Goal: Task Accomplishment & Management: Manage account settings

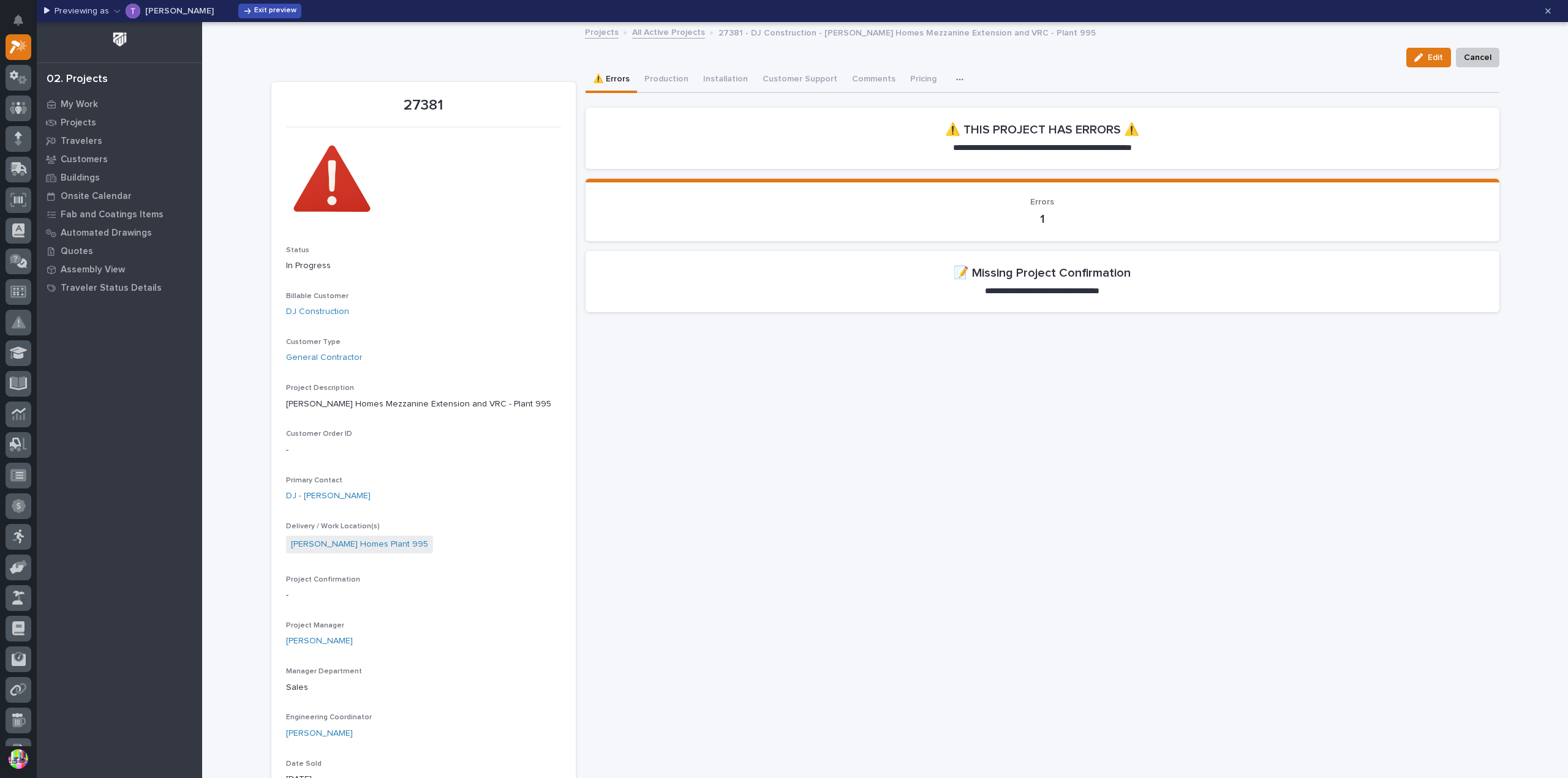
click at [238, 6] on button "Exit preview" at bounding box center [270, 11] width 63 height 15
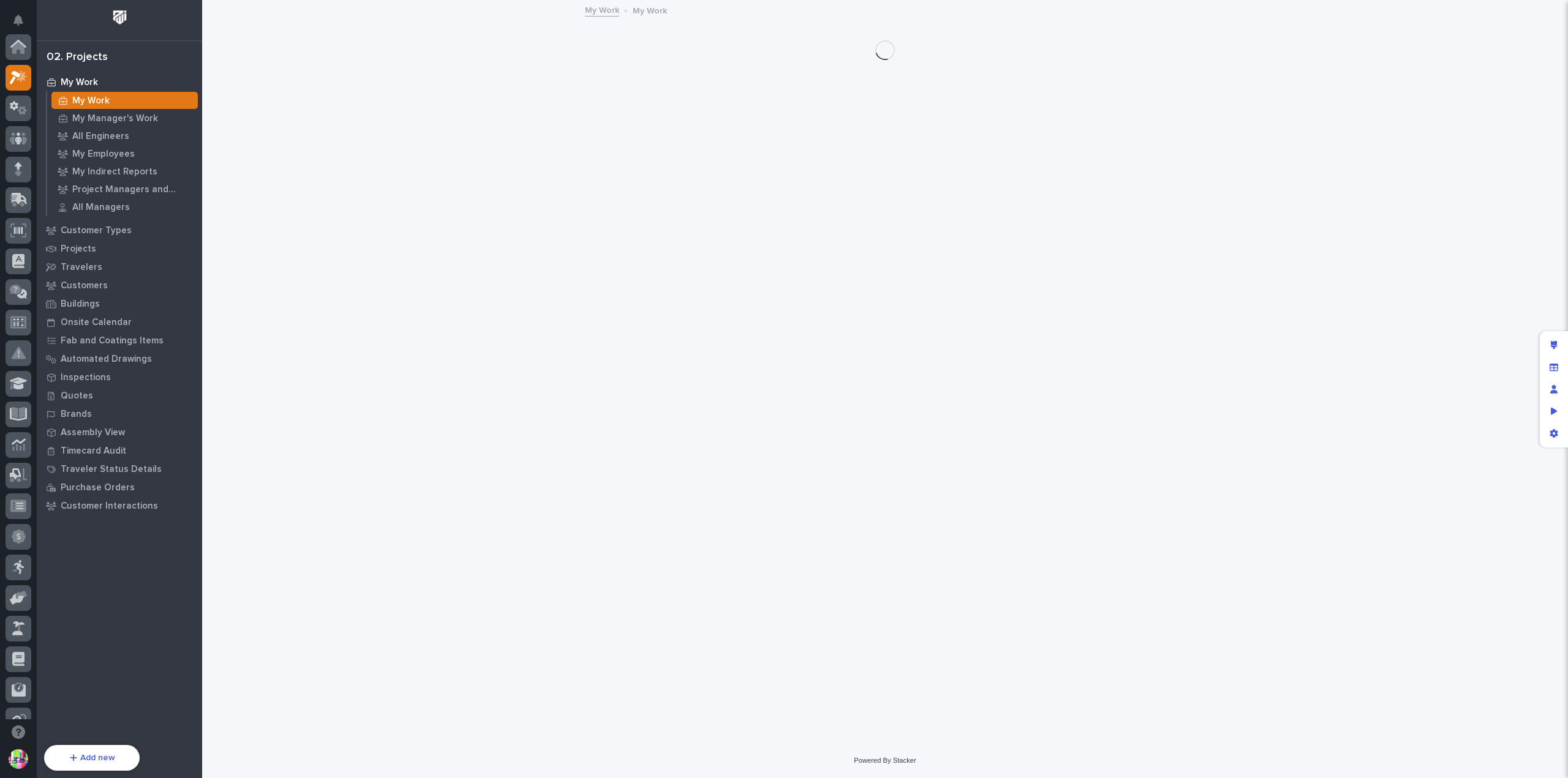
scroll to position [31, 0]
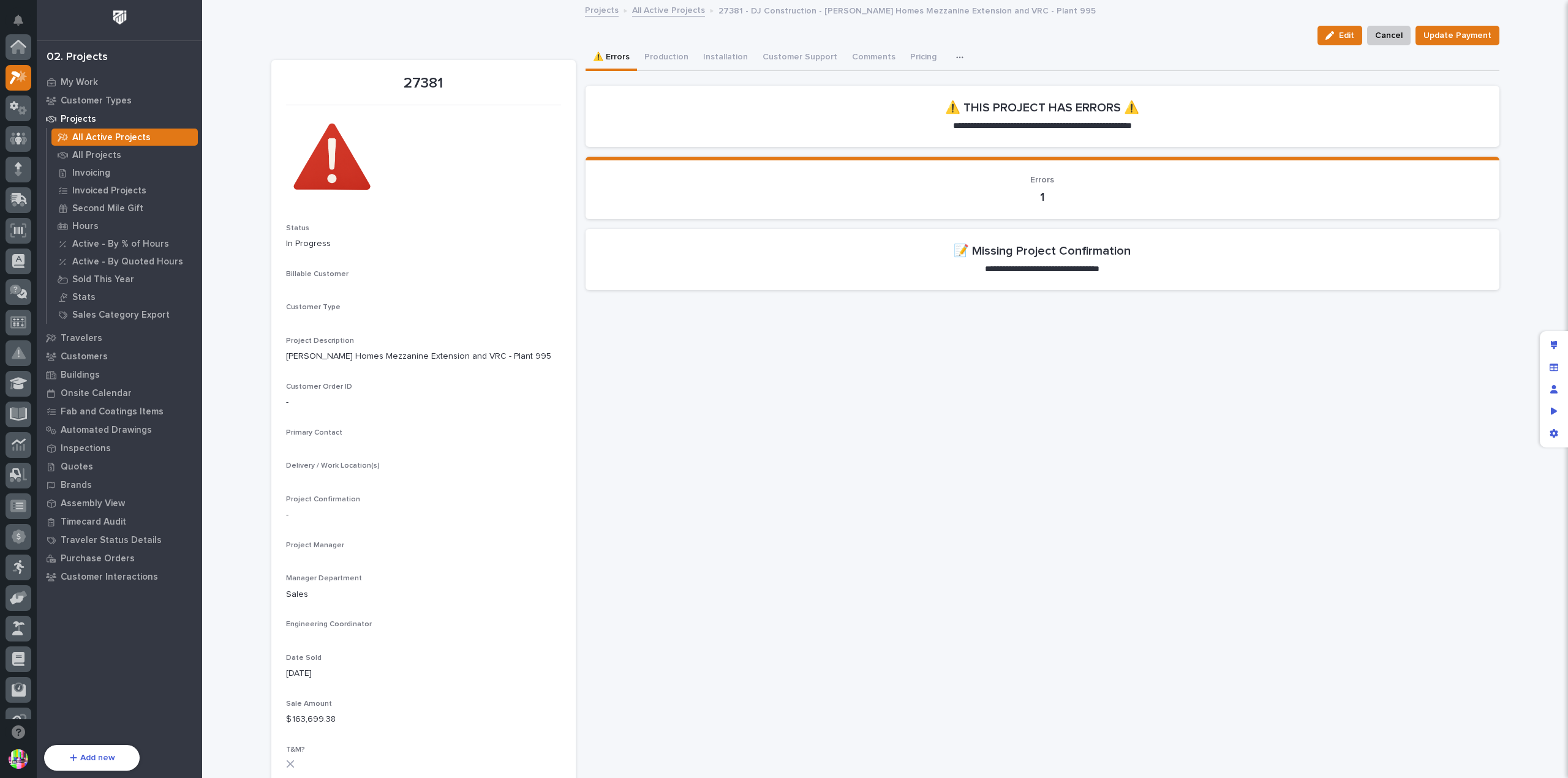
scroll to position [31, 0]
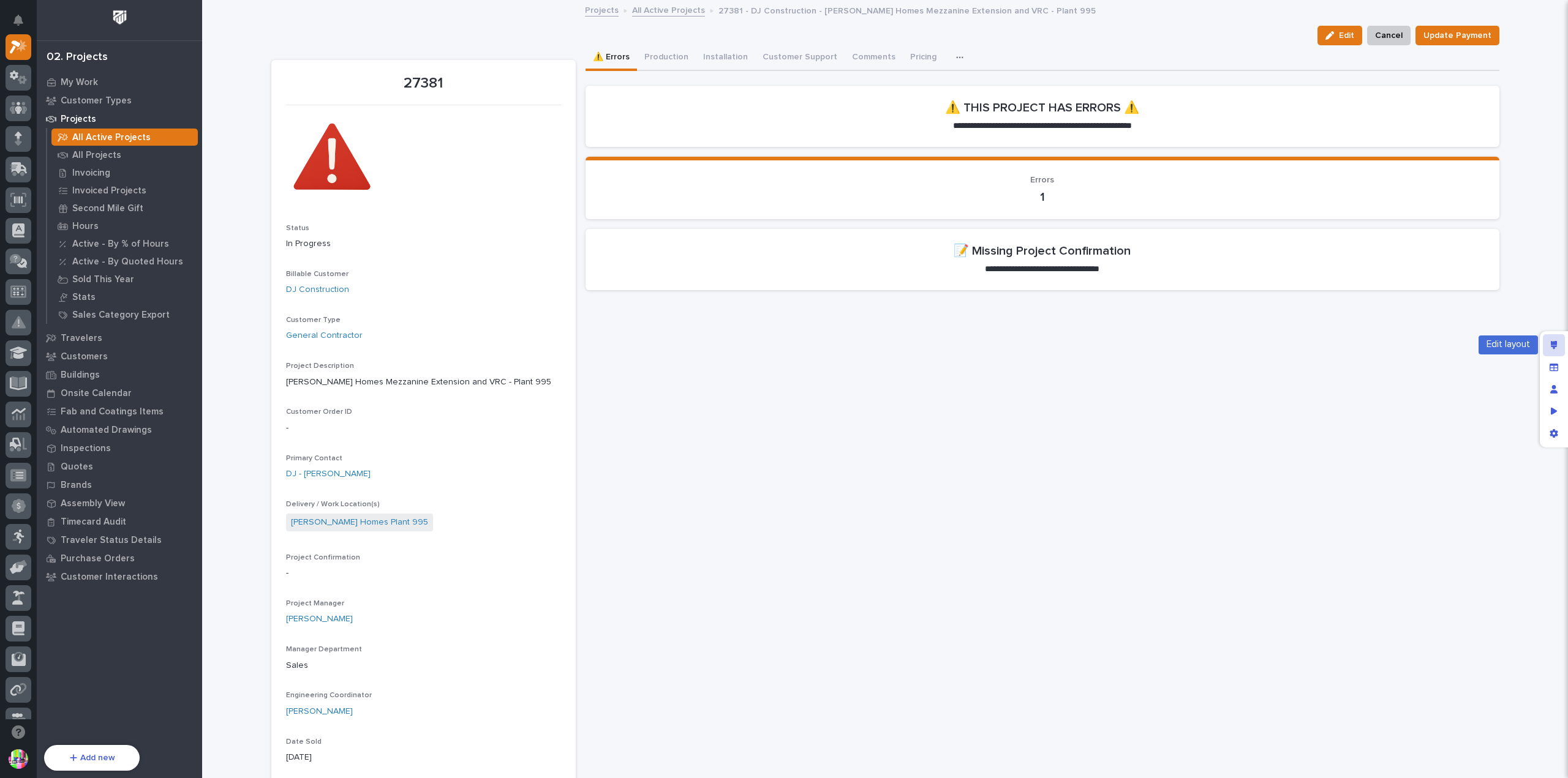
drag, startPoint x: 1554, startPoint y: 341, endPoint x: 1543, endPoint y: 345, distance: 11.7
click at [1554, 341] on icon "Edit layout" at bounding box center [1554, 346] width 7 height 9
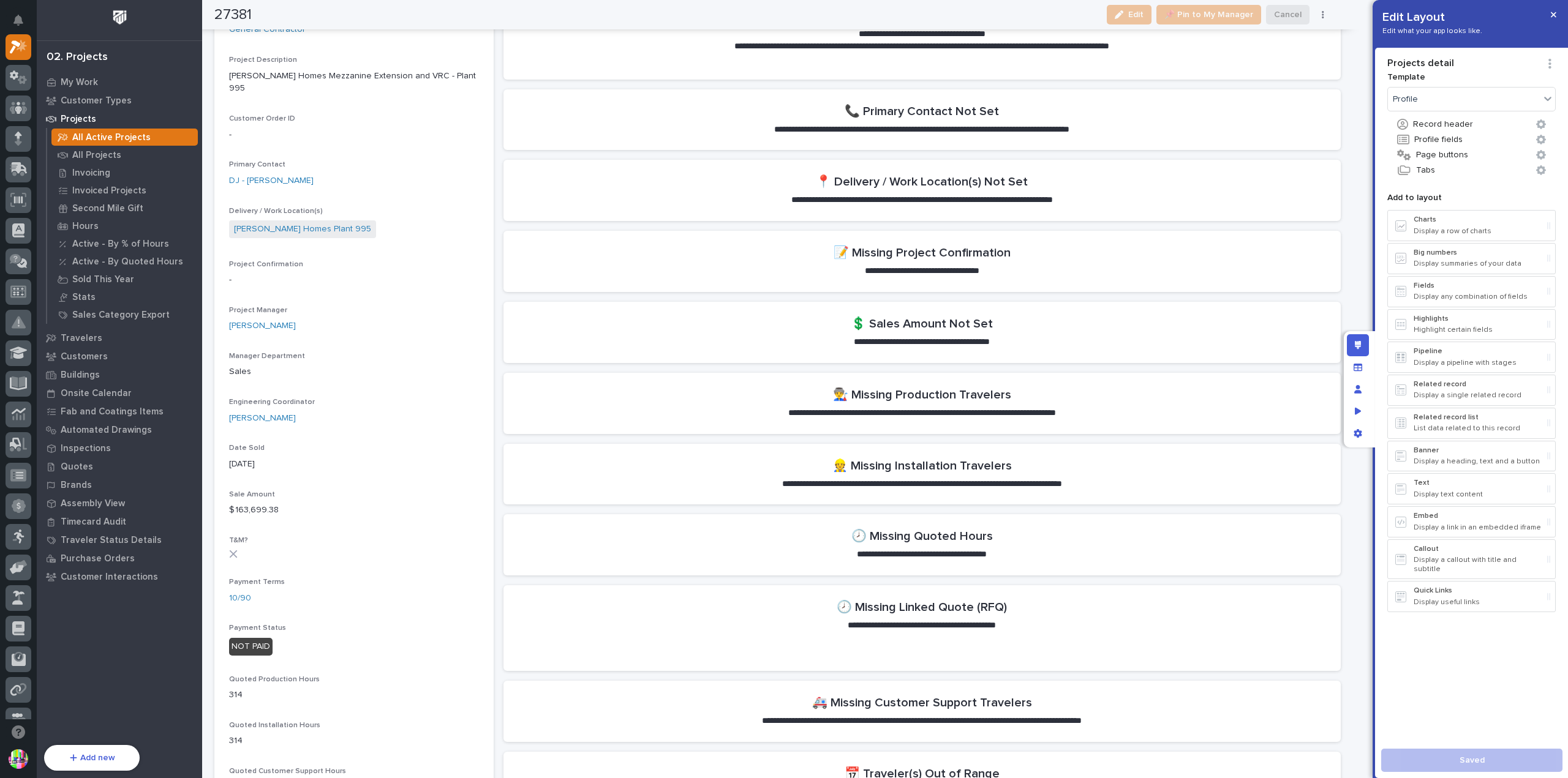
scroll to position [674, 0]
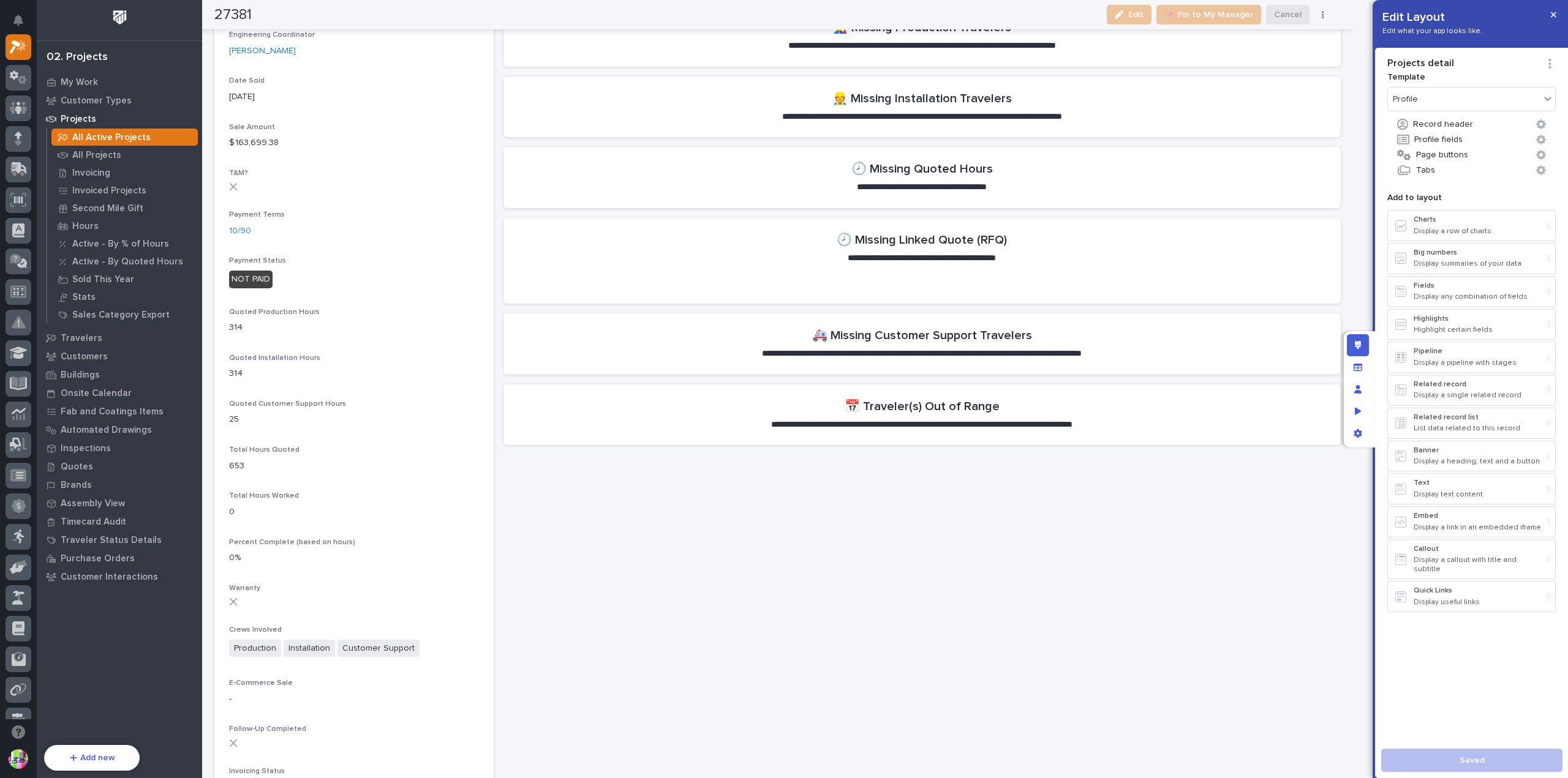
click at [428, 492] on p "Total Hours Worked" at bounding box center [354, 496] width 250 height 9
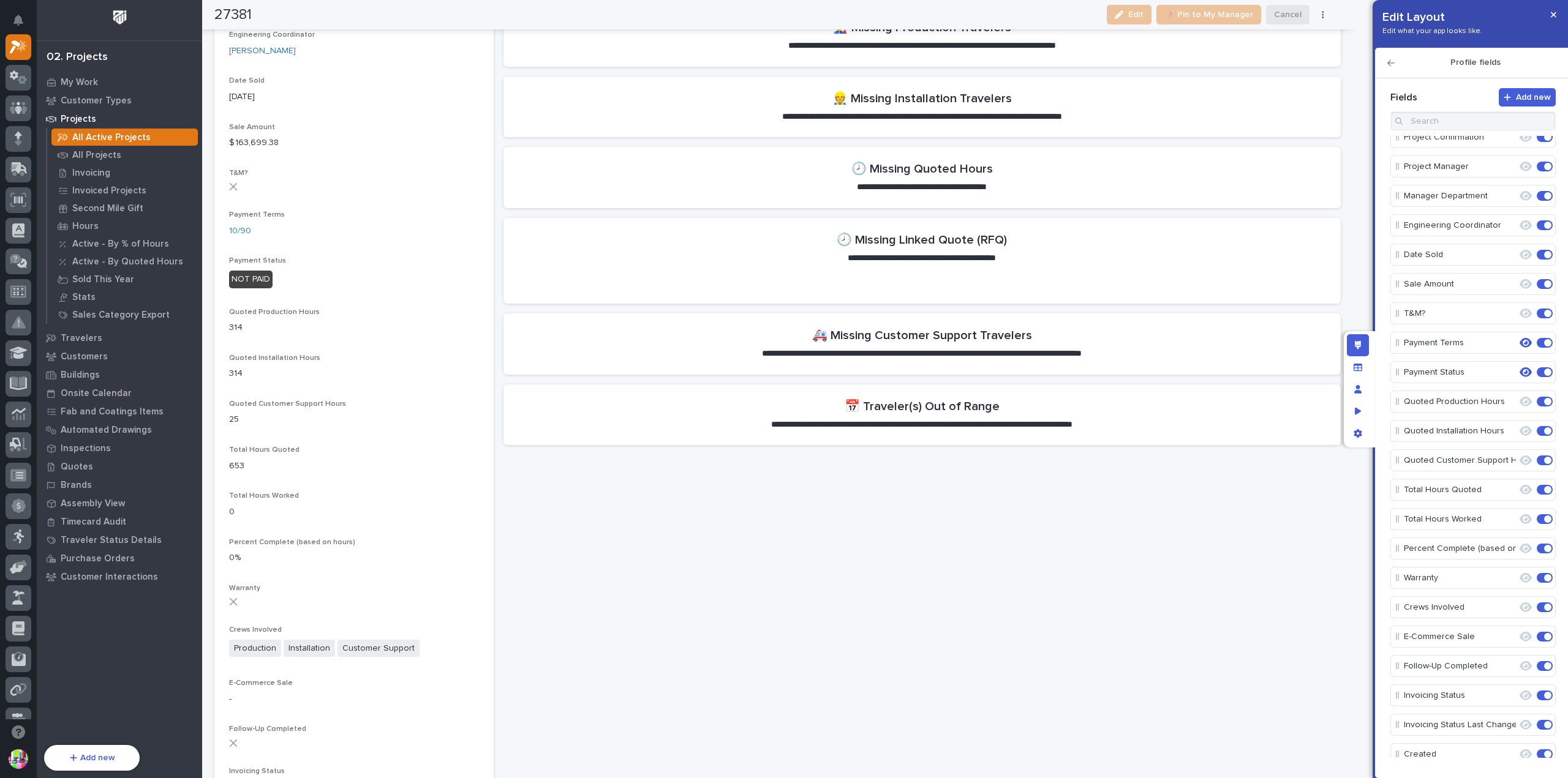
scroll to position [0, 0]
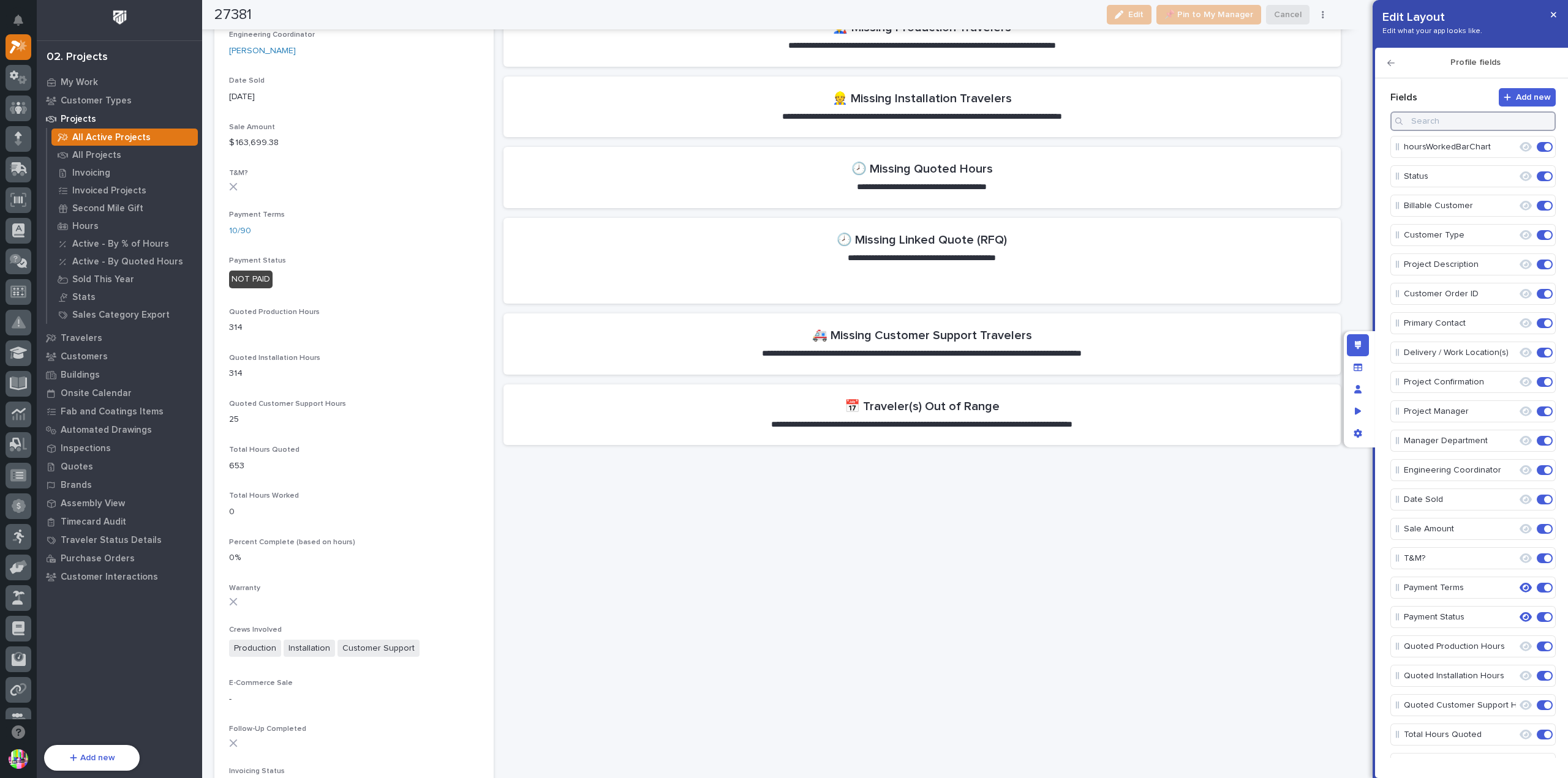
click at [1453, 124] on input at bounding box center [1473, 121] width 165 height 19
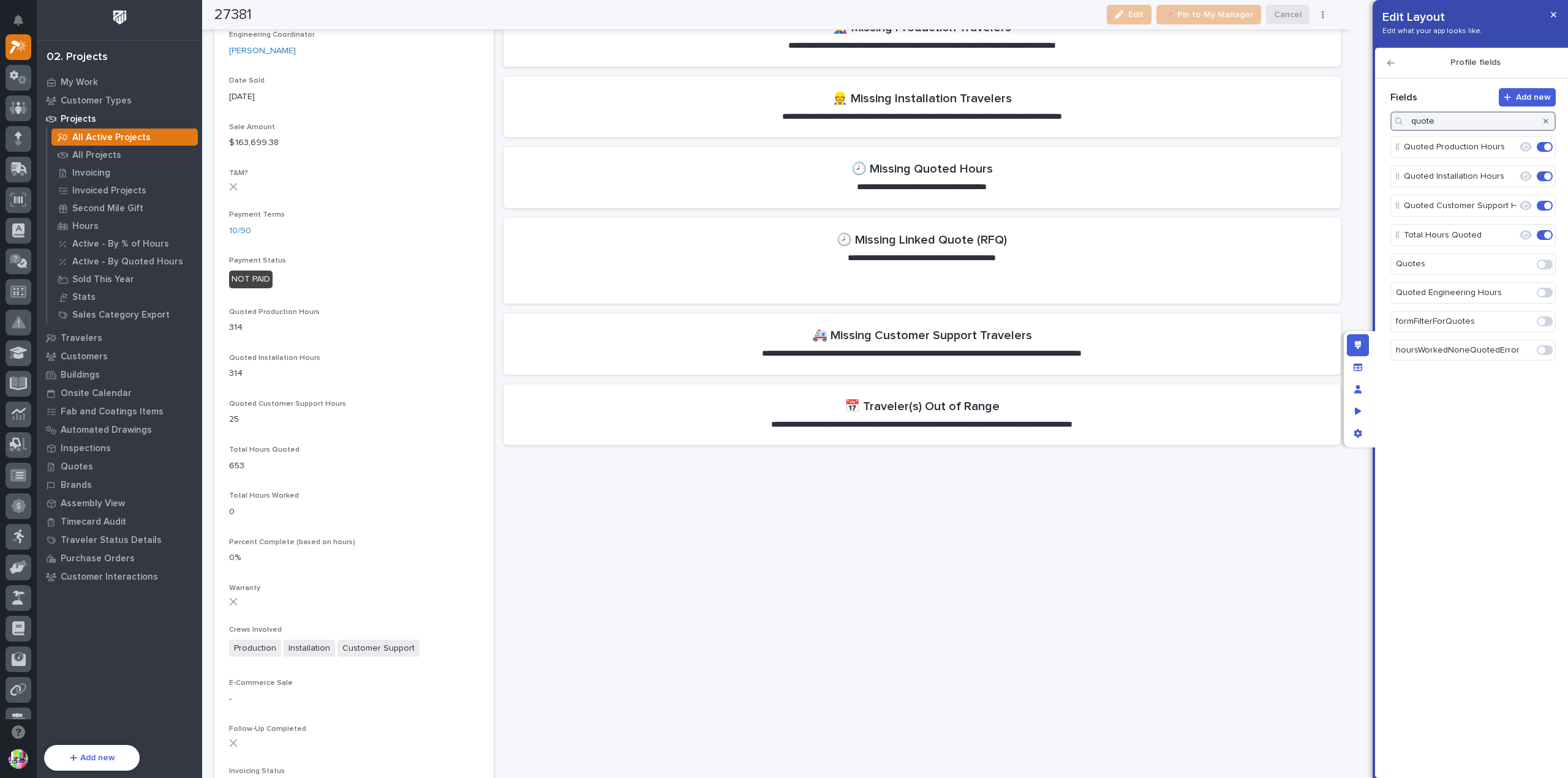
click at [1539, 263] on span at bounding box center [1542, 265] width 7 height 7
type input "quote"
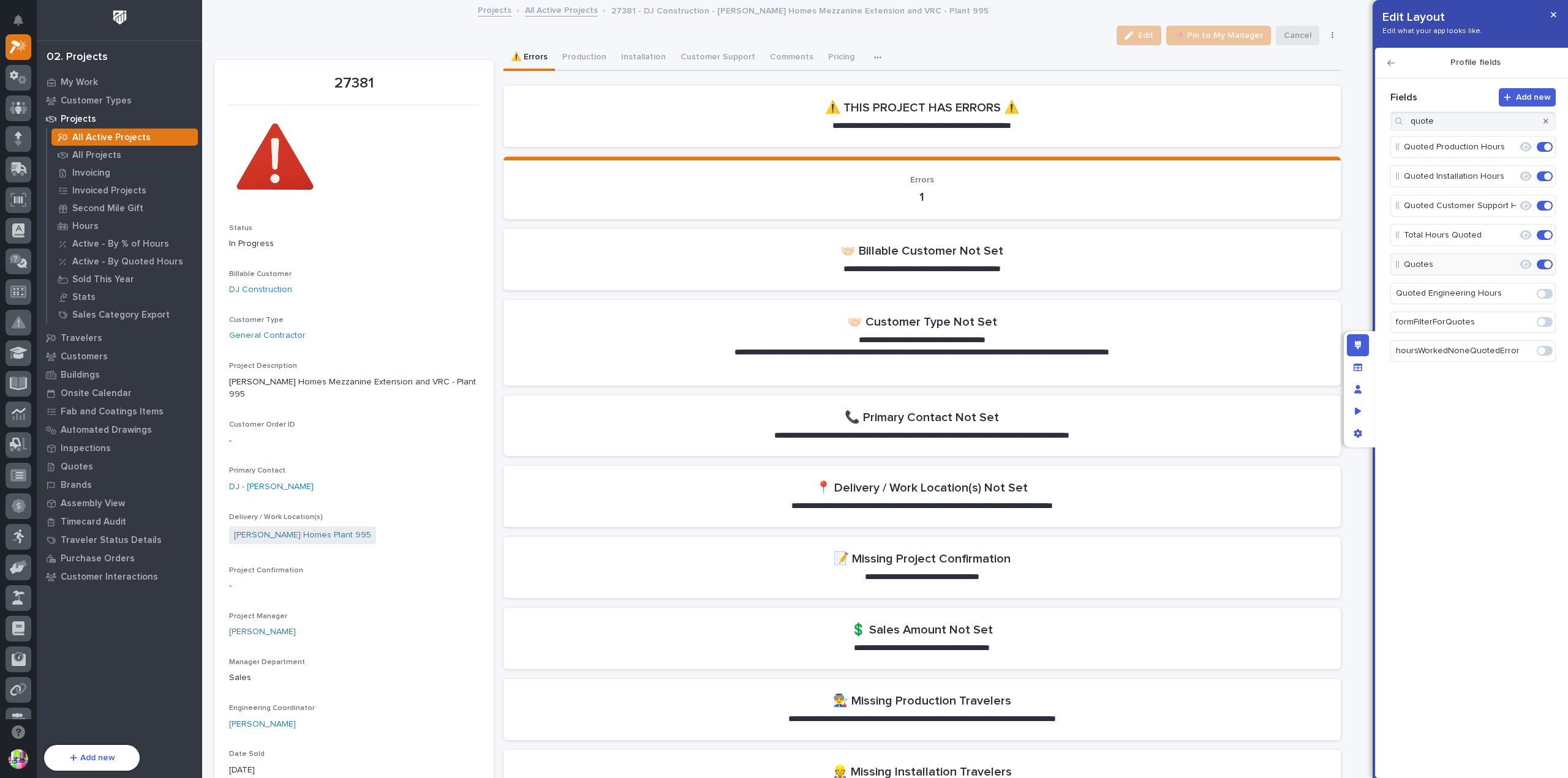
click at [552, 14] on link "All Active Projects" at bounding box center [561, 9] width 73 height 14
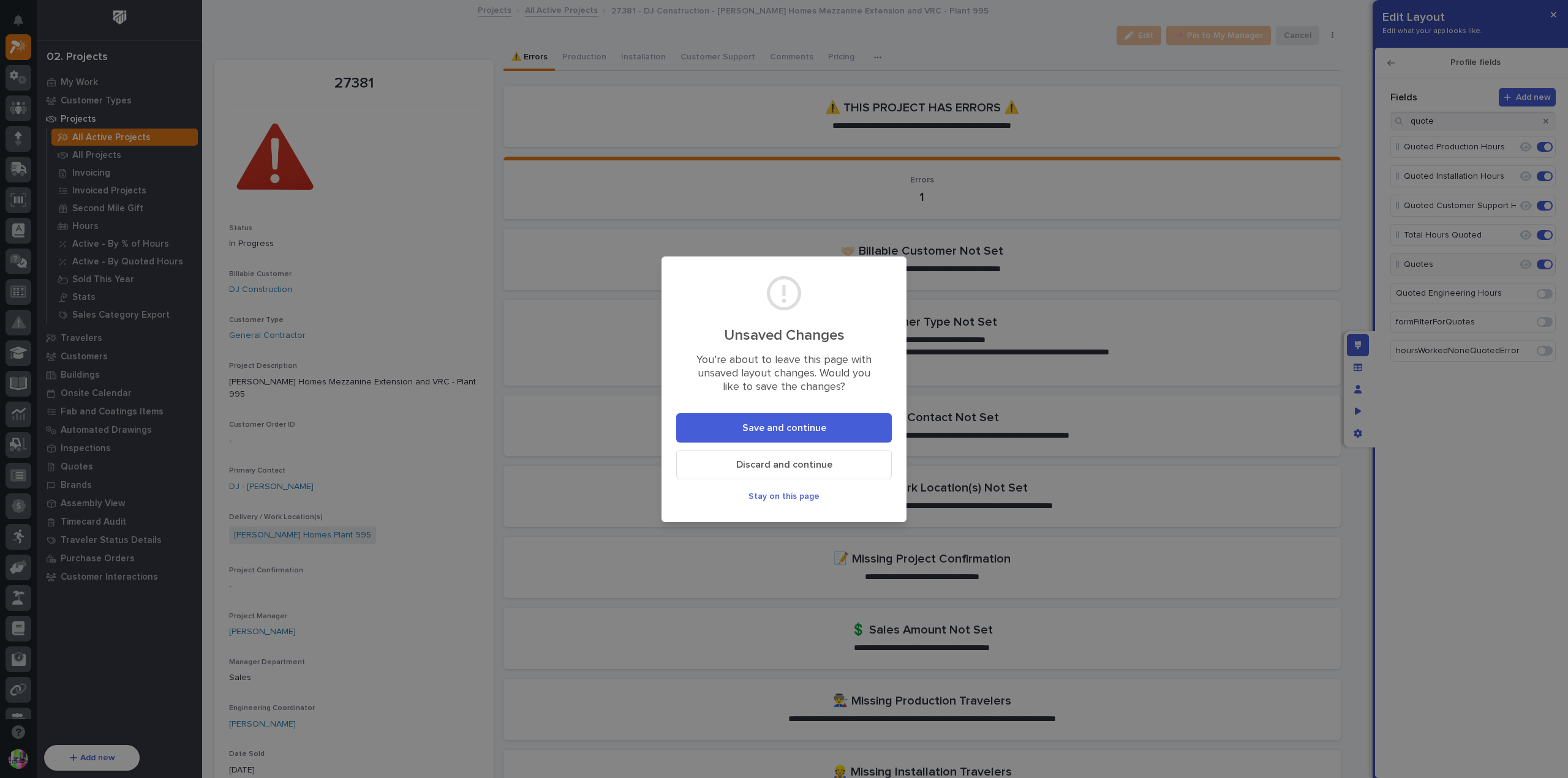
click at [777, 427] on span "Save and continue" at bounding box center [784, 428] width 84 height 13
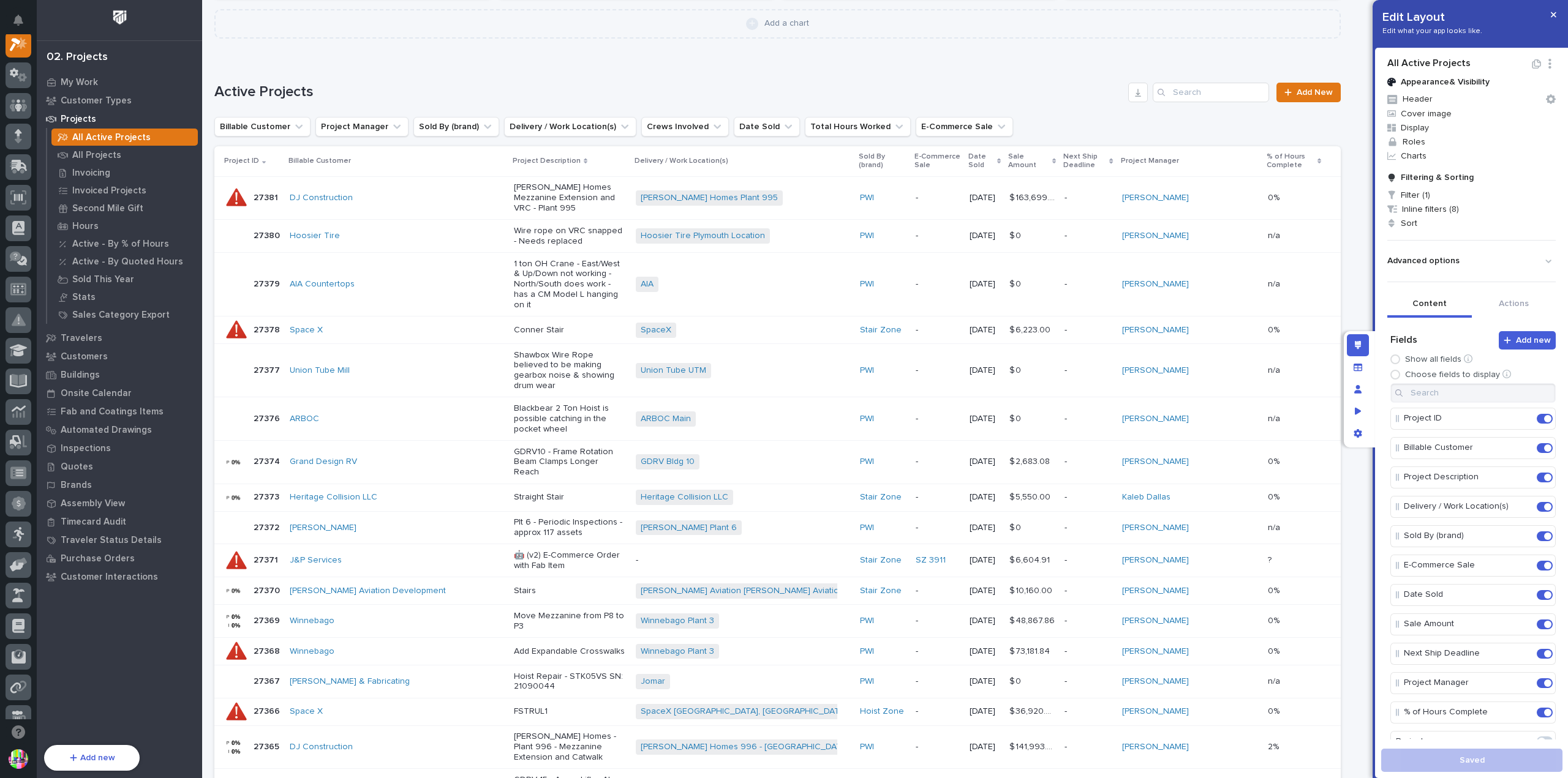
scroll to position [551, 0]
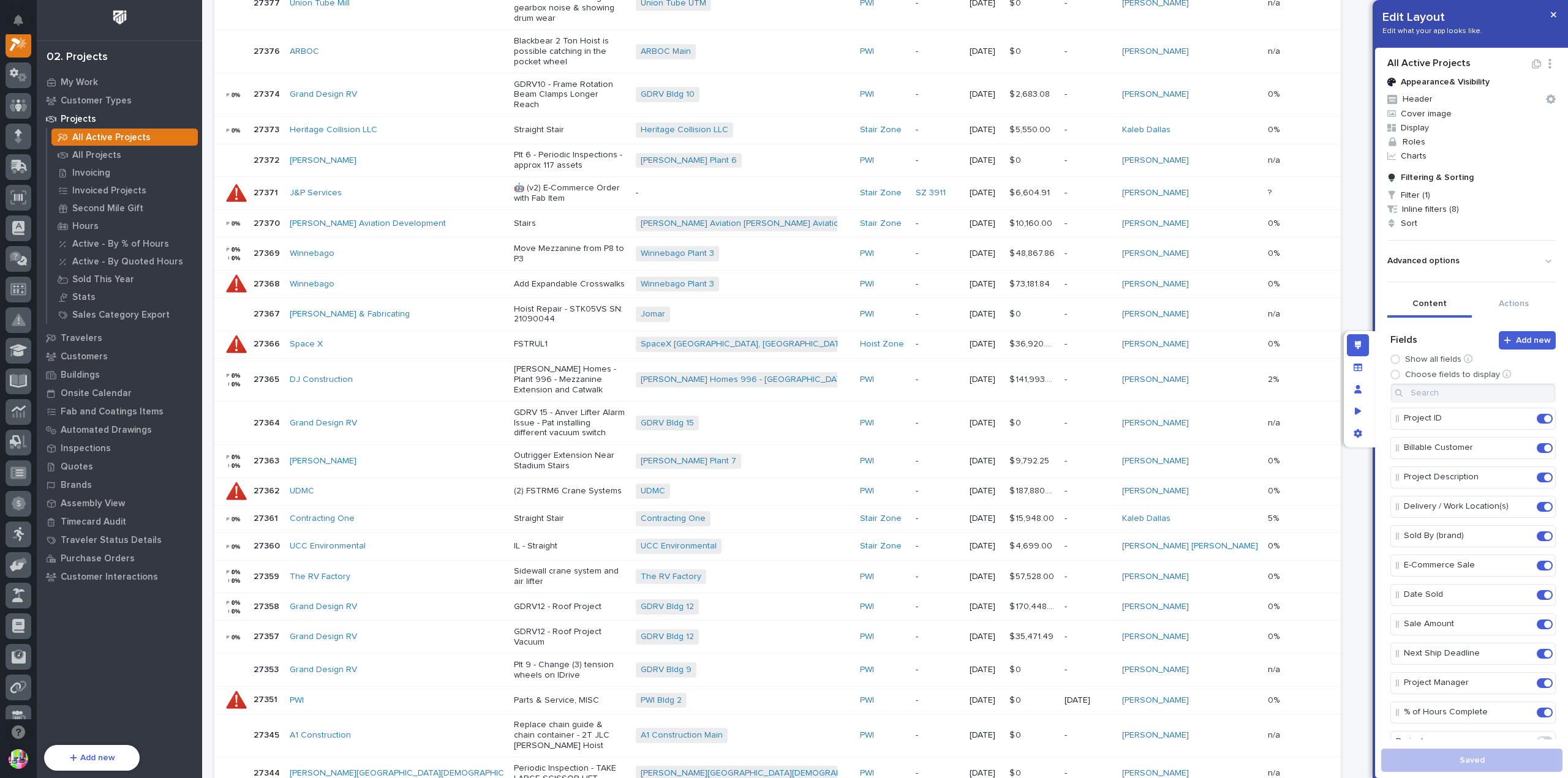
click at [340, 696] on div "PWI" at bounding box center [397, 701] width 215 height 11
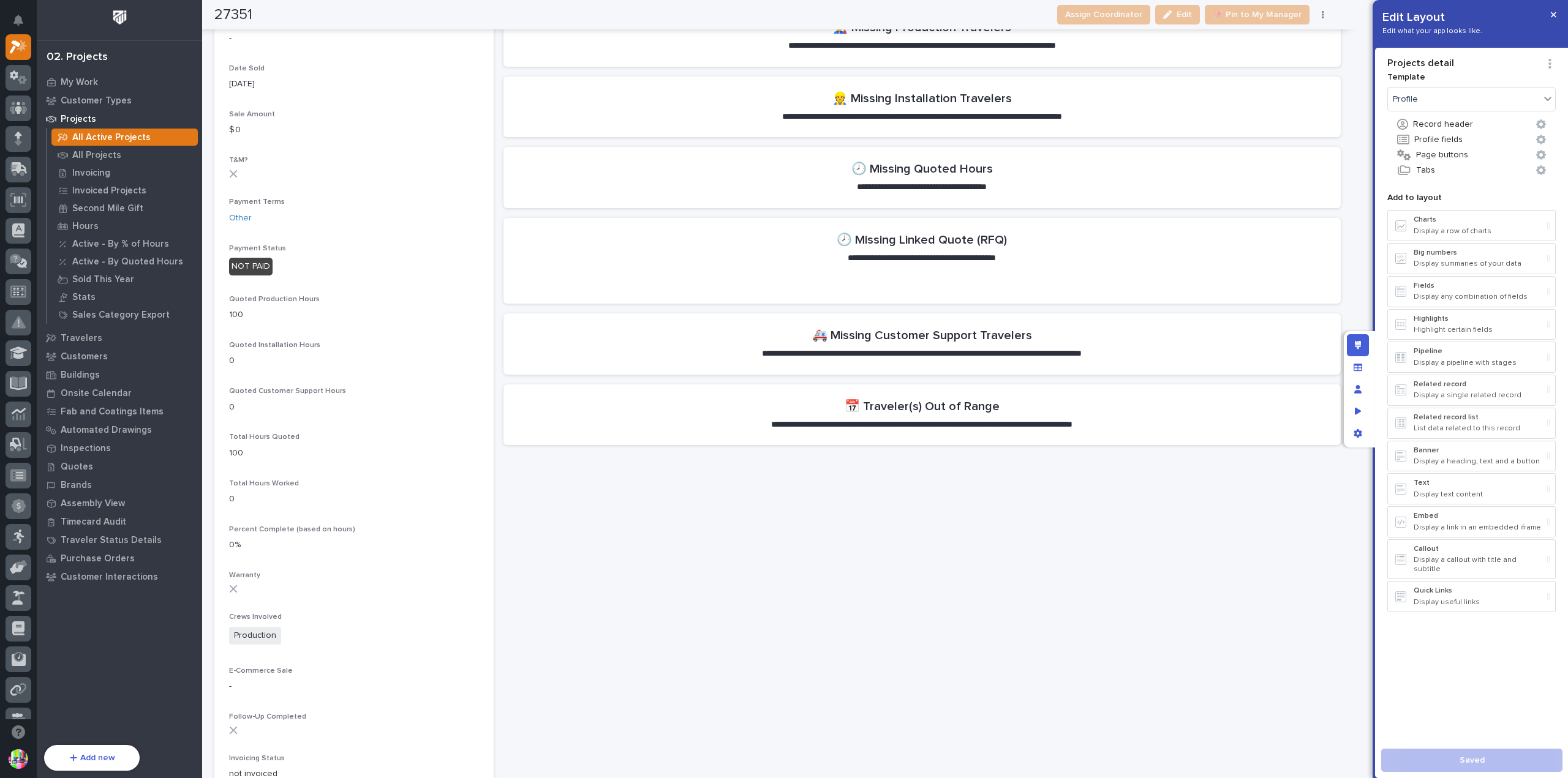
scroll to position [980, 0]
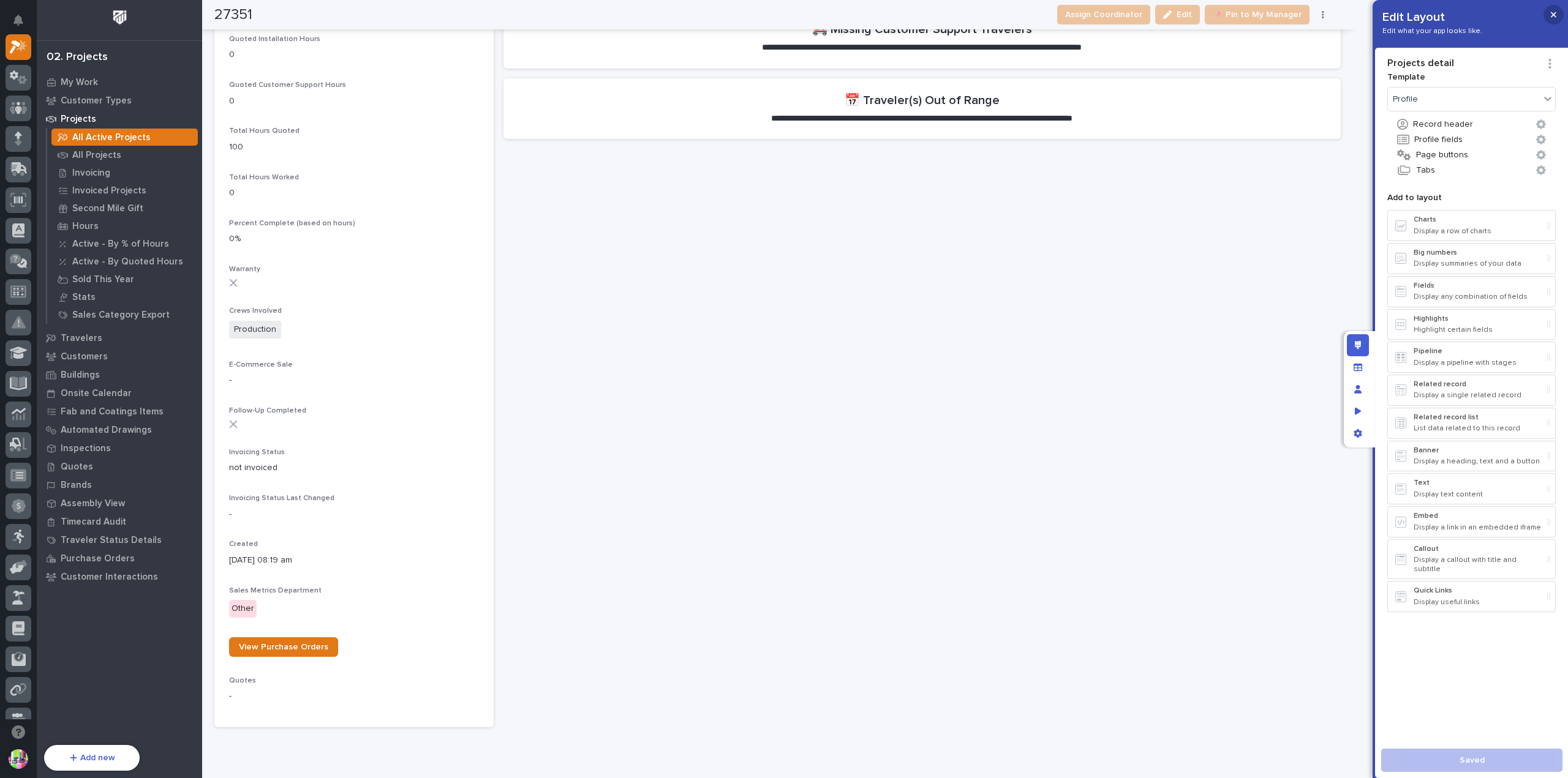
click at [1554, 13] on icon "button" at bounding box center [1554, 15] width 6 height 9
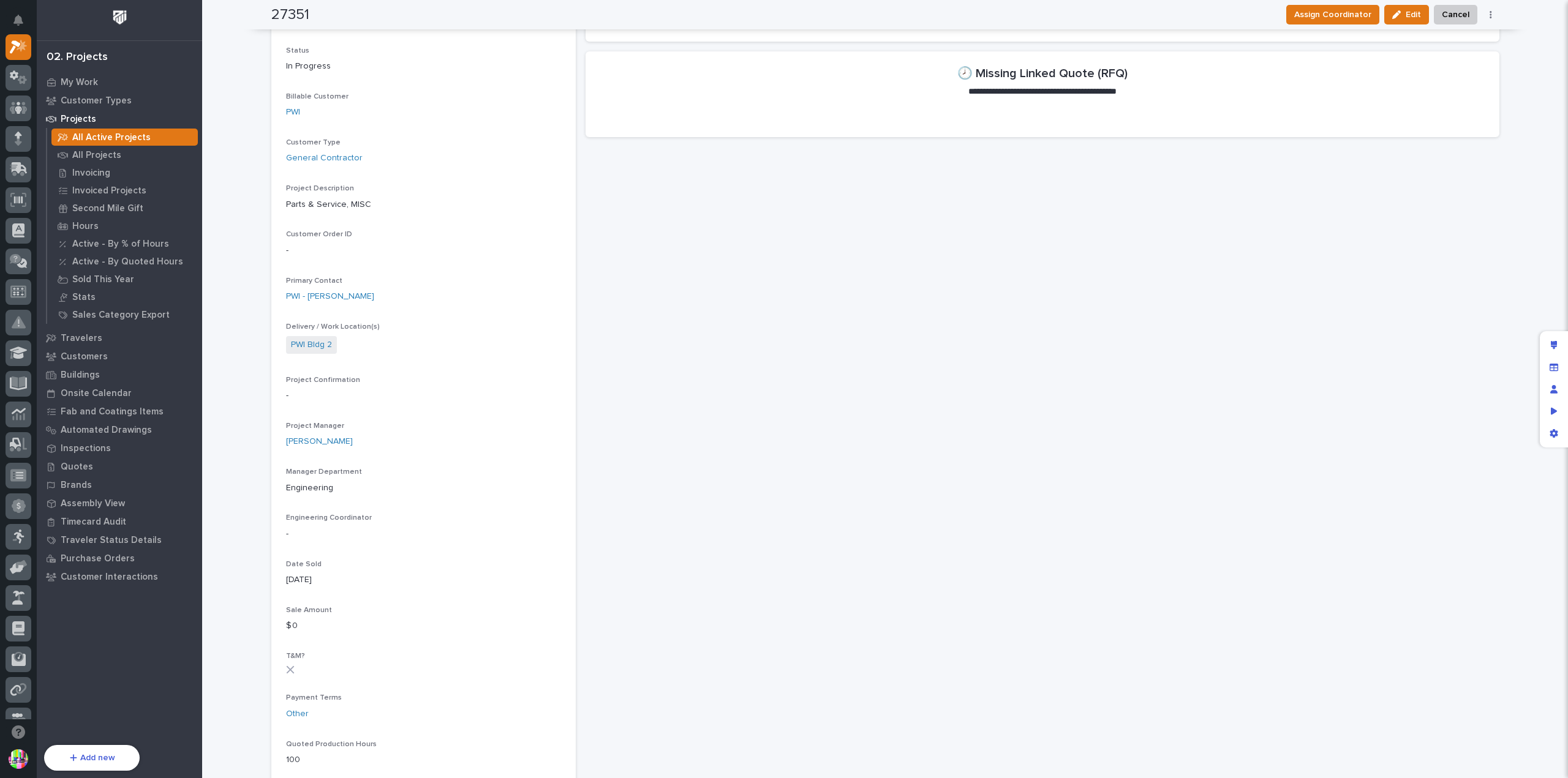
scroll to position [0, 0]
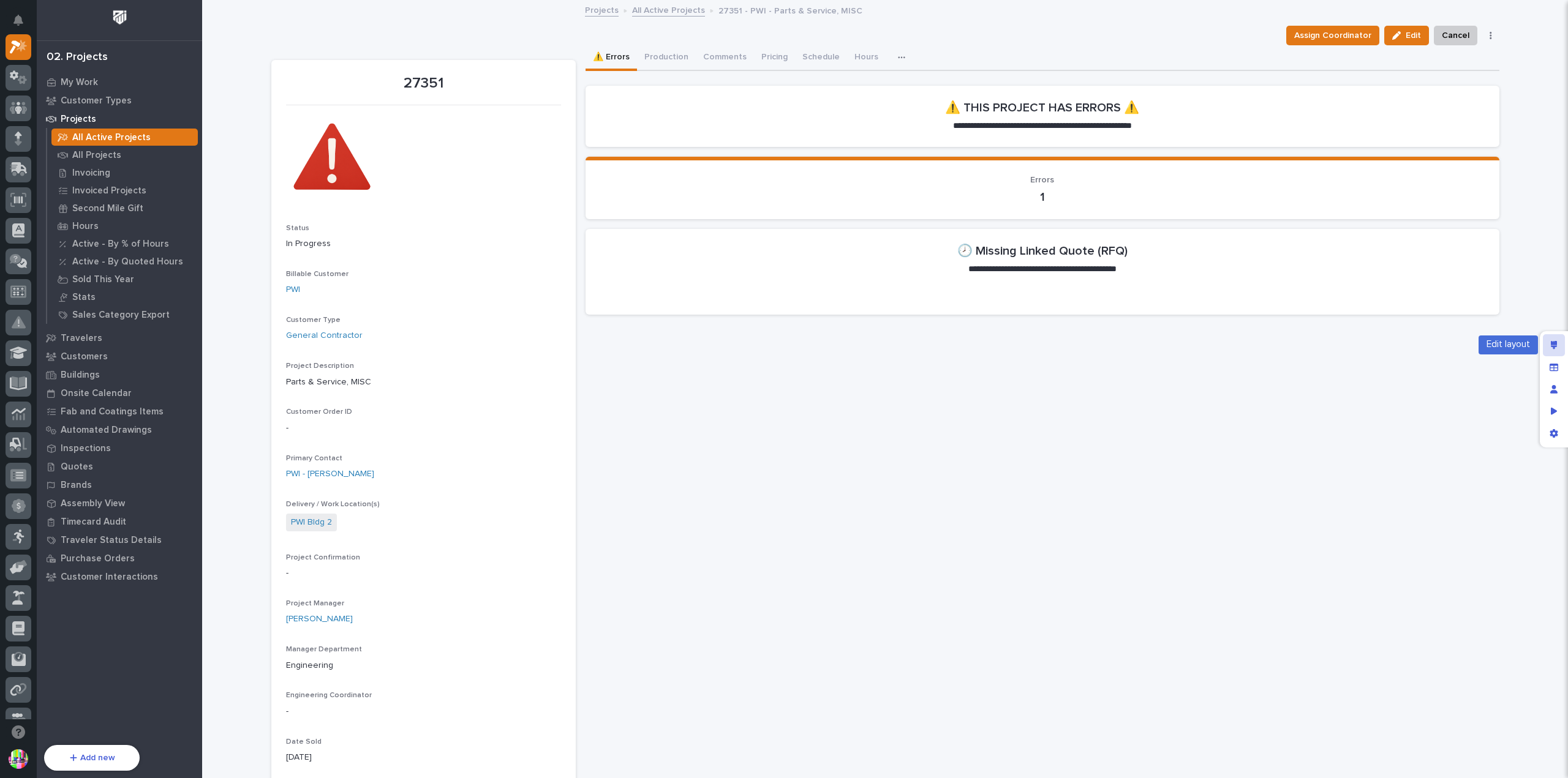
click at [1559, 346] on div "Edit layout" at bounding box center [1554, 345] width 22 height 22
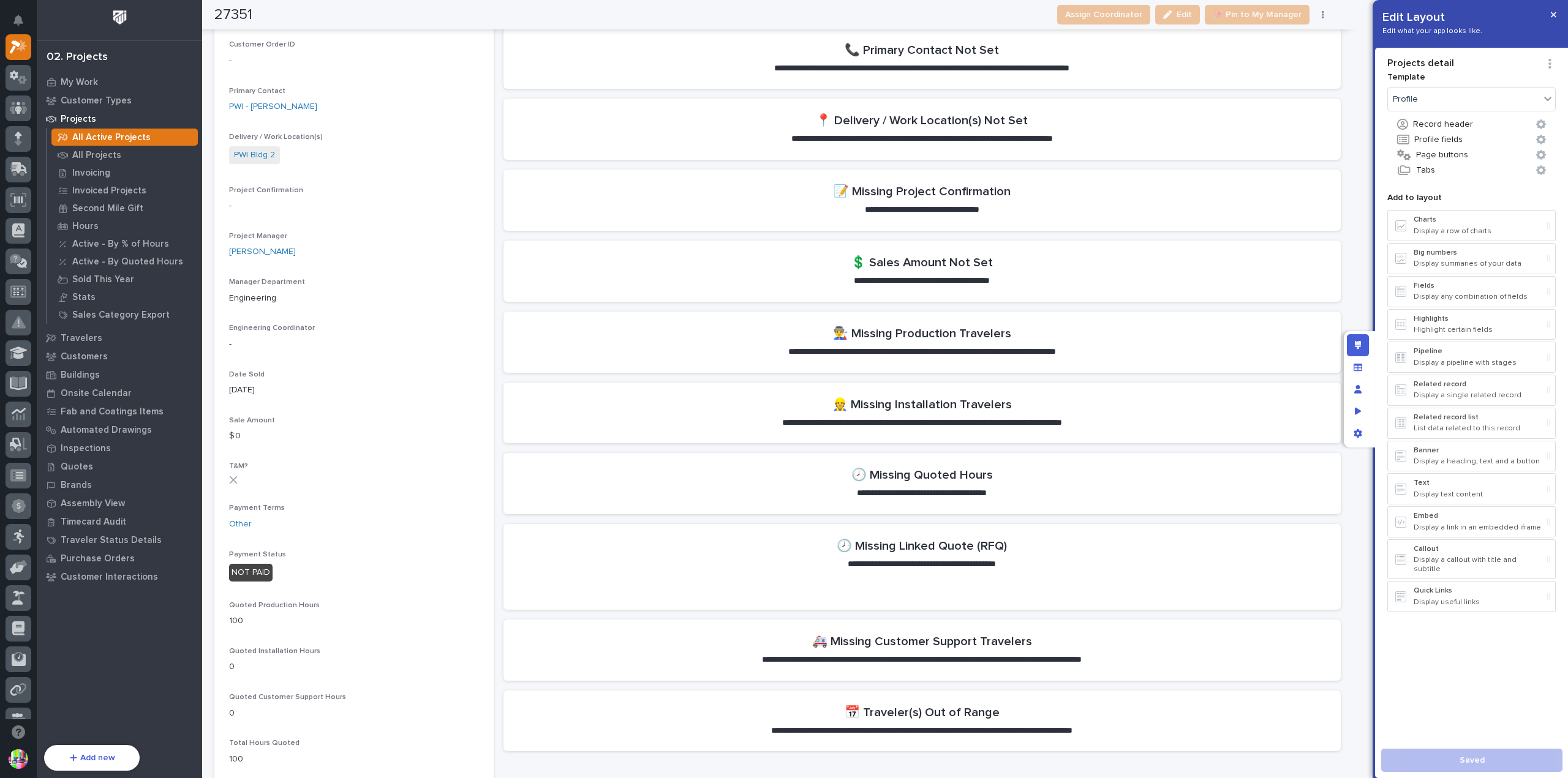
scroll to position [612, 0]
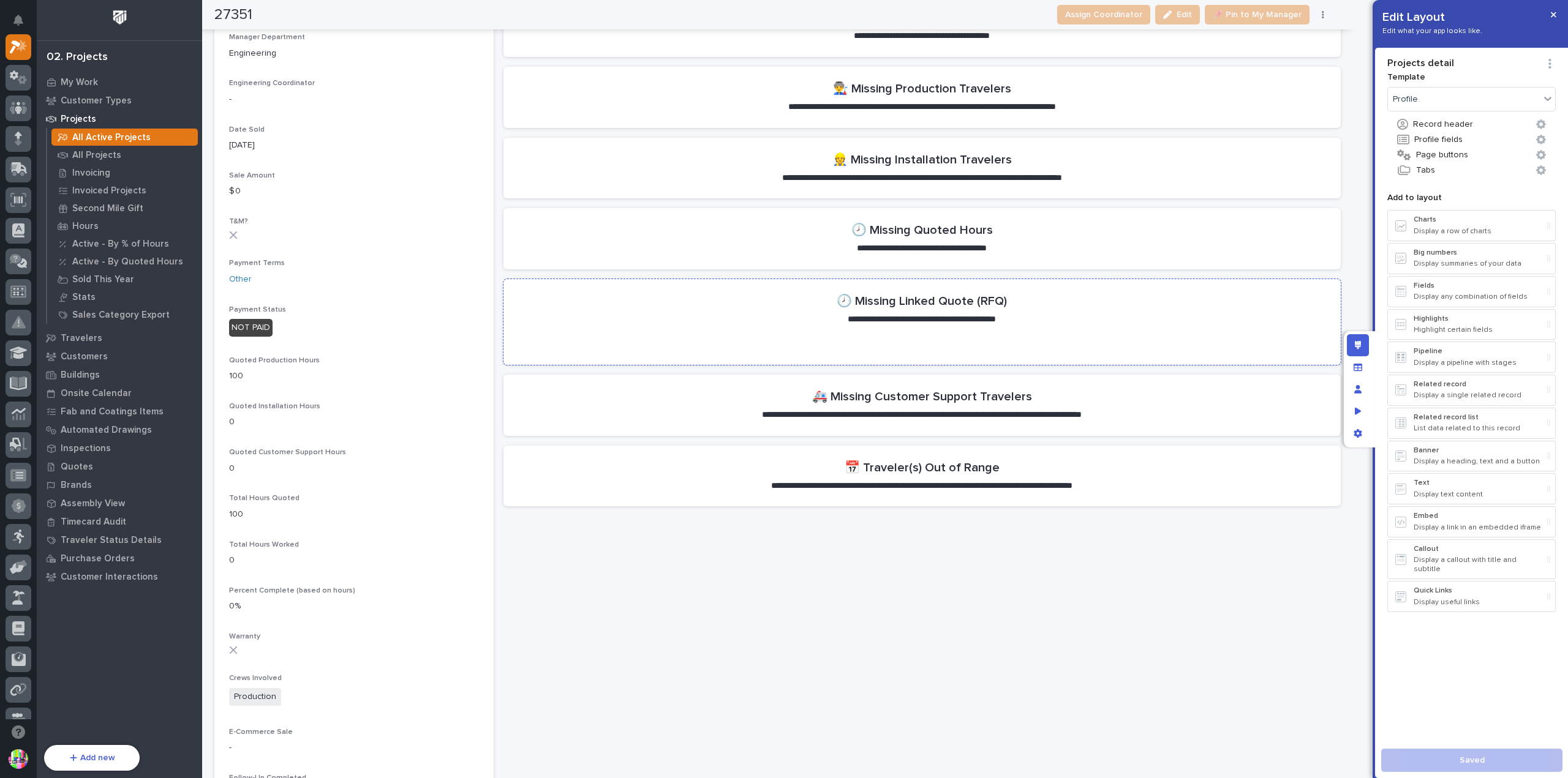
click at [1062, 334] on section "**********" at bounding box center [923, 322] width 838 height 85
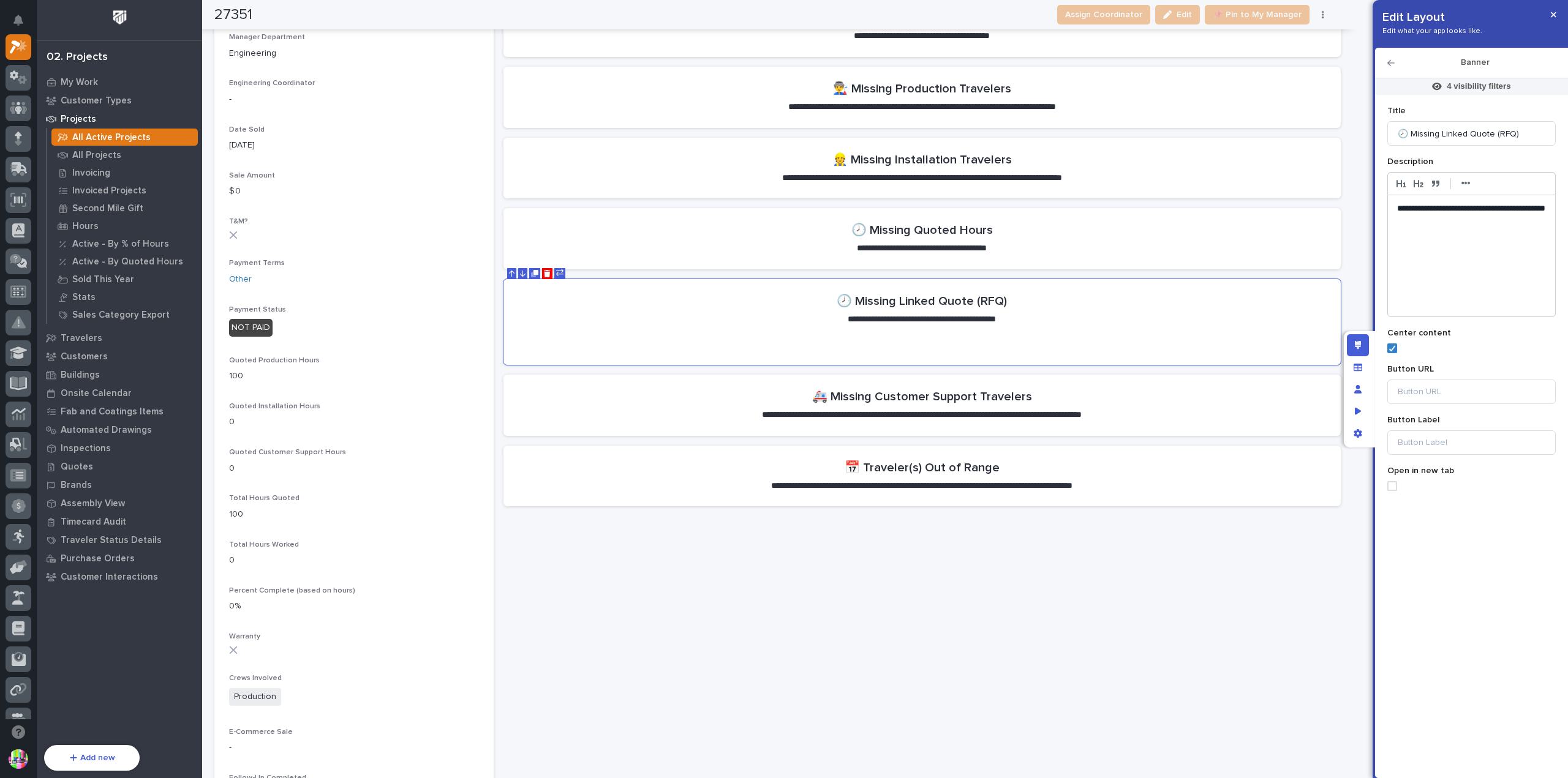
click at [1487, 209] on p "**********" at bounding box center [1472, 215] width 149 height 24
click at [1501, 218] on p "**********" at bounding box center [1472, 215] width 149 height 24
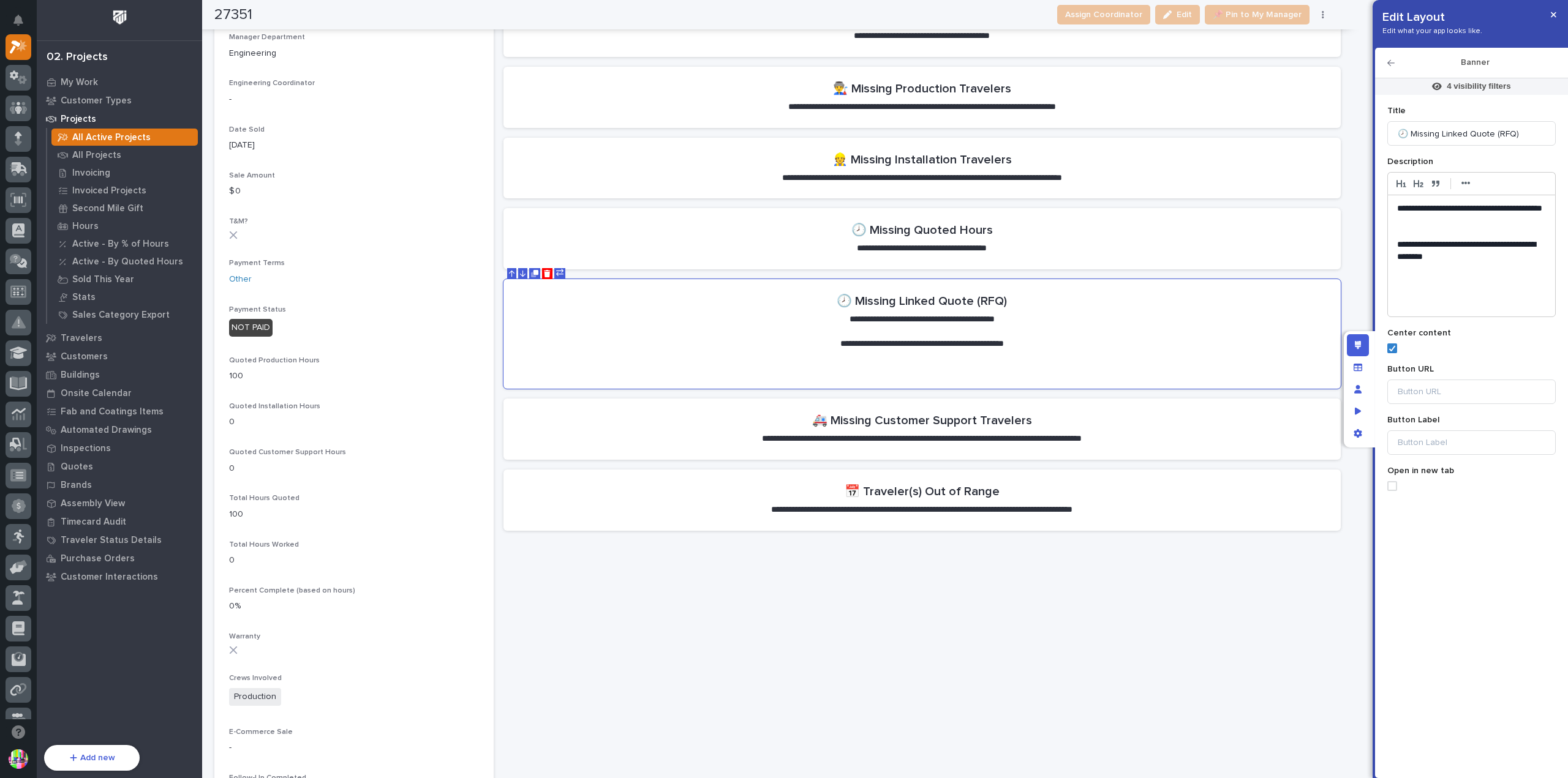
scroll to position [0, 0]
click at [1468, 182] on strong "•••" at bounding box center [1466, 183] width 9 height 10
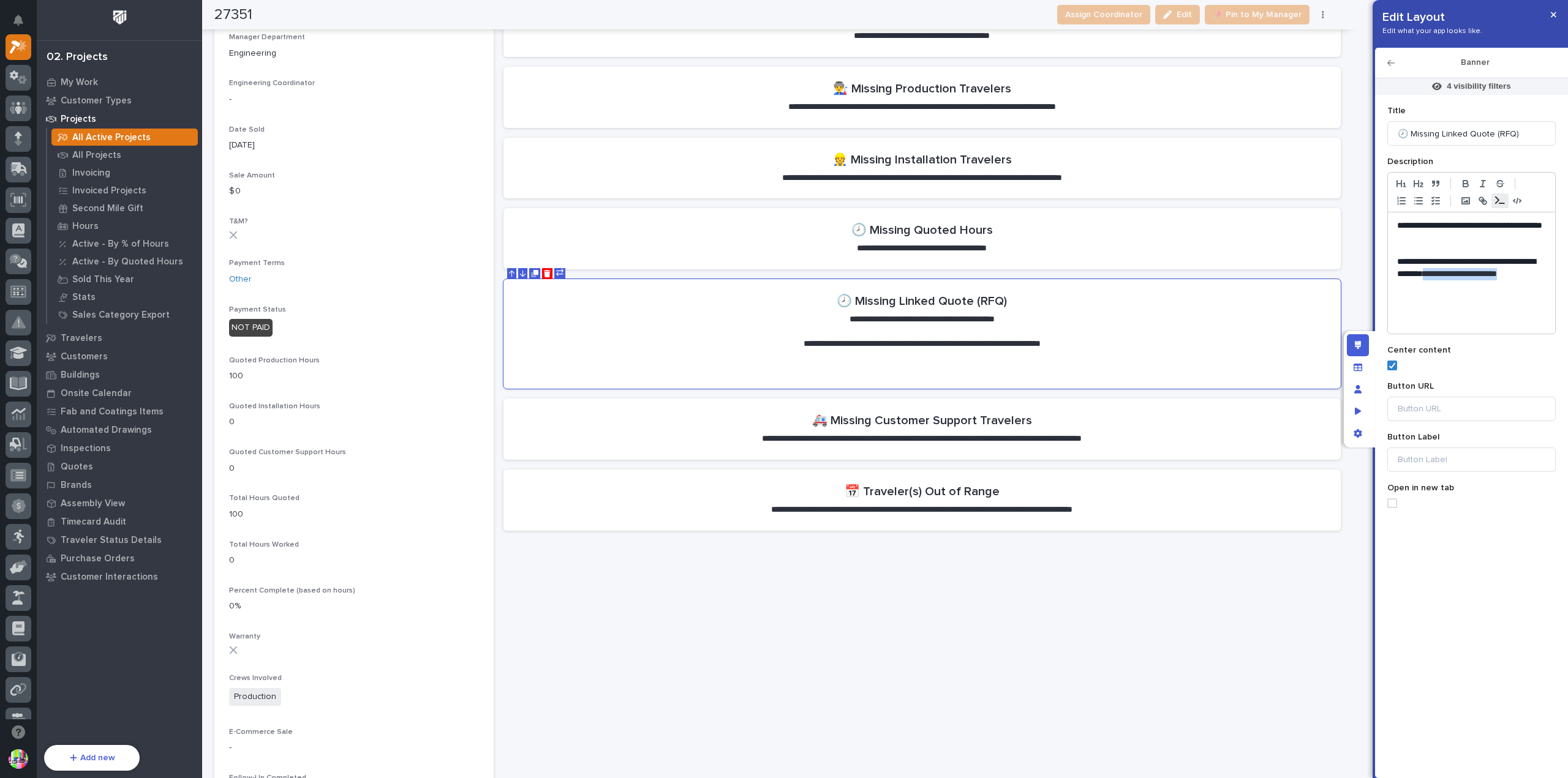
click at [1502, 200] on icon "button" at bounding box center [1501, 200] width 10 height 9
click at [1454, 287] on p "**********" at bounding box center [1472, 274] width 149 height 37
click at [1497, 208] on button "button" at bounding box center [1500, 201] width 17 height 15
click at [1497, 207] on button "button" at bounding box center [1500, 201] width 17 height 15
click at [1501, 200] on icon "button" at bounding box center [1501, 200] width 10 height 9
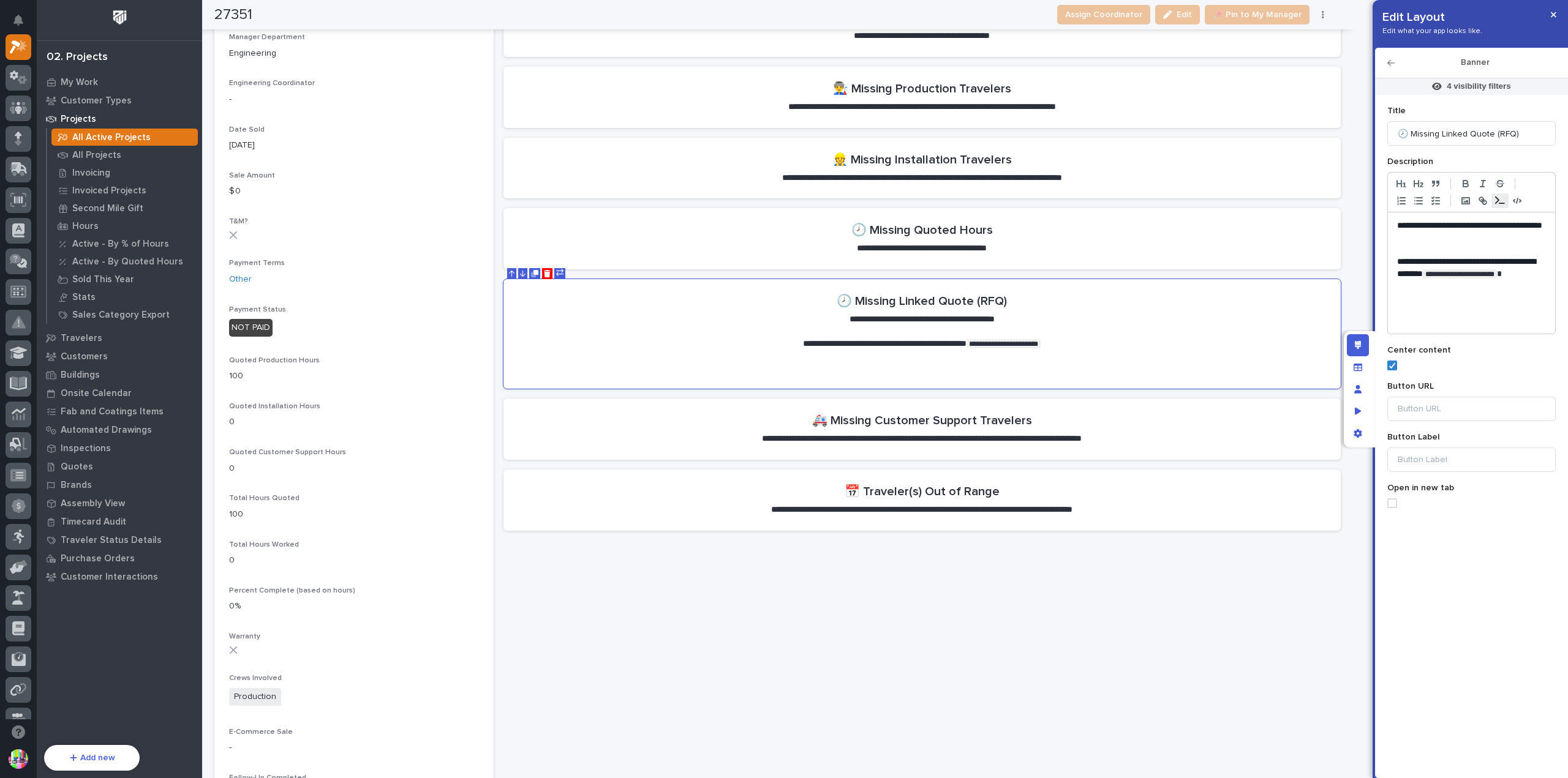
click at [1500, 205] on button "button" at bounding box center [1500, 201] width 17 height 15
click at [1467, 291] on p "**********" at bounding box center [1472, 274] width 149 height 37
click at [1502, 199] on icon "button" at bounding box center [1501, 200] width 10 height 9
click at [1454, 286] on span "**********" at bounding box center [1474, 280] width 152 height 21
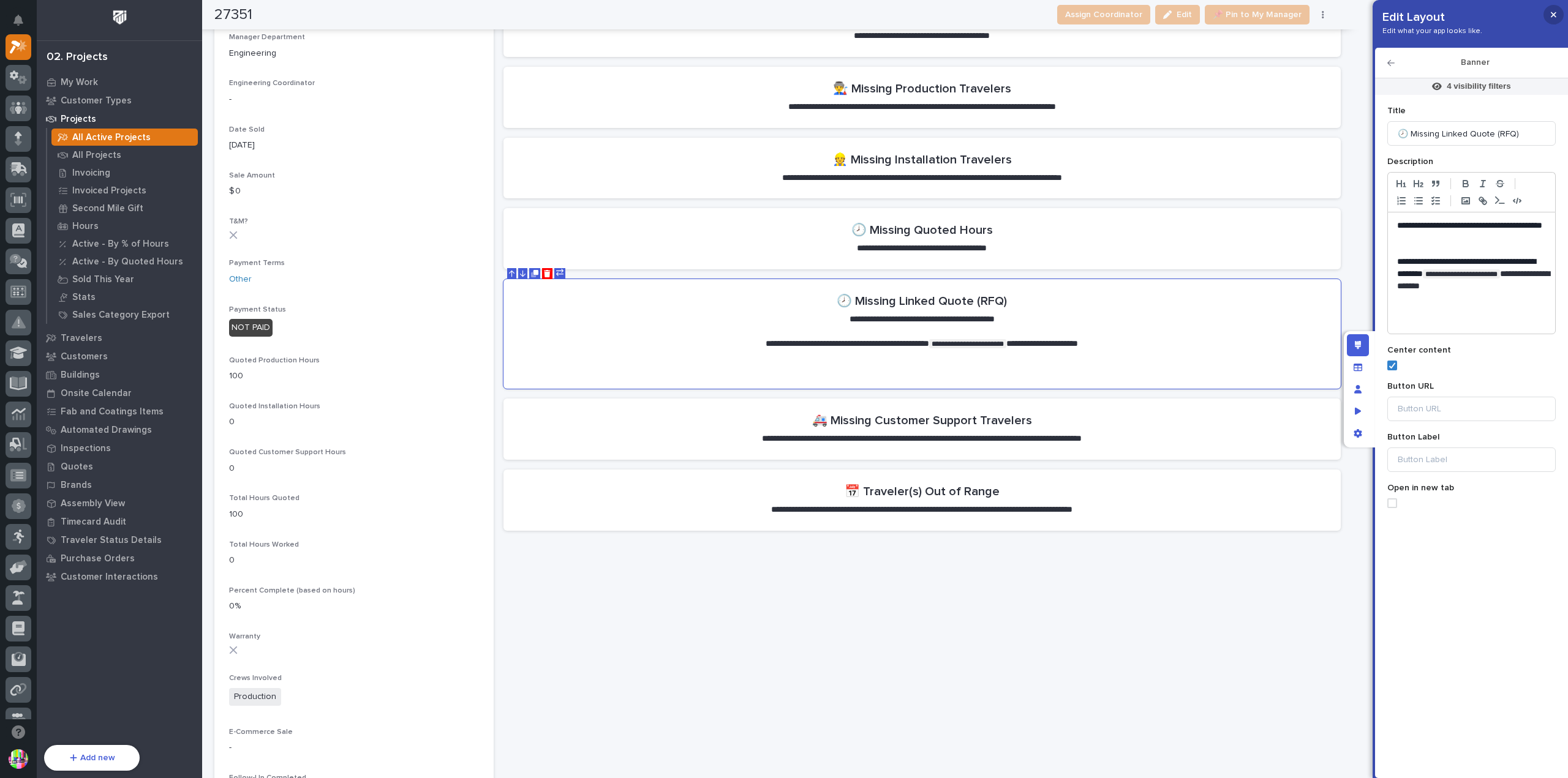
click at [1560, 14] on button "button" at bounding box center [1554, 14] width 20 height 19
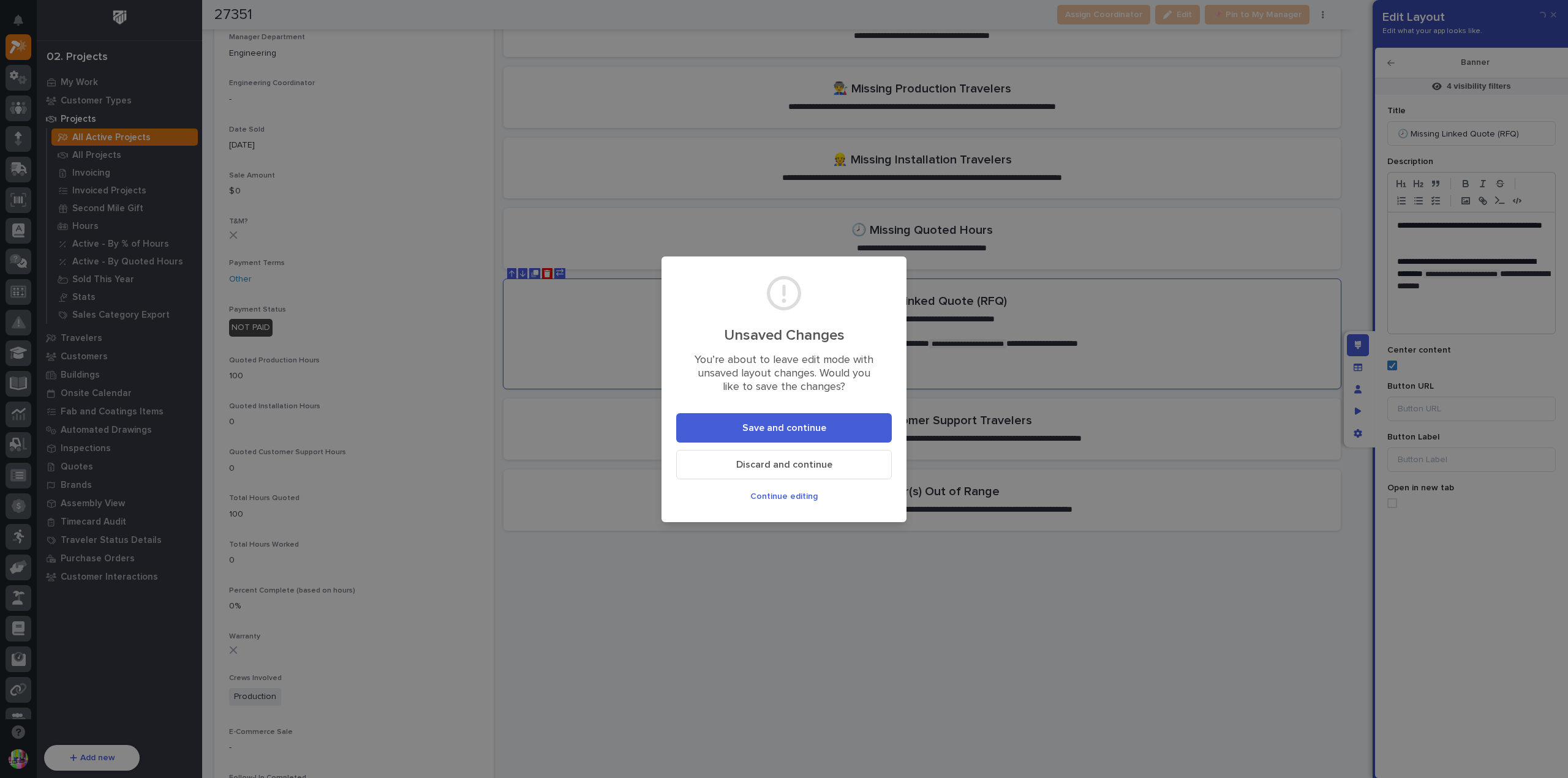
click at [816, 423] on span "Save and continue" at bounding box center [784, 428] width 84 height 13
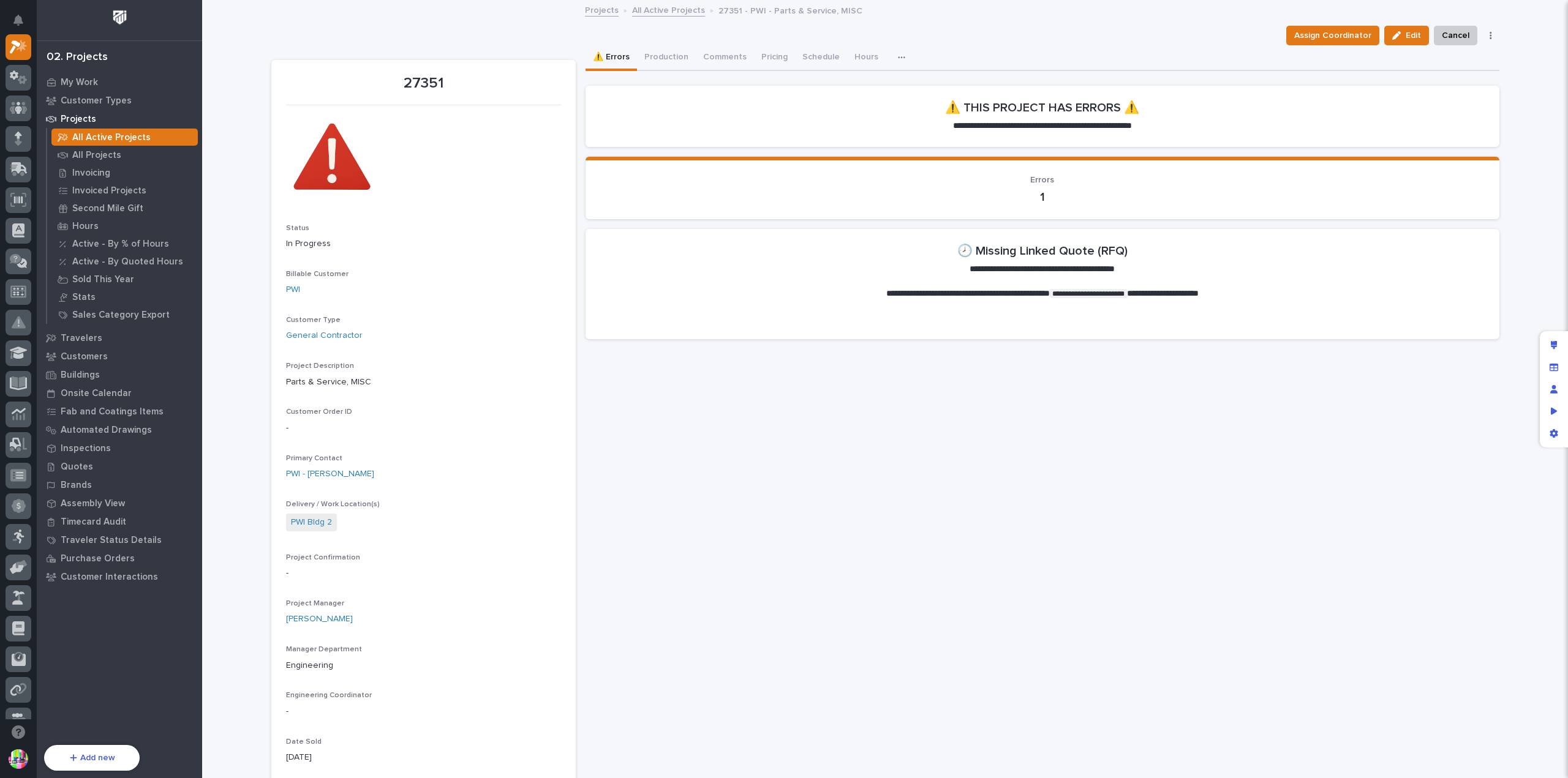
click at [1555, 412] on icon "Preview as" at bounding box center [1554, 411] width 7 height 7
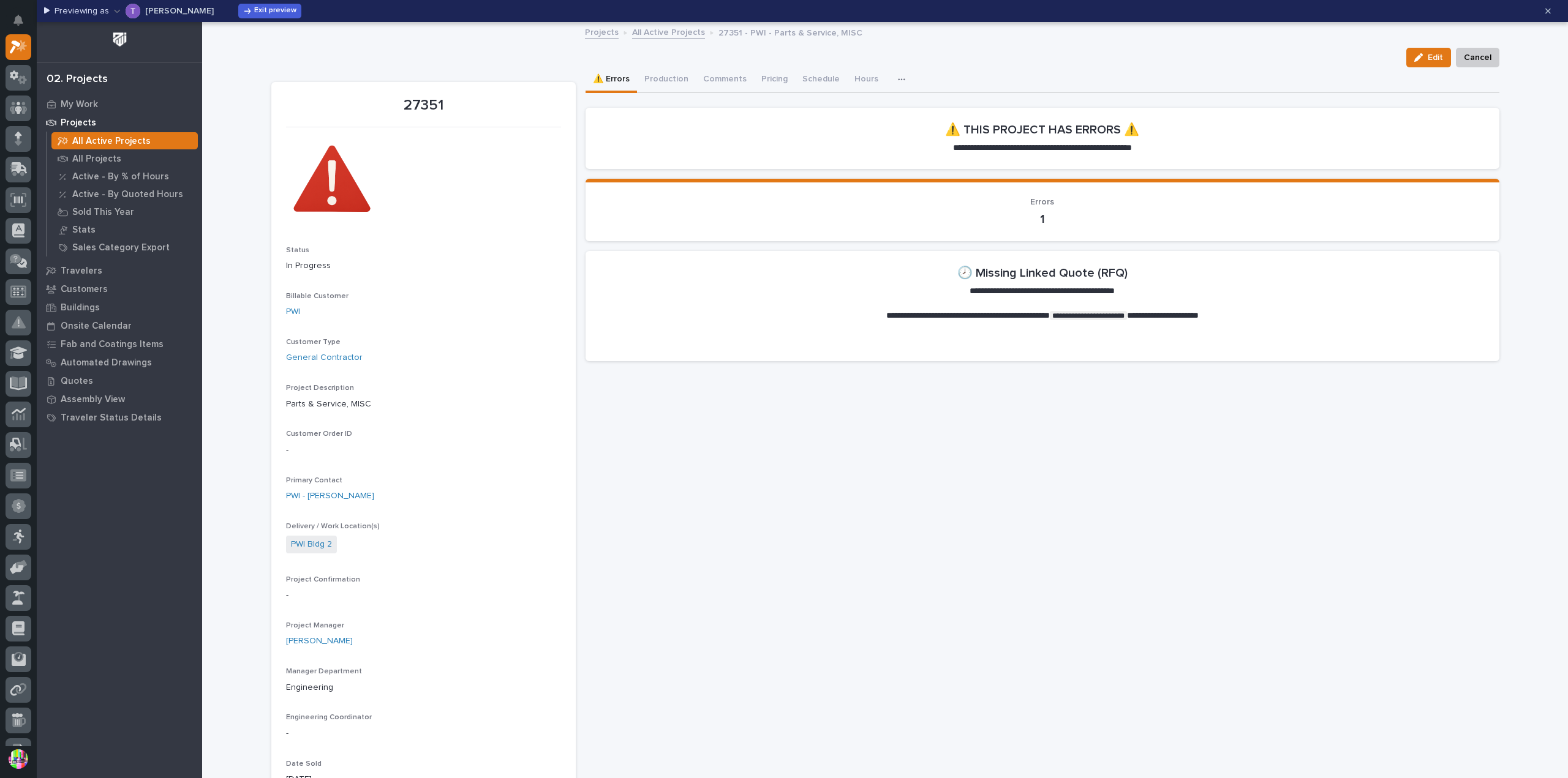
click at [174, 10] on p "[PERSON_NAME]" at bounding box center [180, 11] width 69 height 9
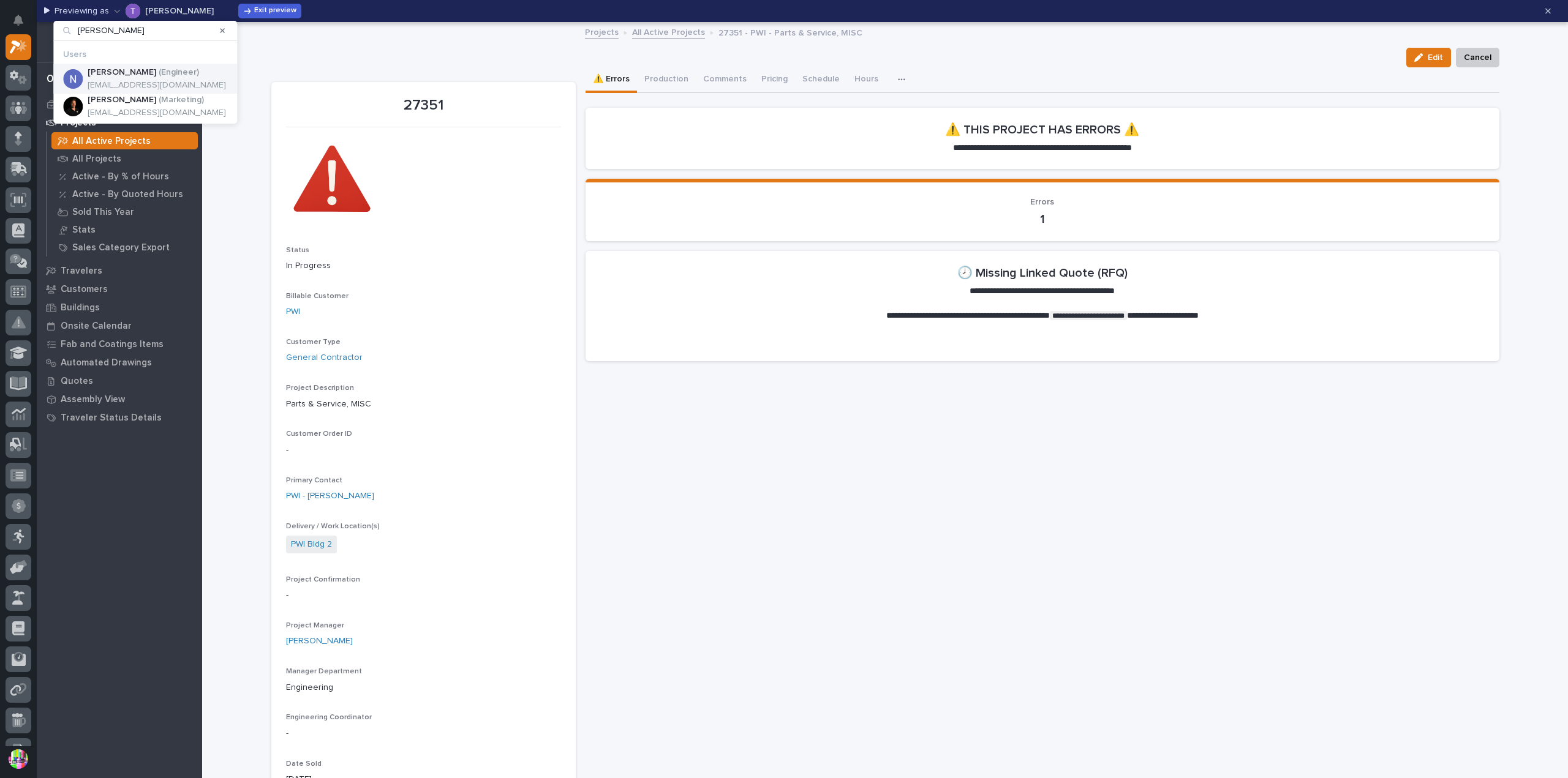
type input "[PERSON_NAME]"
click at [104, 71] on p "[PERSON_NAME]" at bounding box center [122, 72] width 69 height 11
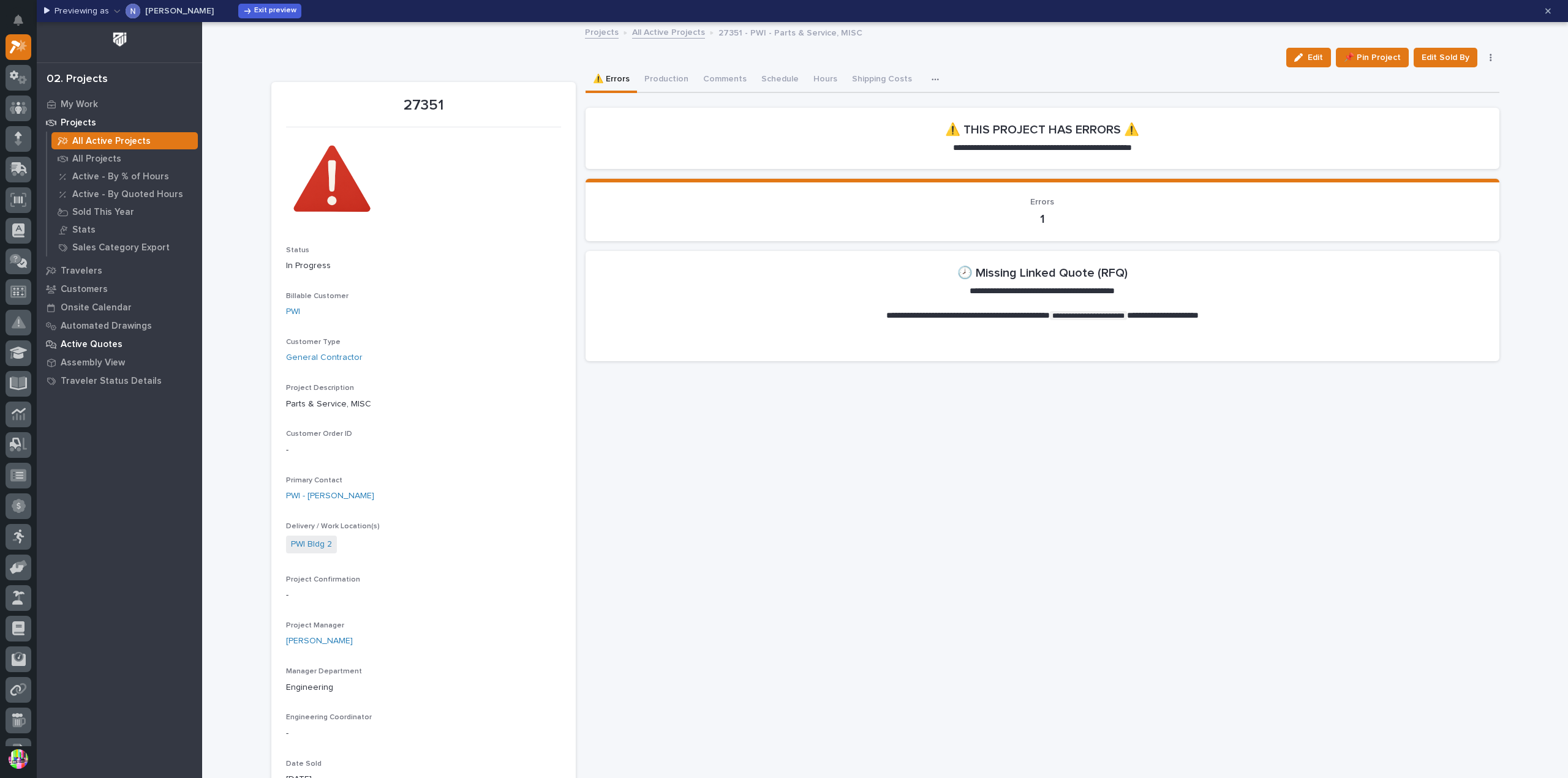
click at [94, 345] on p "Active Quotes" at bounding box center [91, 345] width 62 height 11
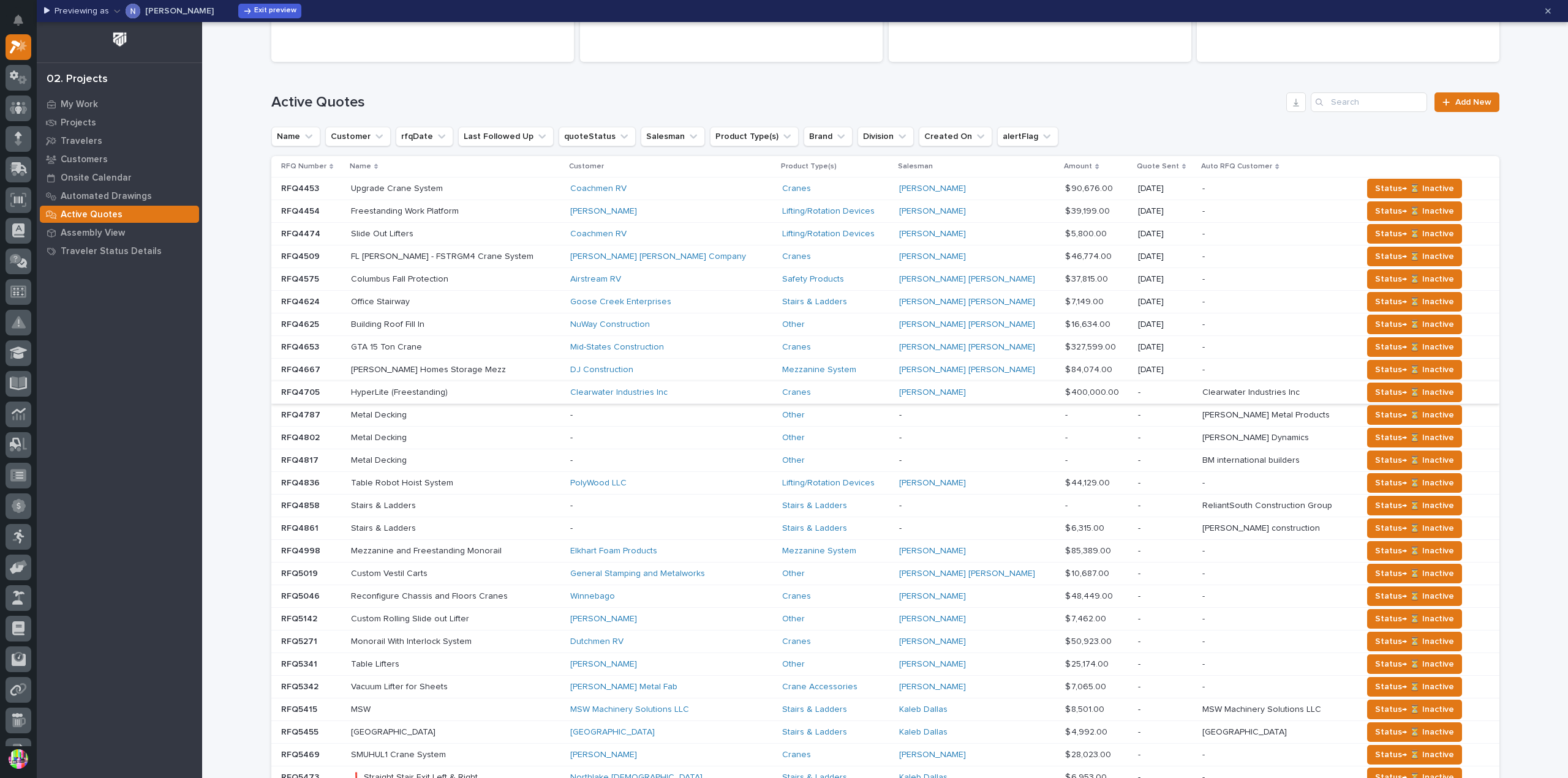
scroll to position [61, 0]
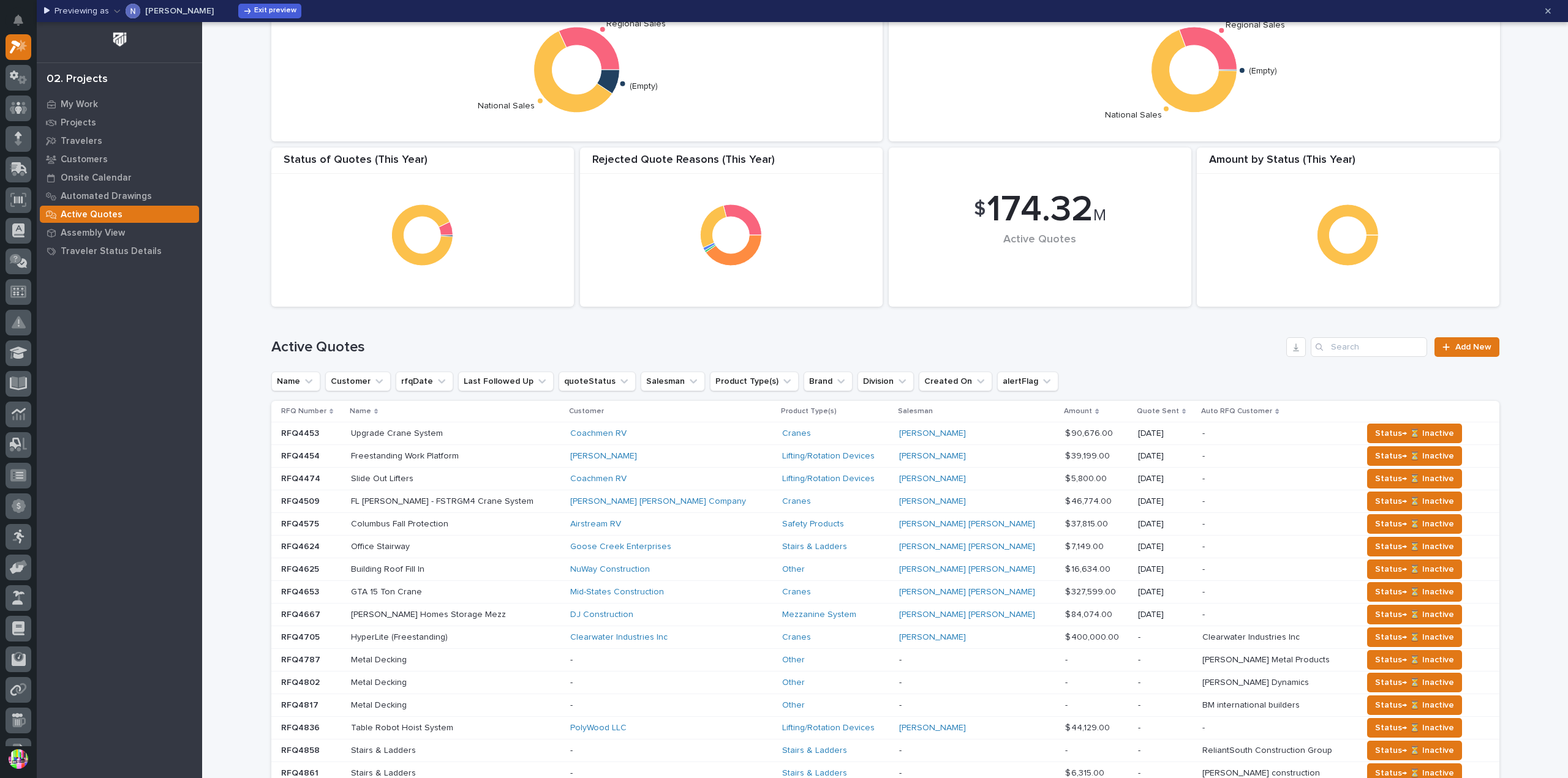
click at [314, 435] on p "RFQ4453" at bounding box center [301, 432] width 41 height 13
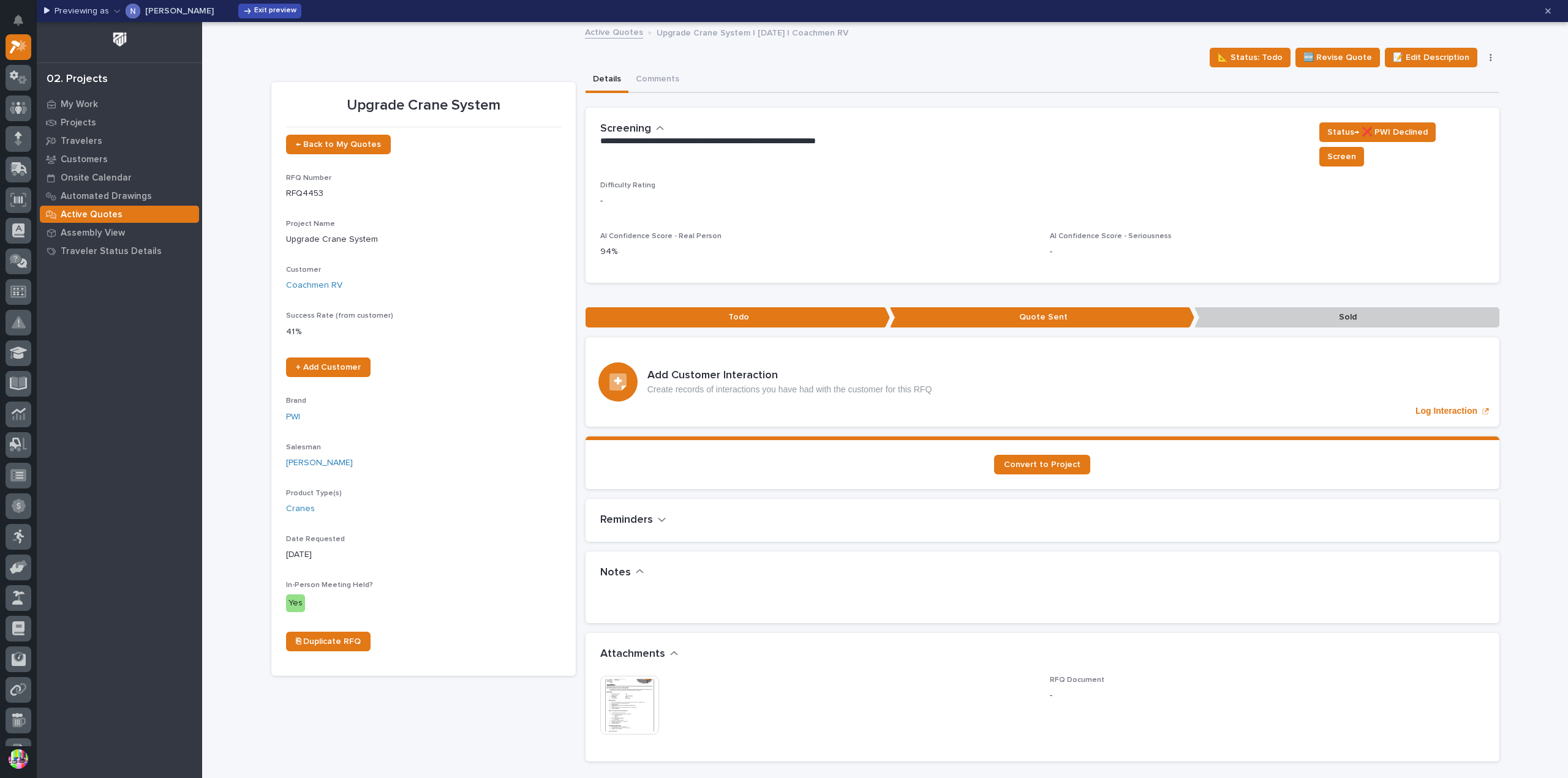
click at [262, 8] on span "Exit preview" at bounding box center [275, 11] width 42 height 10
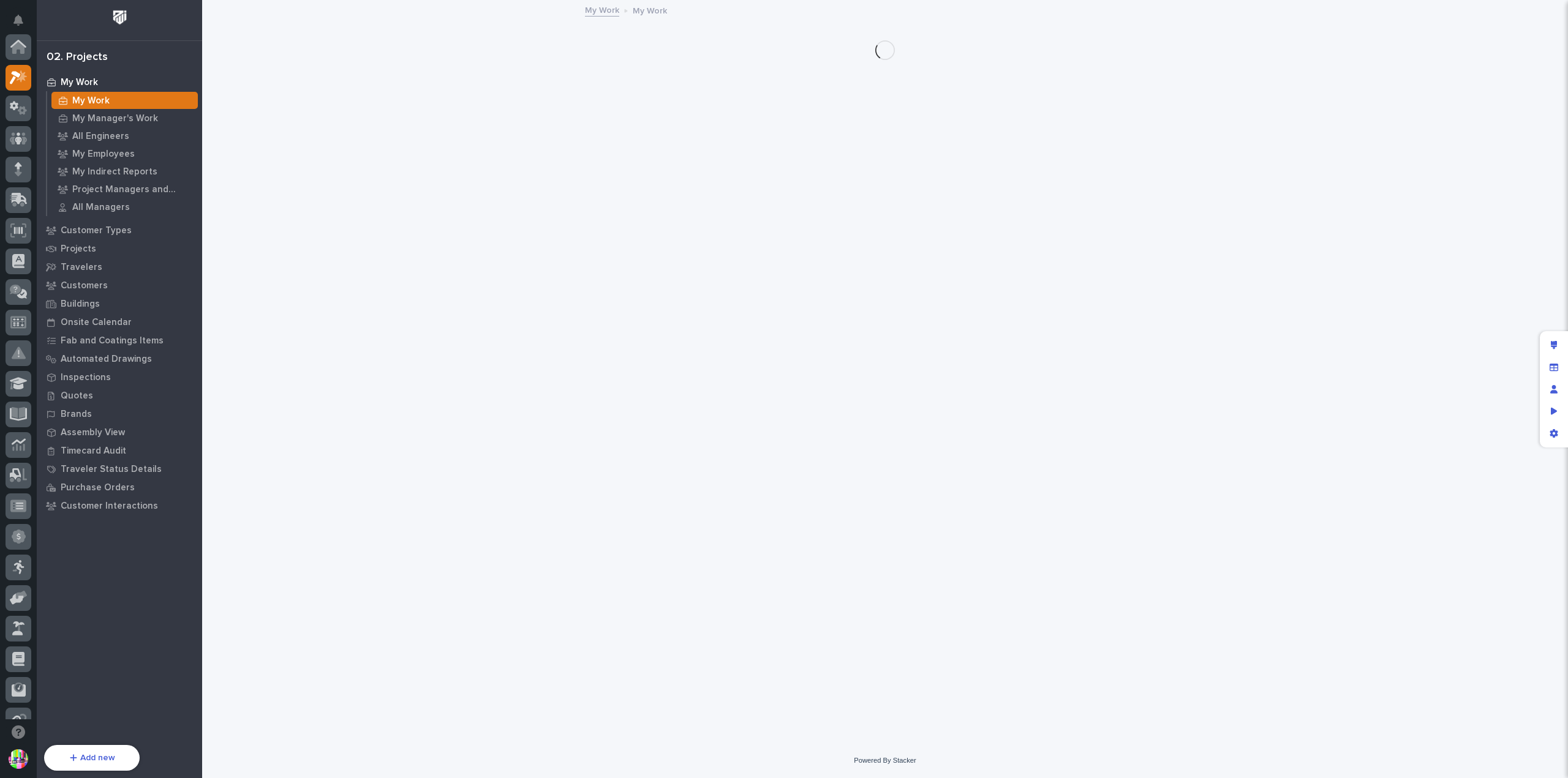
scroll to position [31, 0]
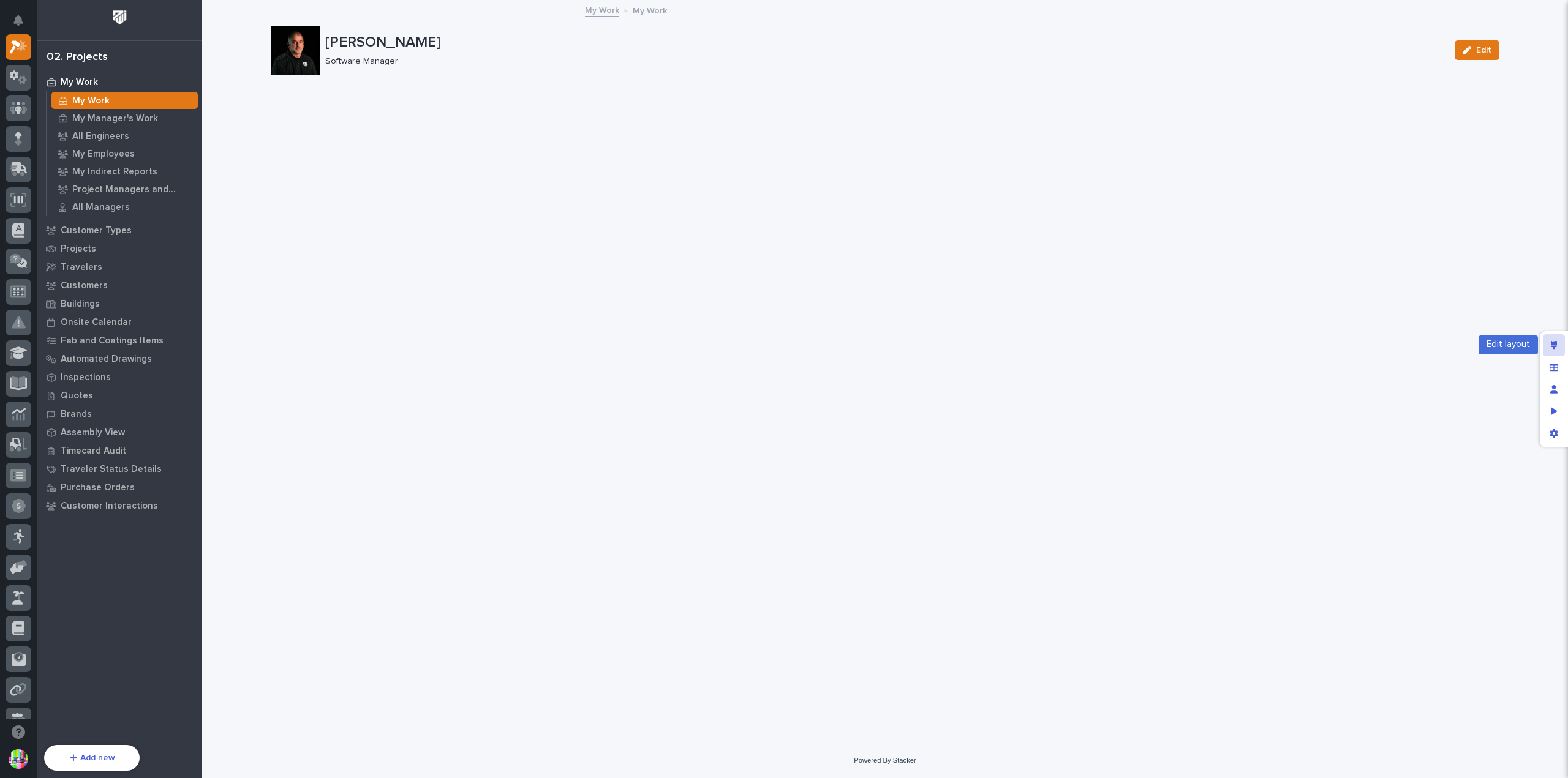
click at [1553, 341] on icon "Edit layout" at bounding box center [1554, 346] width 7 height 9
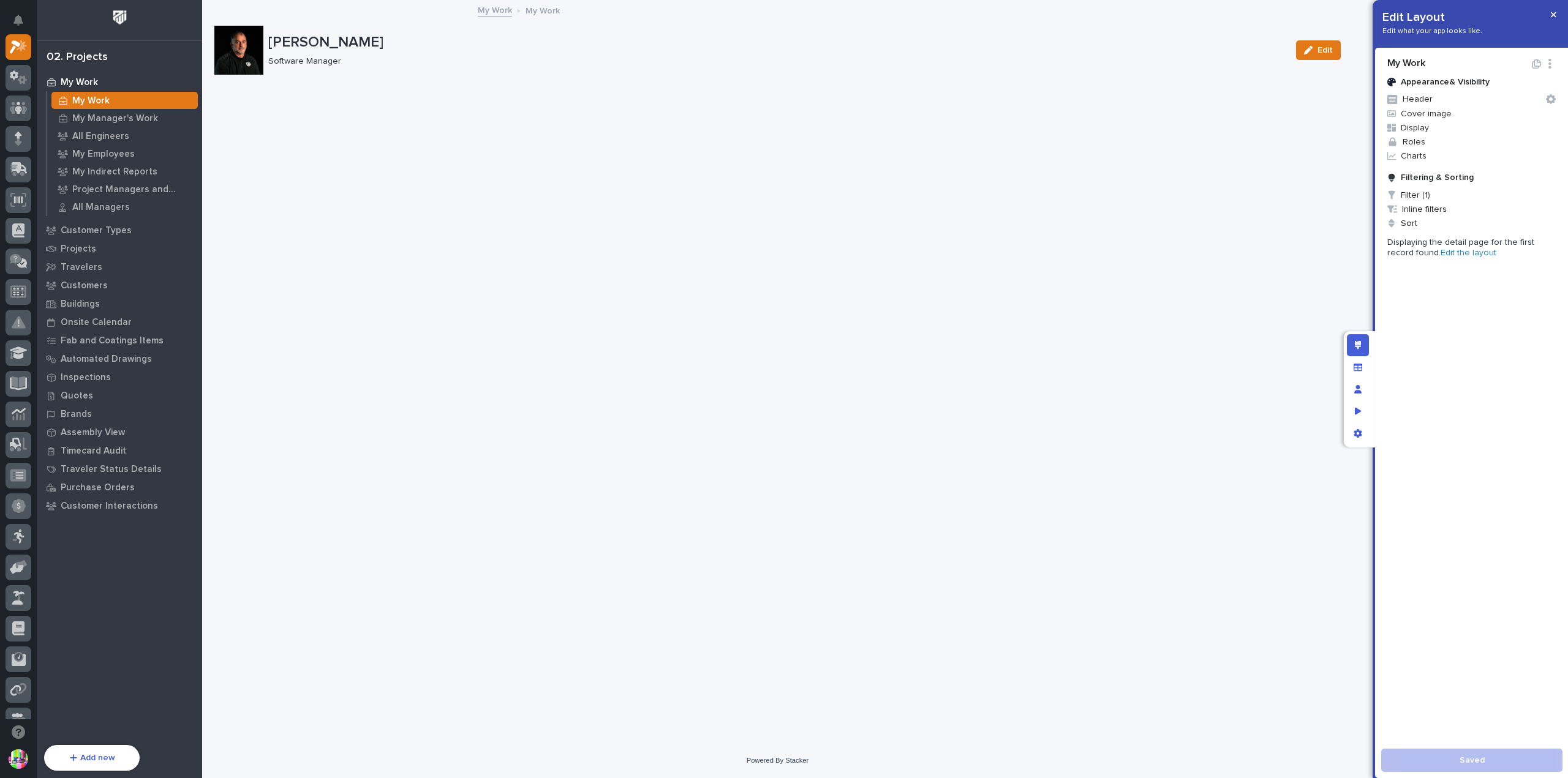
click at [1441, 255] on link "Edit the layout" at bounding box center [1468, 253] width 56 height 9
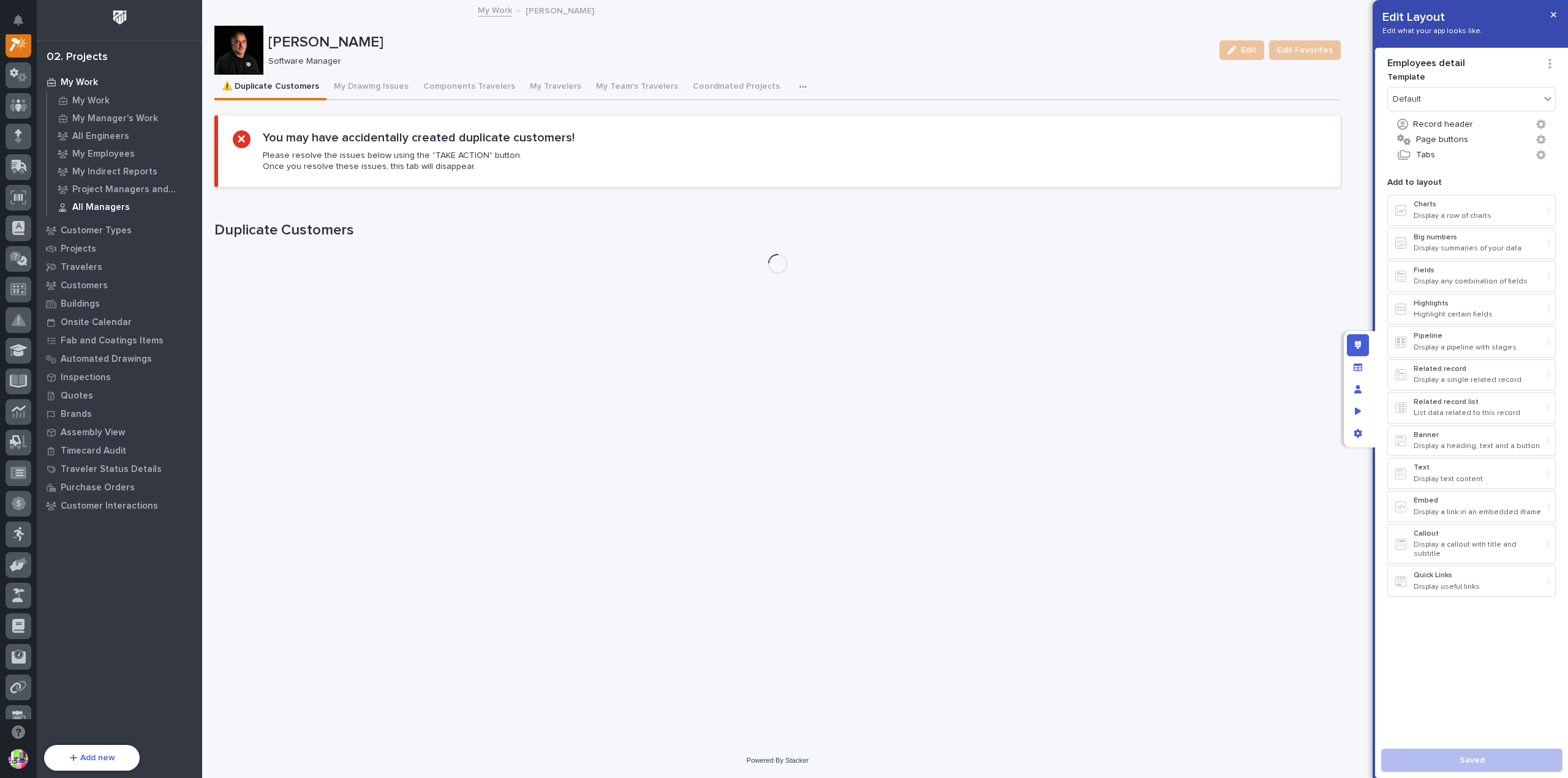
scroll to position [31, 0]
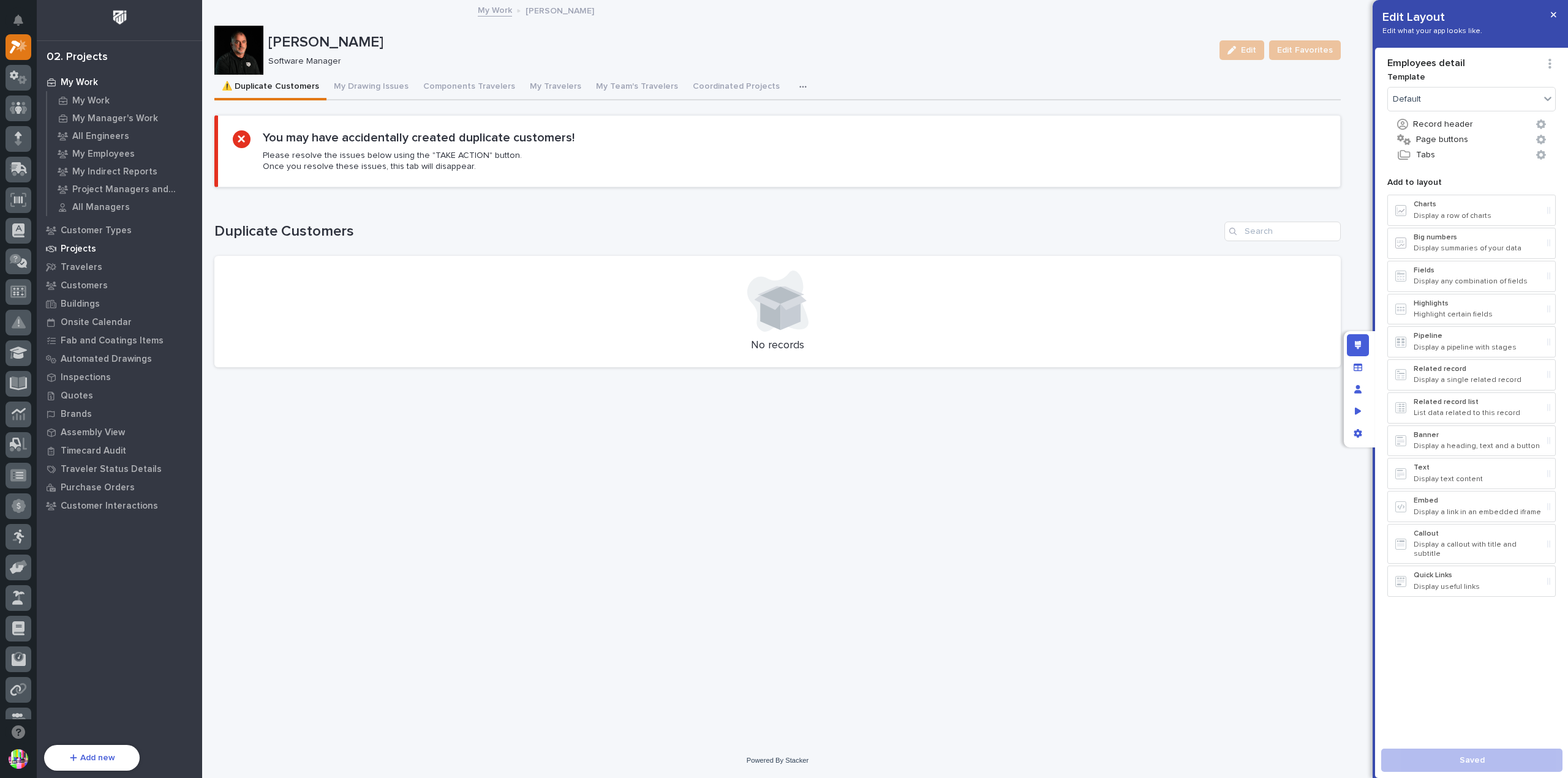
click at [86, 249] on p "Projects" at bounding box center [78, 250] width 36 height 11
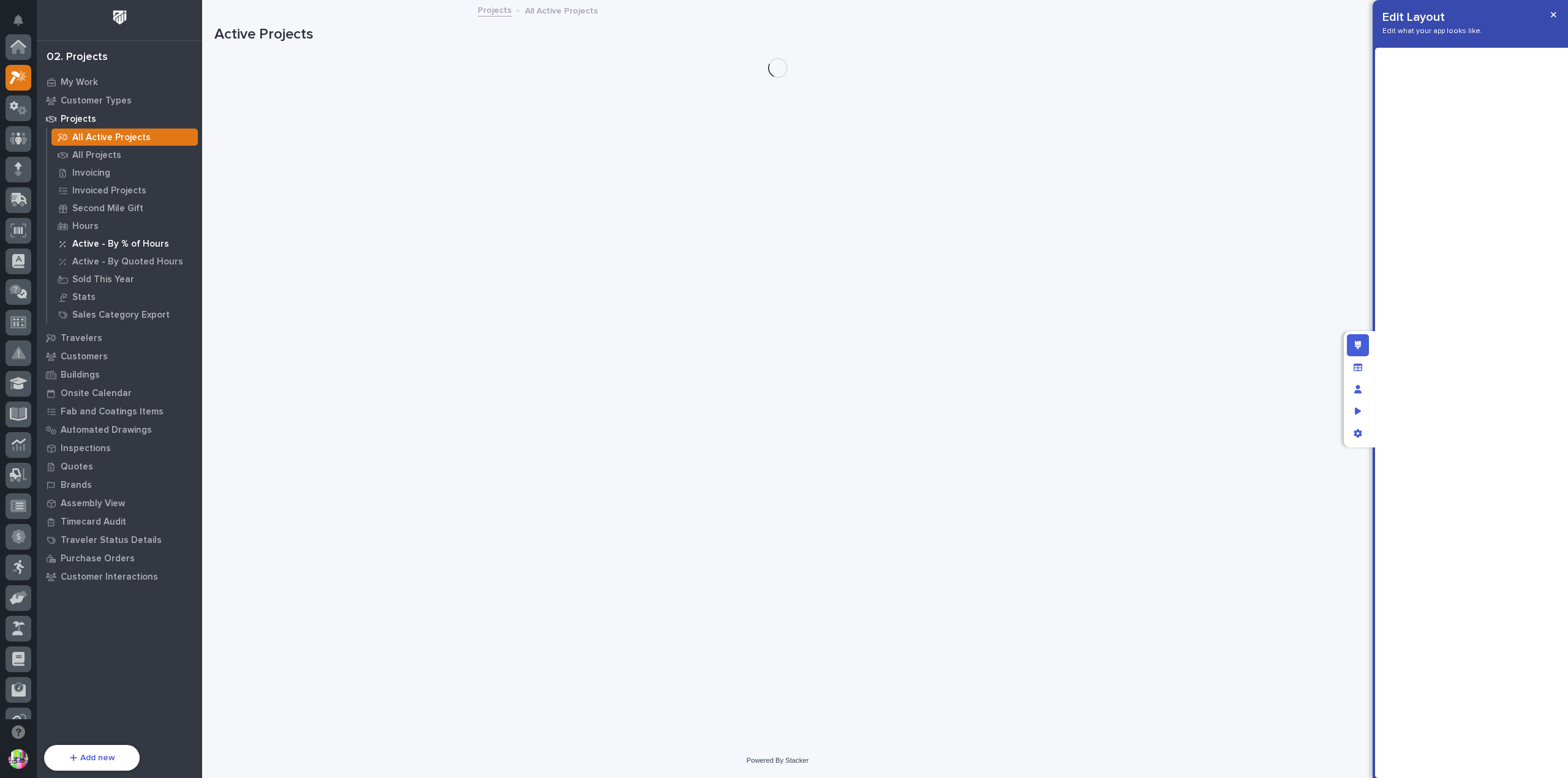
scroll to position [31, 0]
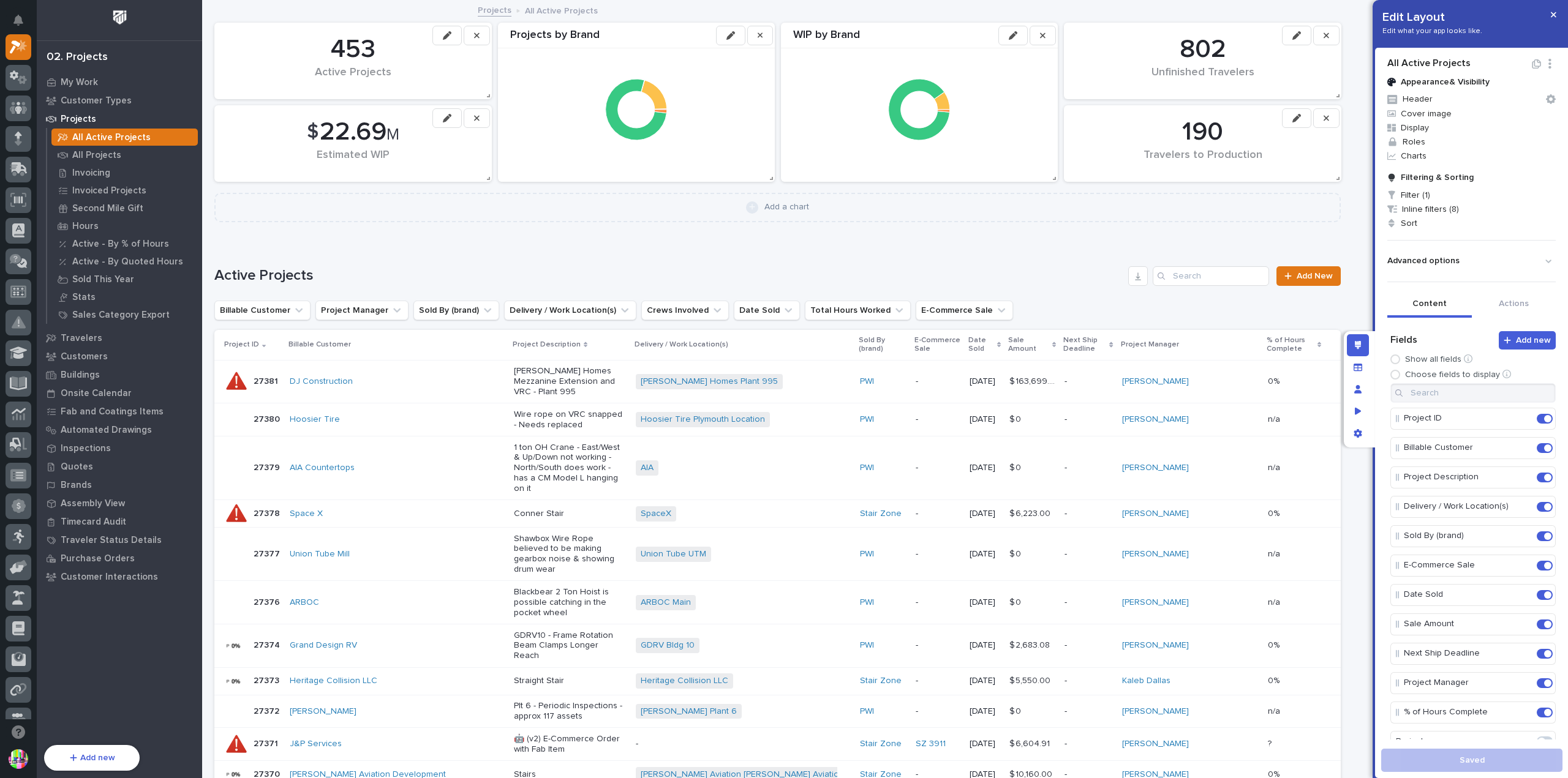
click at [269, 374] on p "27381" at bounding box center [267, 381] width 27 height 13
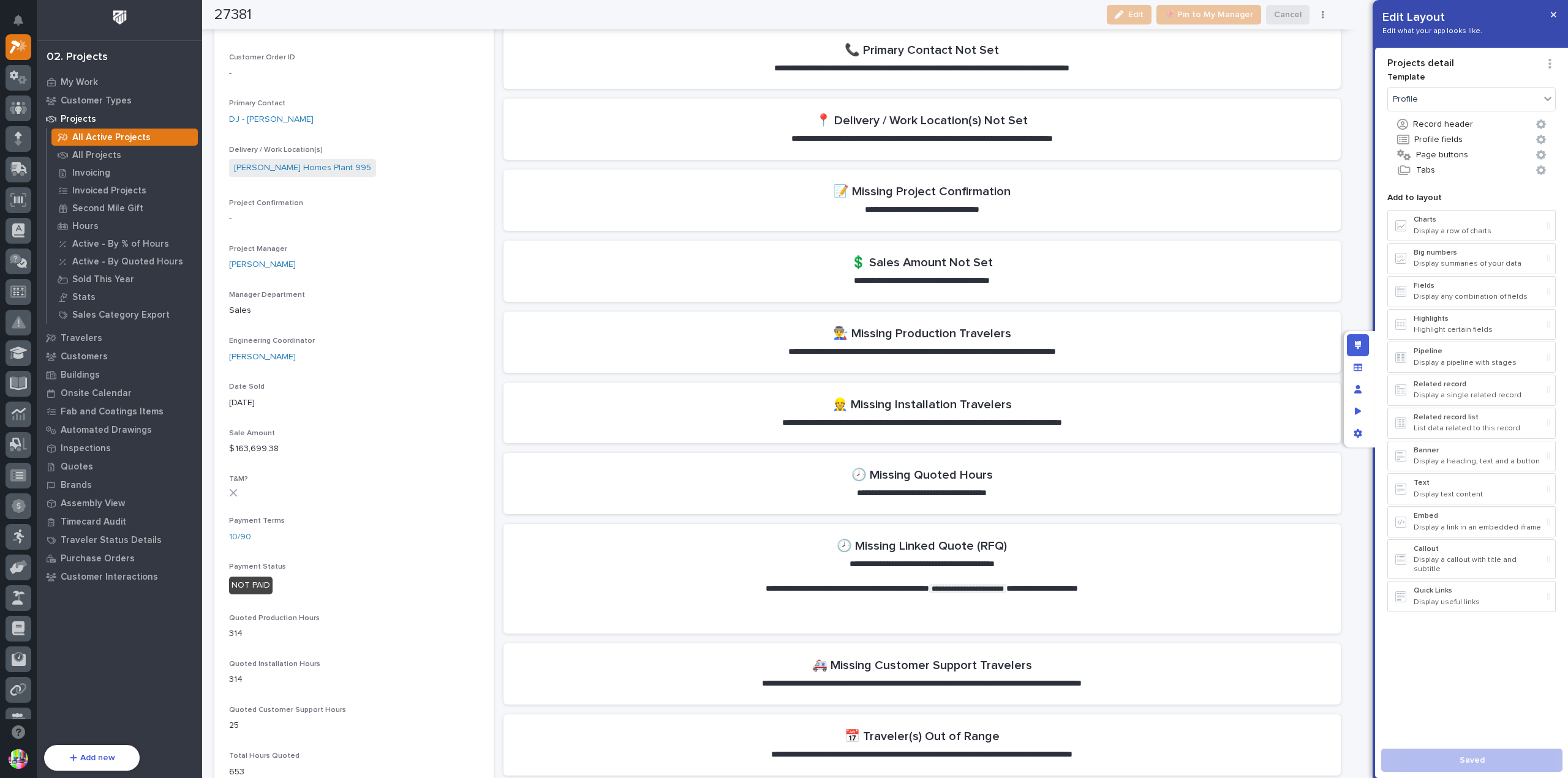
scroll to position [429, 0]
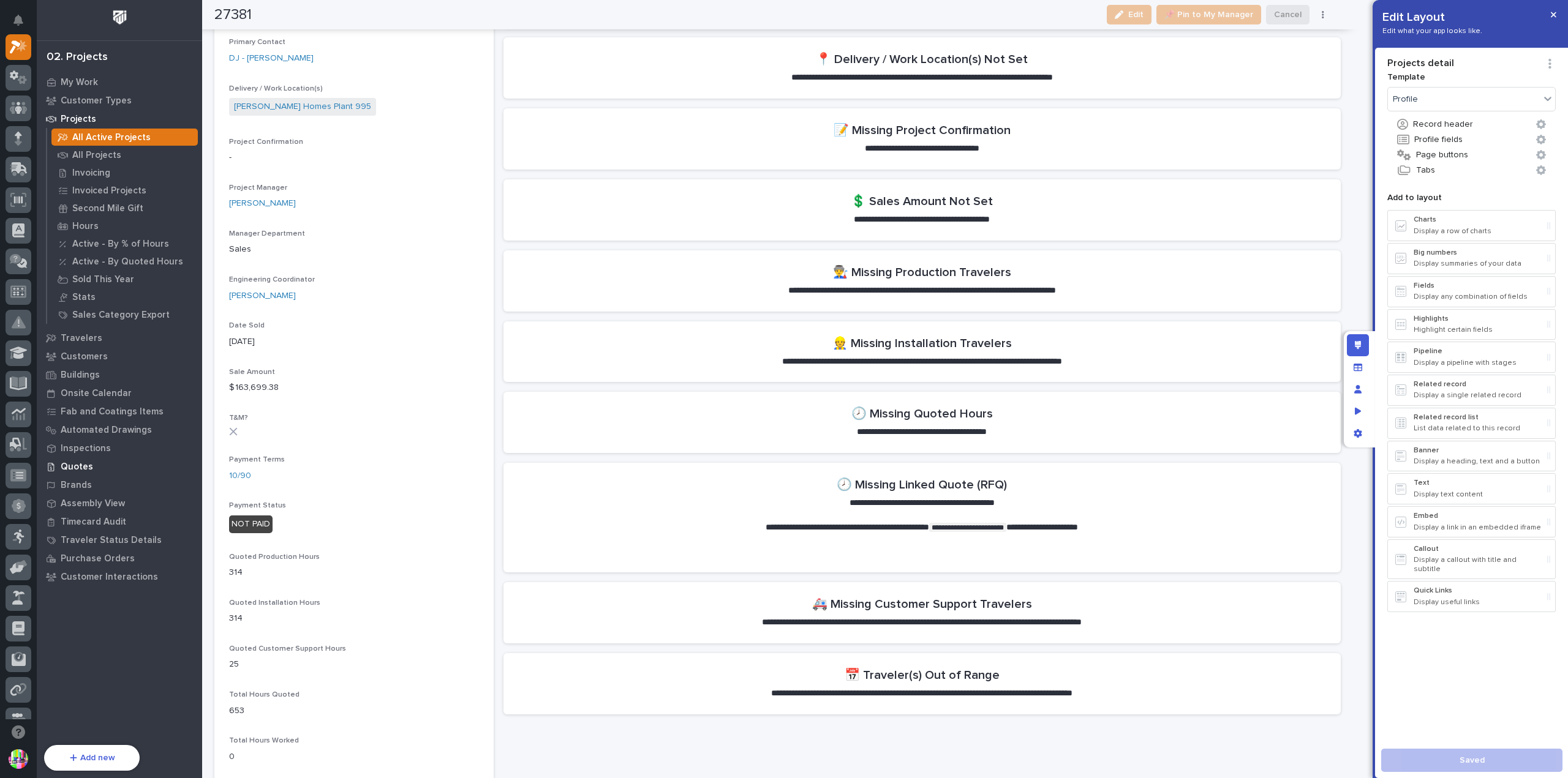
click at [80, 469] on p "Quotes" at bounding box center [77, 467] width 32 height 11
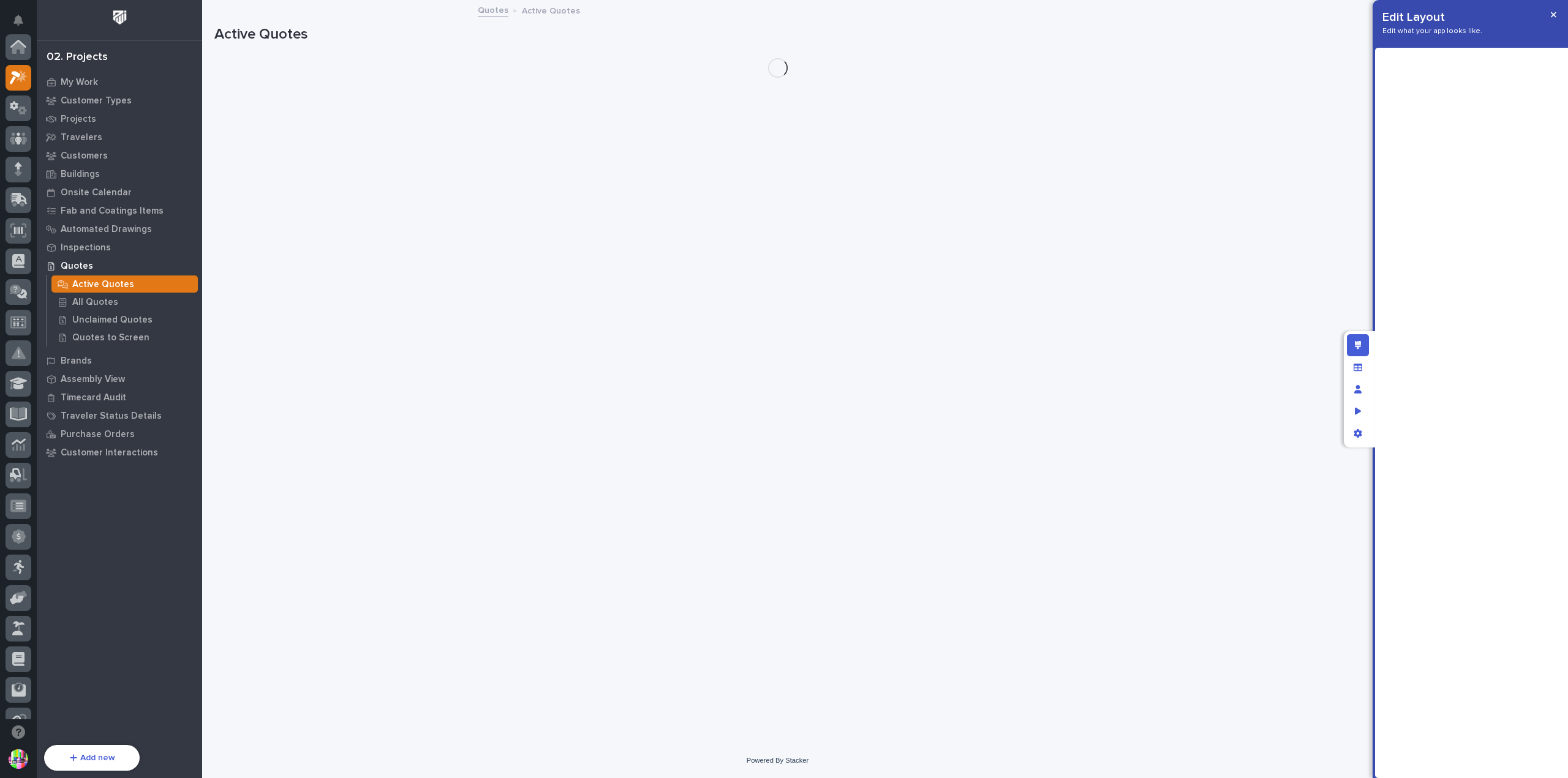
scroll to position [31, 0]
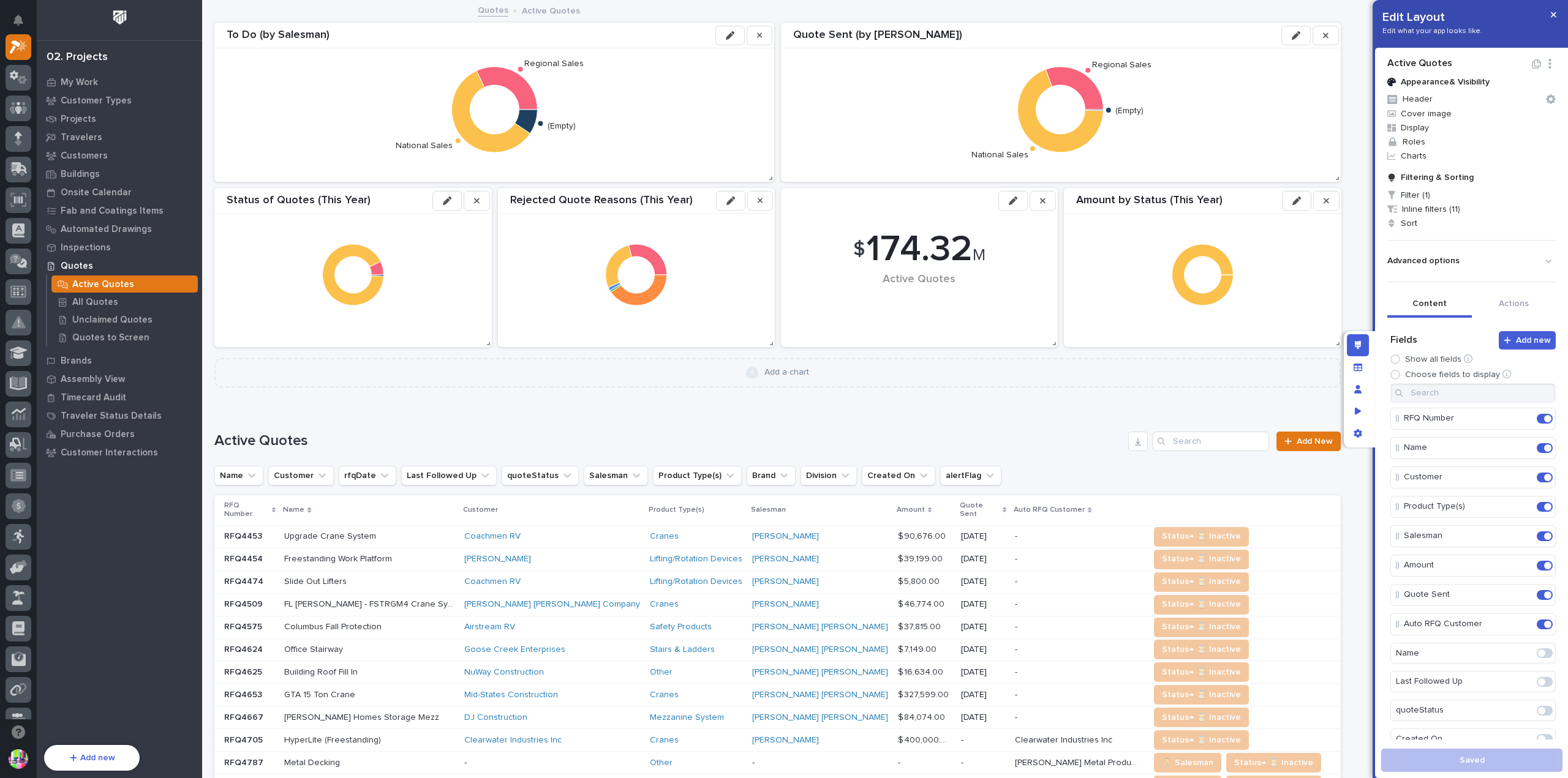
click at [253, 529] on p "RFQ4453" at bounding box center [244, 535] width 41 height 13
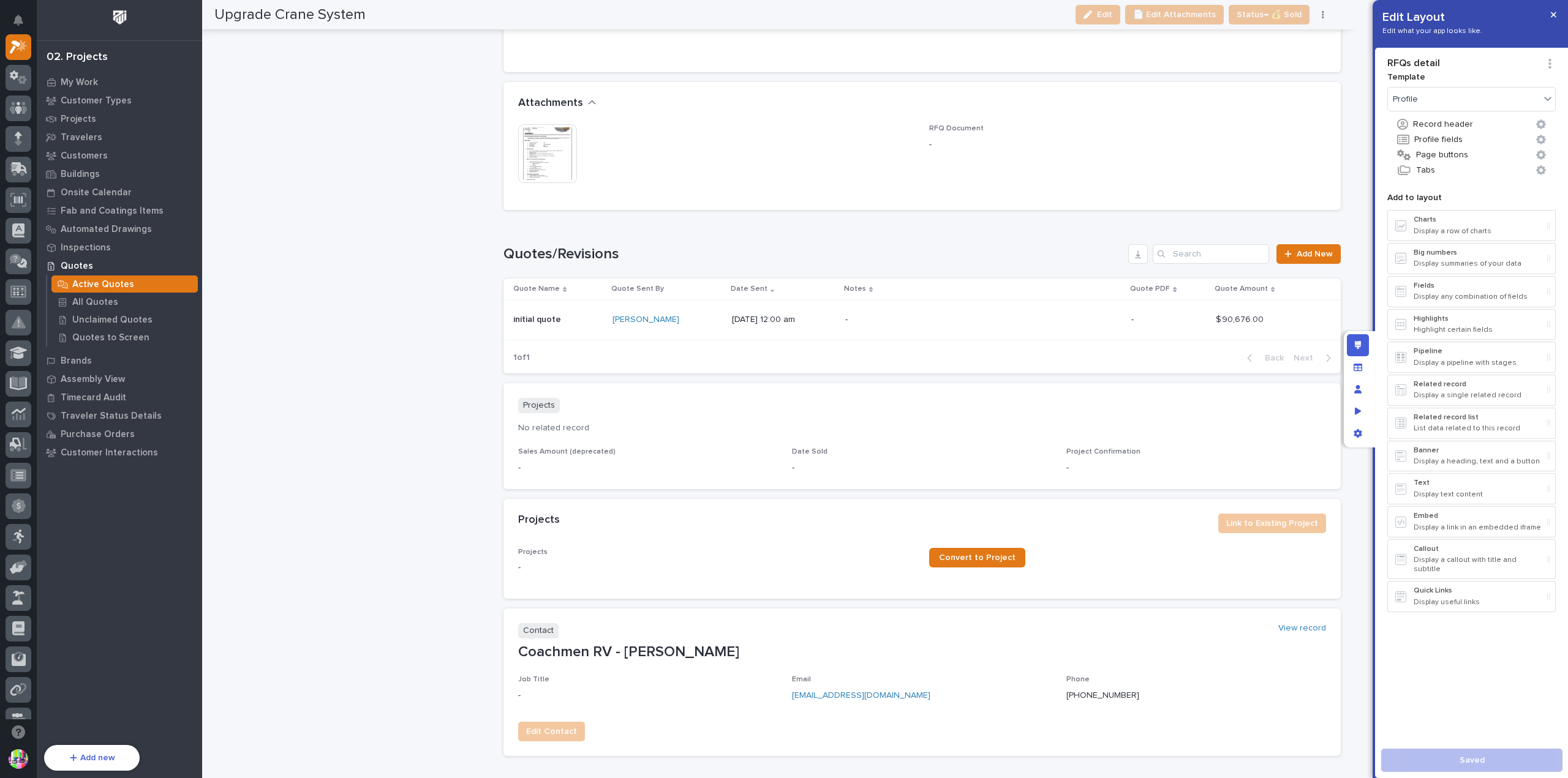
scroll to position [1898, 0]
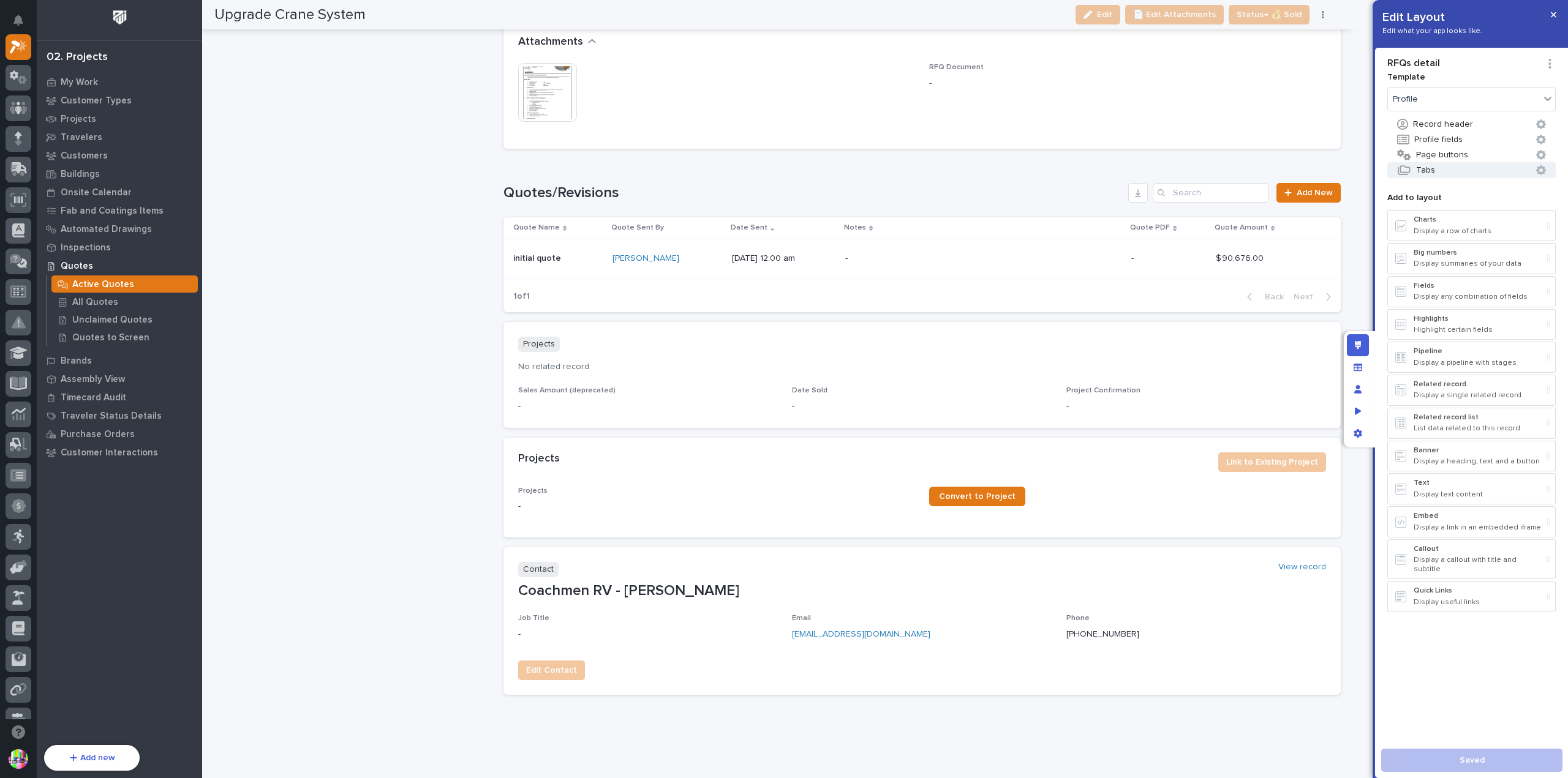
click at [1424, 168] on button "Tabs" at bounding box center [1472, 170] width 169 height 16
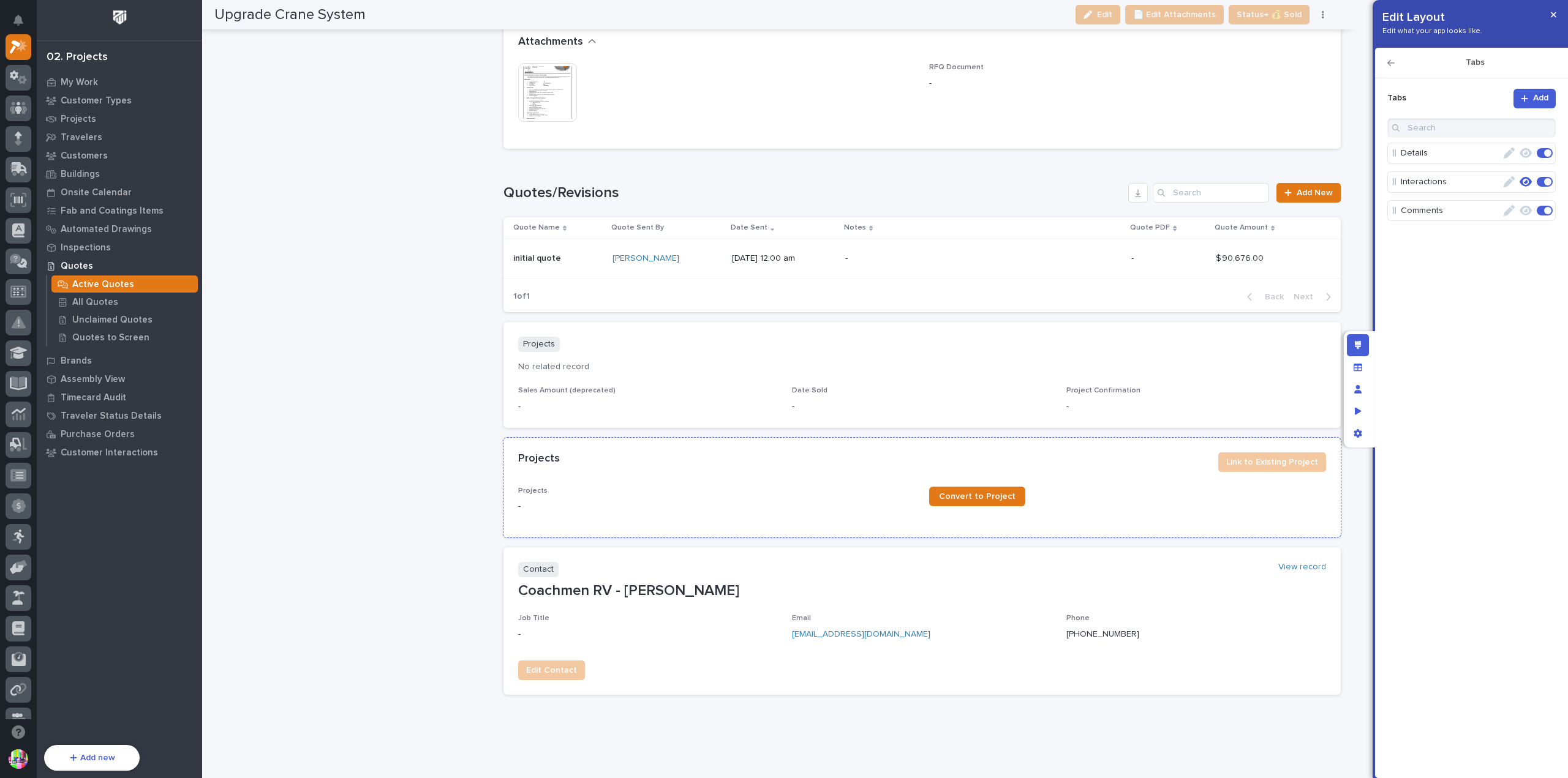
click at [1154, 452] on div "Projects" at bounding box center [863, 459] width 690 height 14
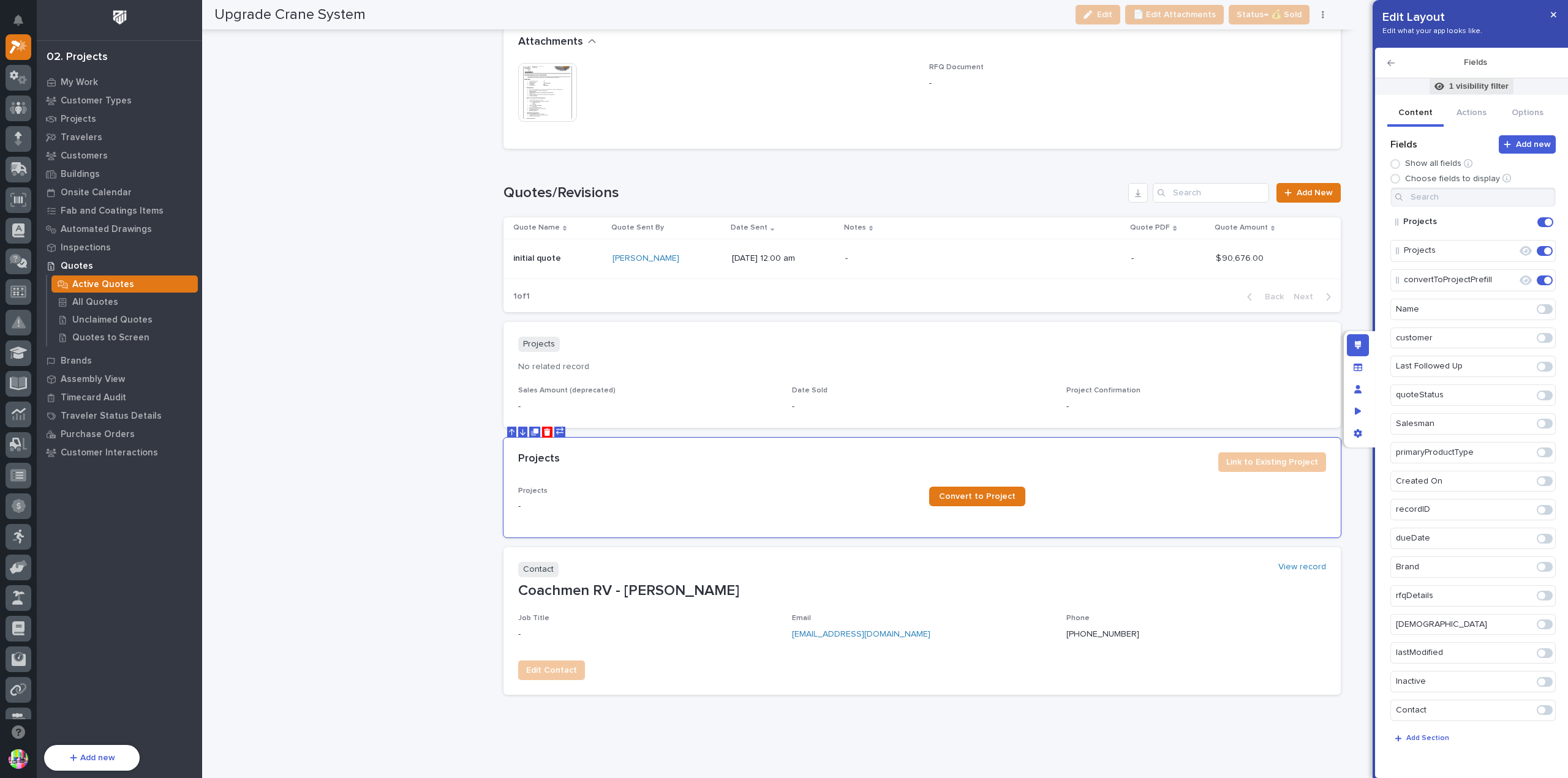
click at [1463, 88] on p "1 visibility filter" at bounding box center [1479, 87] width 59 height 11
click at [1471, 113] on span "Advanced" at bounding box center [1481, 113] width 39 height 11
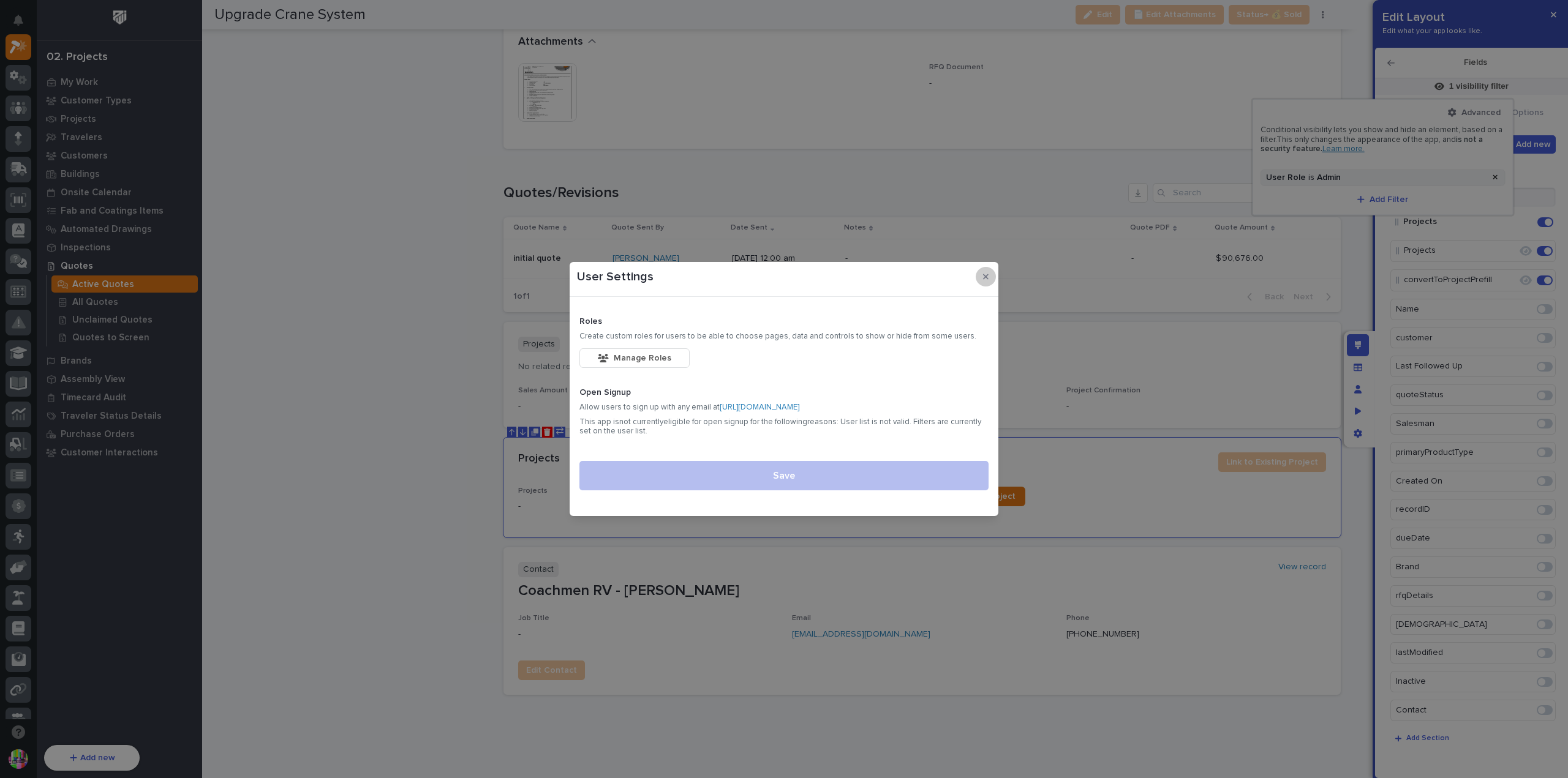
click at [985, 276] on icon "button" at bounding box center [986, 277] width 6 height 6
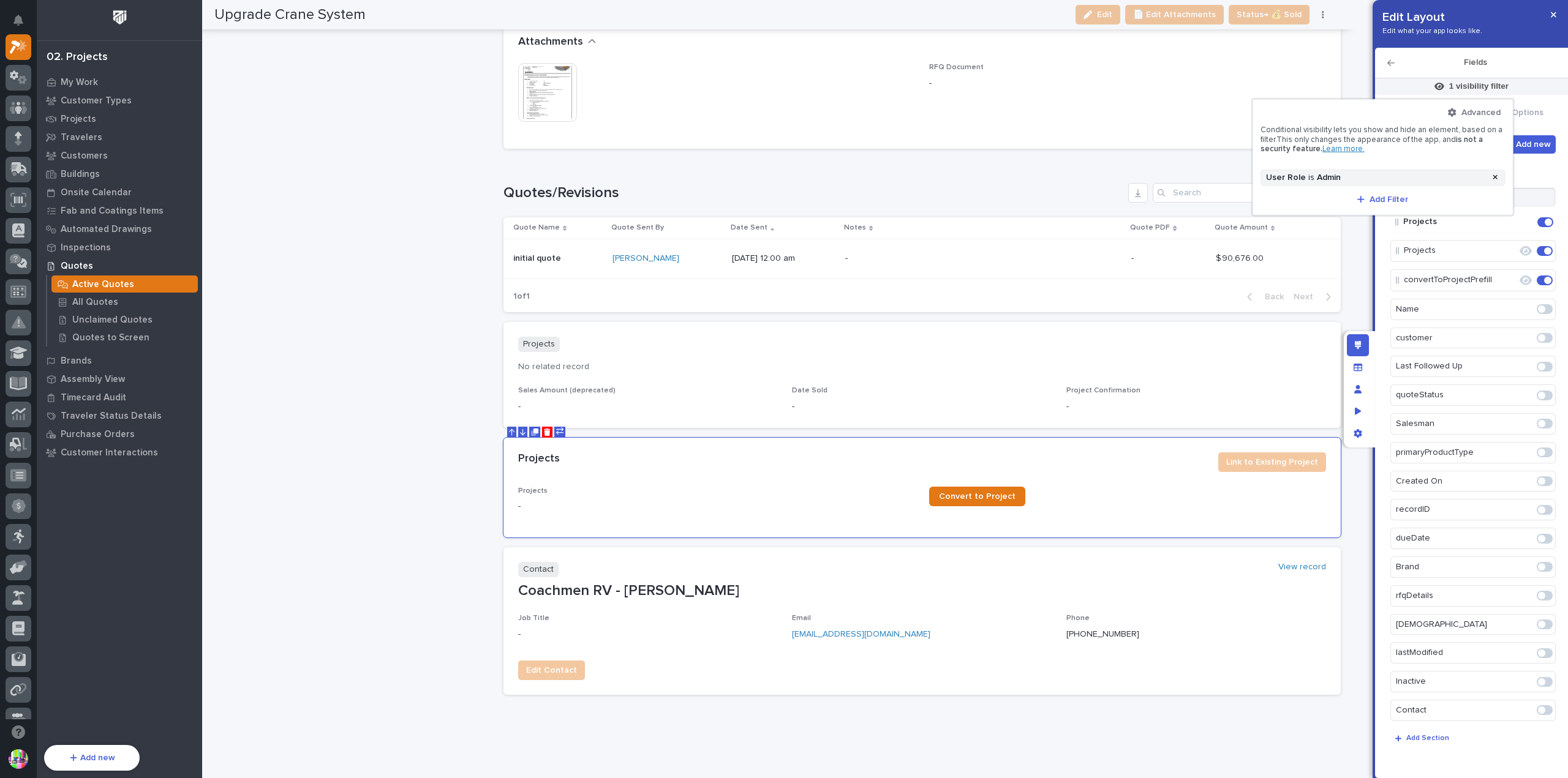
click at [1540, 171] on div at bounding box center [784, 389] width 1568 height 778
click at [1476, 109] on button "Actions" at bounding box center [1472, 114] width 56 height 26
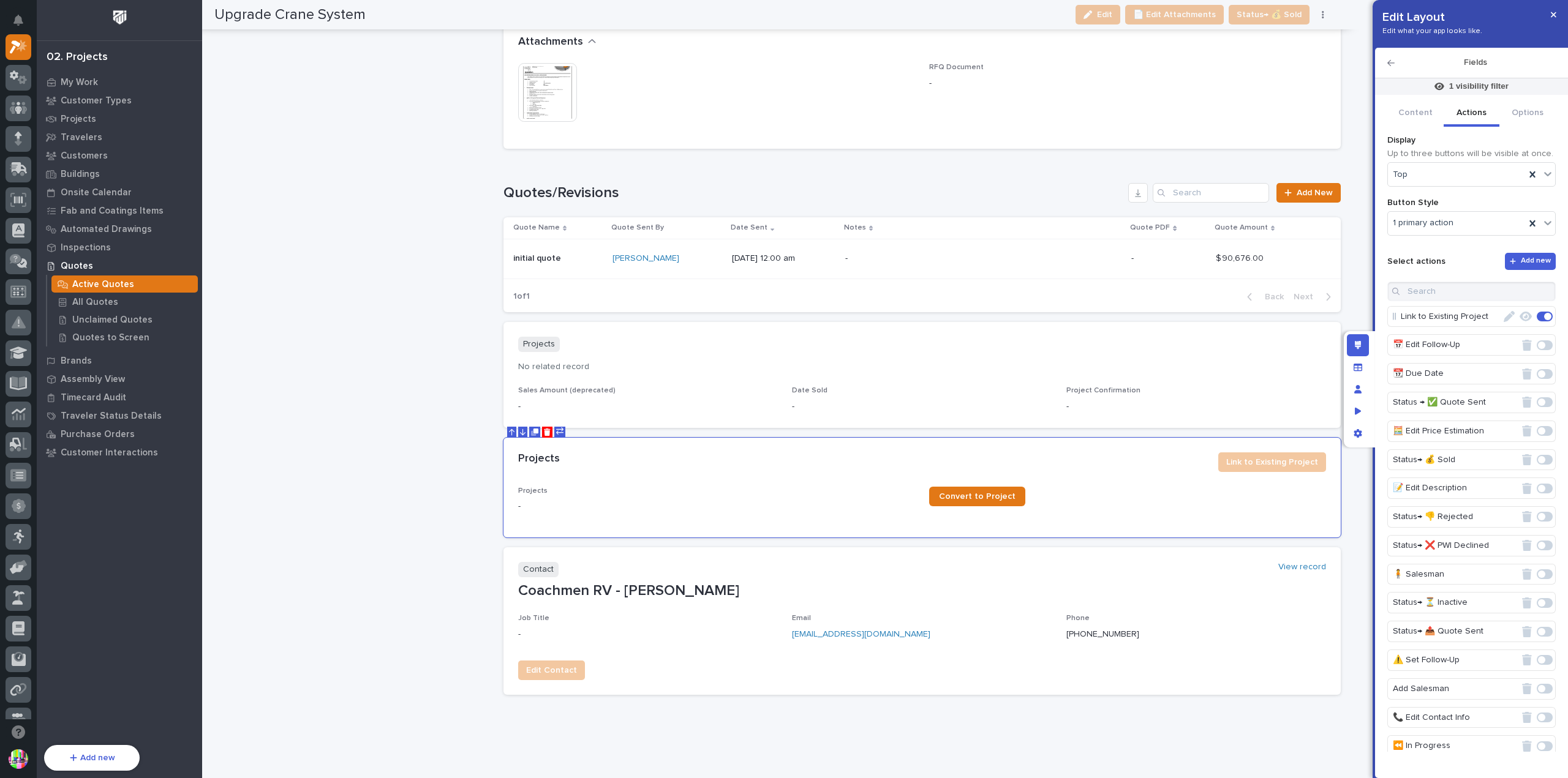
click at [1504, 315] on icon "button" at bounding box center [1509, 317] width 11 height 11
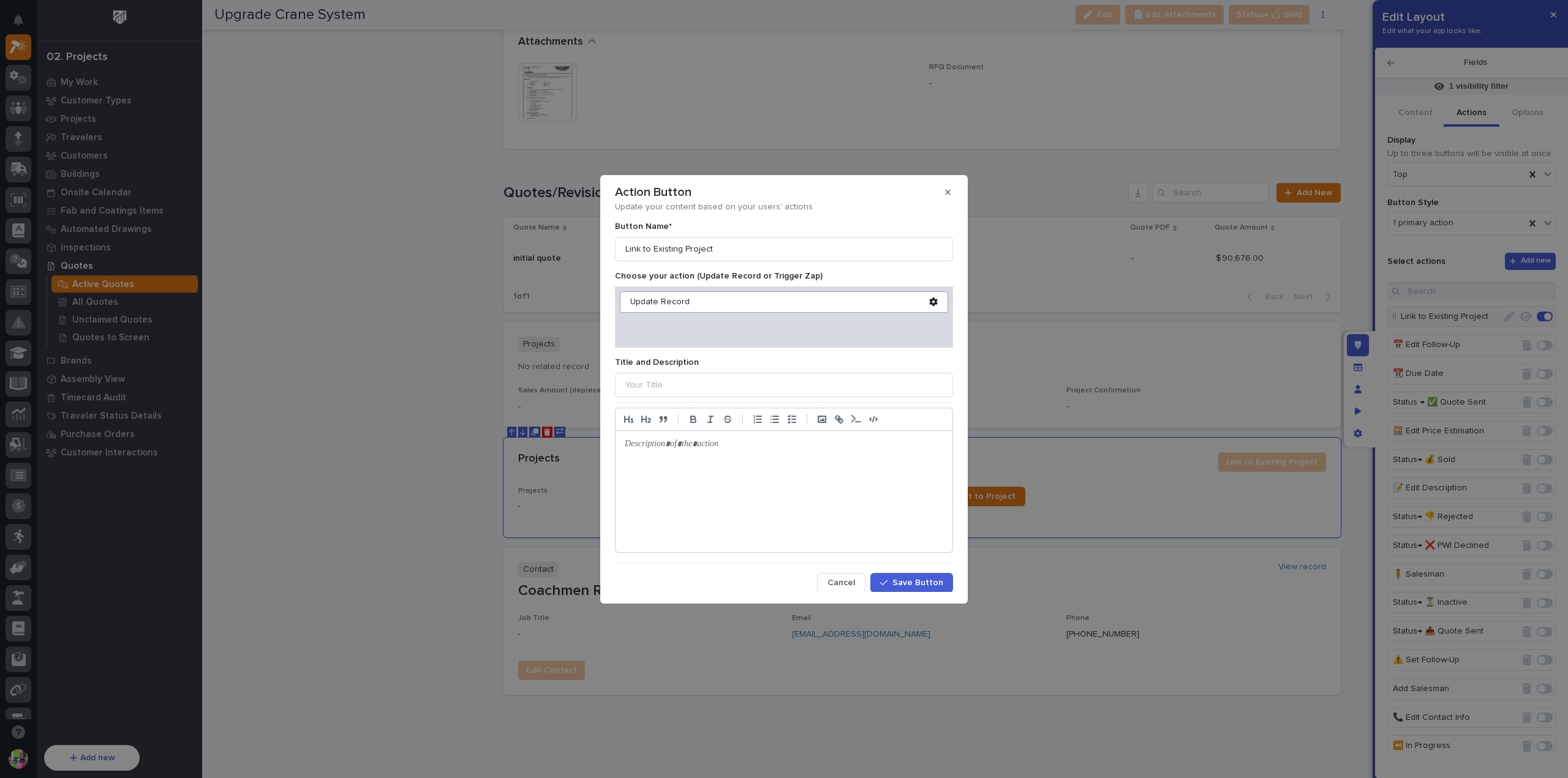
click at [929, 299] on icon at bounding box center [934, 302] width 9 height 9
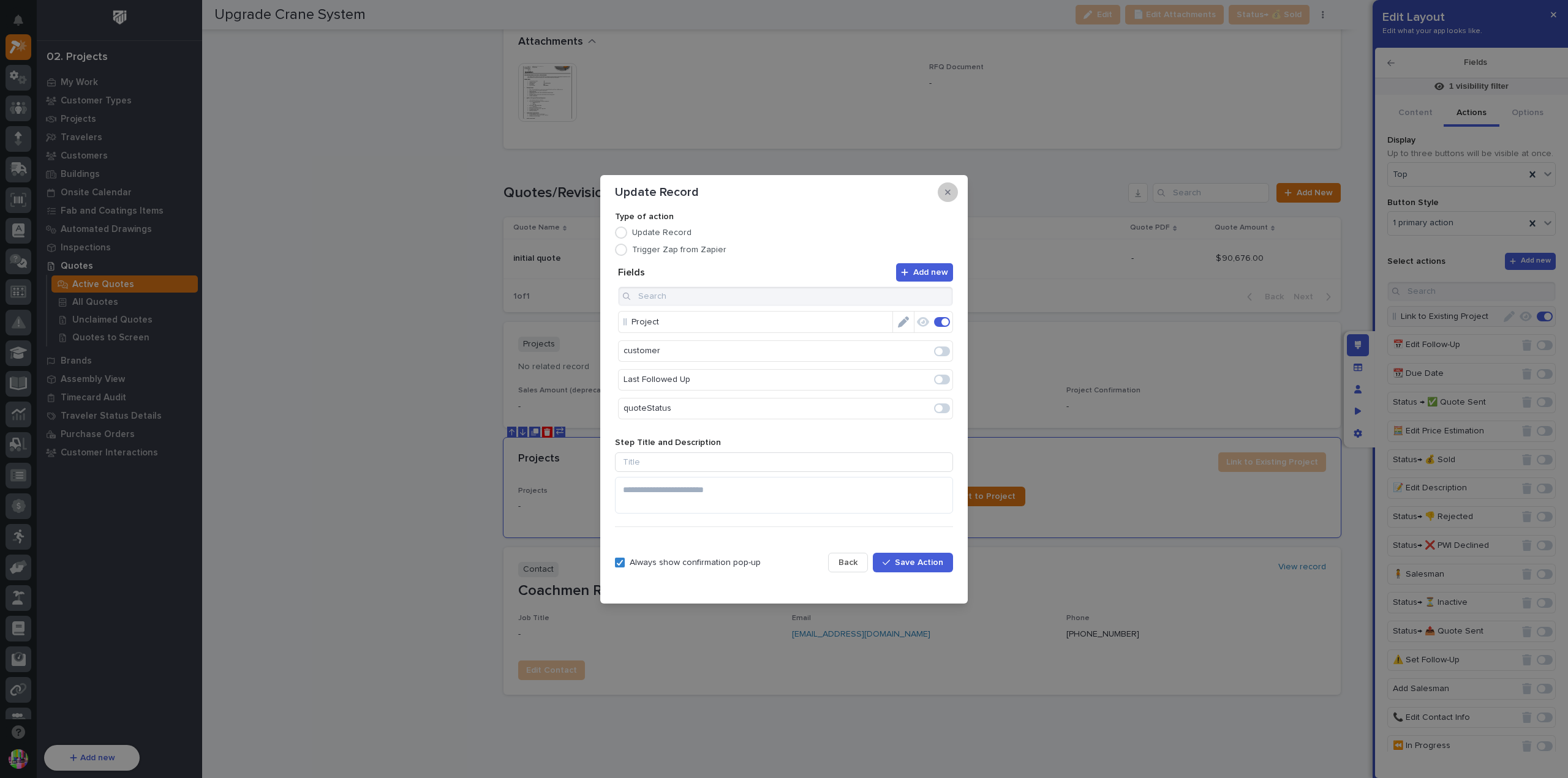
click at [954, 188] on button "button" at bounding box center [948, 192] width 20 height 19
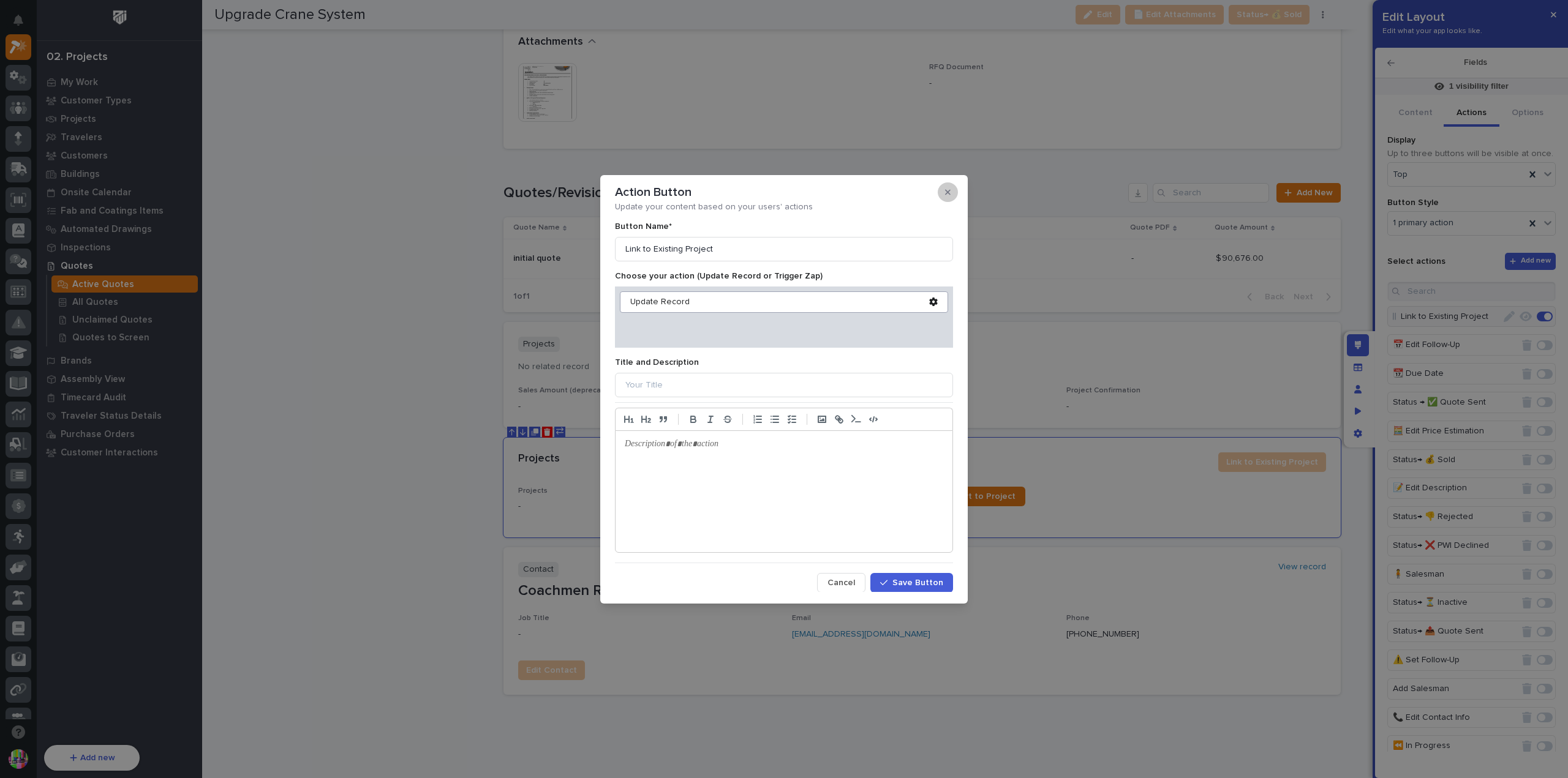
click at [948, 192] on icon "button" at bounding box center [948, 192] width 6 height 6
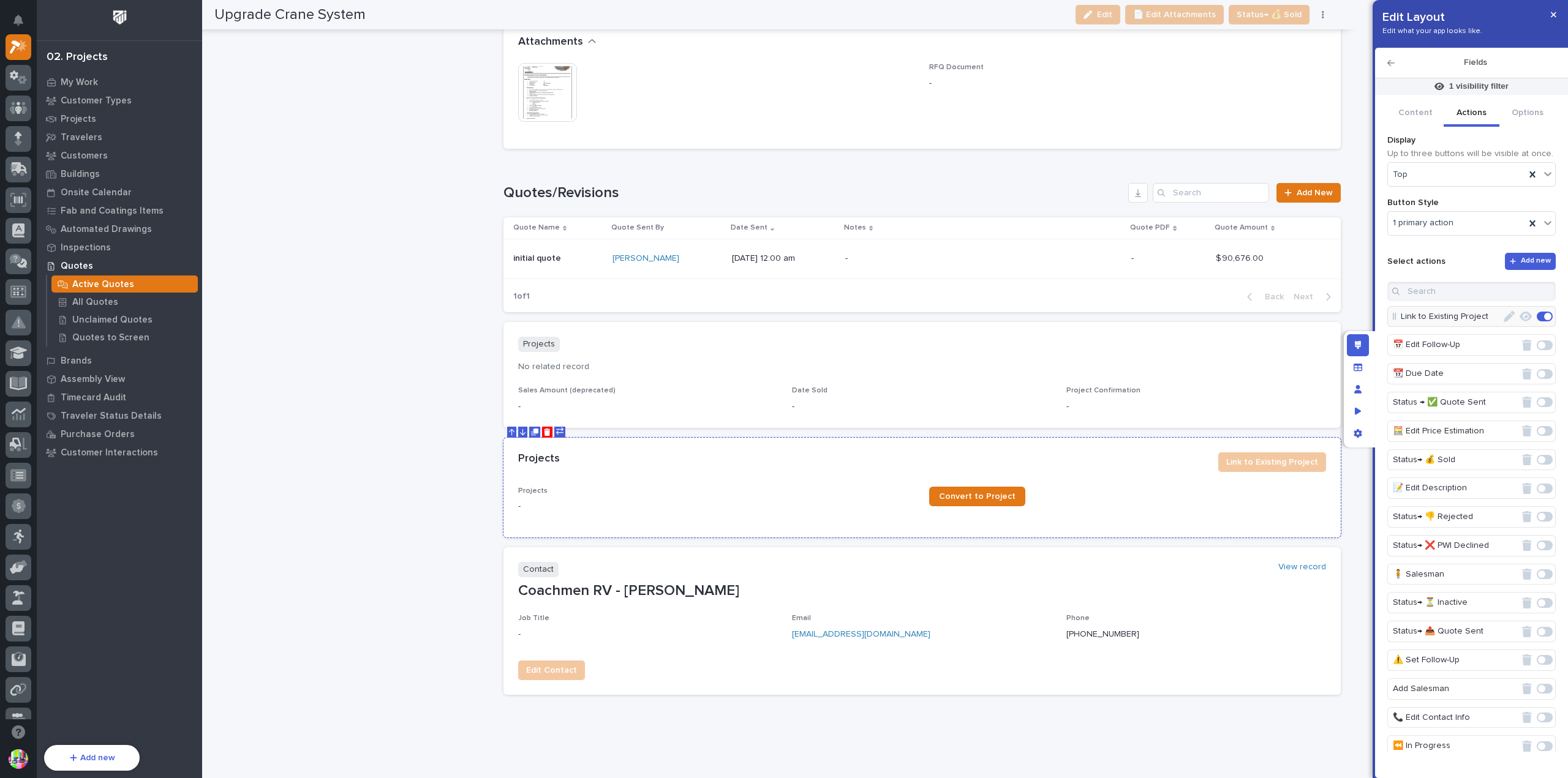
click at [581, 443] on div "Projects Link to Existing Project" at bounding box center [923, 462] width 838 height 49
click at [558, 427] on icon at bounding box center [560, 431] width 7 height 7
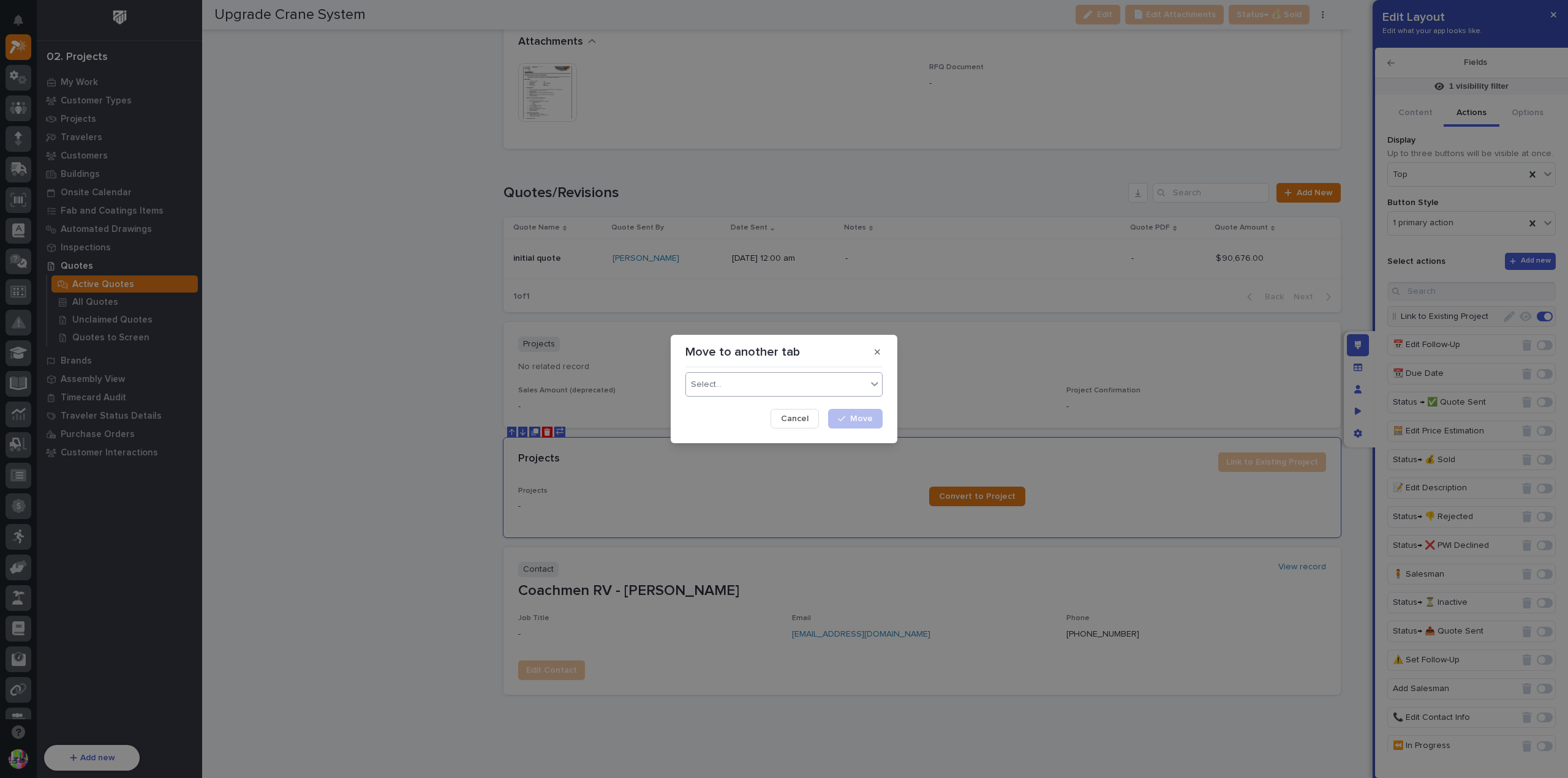
click at [772, 391] on div "Select..." at bounding box center [777, 385] width 181 height 17
click at [876, 353] on icon "button" at bounding box center [877, 352] width 6 height 6
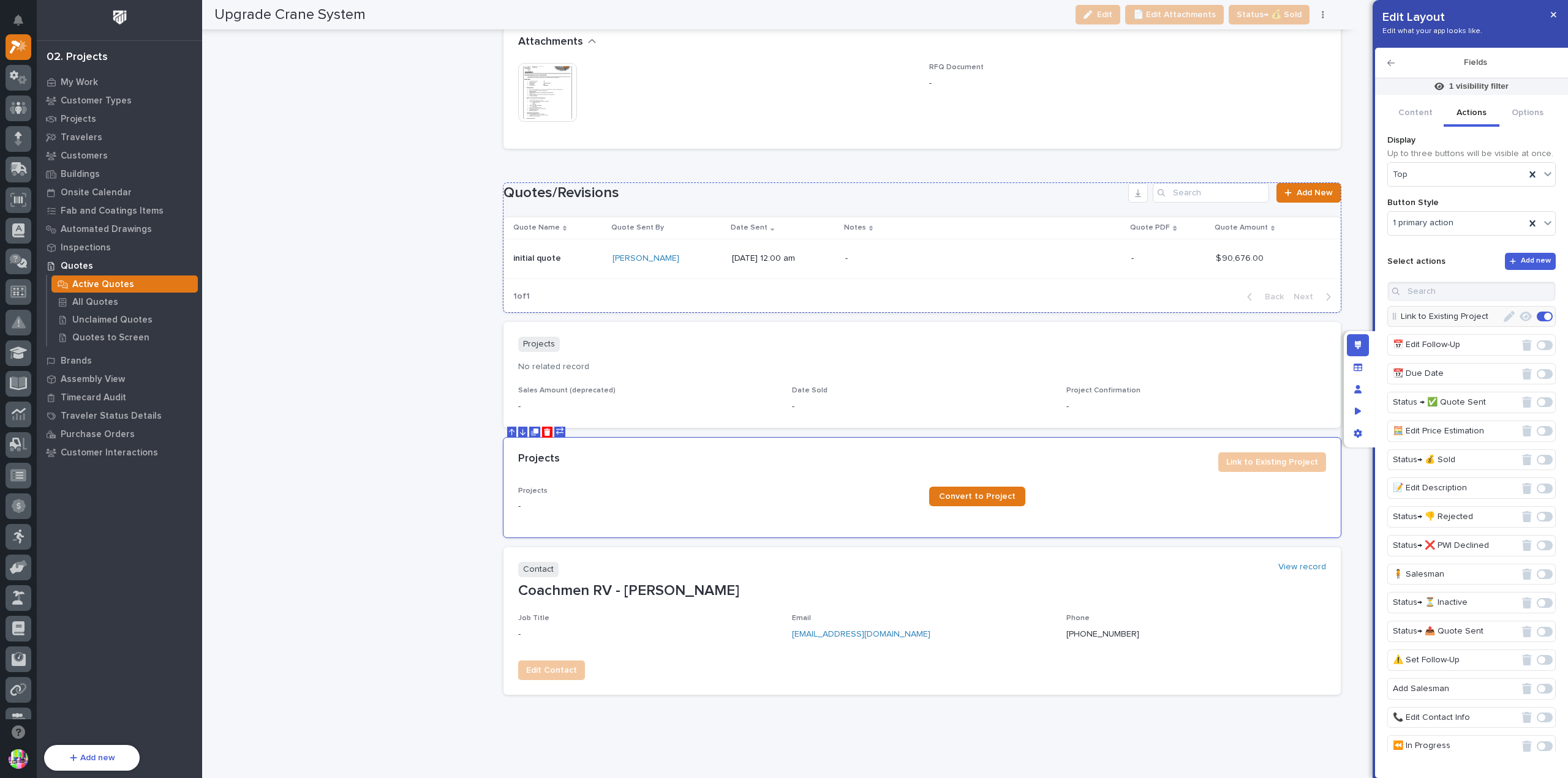
scroll to position [1817, 0]
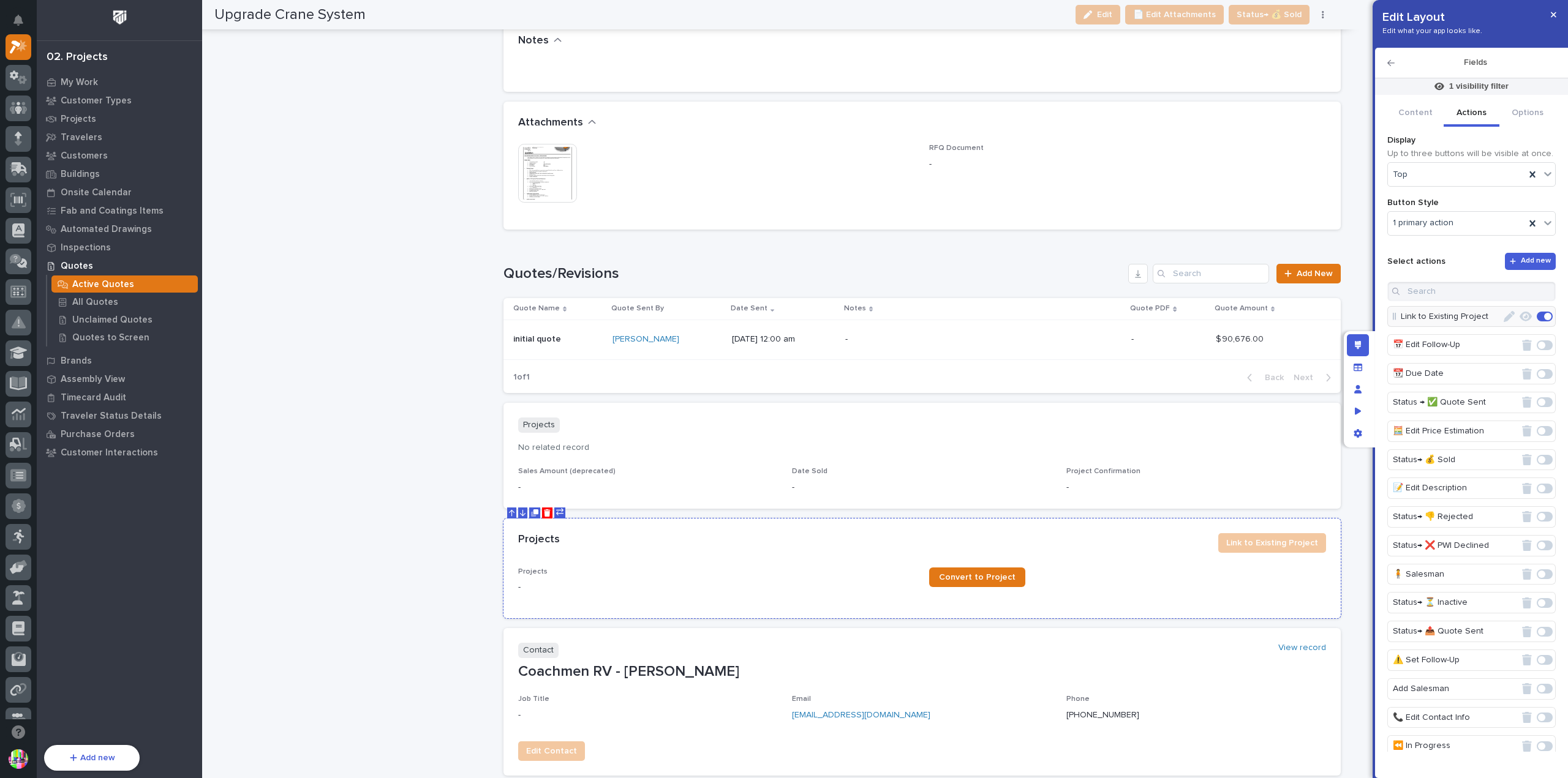
click at [557, 508] on icon at bounding box center [560, 512] width 7 height 7
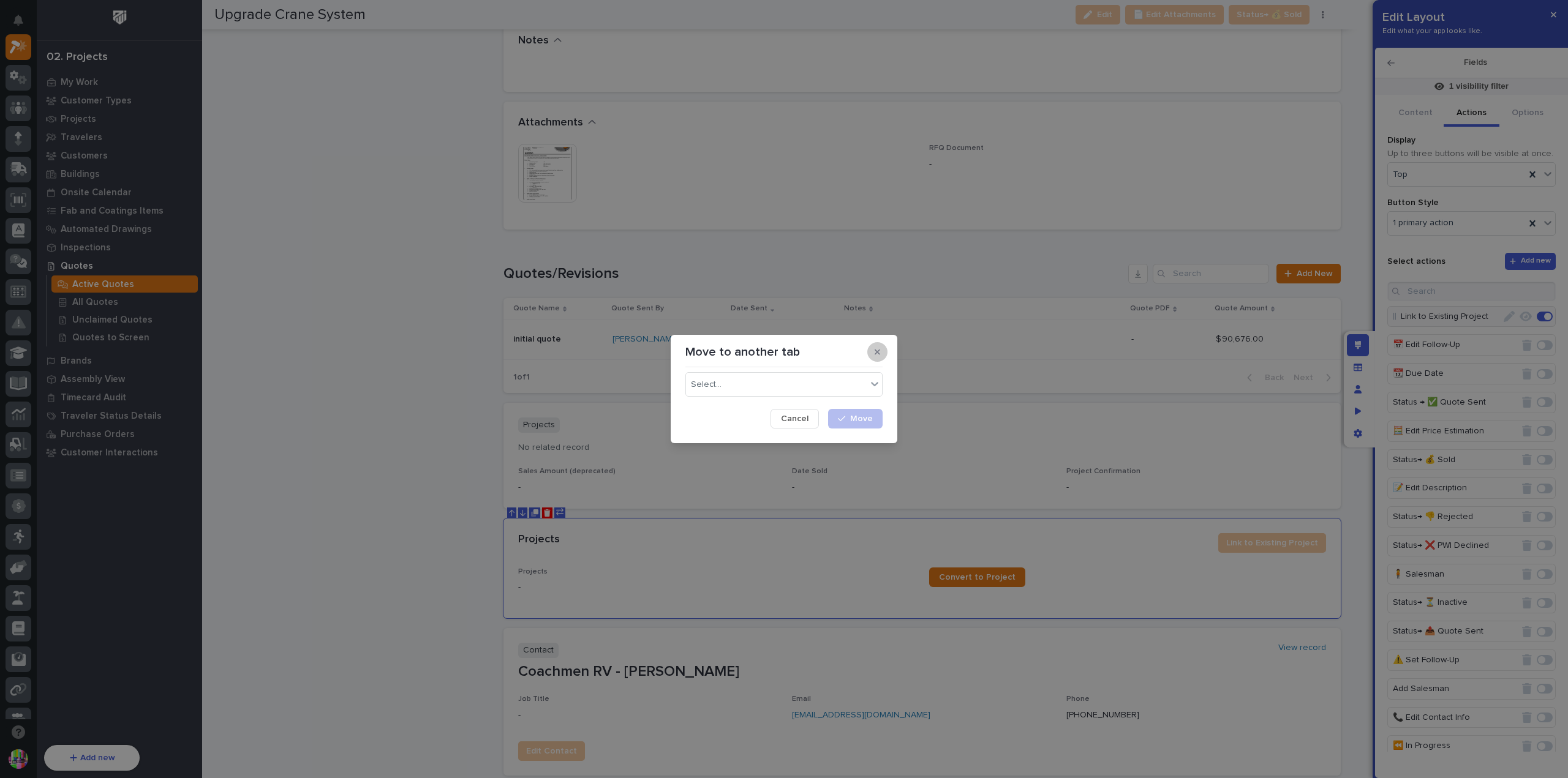
click at [877, 353] on icon "button" at bounding box center [877, 352] width 6 height 9
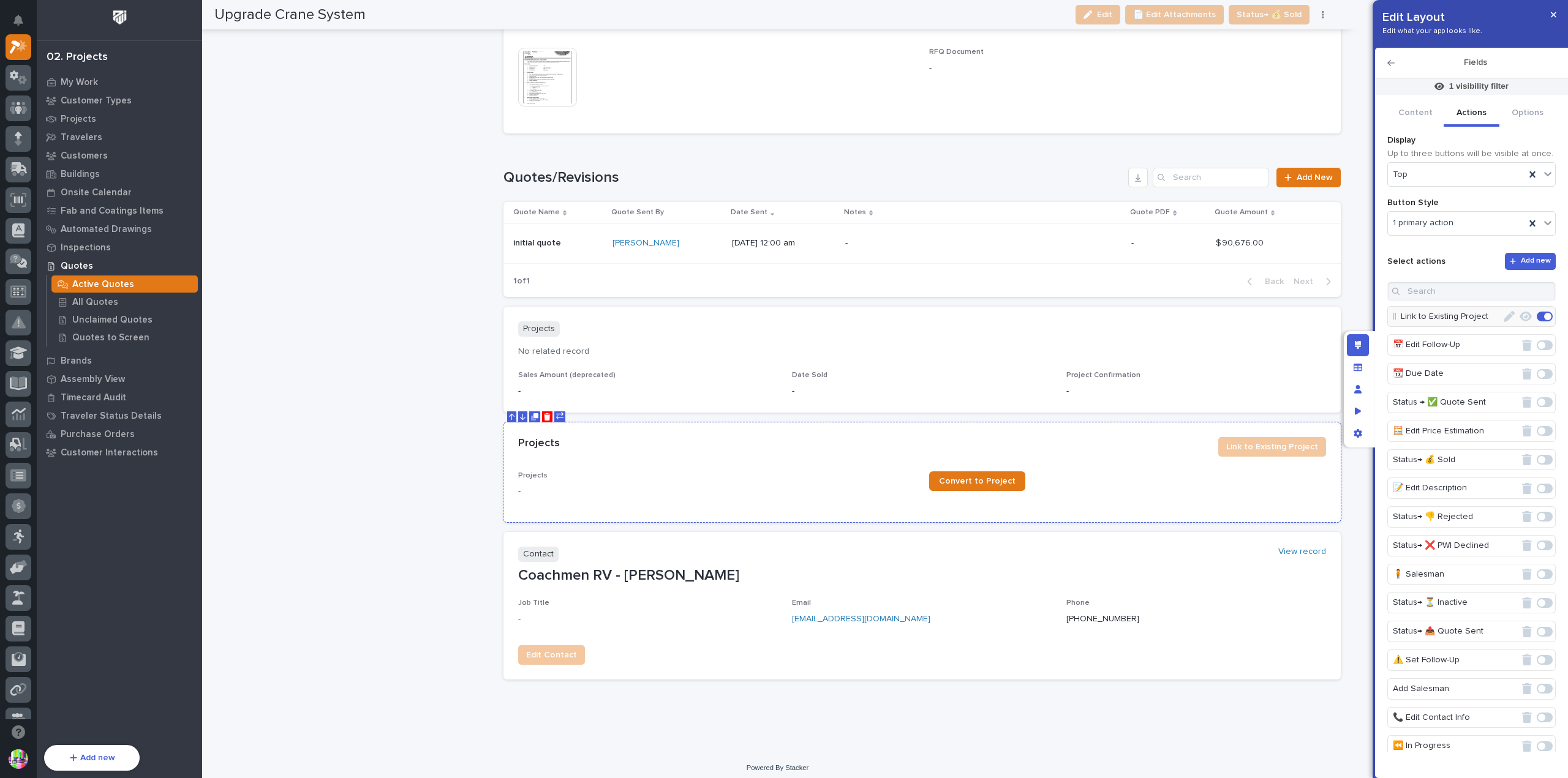
scroll to position [1607, 0]
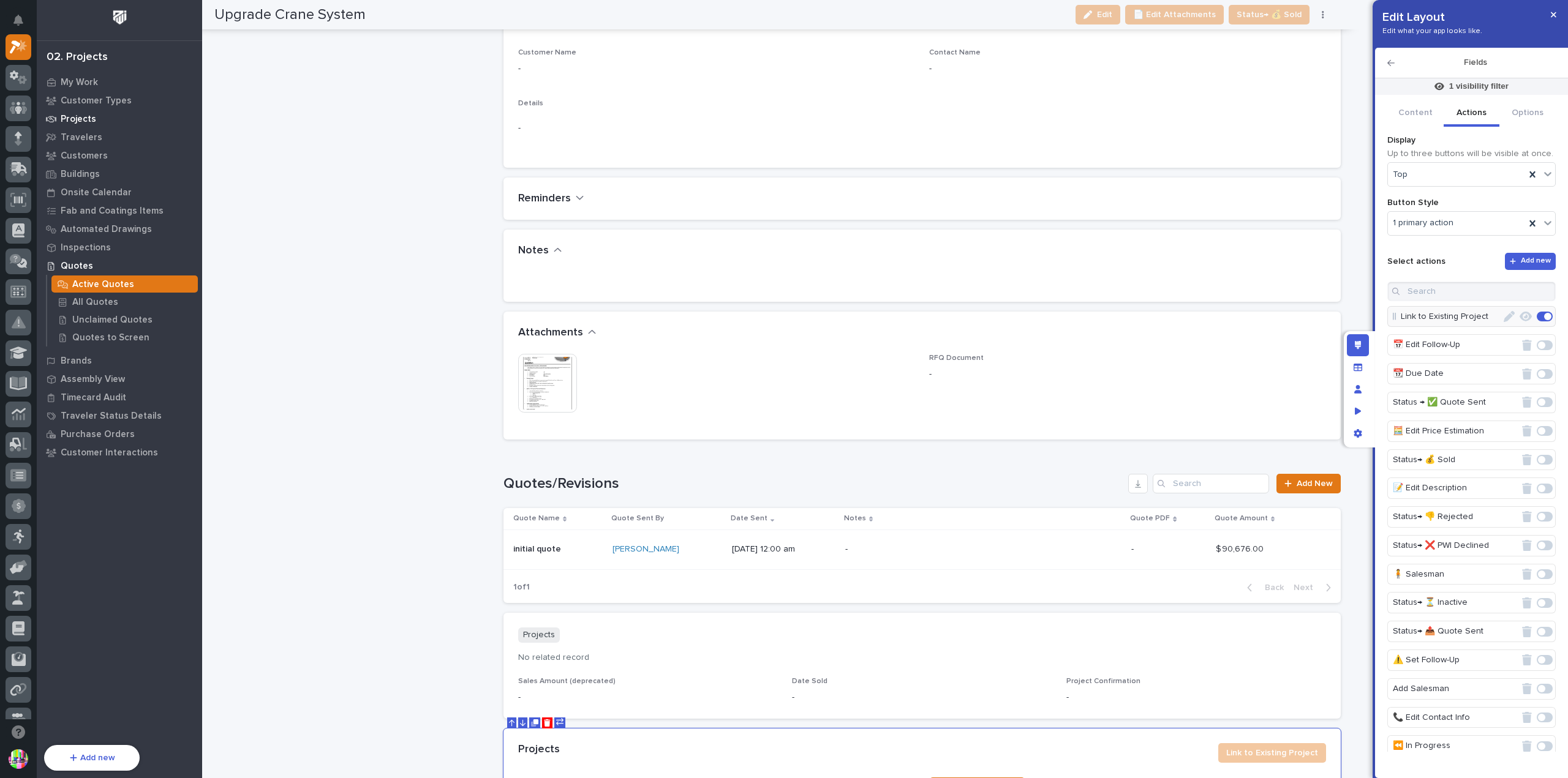
click at [99, 120] on div "Projects" at bounding box center [119, 119] width 159 height 17
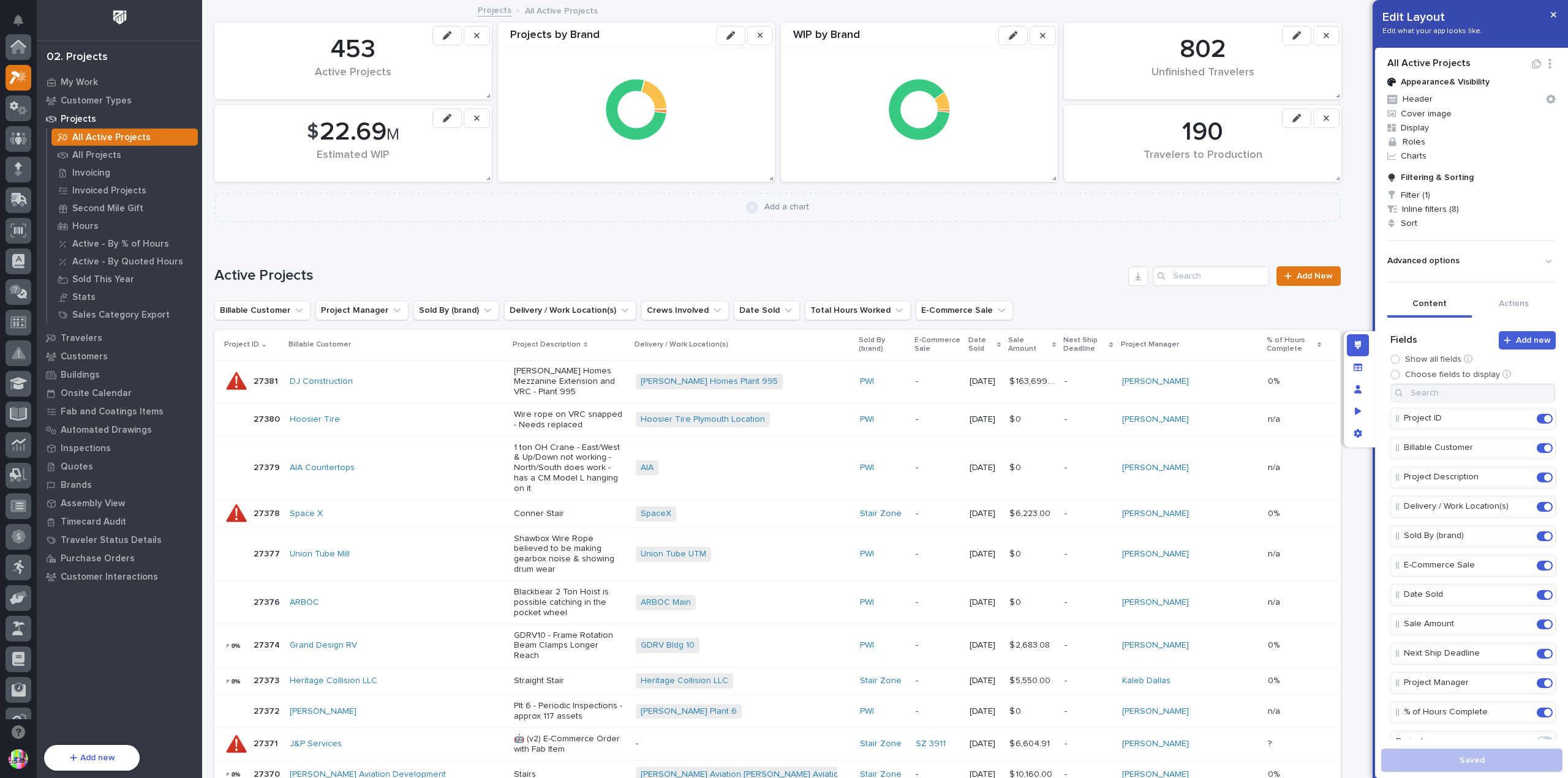
scroll to position [31, 0]
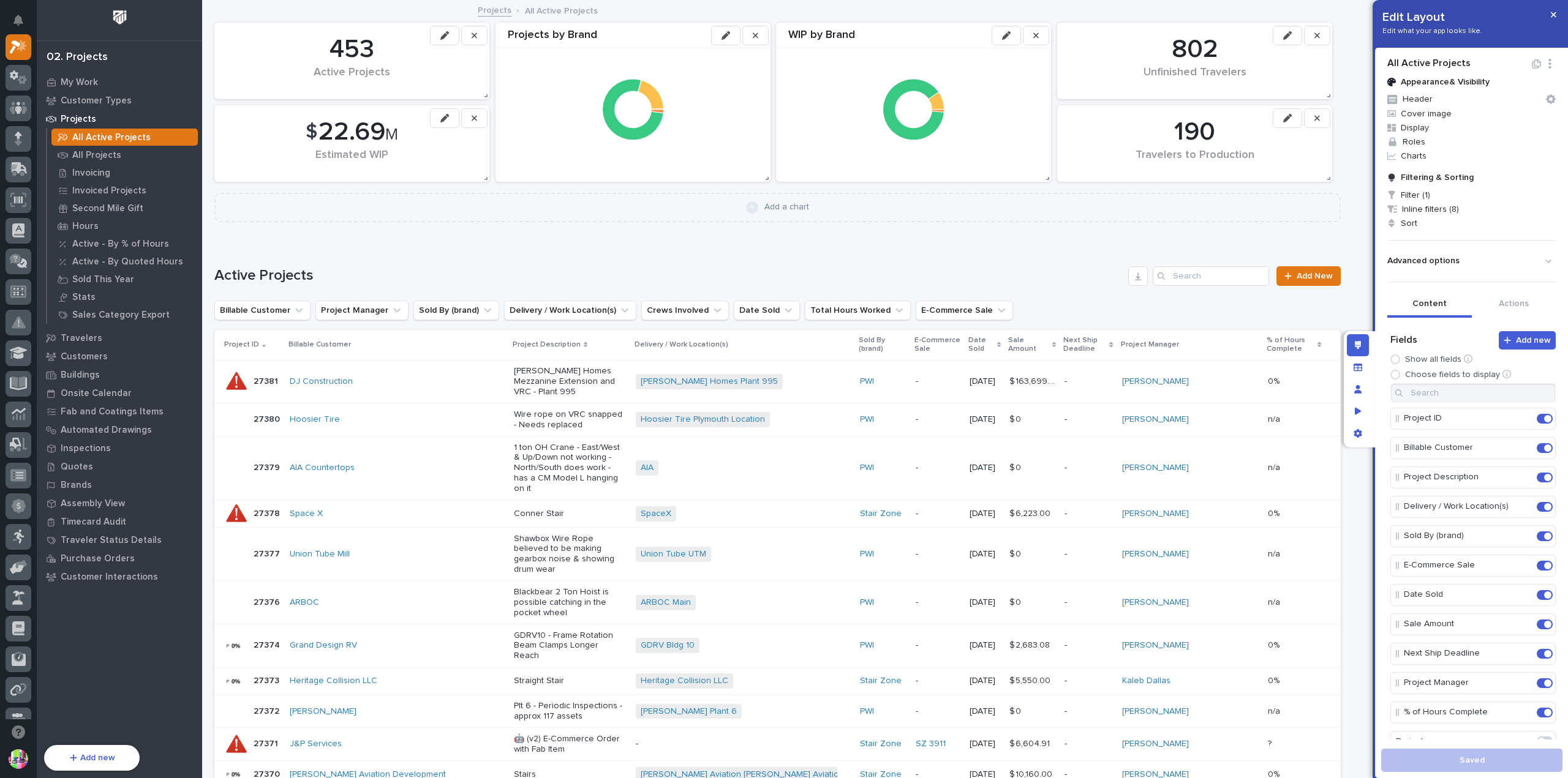
click at [257, 372] on div "27381 27381" at bounding box center [265, 382] width 24 height 20
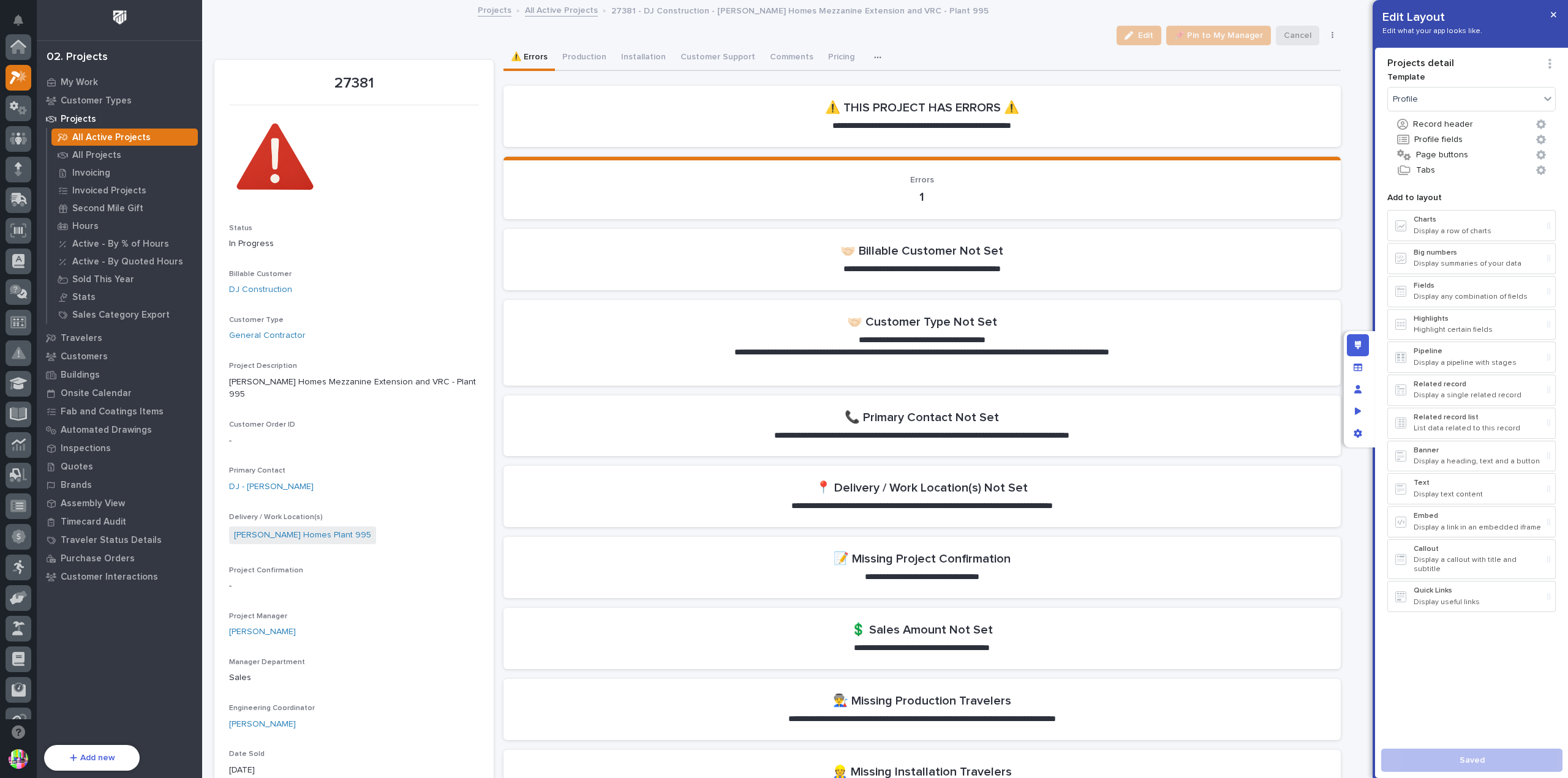
scroll to position [31, 0]
click at [875, 57] on icon "button" at bounding box center [878, 57] width 7 height 9
click at [1436, 170] on button "Tabs" at bounding box center [1472, 170] width 169 height 16
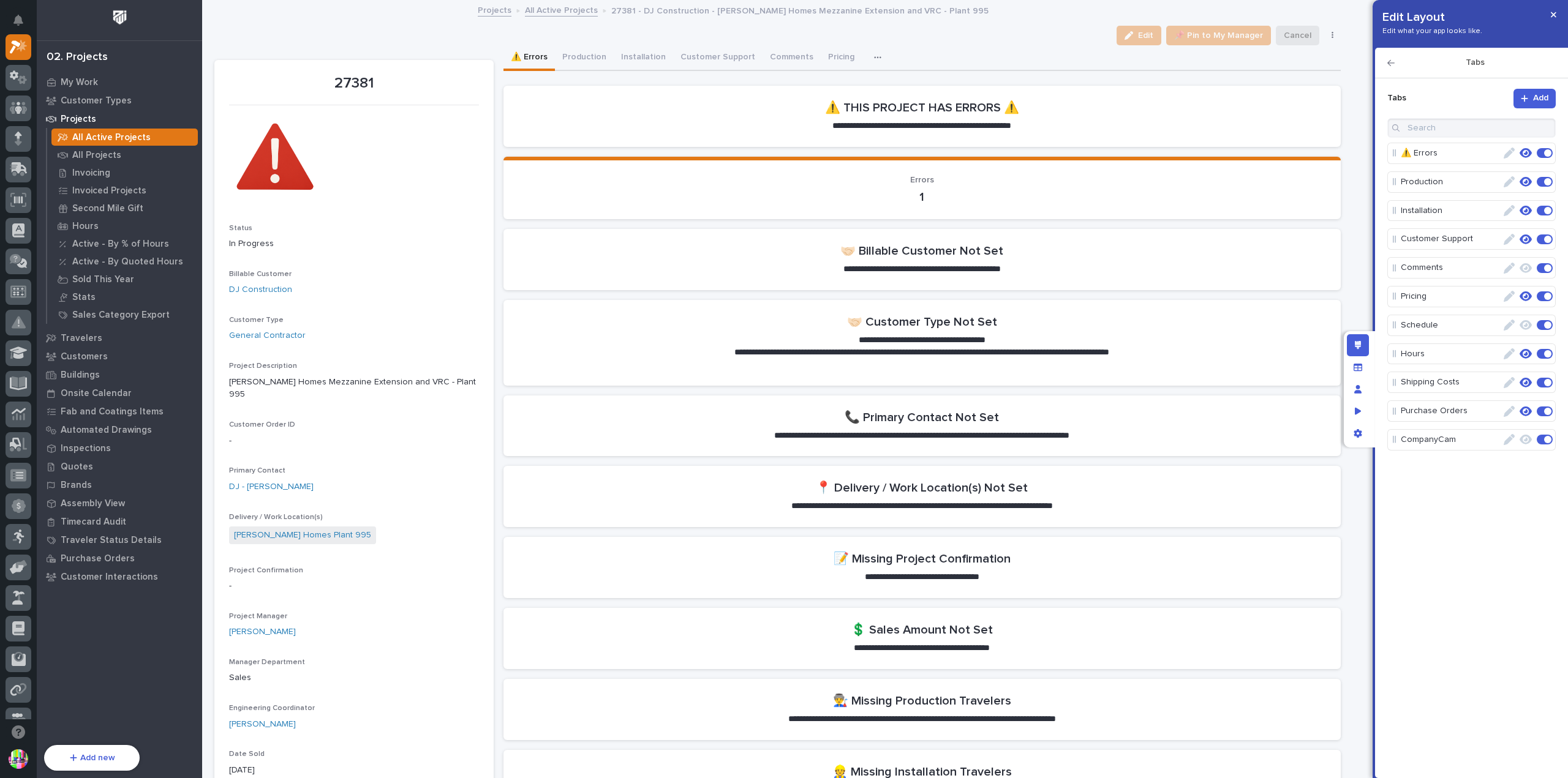
click at [1523, 101] on icon "button" at bounding box center [1525, 99] width 7 height 9
click at [1469, 464] on p "Tab 11" at bounding box center [1451, 469] width 100 height 20
click at [1511, 469] on icon "button" at bounding box center [1509, 469] width 11 height 11
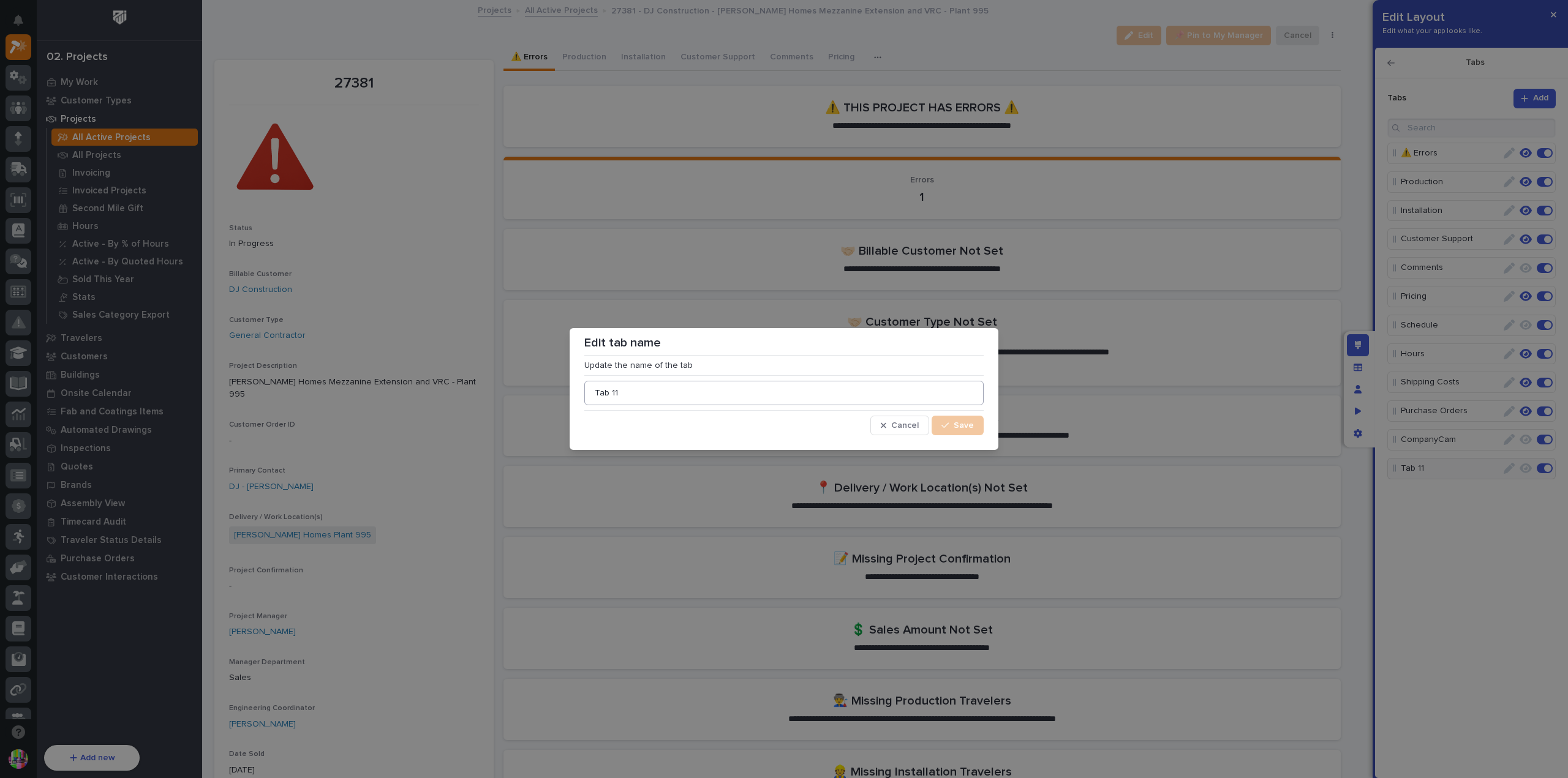
drag, startPoint x: 706, startPoint y: 397, endPoint x: 592, endPoint y: 396, distance: 114.0
click at [592, 396] on input "Tab 11" at bounding box center [784, 392] width 399 height 24
type input "Quotes"
click at [964, 423] on span "Save" at bounding box center [964, 425] width 20 height 11
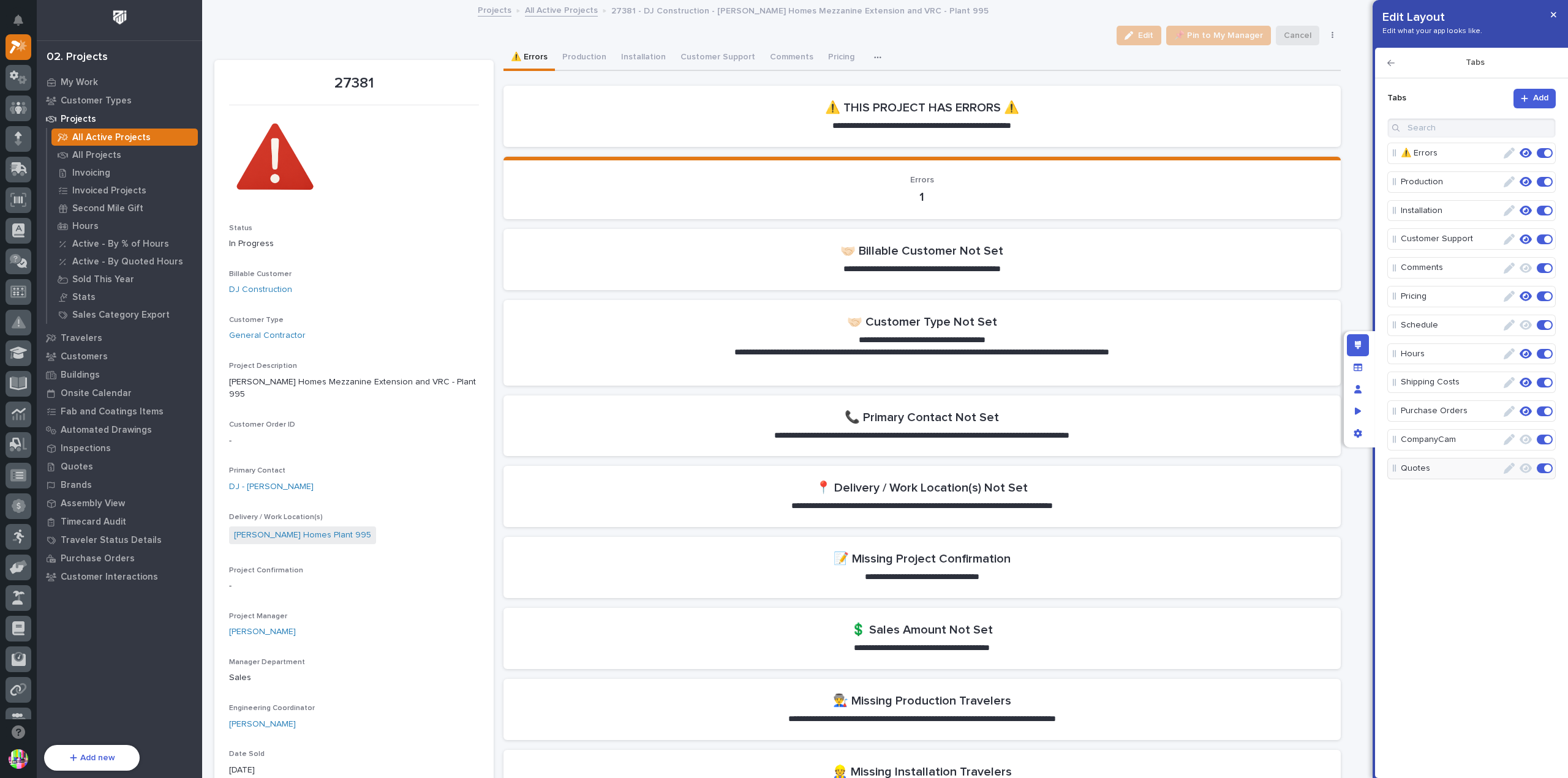
click at [1481, 472] on p "Quotes" at bounding box center [1451, 469] width 100 height 20
click at [1365, 368] on div "Manage fields and data" at bounding box center [1358, 367] width 22 height 22
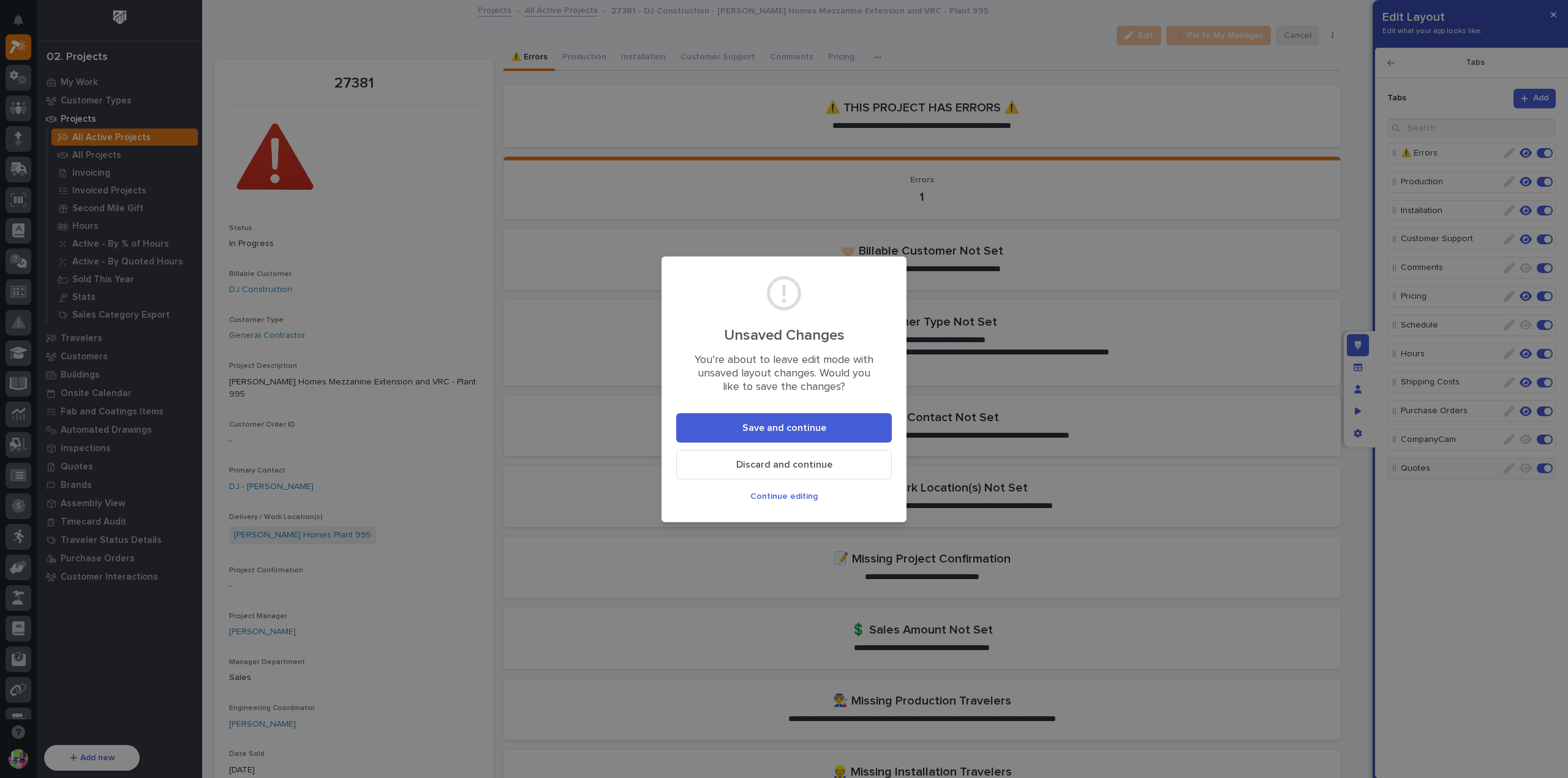
click at [823, 436] on button "Save and continue" at bounding box center [784, 427] width 215 height 29
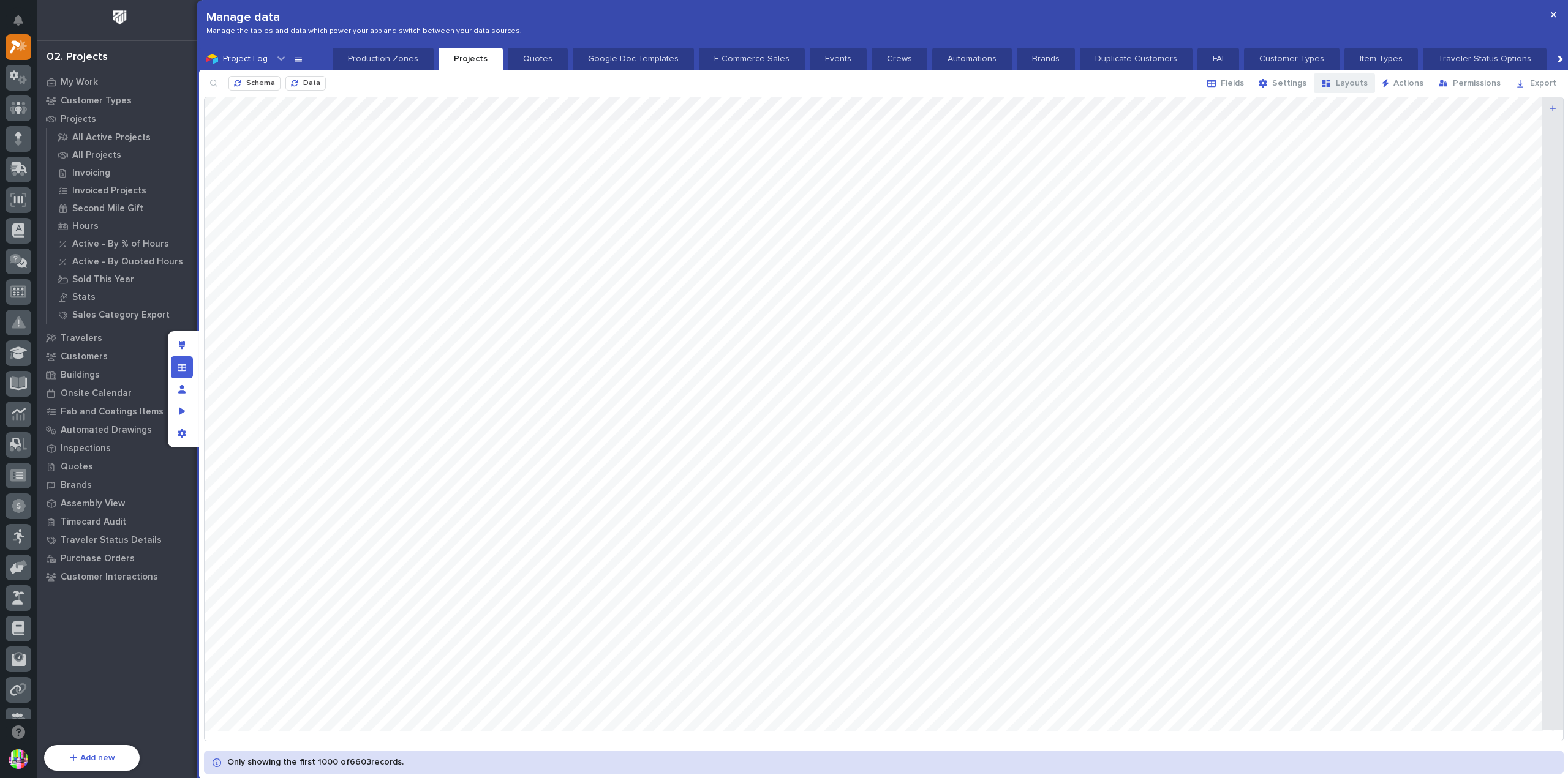
click at [1346, 79] on span "Layouts" at bounding box center [1352, 84] width 32 height 11
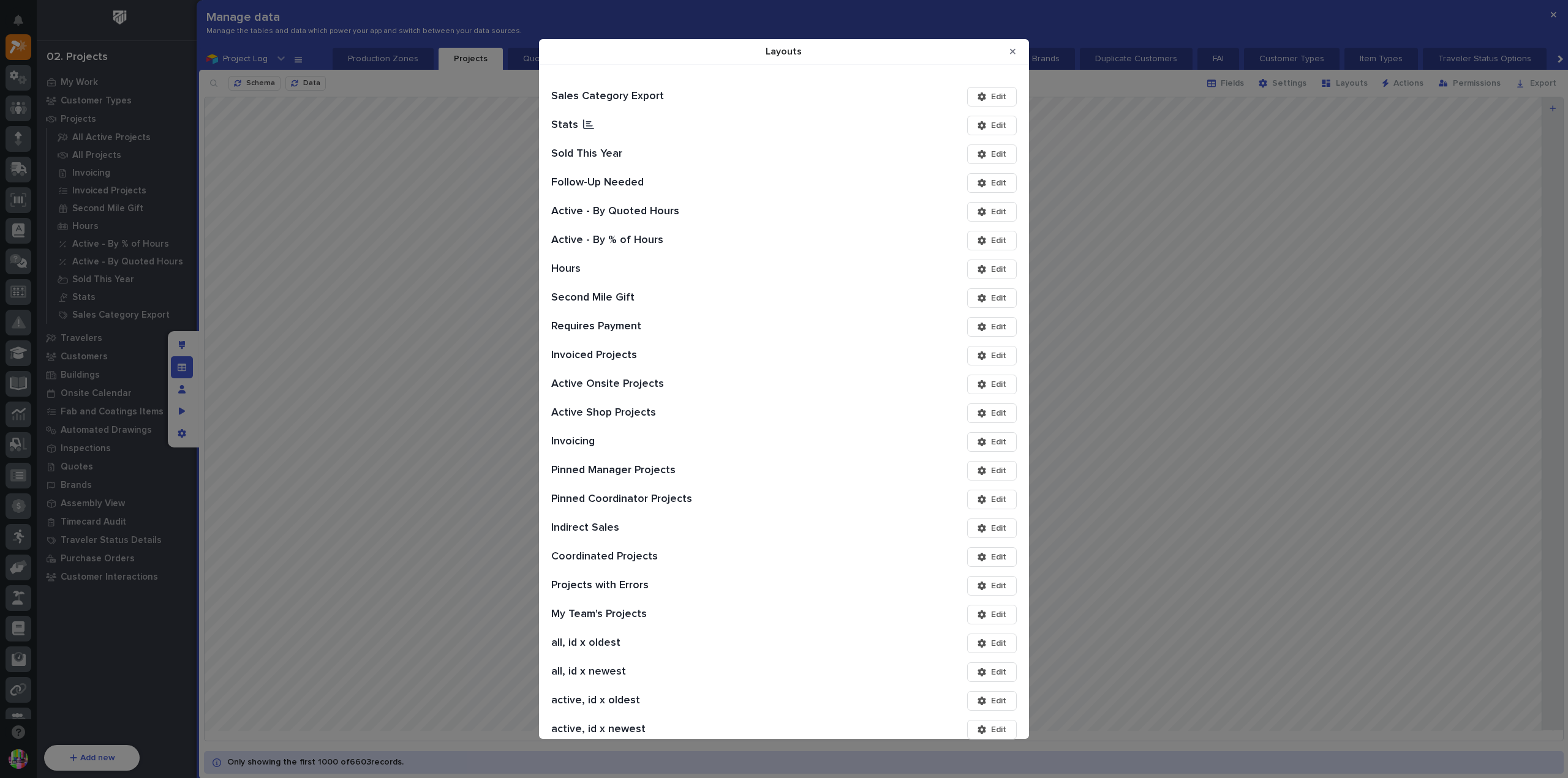
scroll to position [155, 0]
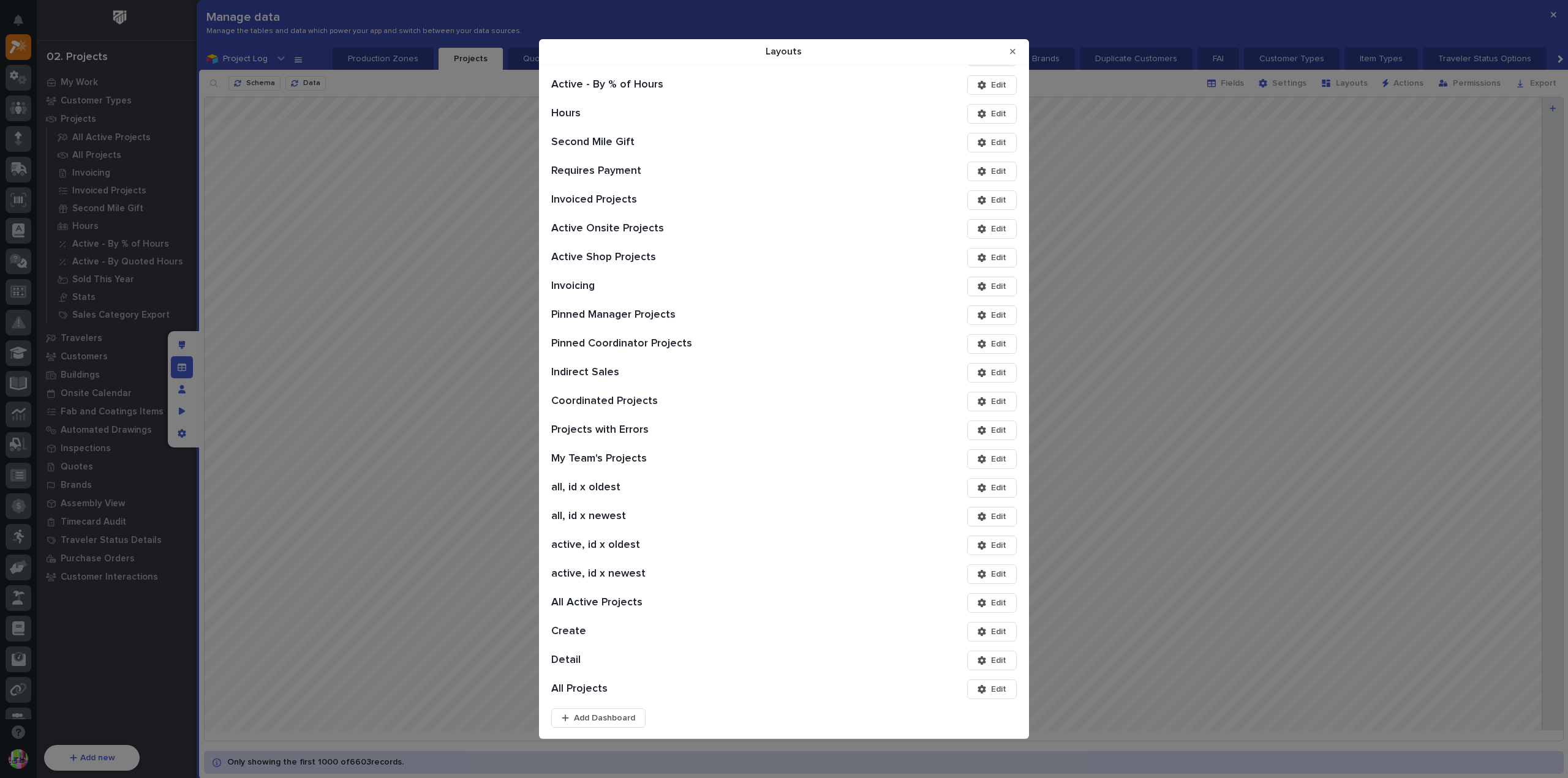
click at [978, 432] on div "Layouts" at bounding box center [984, 430] width 14 height 9
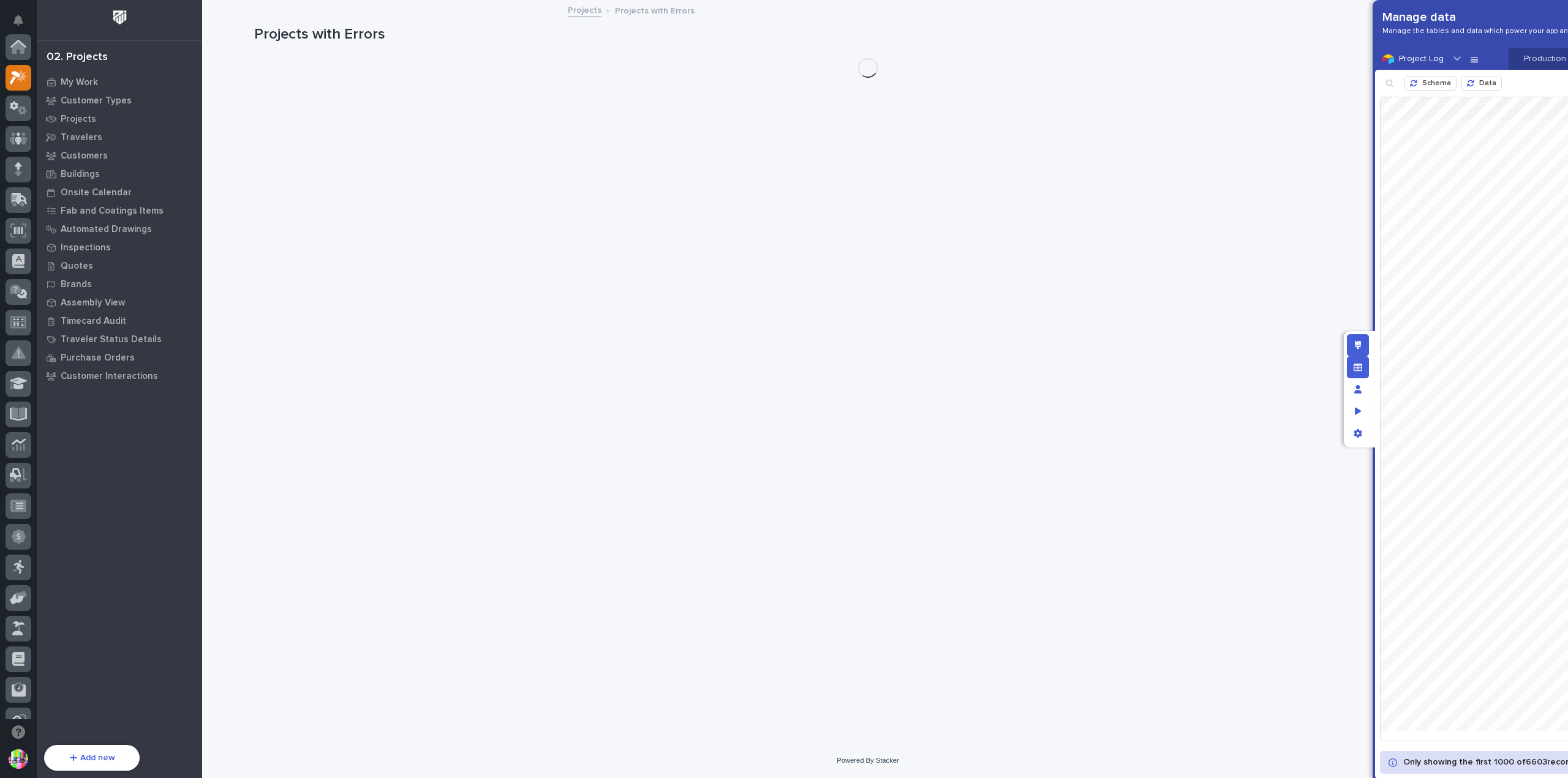
scroll to position [31, 0]
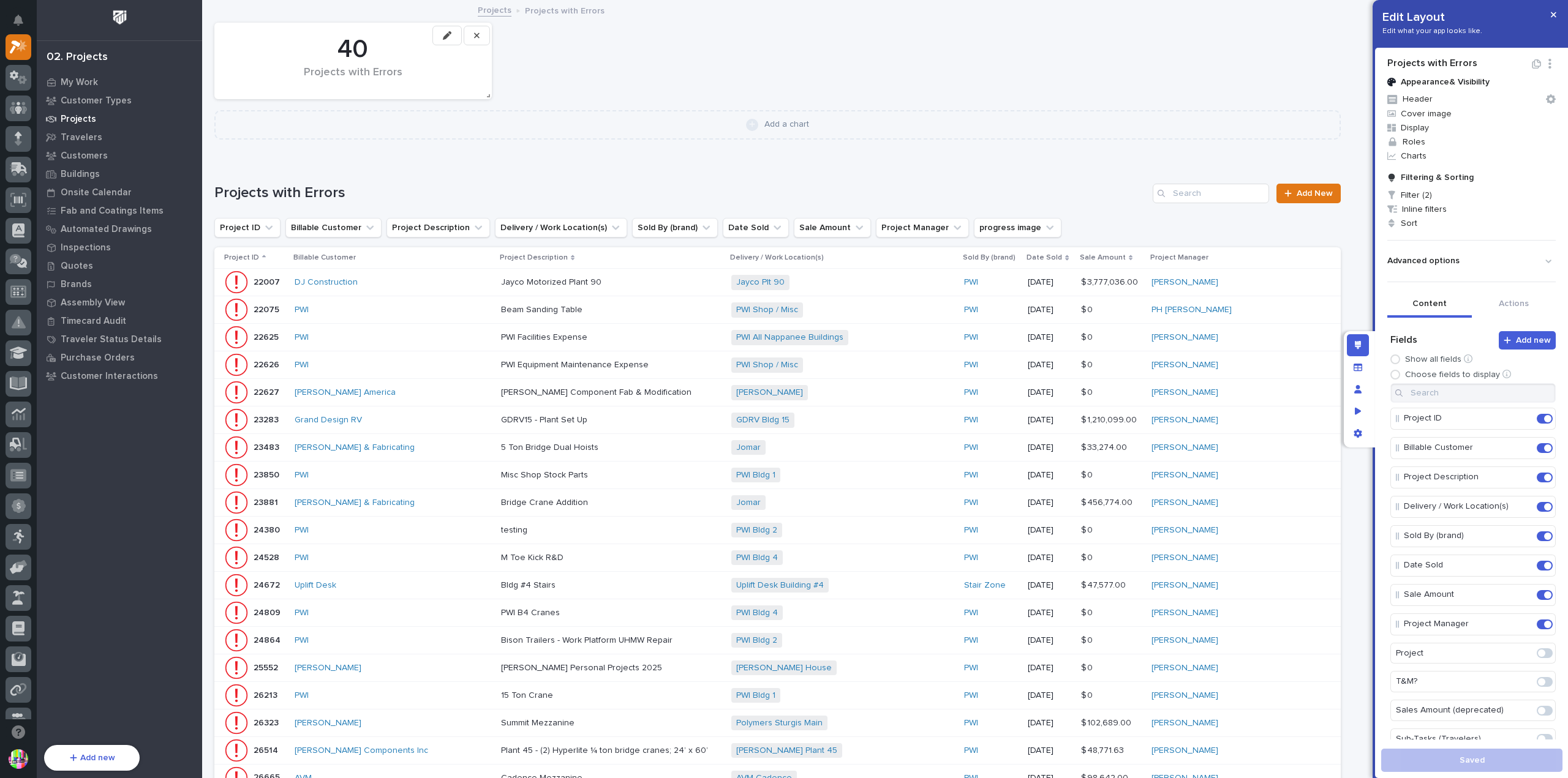
click at [91, 123] on p "Projects" at bounding box center [78, 120] width 36 height 11
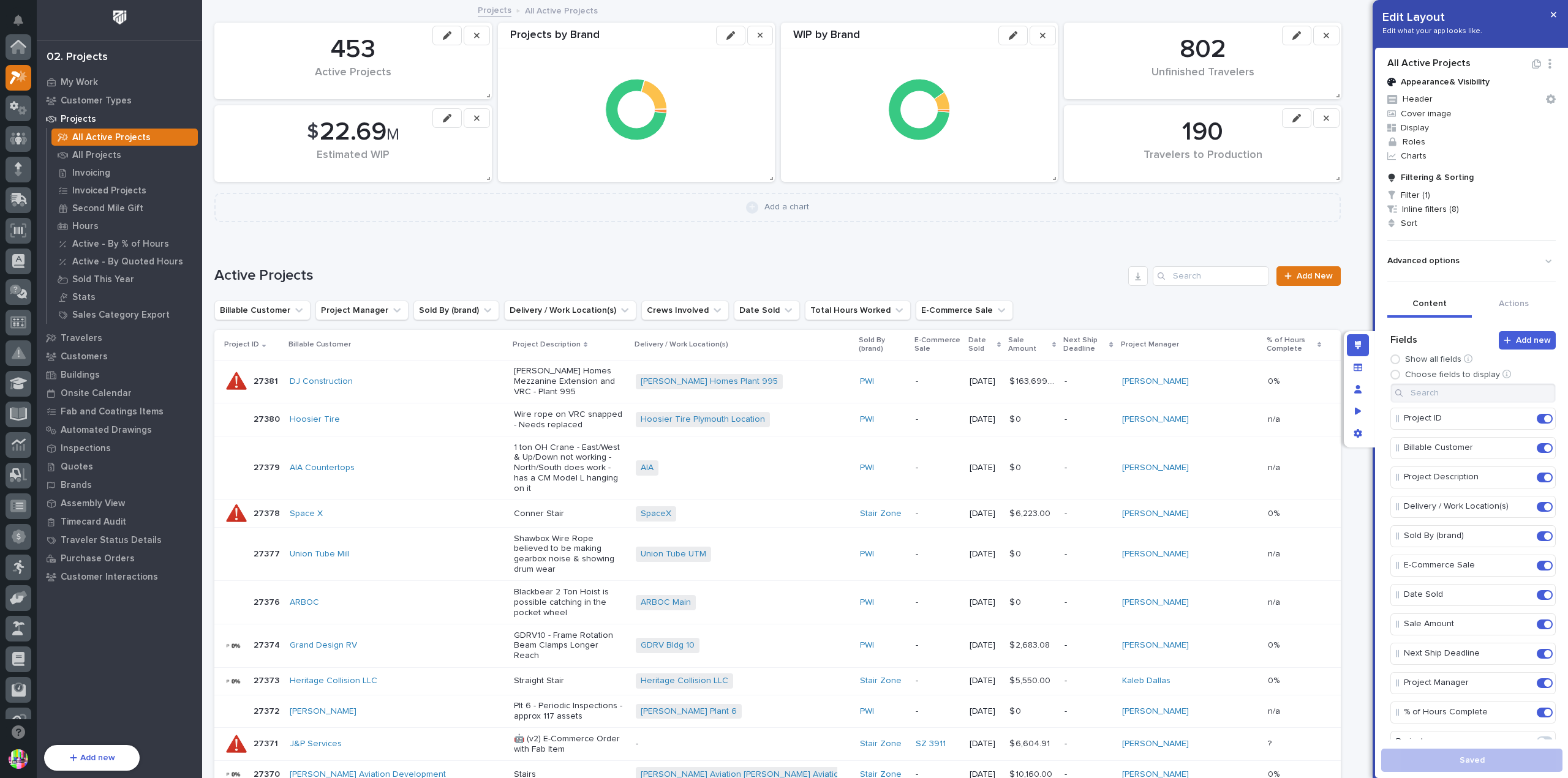
scroll to position [31, 0]
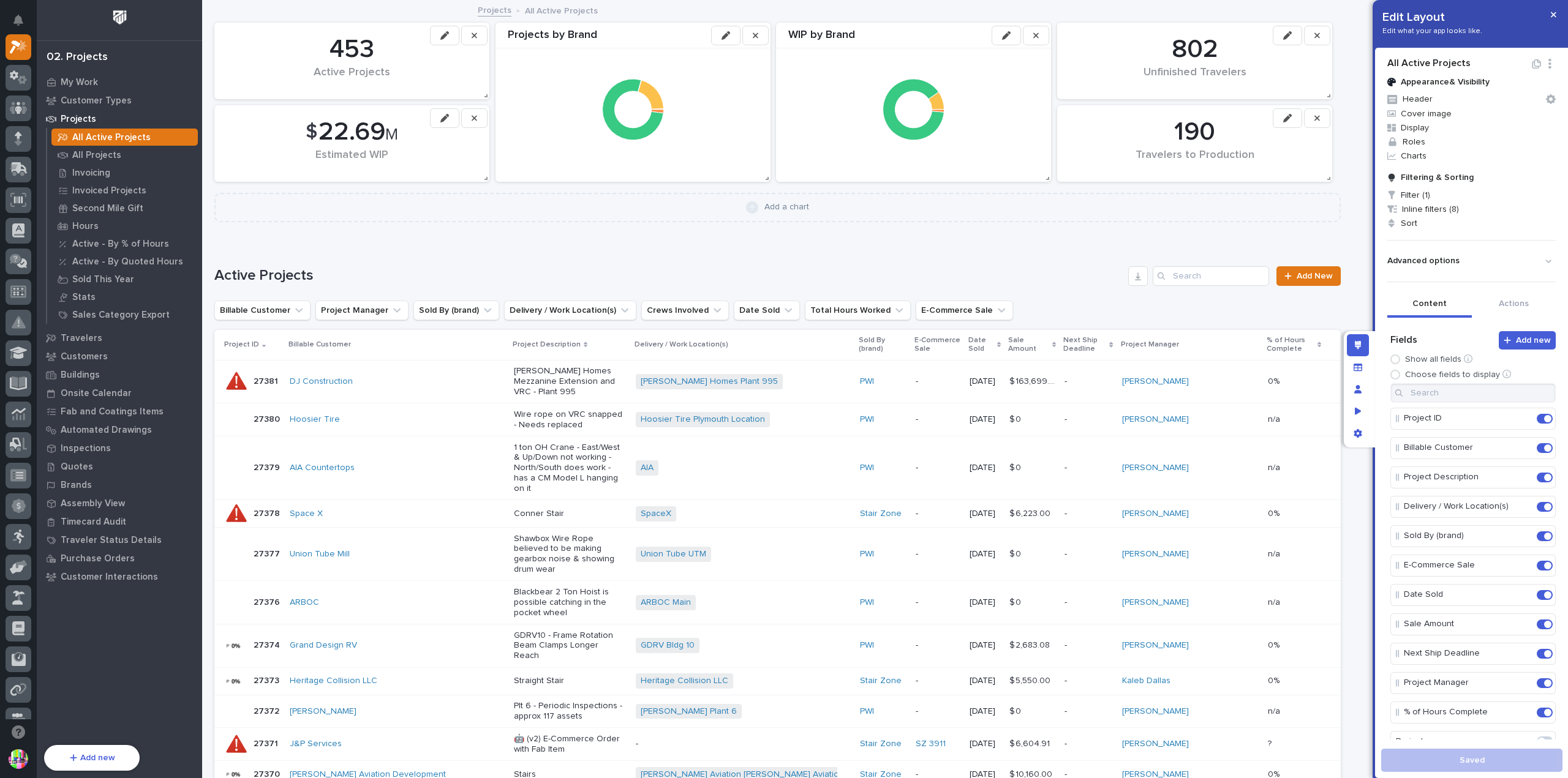
click at [271, 374] on p "27381" at bounding box center [267, 381] width 27 height 13
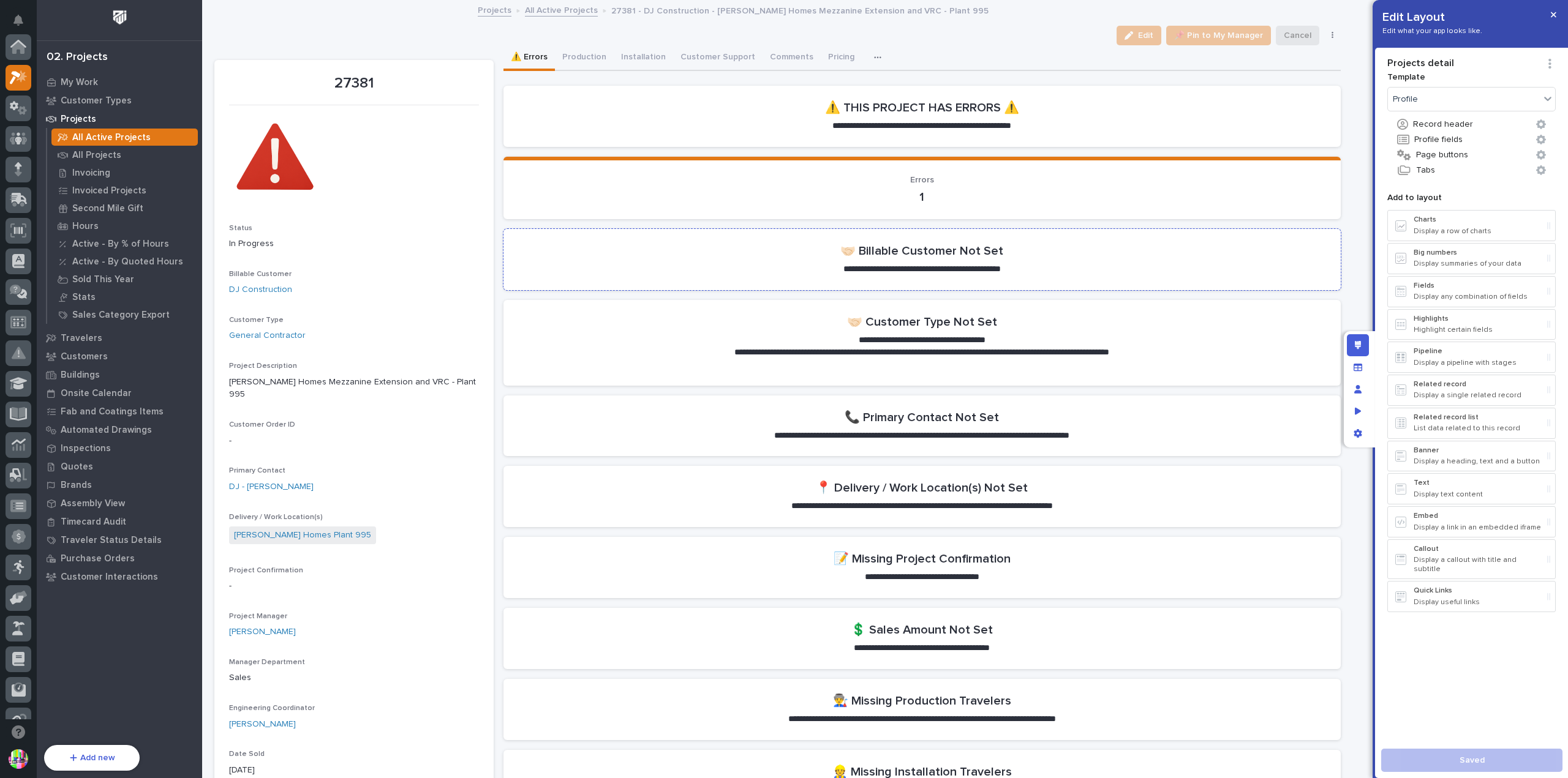
scroll to position [31, 0]
click at [875, 59] on icon "button" at bounding box center [878, 57] width 7 height 9
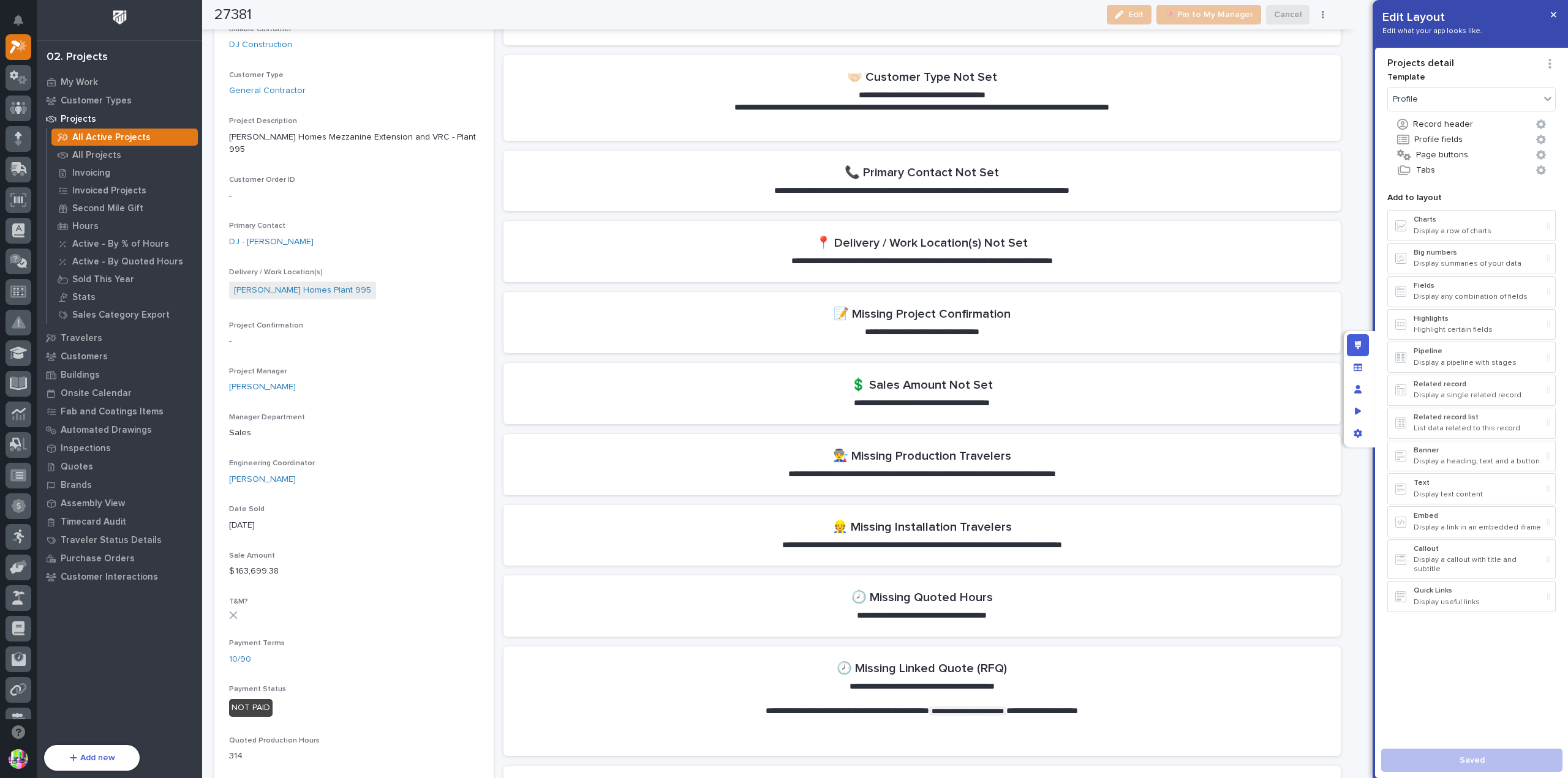
scroll to position [0, 0]
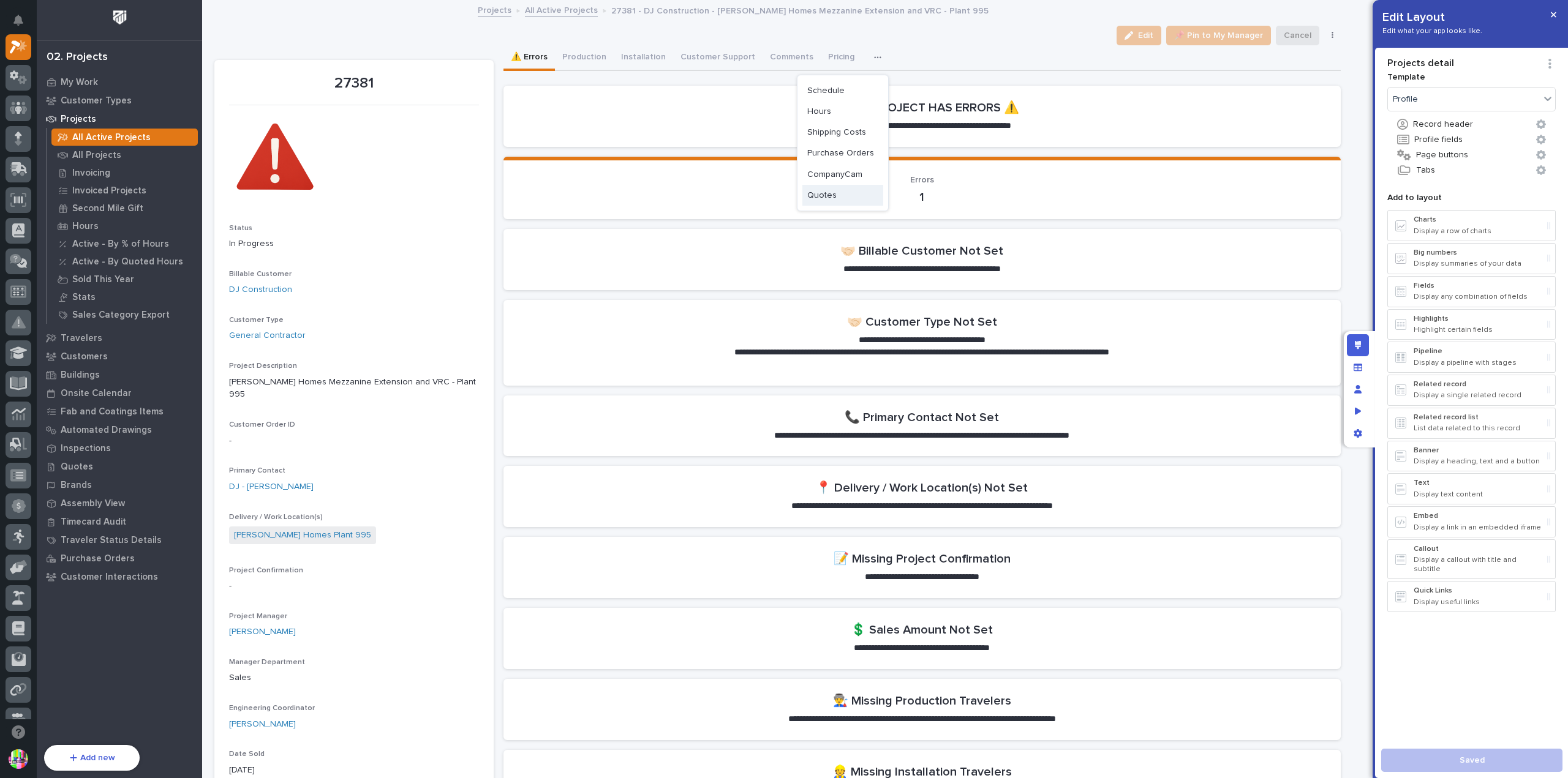
click at [837, 195] on button "Quotes" at bounding box center [843, 195] width 81 height 21
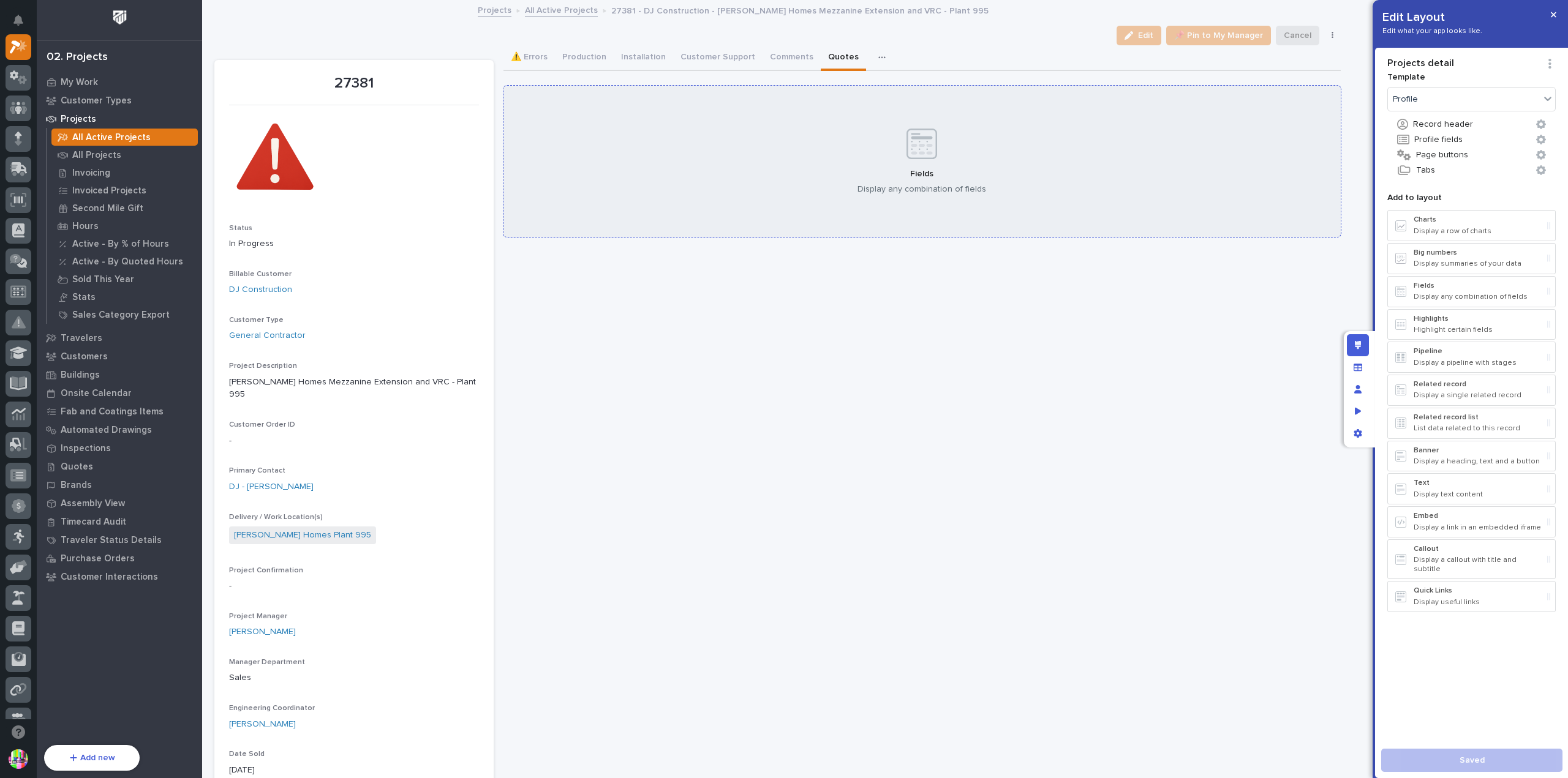
click at [1131, 210] on div "Fields Display any combination of fields" at bounding box center [923, 161] width 838 height 152
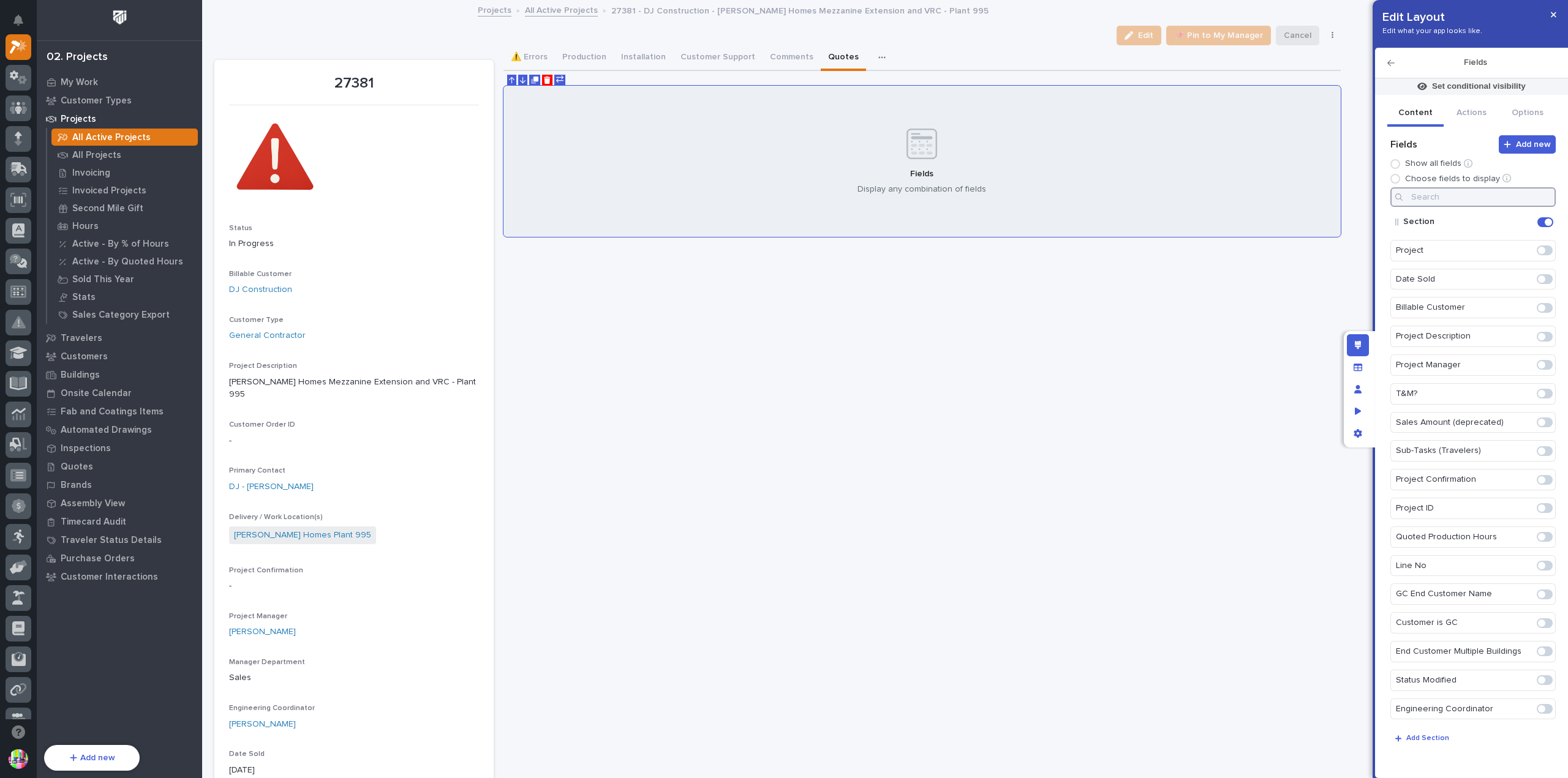
click at [1444, 201] on input at bounding box center [1473, 197] width 165 height 19
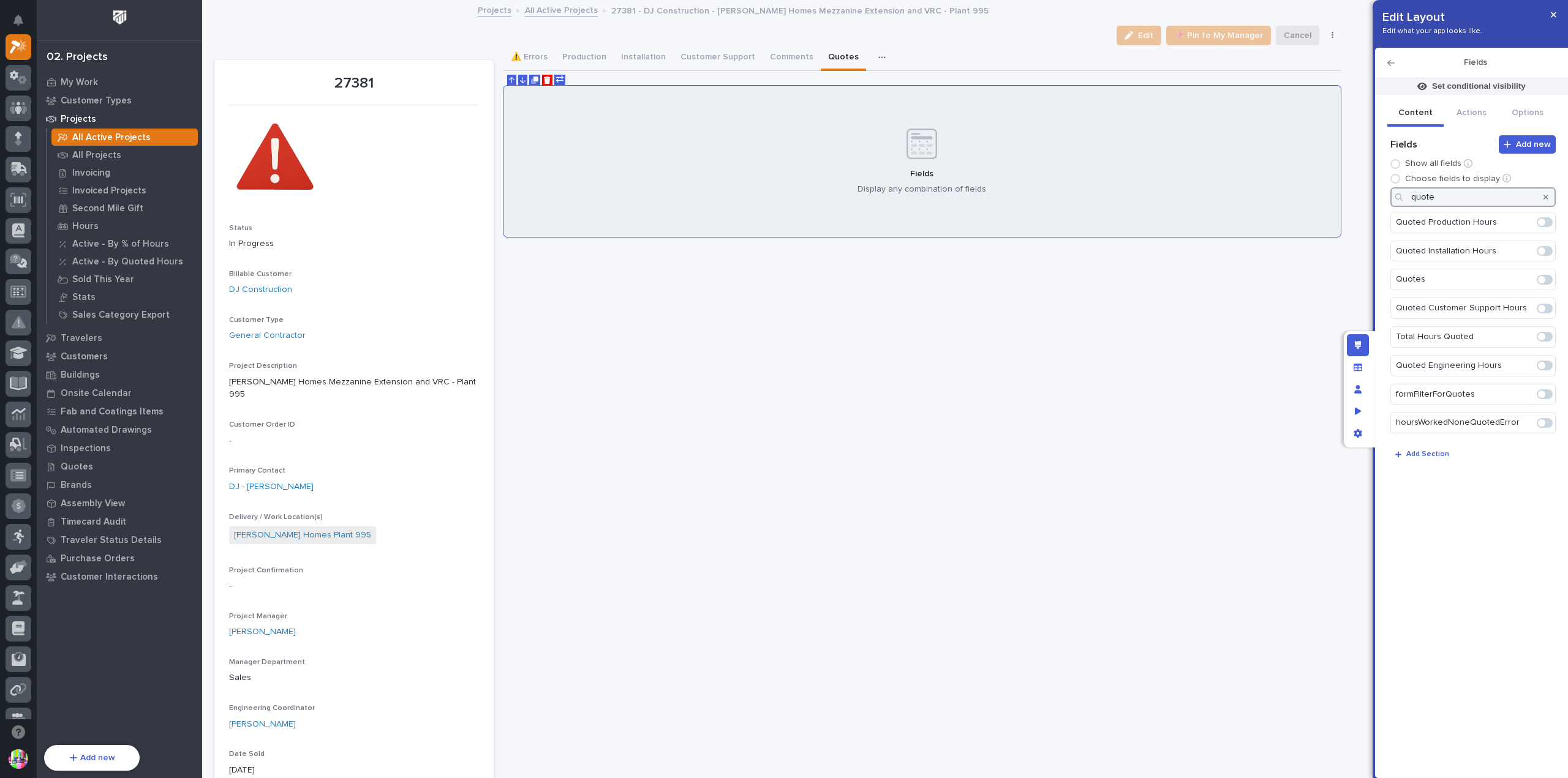
click at [1541, 278] on span at bounding box center [1542, 280] width 7 height 7
type input "quote"
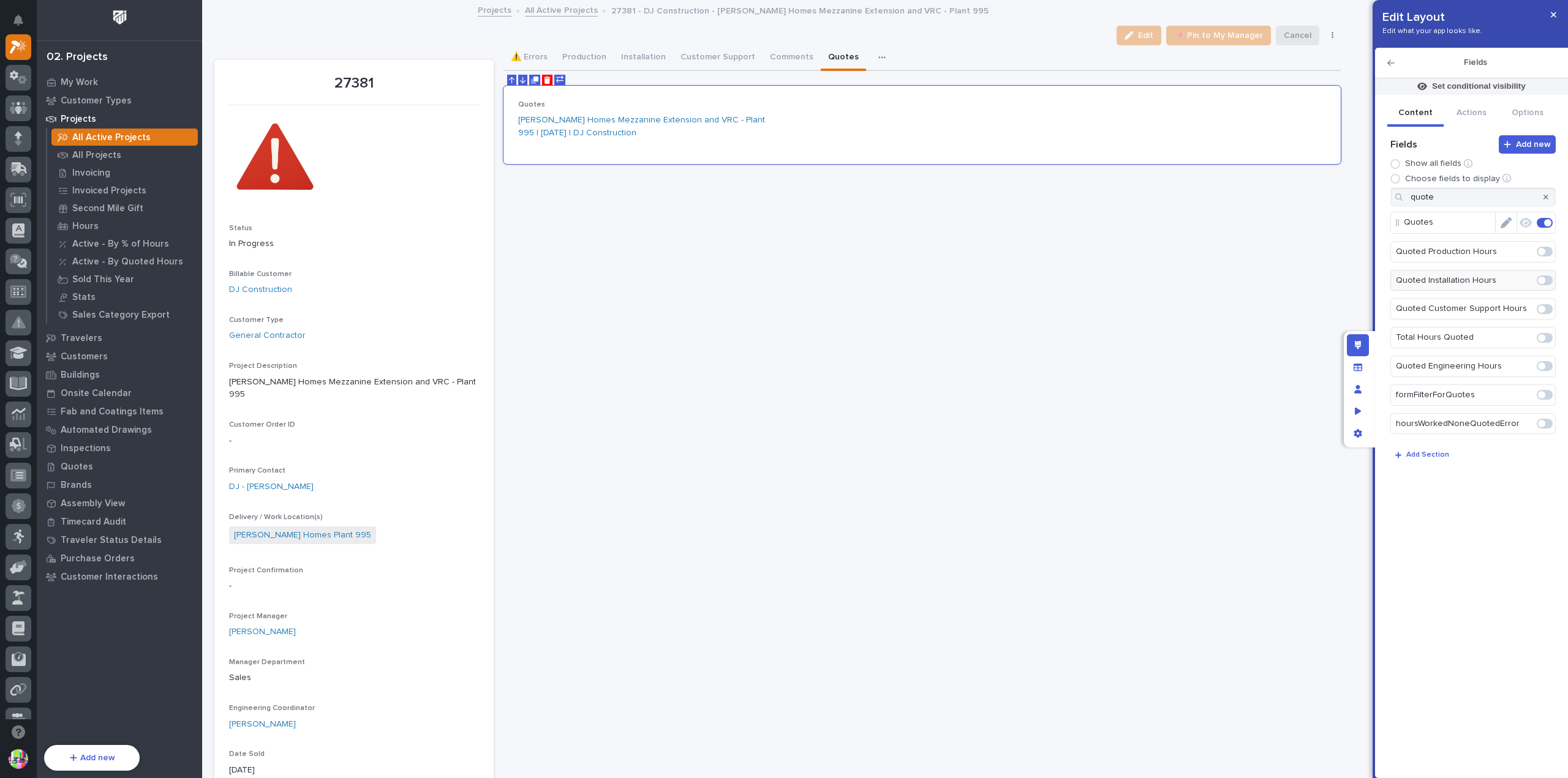
click at [1508, 222] on icon "Edit" at bounding box center [1507, 223] width 11 height 11
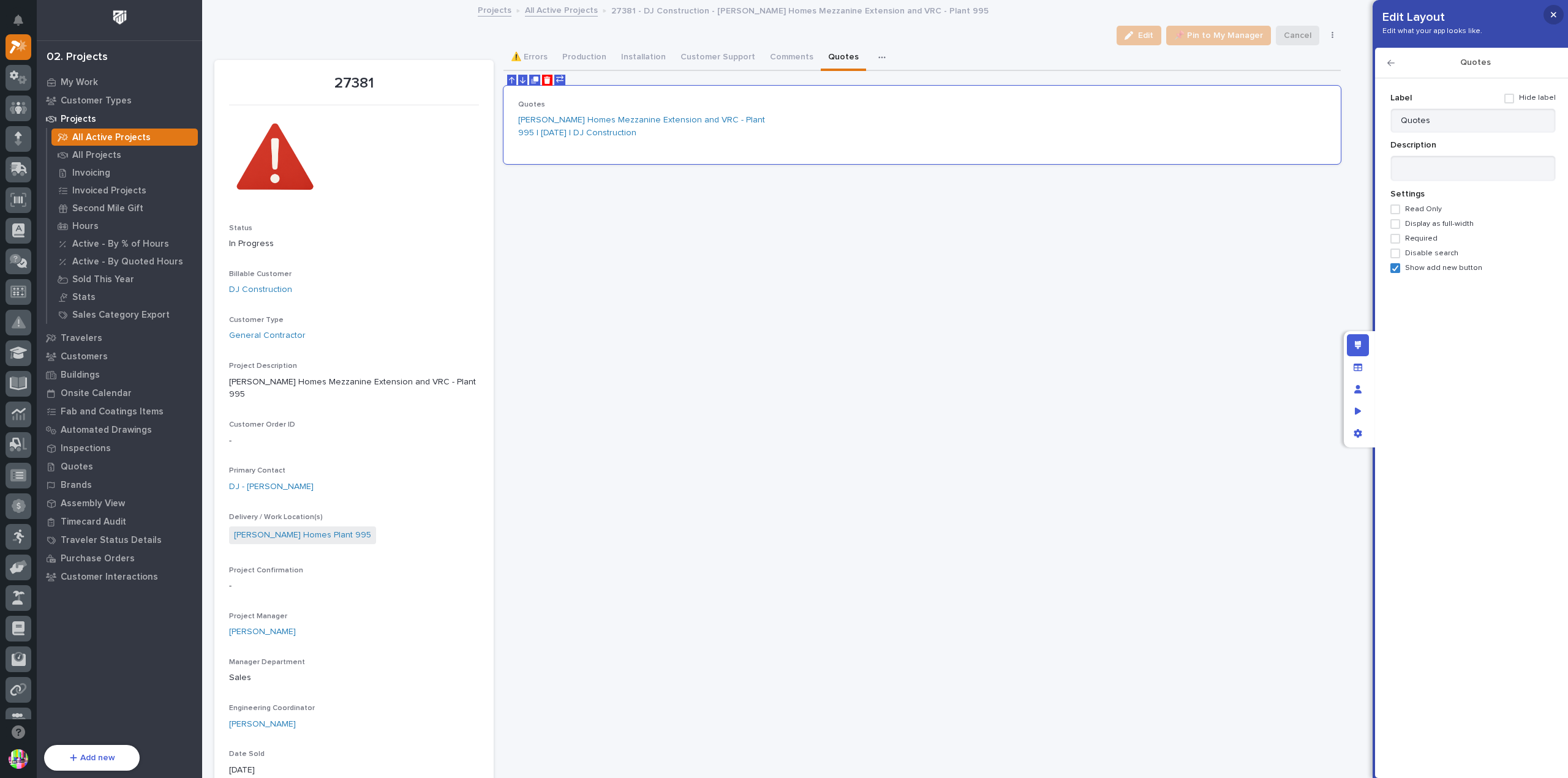
click at [1548, 11] on button "button" at bounding box center [1554, 14] width 20 height 19
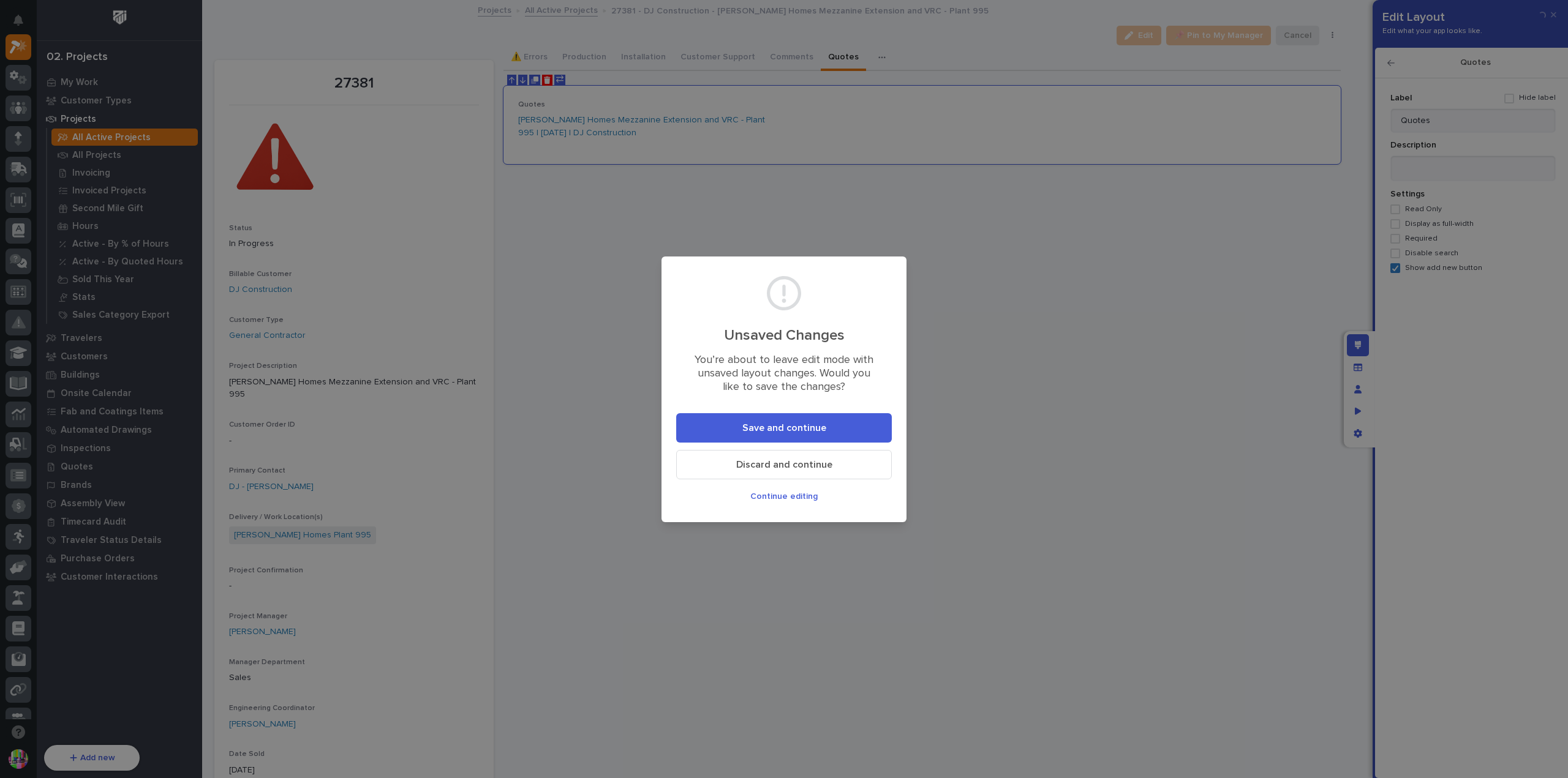
click at [859, 423] on button "Save and continue" at bounding box center [784, 427] width 215 height 29
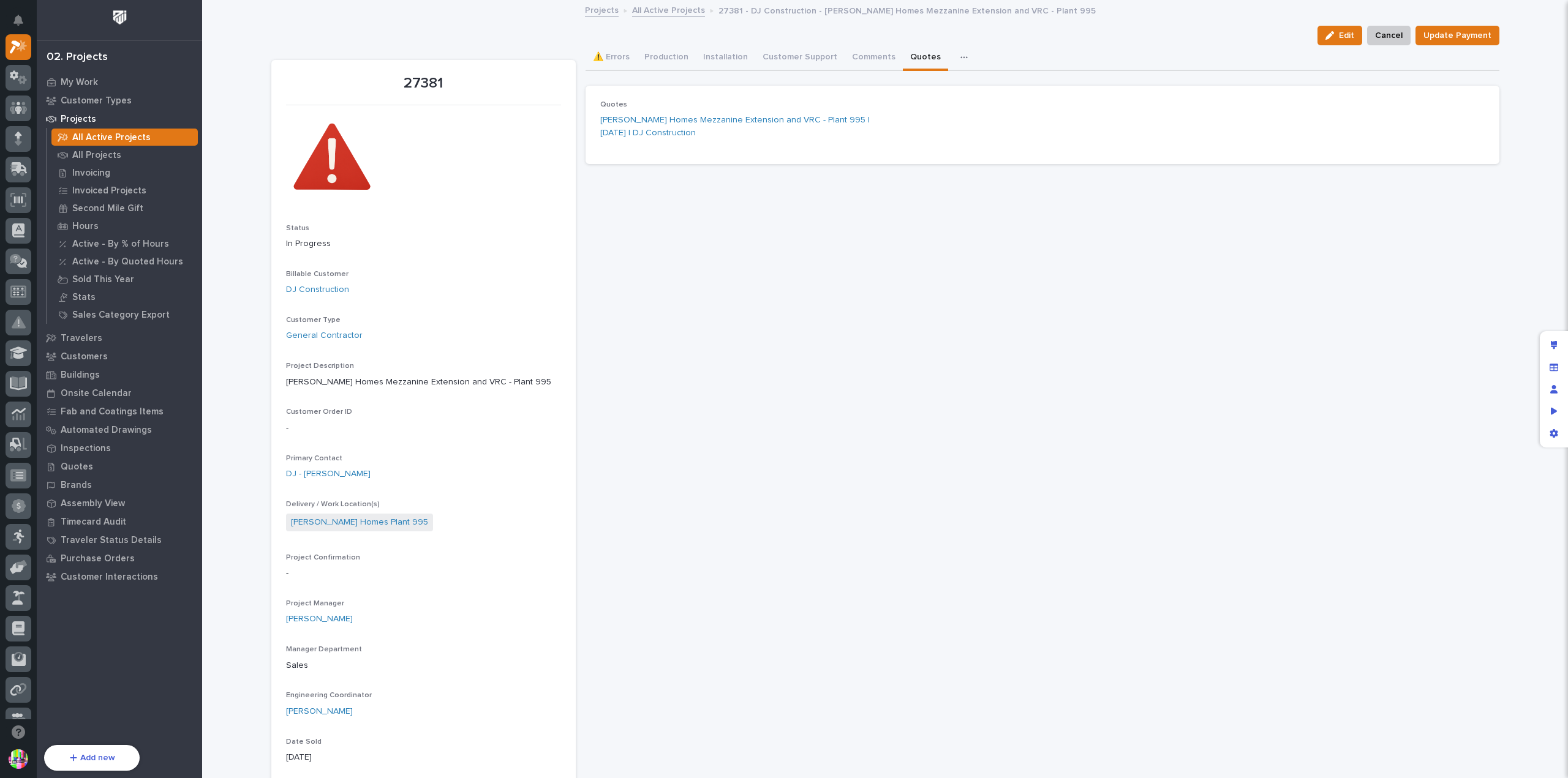
click at [1143, 131] on div "Quotes [PERSON_NAME] Homes Mezzanine Extension and VRC - Plant 995 | [DATE] | D…" at bounding box center [1042, 125] width 884 height 49
click at [1339, 34] on div "button" at bounding box center [1333, 36] width 14 height 9
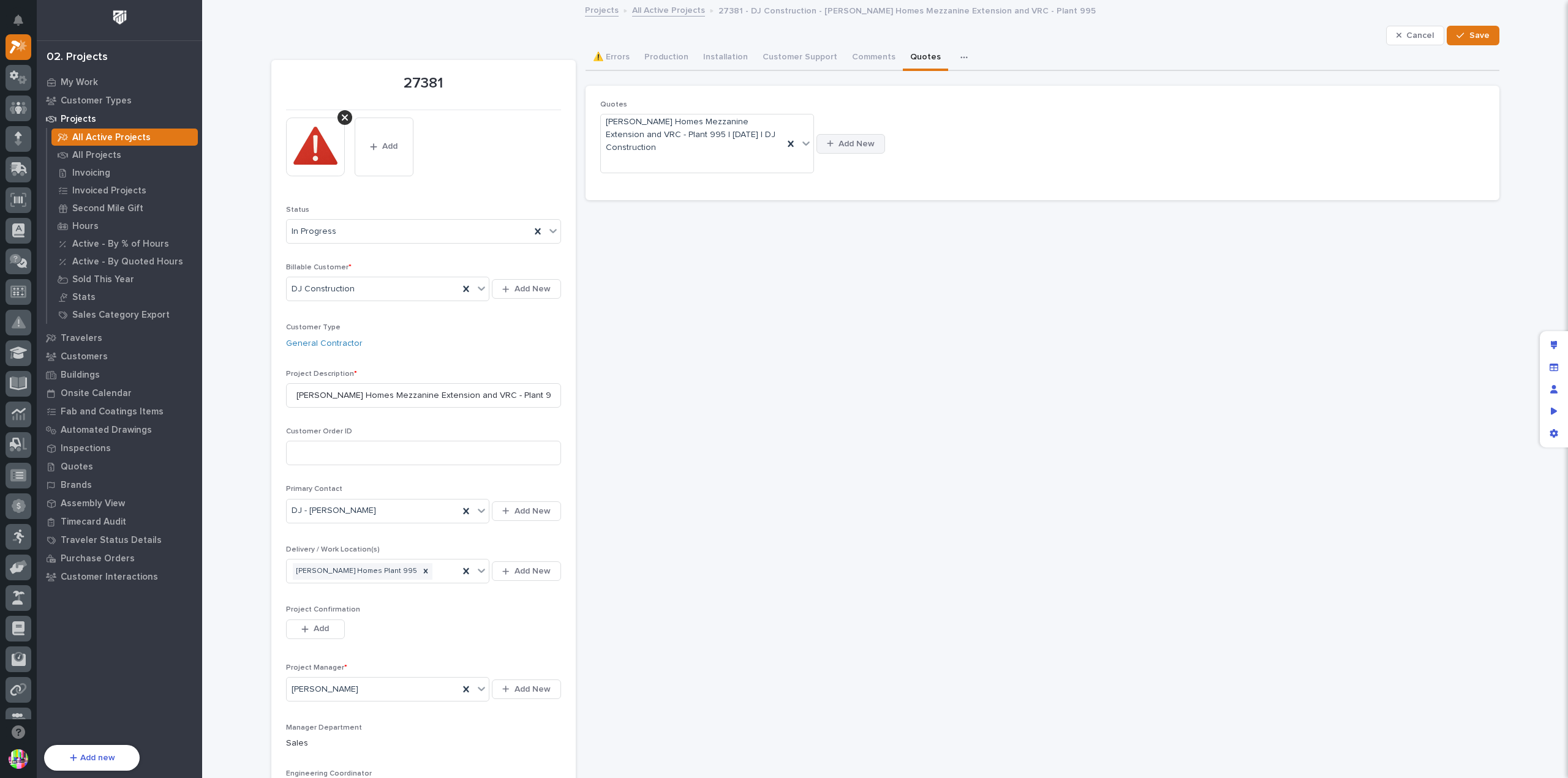
click at [858, 142] on span "Add New" at bounding box center [857, 144] width 36 height 11
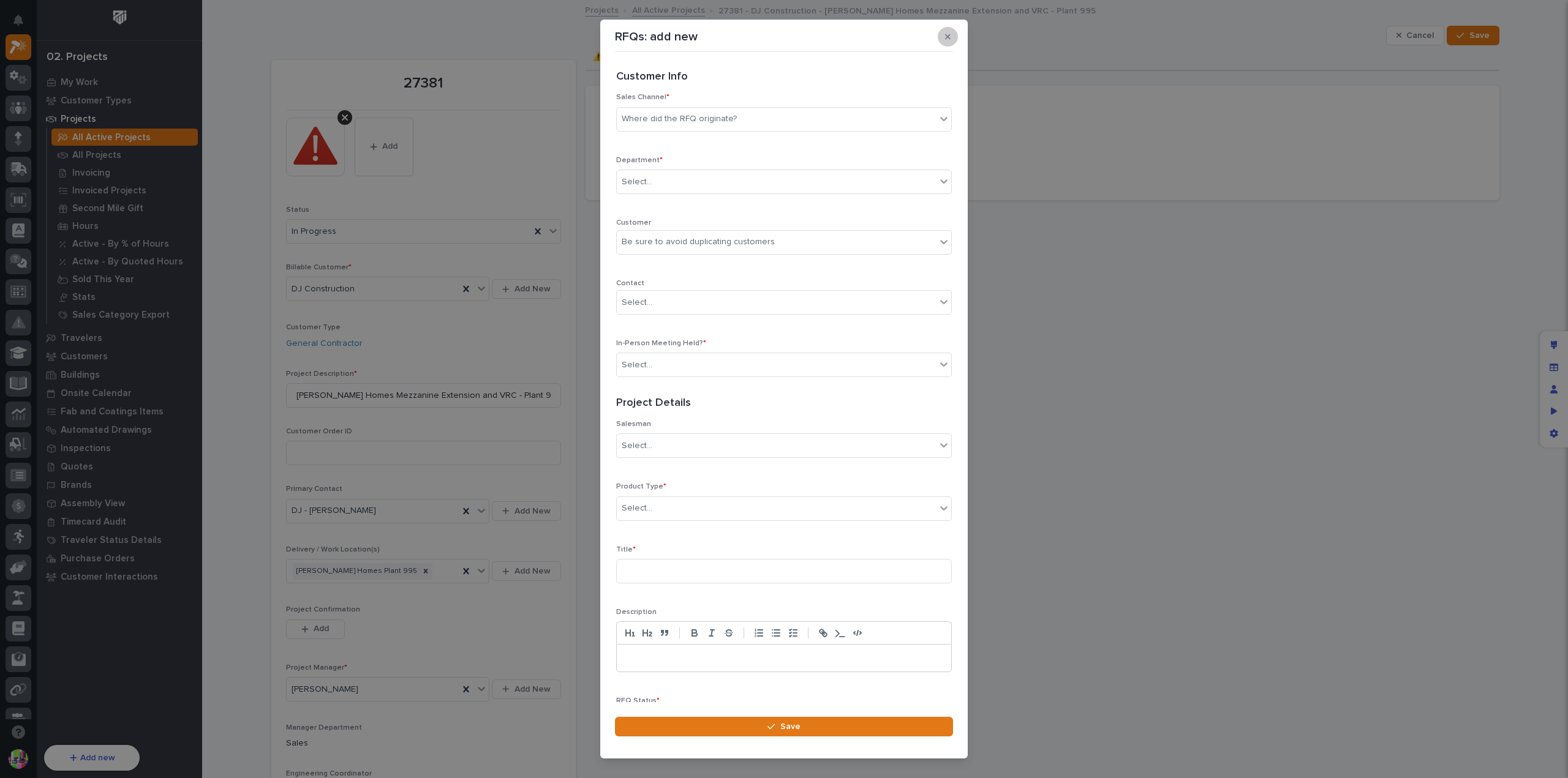
click at [947, 34] on icon "button" at bounding box center [948, 37] width 6 height 9
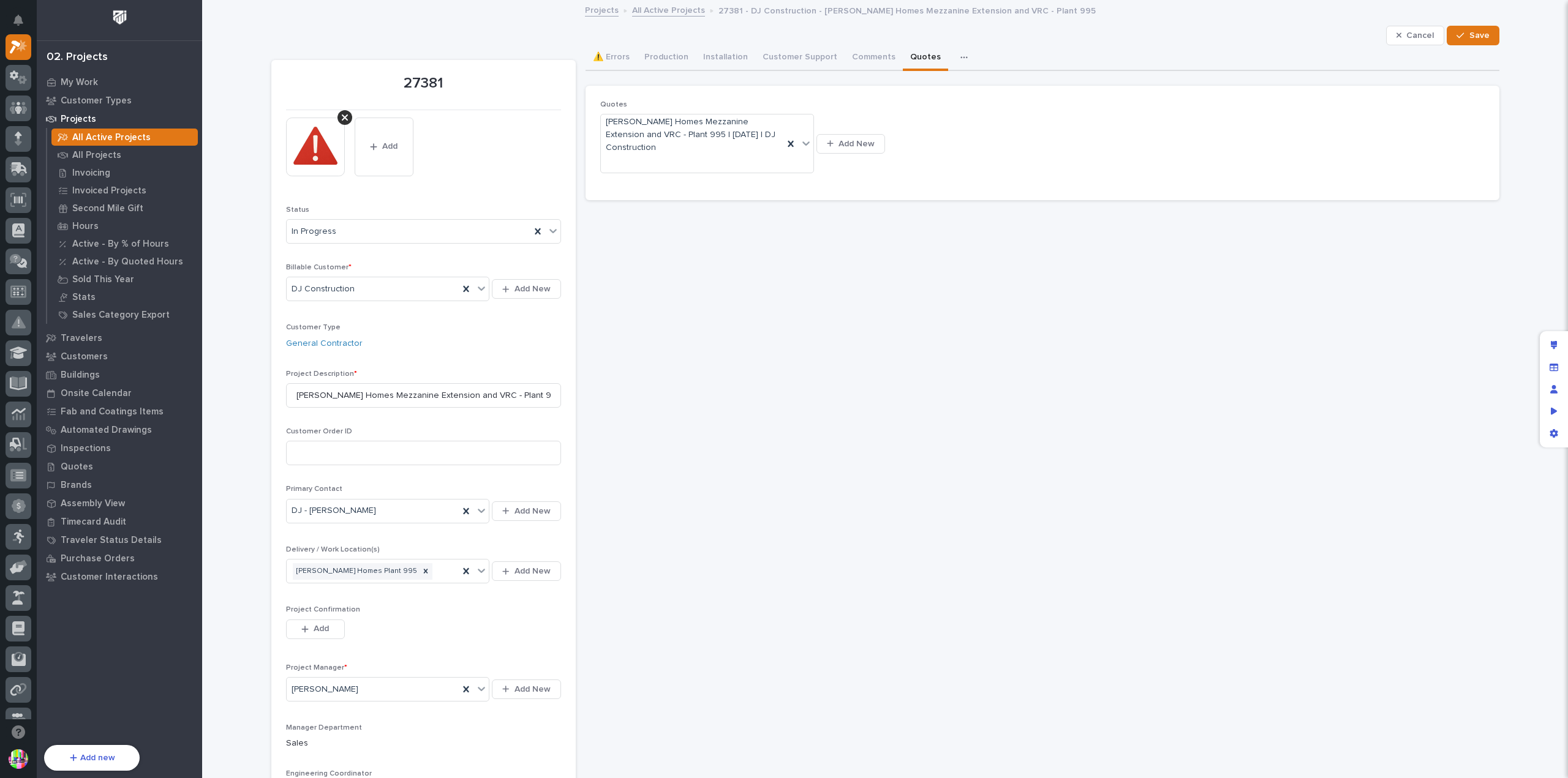
click at [1044, 150] on div "Quotes [PERSON_NAME] Homes Mezzanine Extension and VRC - Plant 995 | [DATE] | D…" at bounding box center [1042, 143] width 884 height 85
click at [1555, 346] on icon "Edit layout" at bounding box center [1554, 346] width 7 height 9
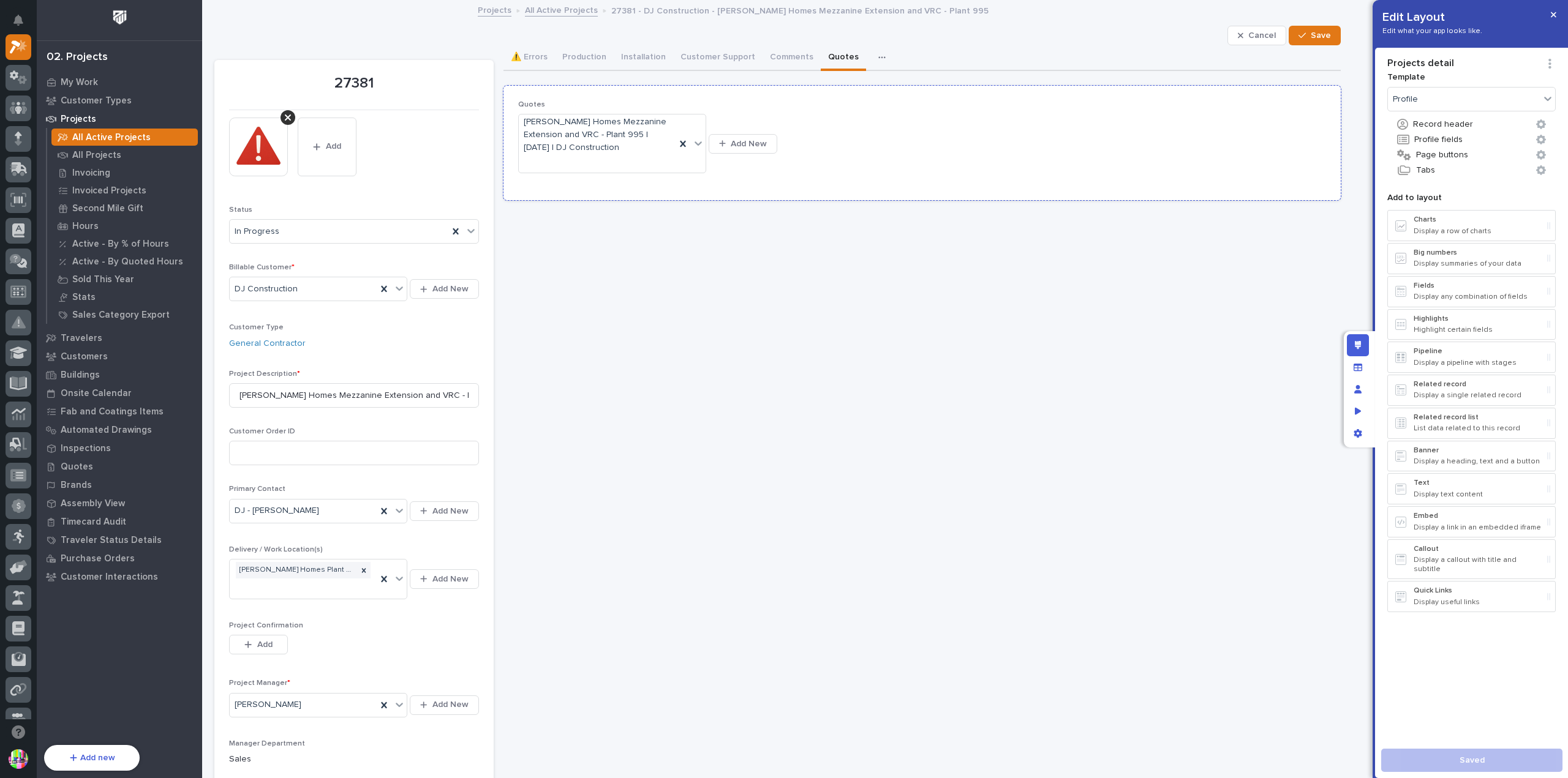
click at [1162, 166] on div "Quotes [PERSON_NAME] Homes Mezzanine Extension and VRC - Plant 995 | [DATE] | D…" at bounding box center [922, 143] width 808 height 85
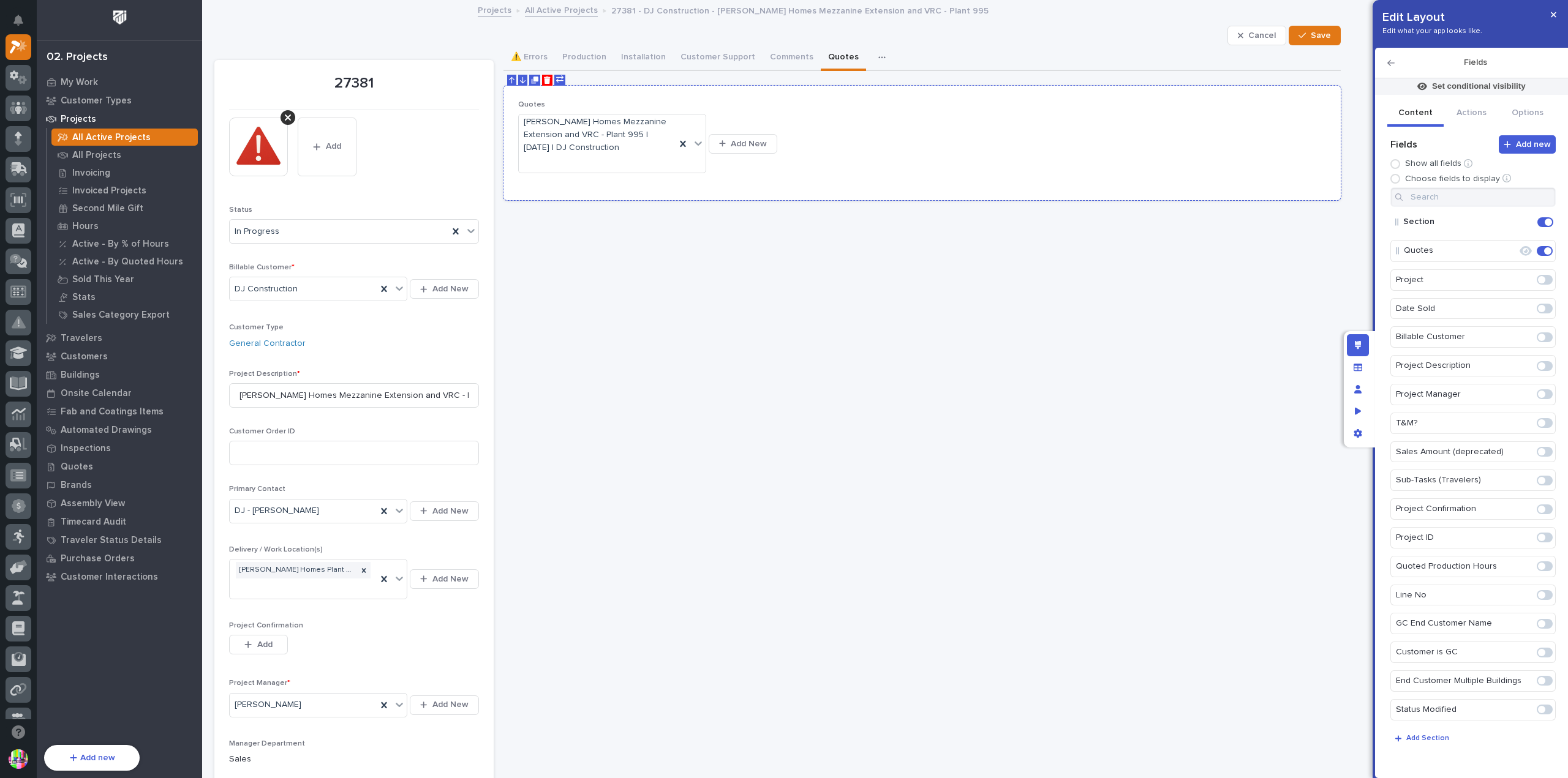
click at [534, 81] on icon "Duplicate" at bounding box center [536, 79] width 5 height 5
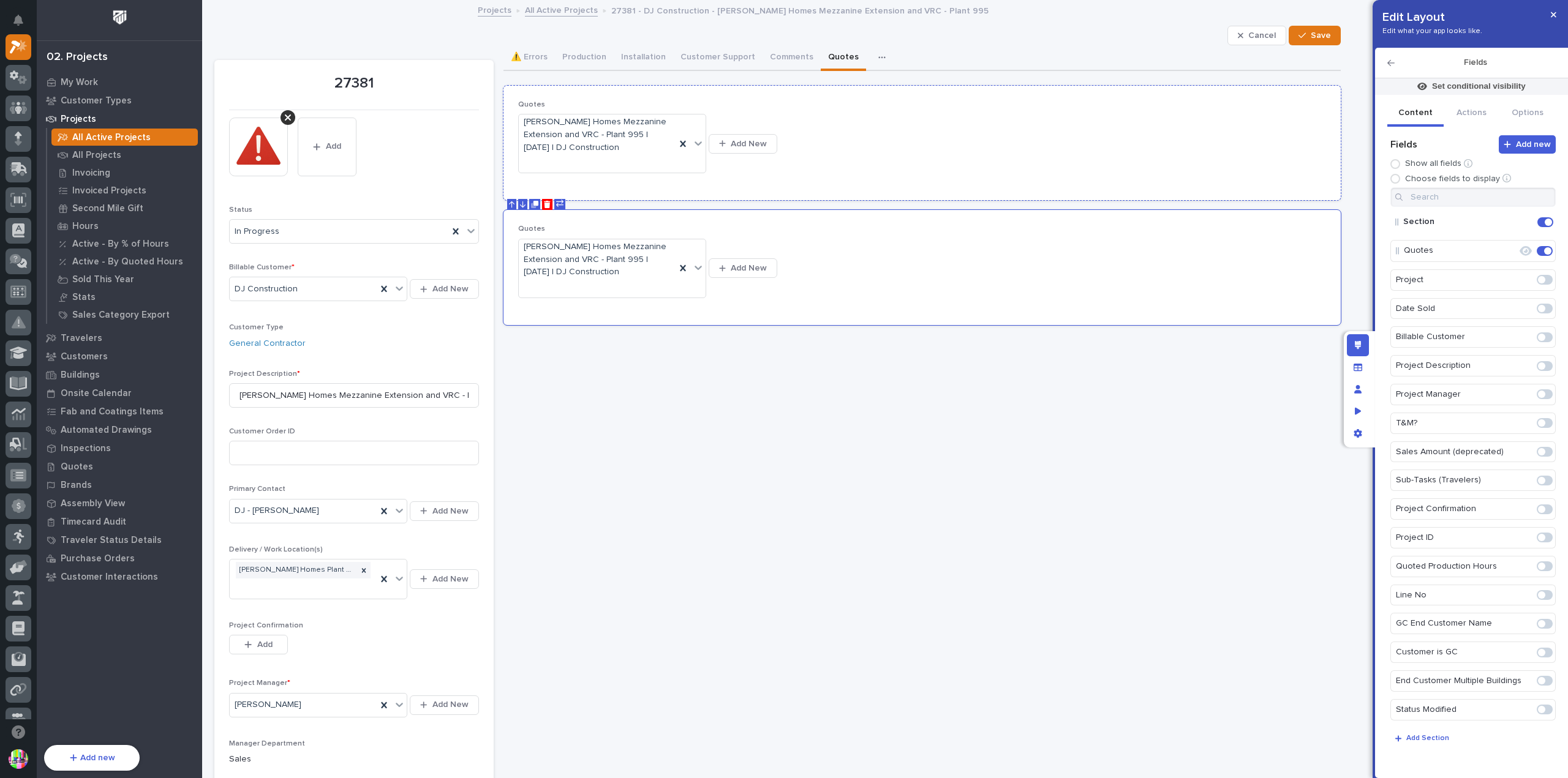
click at [898, 165] on div "Quotes [PERSON_NAME] Homes Mezzanine Extension and VRC - Plant 995 | [DATE] | D…" at bounding box center [922, 143] width 808 height 85
click at [1260, 173] on div "Quotes [PERSON_NAME] Homes Mezzanine Extension and VRC - Plant 995 | [DATE] | D…" at bounding box center [922, 143] width 808 height 85
click at [1466, 89] on p "Set conditional visibility" at bounding box center [1479, 87] width 94 height 11
click at [1406, 167] on span "Add Filter" at bounding box center [1406, 170] width 39 height 11
click at [1355, 167] on div "Search" at bounding box center [1393, 171] width 228 height 17
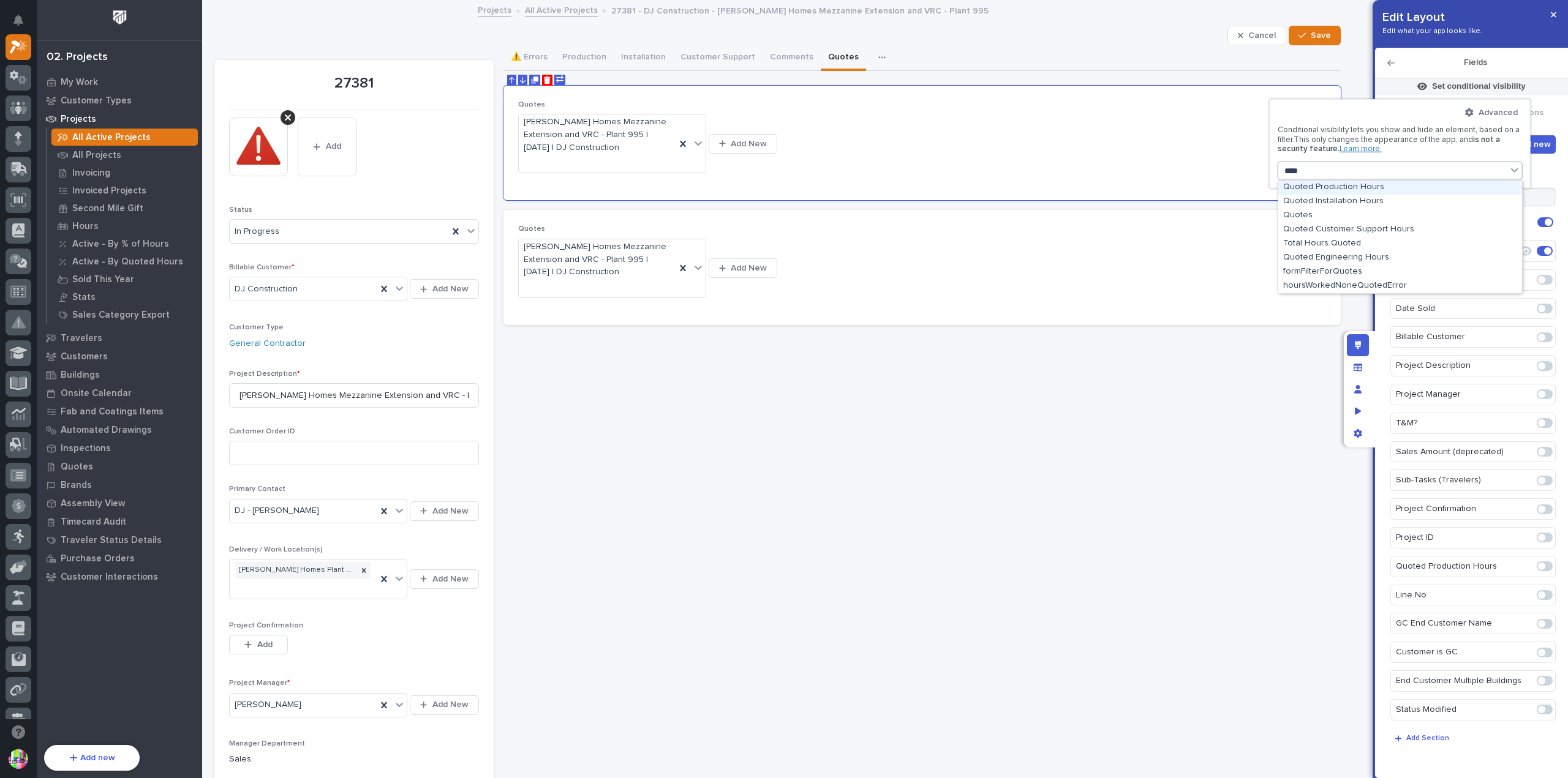
type input "*****"
click at [1330, 212] on div "Quotes" at bounding box center [1400, 216] width 244 height 14
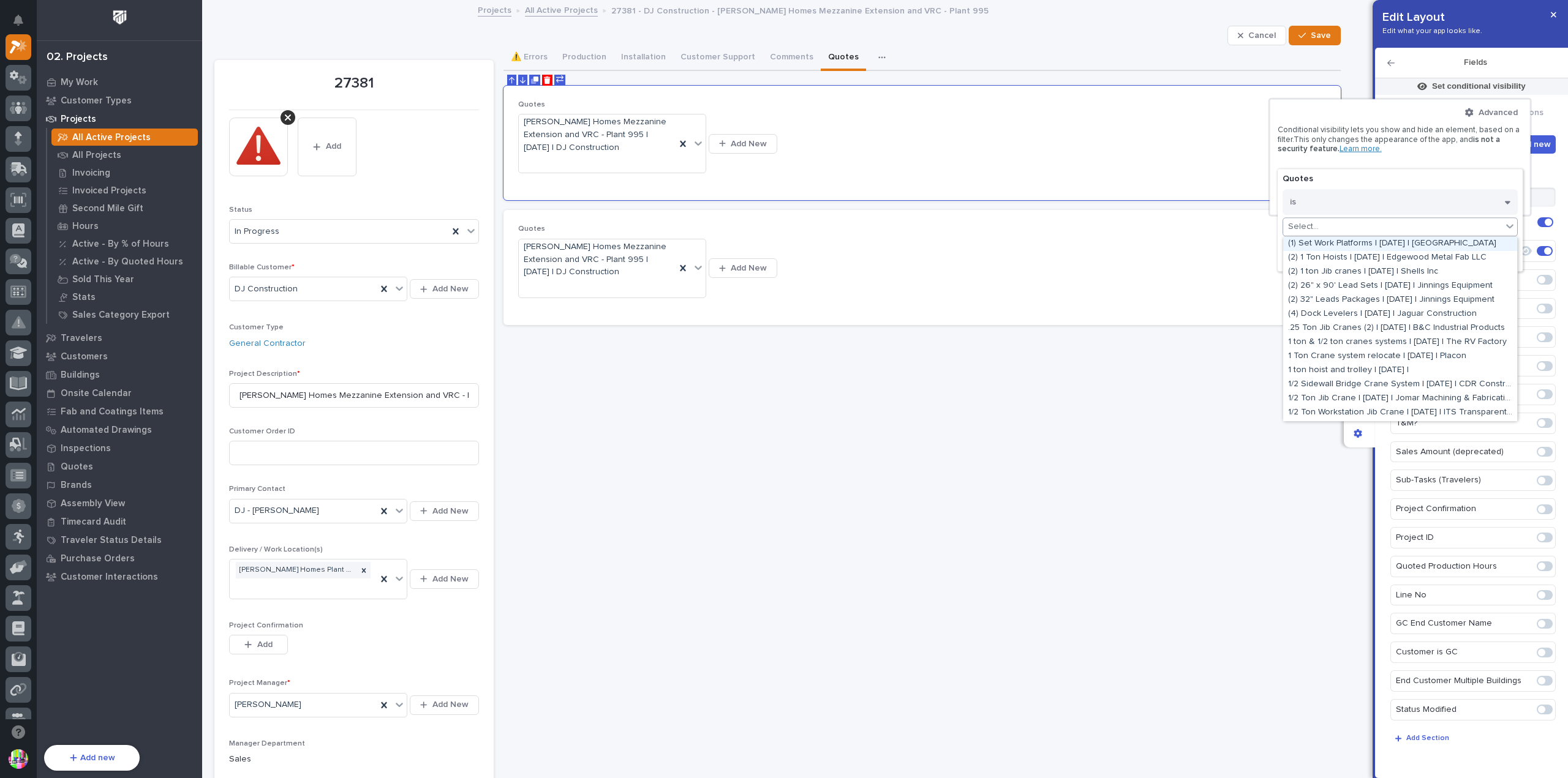
click at [1337, 225] on div "Select..." at bounding box center [1393, 226] width 218 height 17
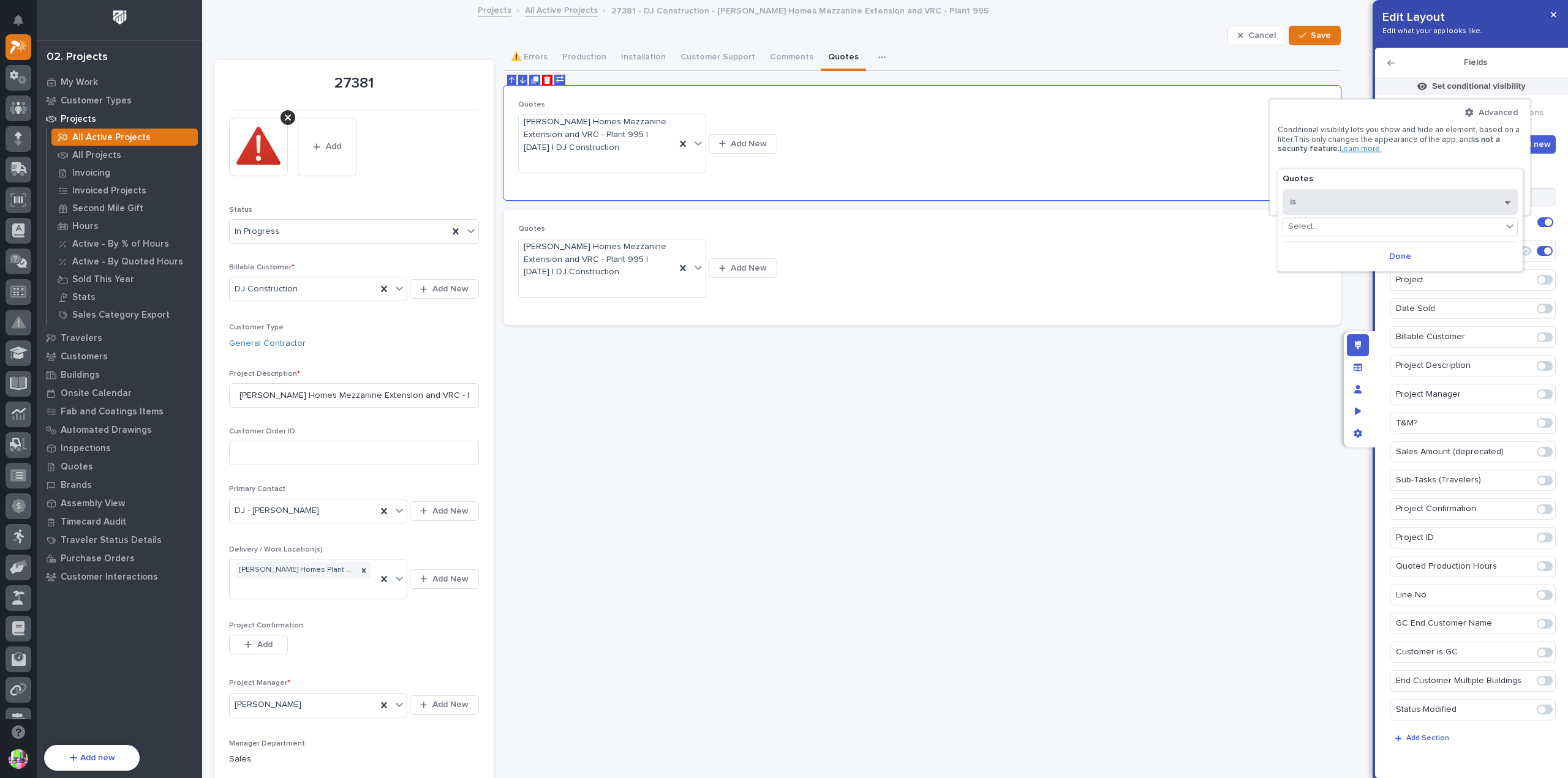
click at [1333, 200] on button "is" at bounding box center [1400, 202] width 235 height 26
click at [1320, 262] on div "is empty" at bounding box center [1400, 265] width 234 height 21
click at [1393, 237] on span "Done" at bounding box center [1383, 238] width 22 height 11
click at [1251, 266] on div at bounding box center [784, 389] width 1568 height 778
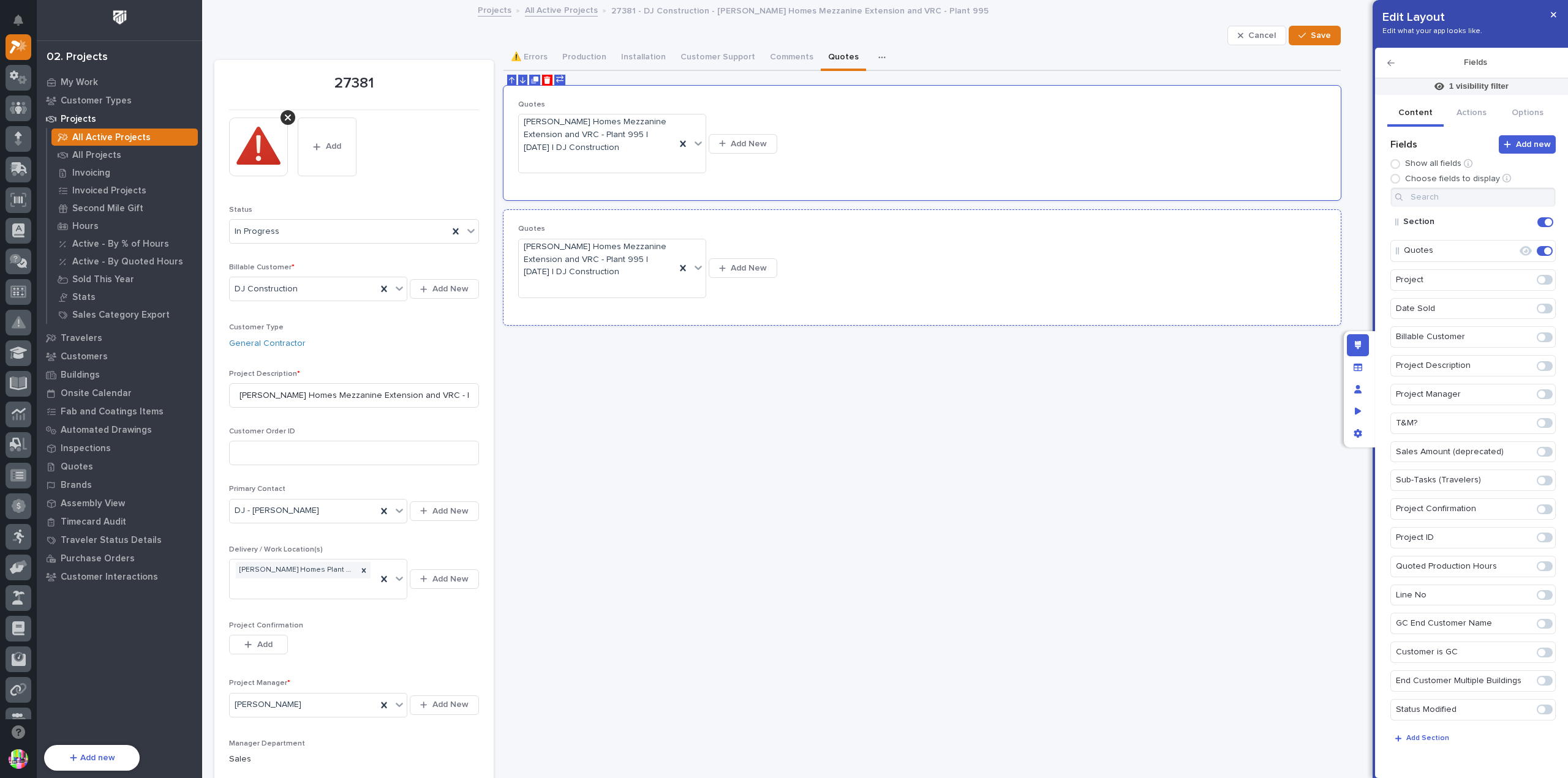
click at [1139, 274] on div "Quotes [PERSON_NAME] Homes Mezzanine Extension and VRC - Plant 995 | [DATE] | D…" at bounding box center [922, 267] width 808 height 85
click at [1468, 85] on p "Set conditional visibility" at bounding box center [1479, 87] width 94 height 11
click at [1409, 165] on span "Add Filter" at bounding box center [1406, 170] width 39 height 11
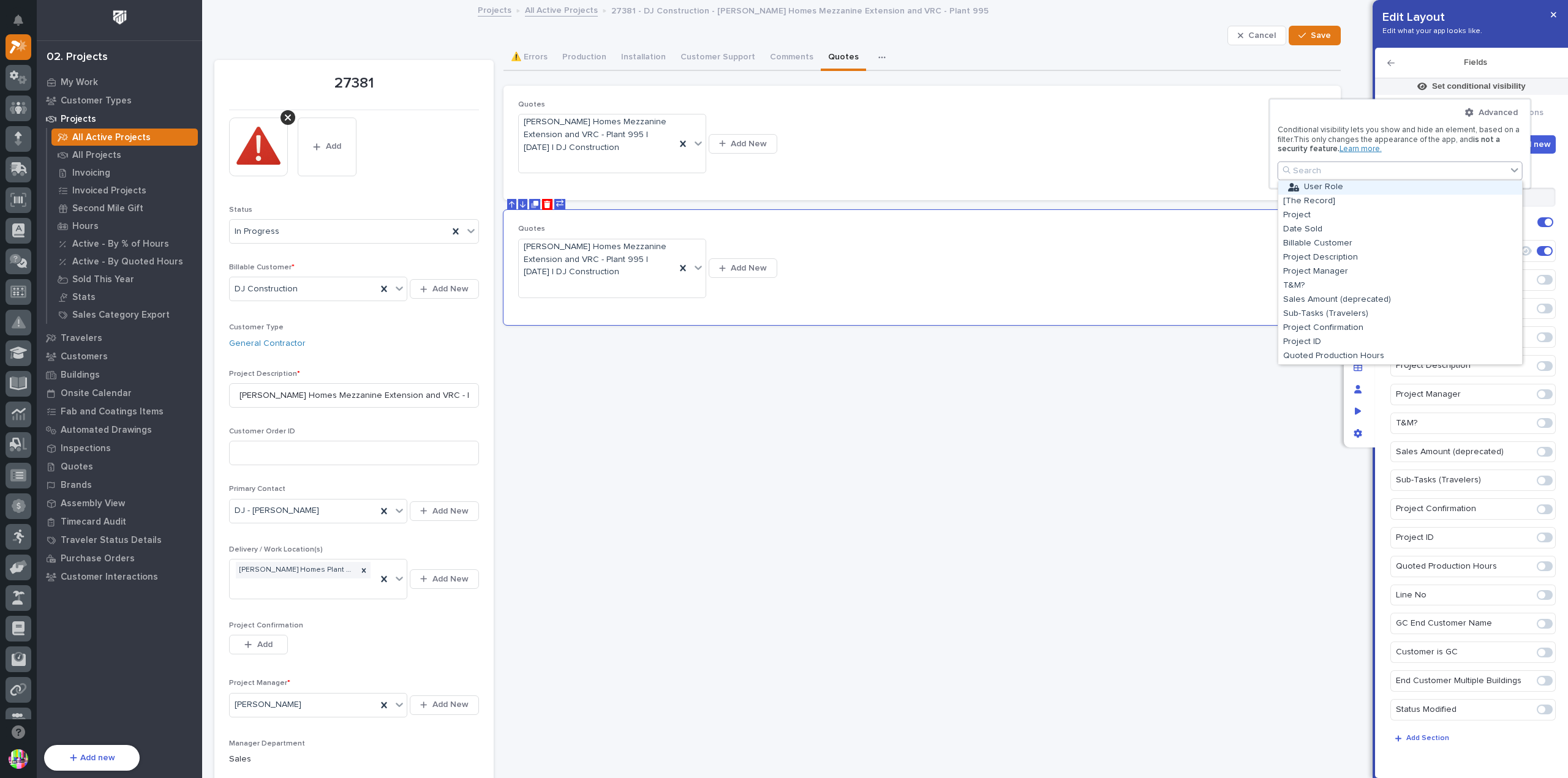
click at [1349, 171] on div "Search" at bounding box center [1393, 171] width 228 height 17
type input "******"
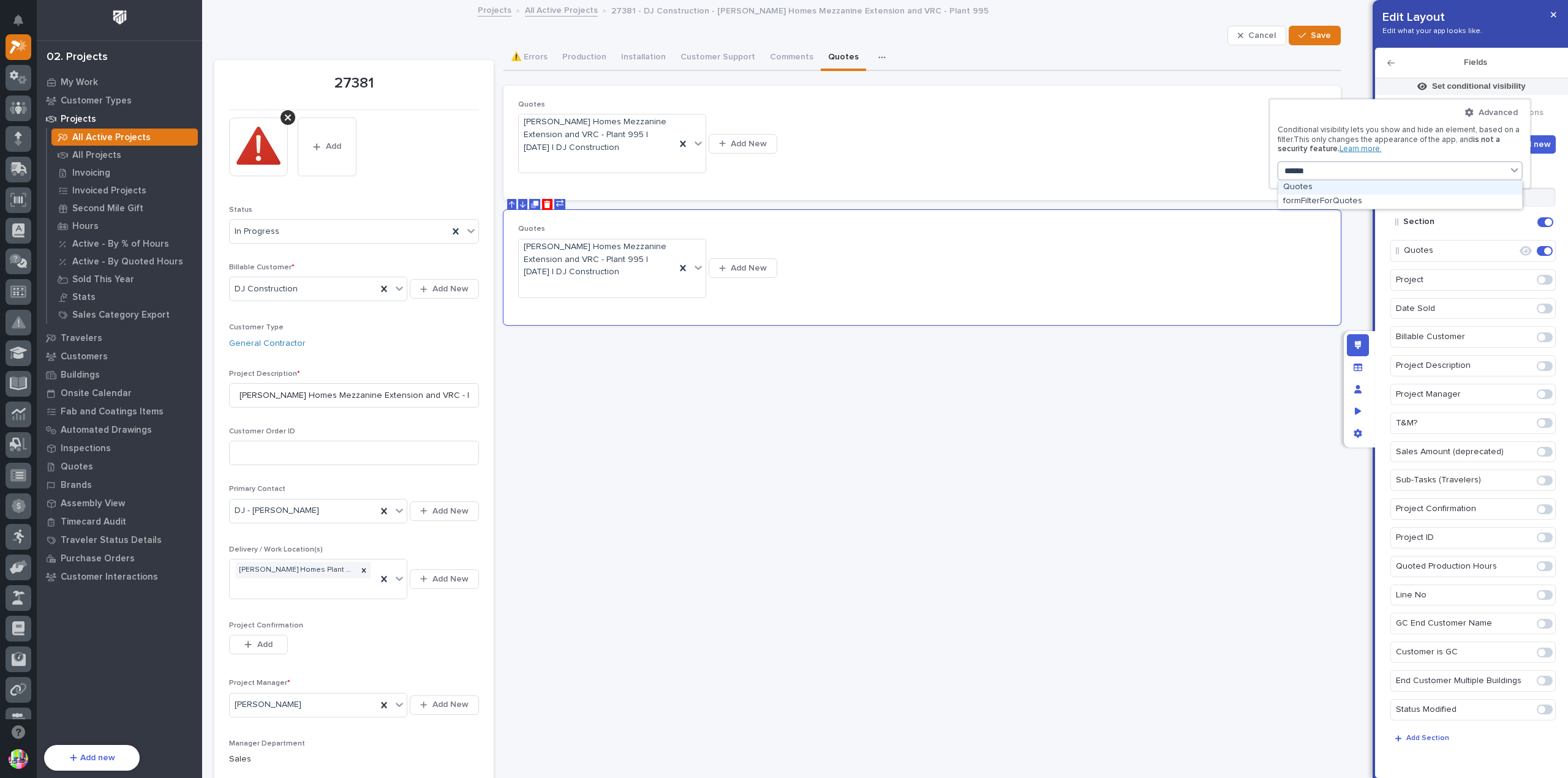
click at [1347, 188] on div "Quotes" at bounding box center [1400, 188] width 244 height 14
click at [1349, 209] on button "is" at bounding box center [1400, 202] width 235 height 26
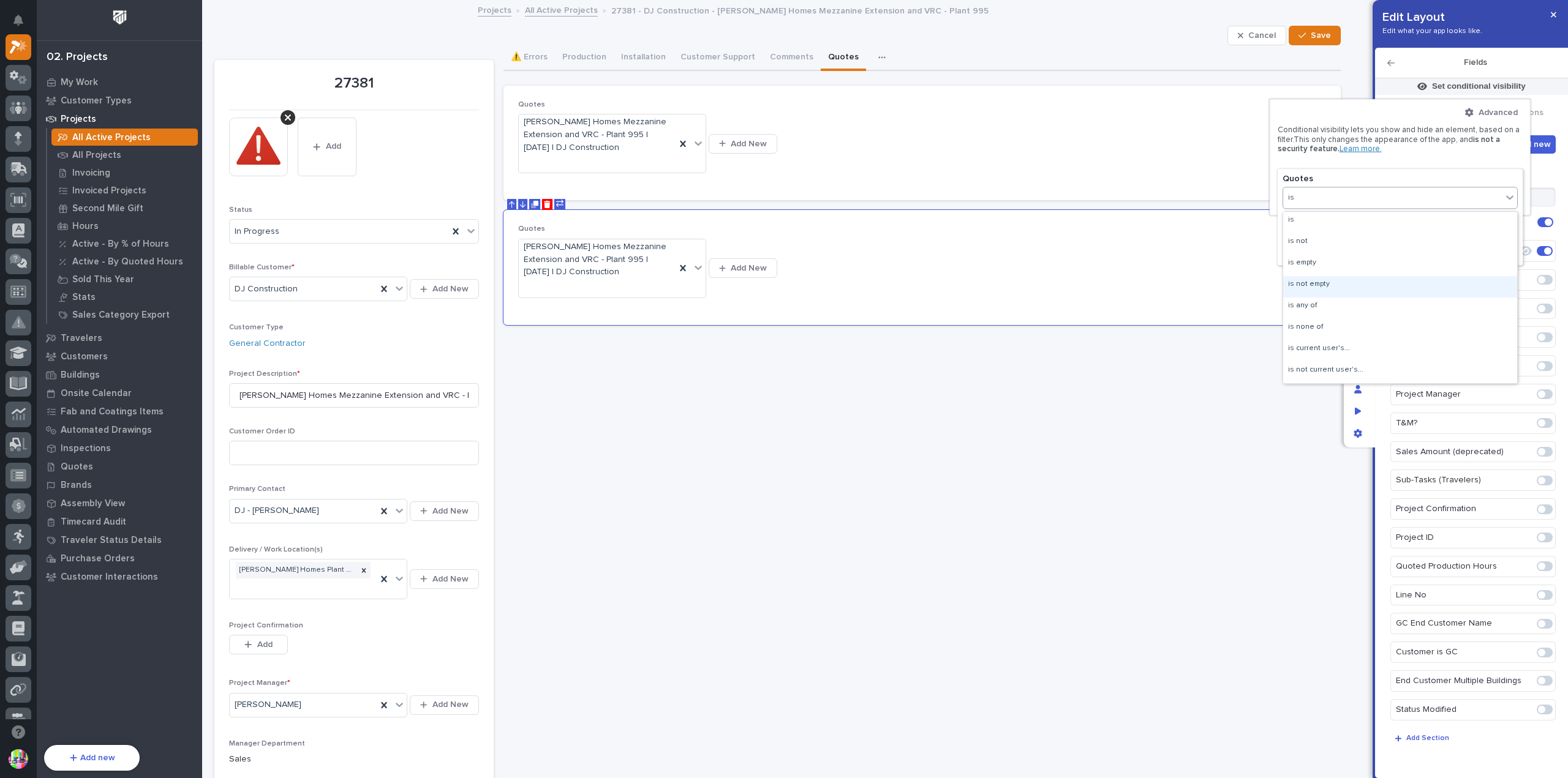
click at [1322, 281] on div "is not empty" at bounding box center [1400, 287] width 234 height 21
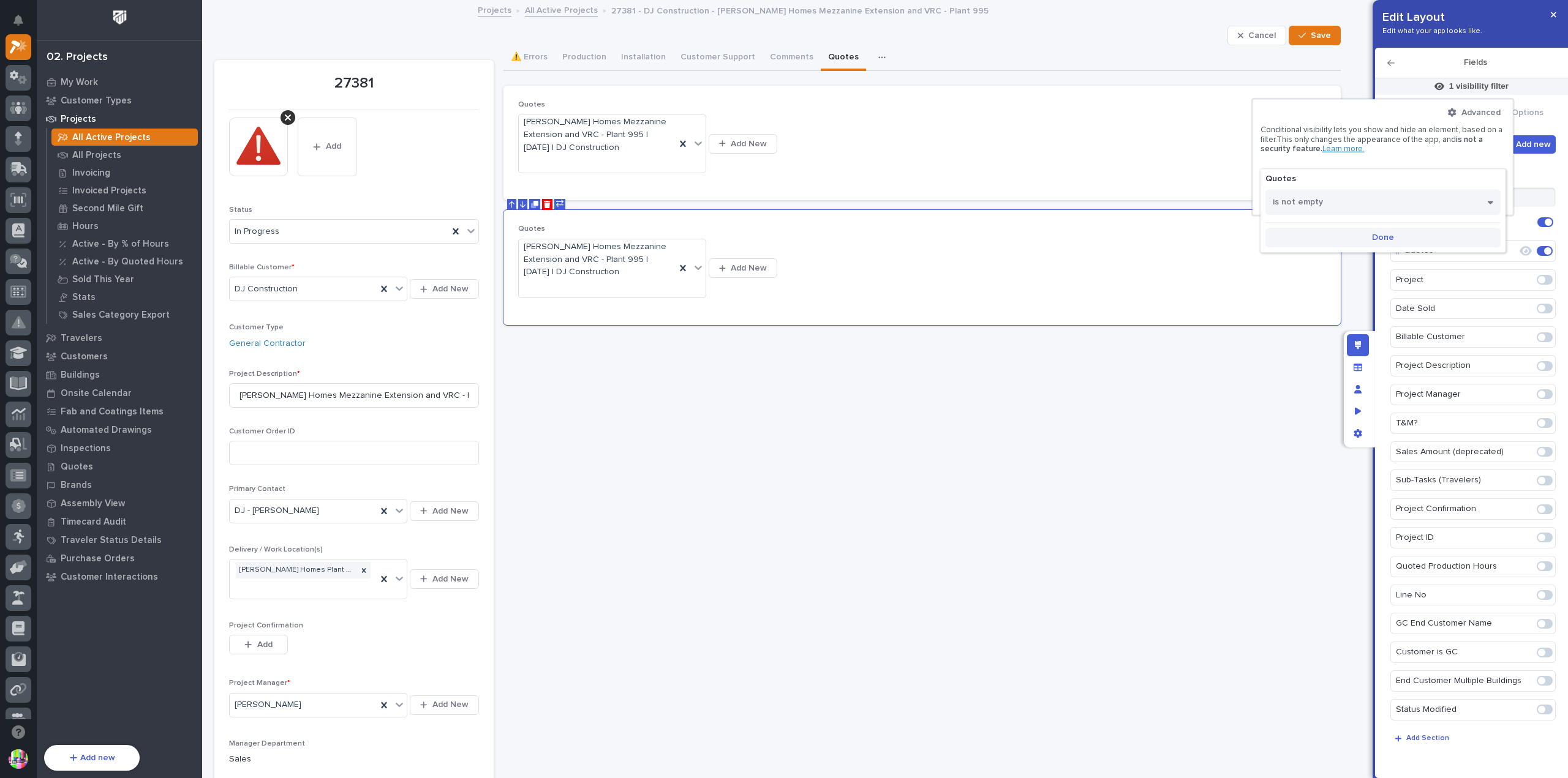
click at [1394, 235] on button "Done" at bounding box center [1383, 237] width 235 height 19
click at [1534, 170] on div at bounding box center [784, 389] width 1568 height 778
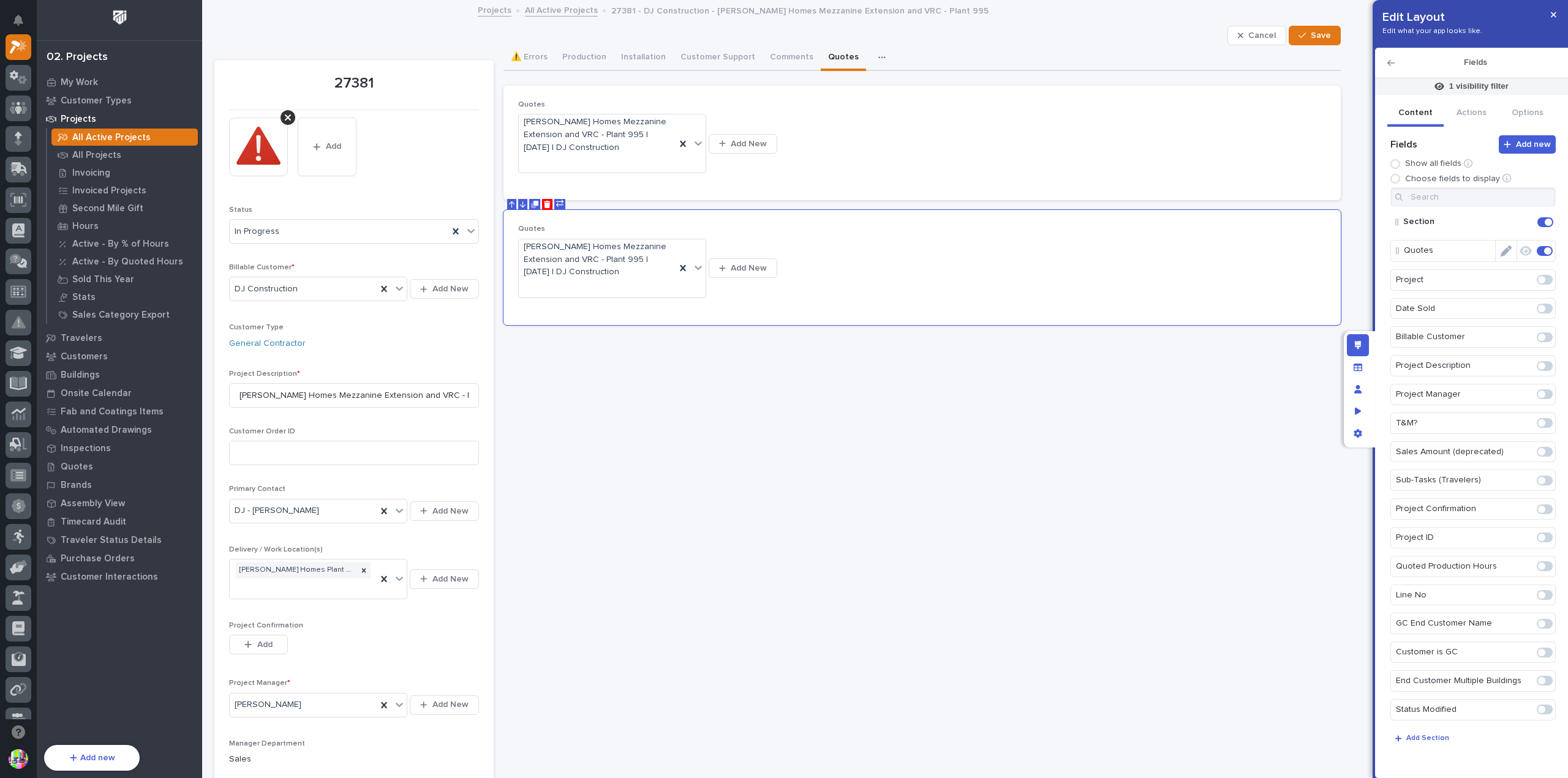
click at [1501, 248] on icon "Edit" at bounding box center [1507, 251] width 11 height 11
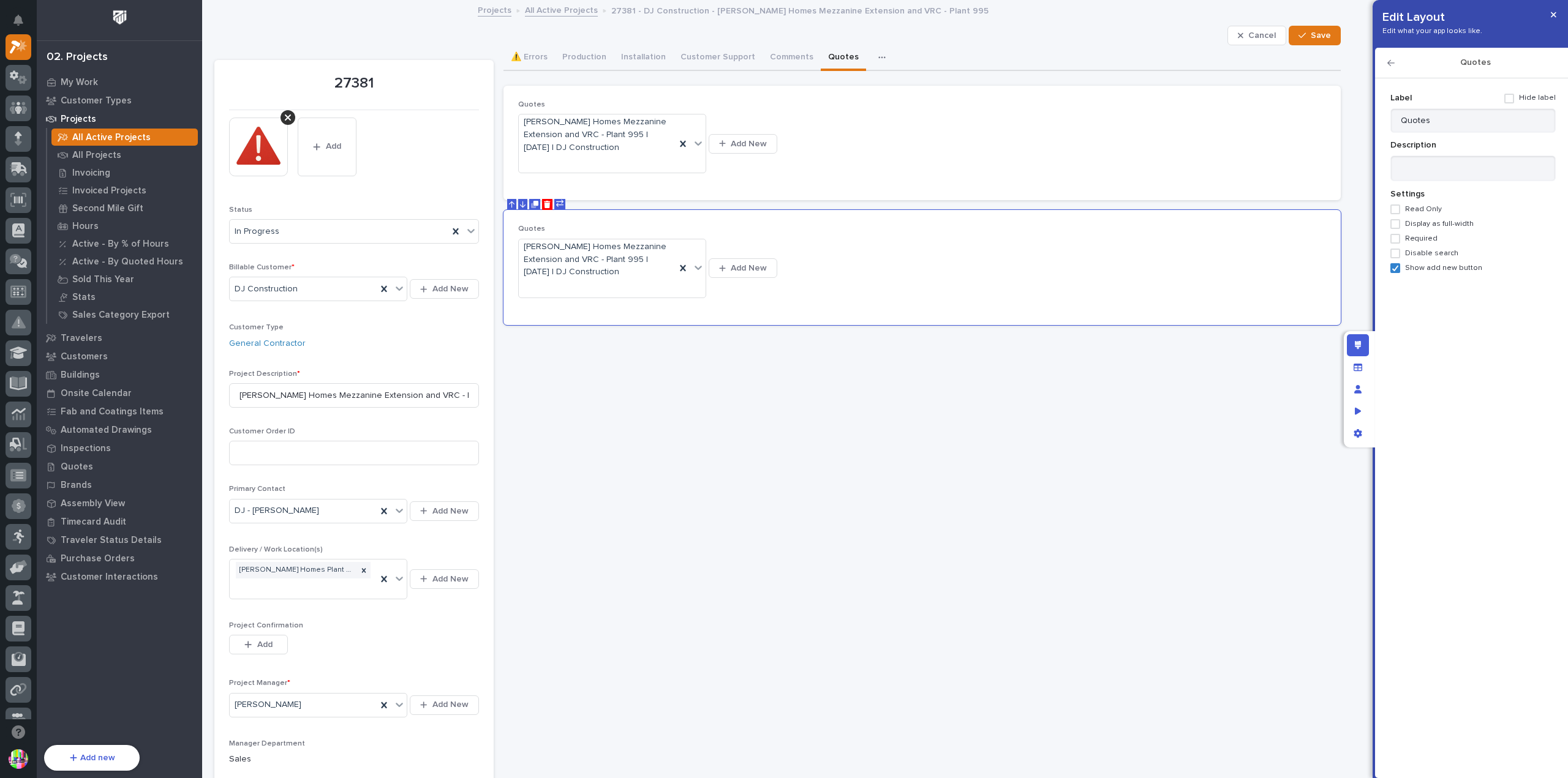
click at [1469, 266] on span "Show add new button" at bounding box center [1444, 268] width 77 height 9
click at [1393, 64] on icon "button" at bounding box center [1391, 63] width 7 height 9
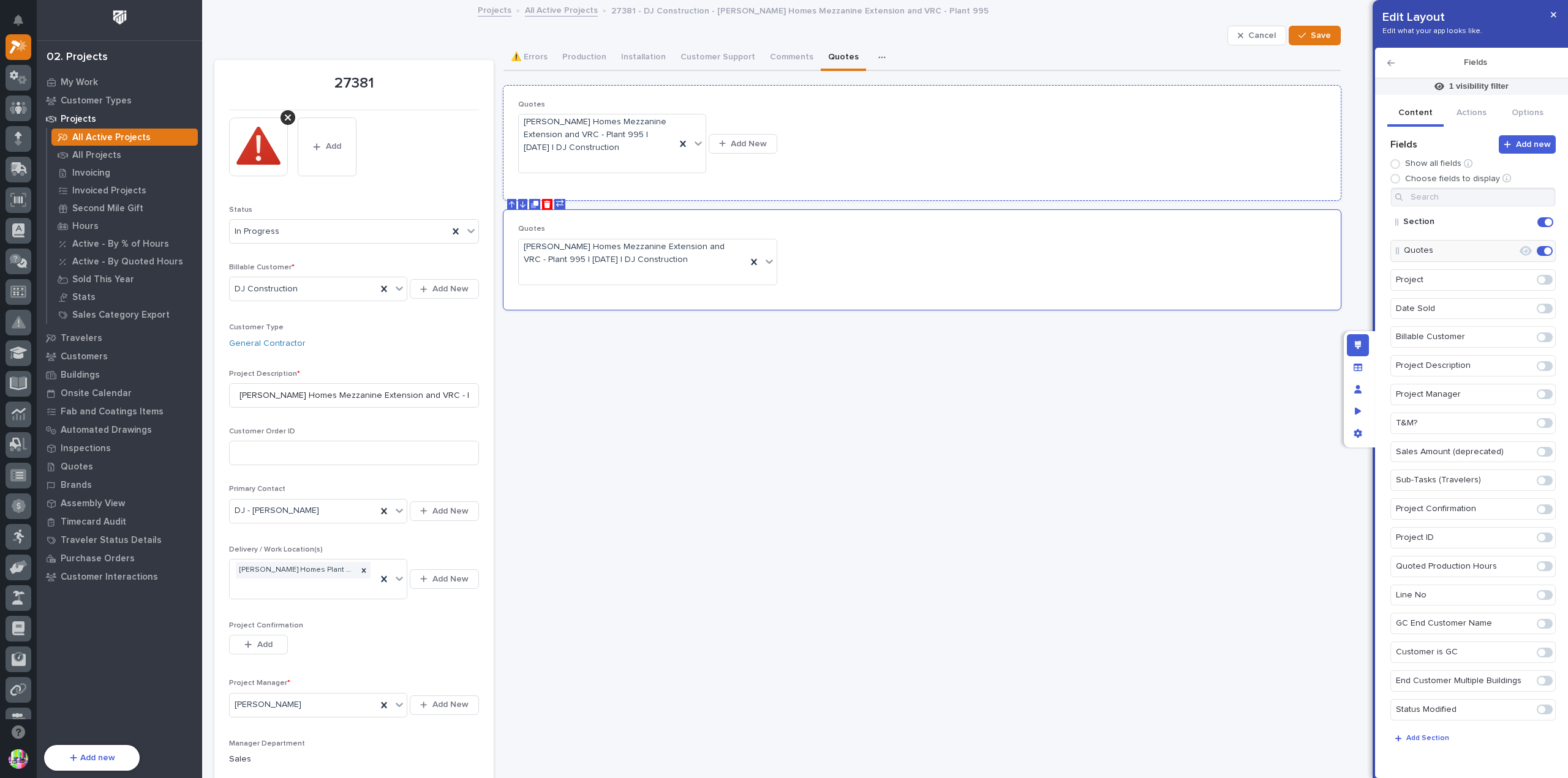
click at [982, 158] on div "Quotes [PERSON_NAME] Homes Mezzanine Extension and VRC - Plant 995 | [DATE] | D…" at bounding box center [922, 143] width 808 height 85
click at [976, 139] on div "Quotes [PERSON_NAME] Homes Mezzanine Extension and VRC - Plant 995 | [DATE] | D…" at bounding box center [922, 143] width 808 height 85
click at [1468, 87] on p "1 visibility filter" at bounding box center [1479, 87] width 59 height 11
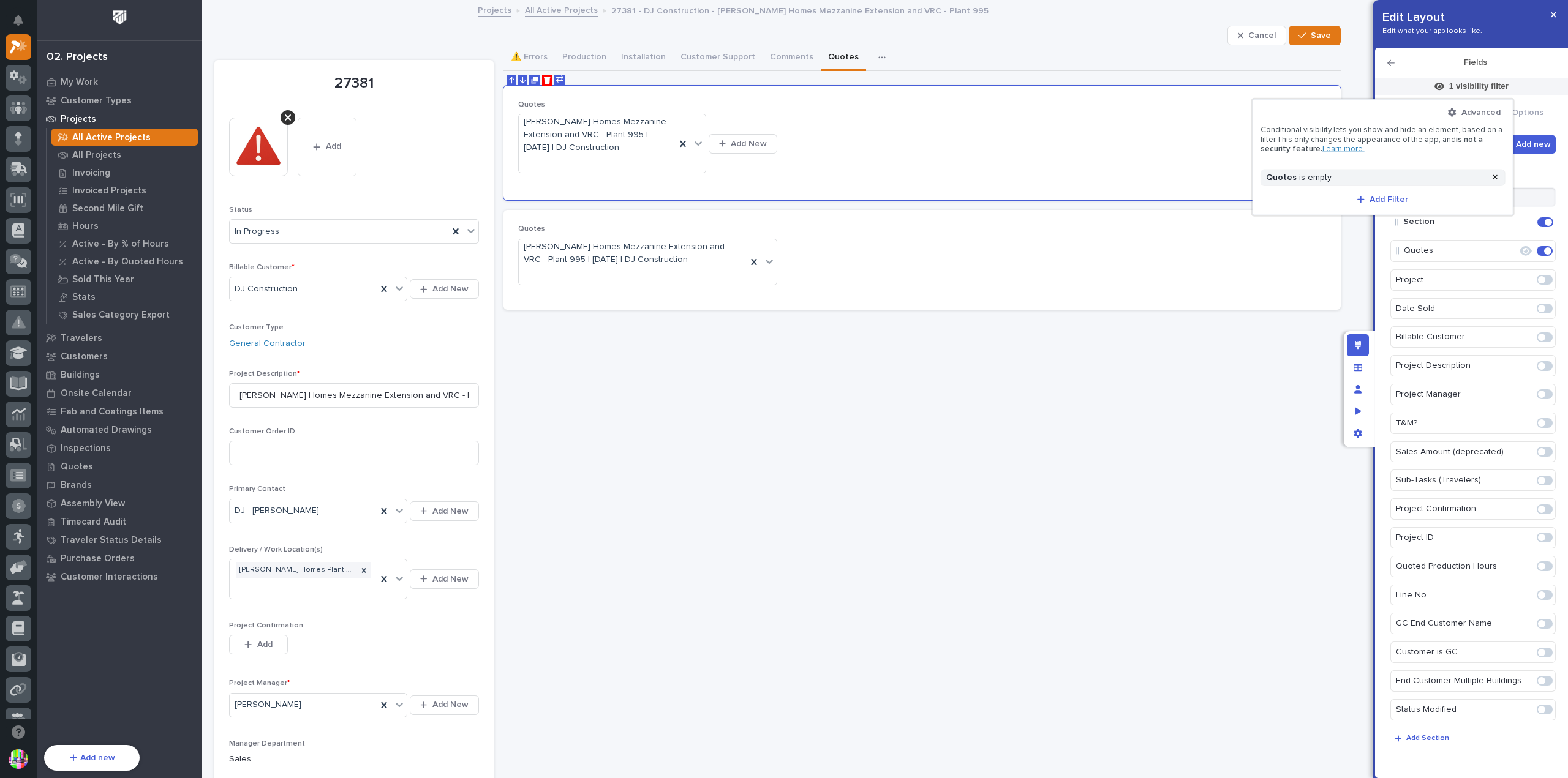
click at [1068, 152] on div at bounding box center [784, 389] width 1568 height 778
click at [1044, 157] on div "Quotes [PERSON_NAME] Homes Mezzanine Extension and VRC - Plant 995 | [DATE] | D…" at bounding box center [922, 143] width 808 height 85
click at [1389, 63] on icon "button" at bounding box center [1391, 63] width 7 height 6
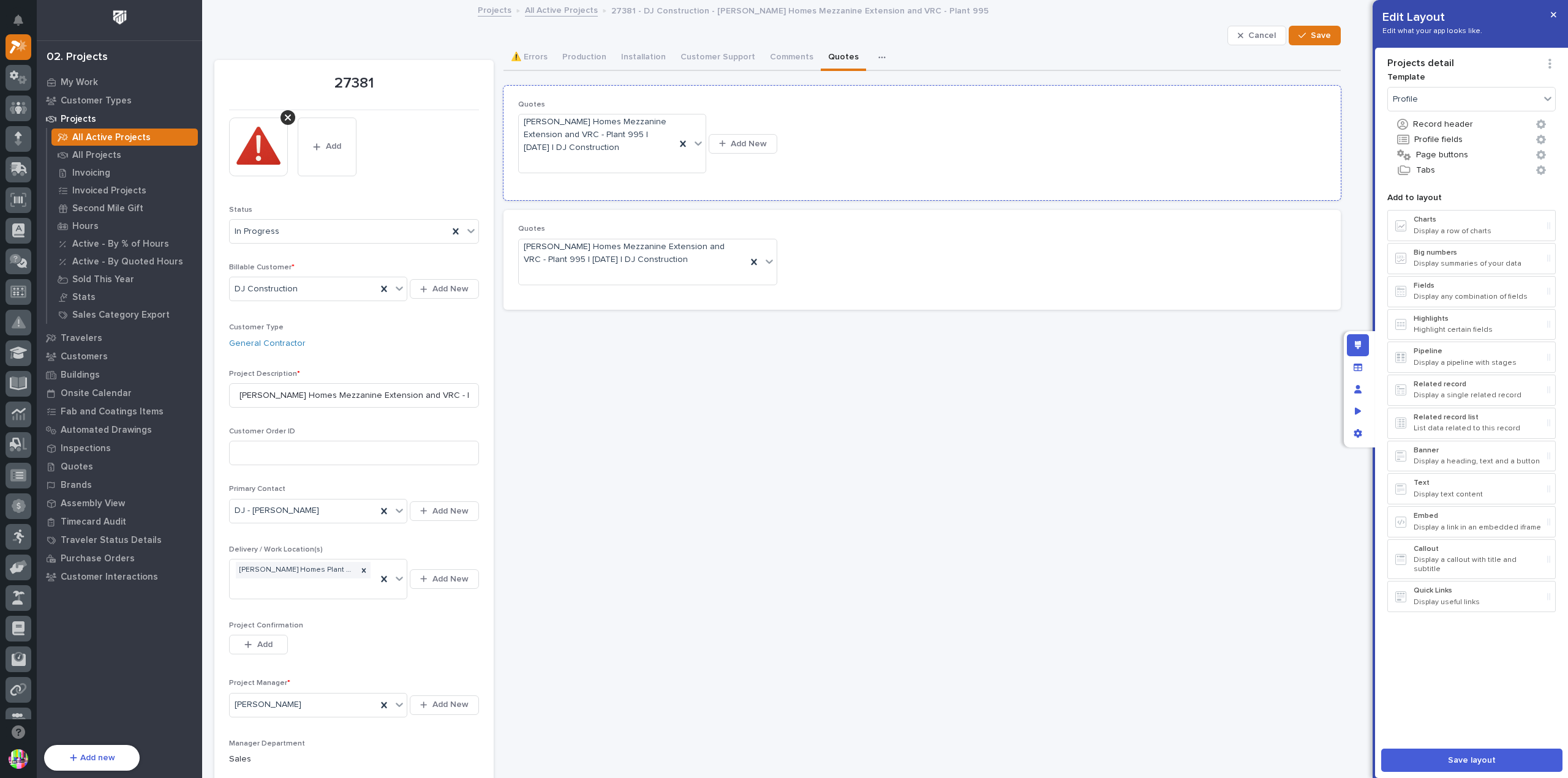
click at [1207, 165] on div "Quotes [PERSON_NAME] Homes Mezzanine Extension and VRC - Plant 995 | [DATE] | D…" at bounding box center [922, 143] width 808 height 85
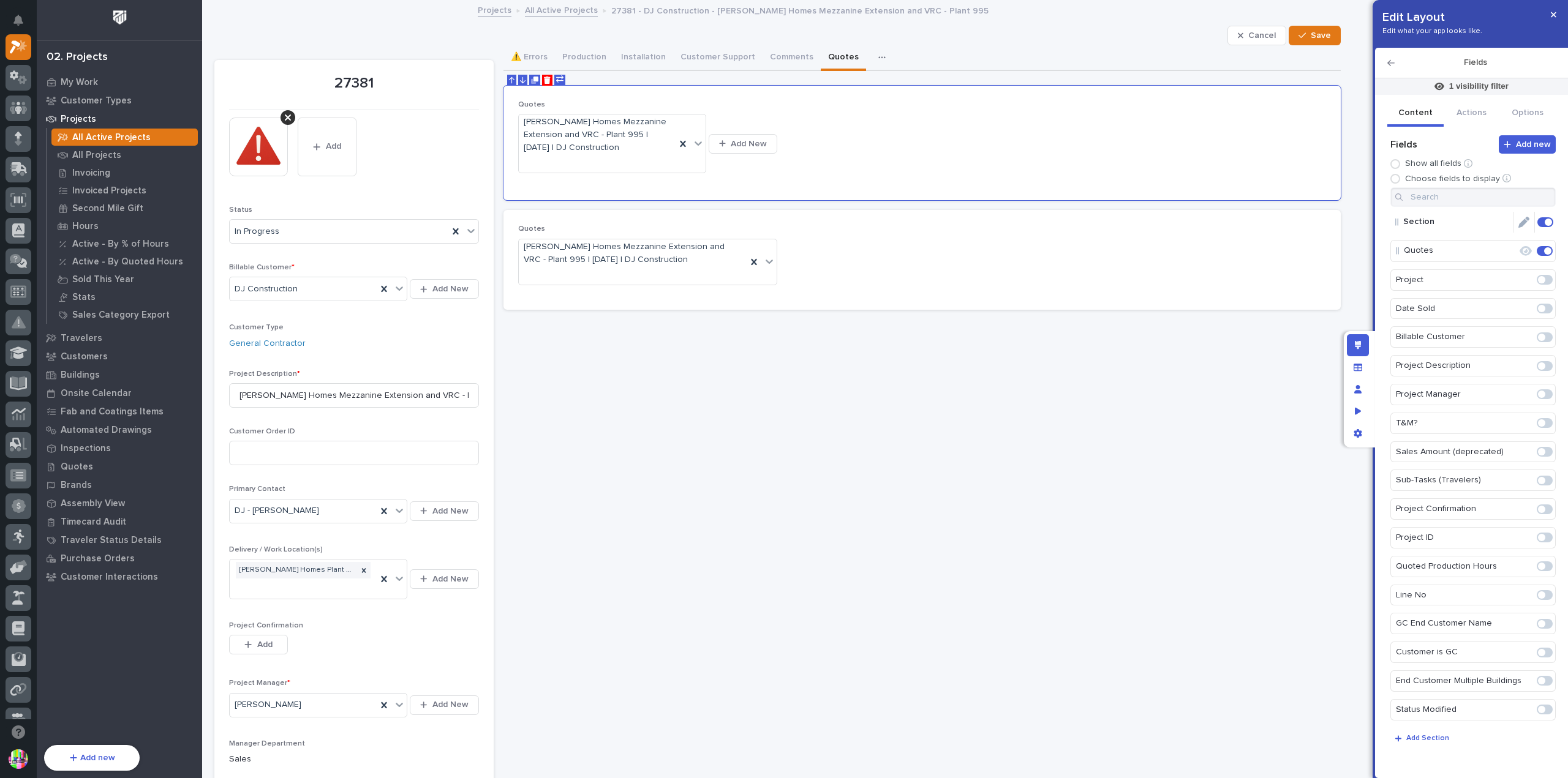
click at [1425, 225] on p "Section" at bounding box center [1458, 222] width 110 height 20
click at [1541, 140] on span "Add new" at bounding box center [1534, 145] width 35 height 11
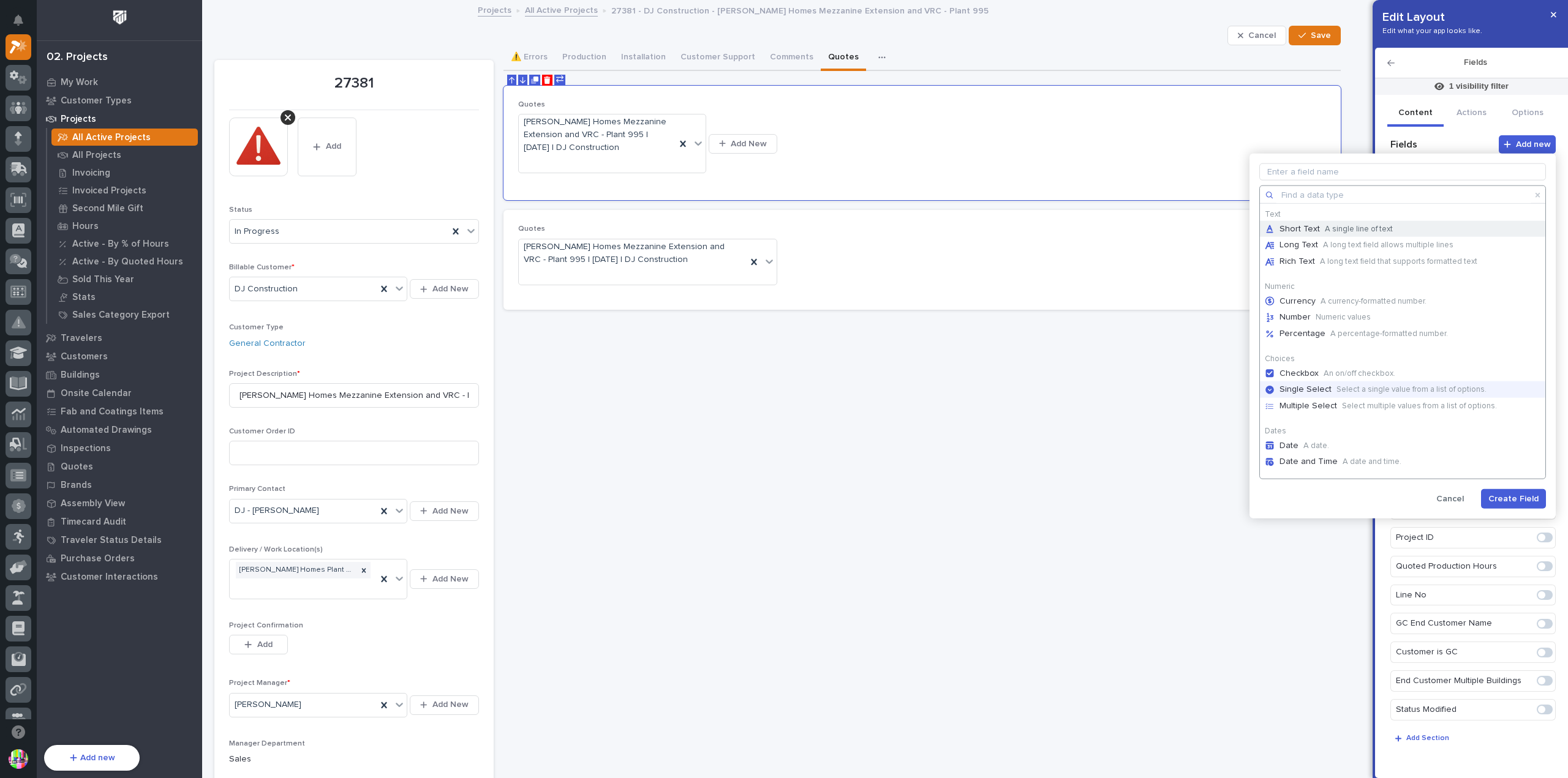
click at [1348, 386] on p "Select a single value from a list of options." at bounding box center [1411, 390] width 150 height 10
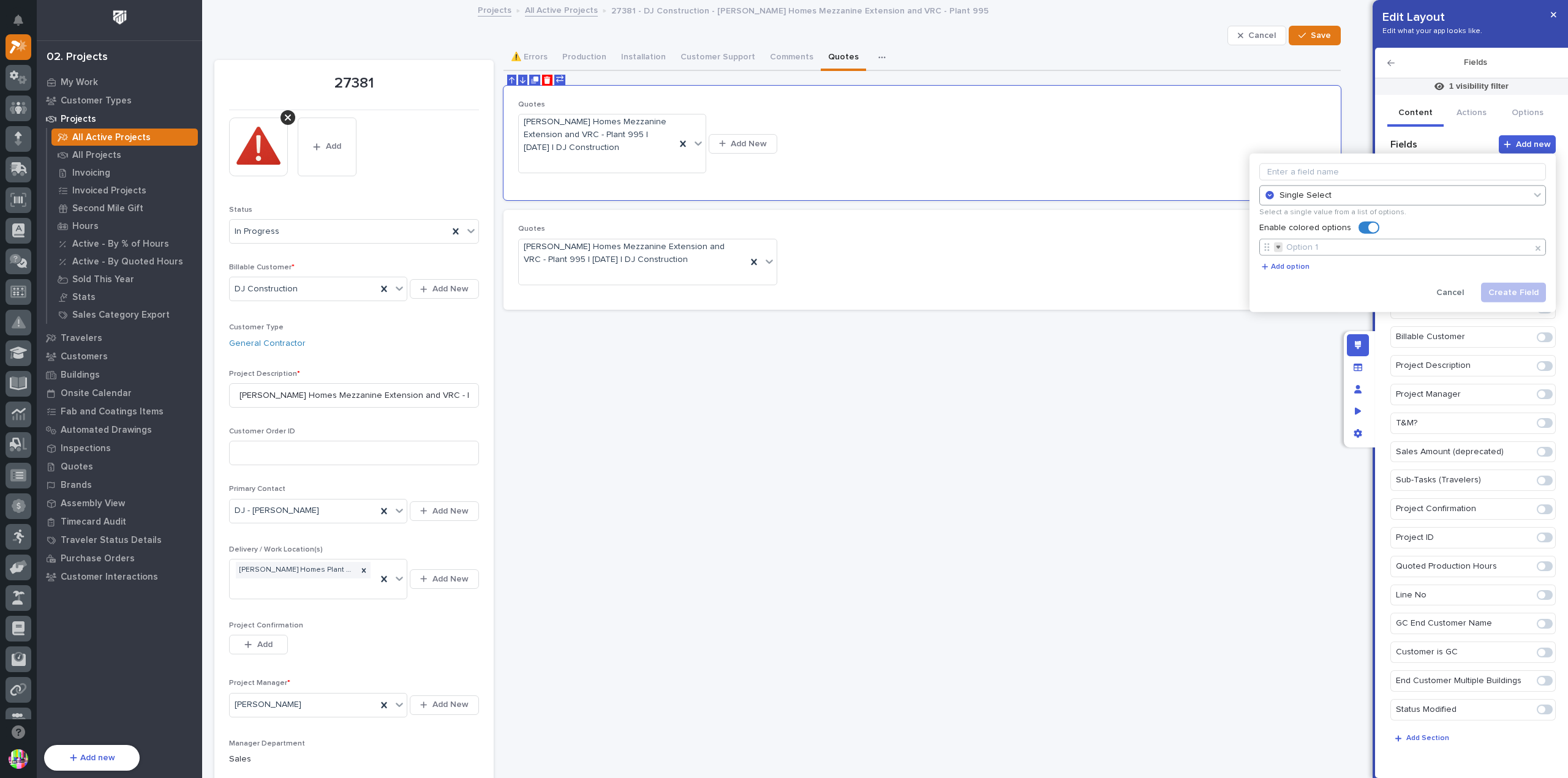
click at [1363, 245] on input at bounding box center [1409, 248] width 248 height 11
click at [1281, 249] on button "button" at bounding box center [1278, 248] width 9 height 10
click at [1352, 246] on input at bounding box center [1409, 248] width 248 height 11
click at [1298, 266] on p "Add option" at bounding box center [1290, 267] width 39 height 7
click at [1534, 270] on icon at bounding box center [1539, 271] width 10 height 10
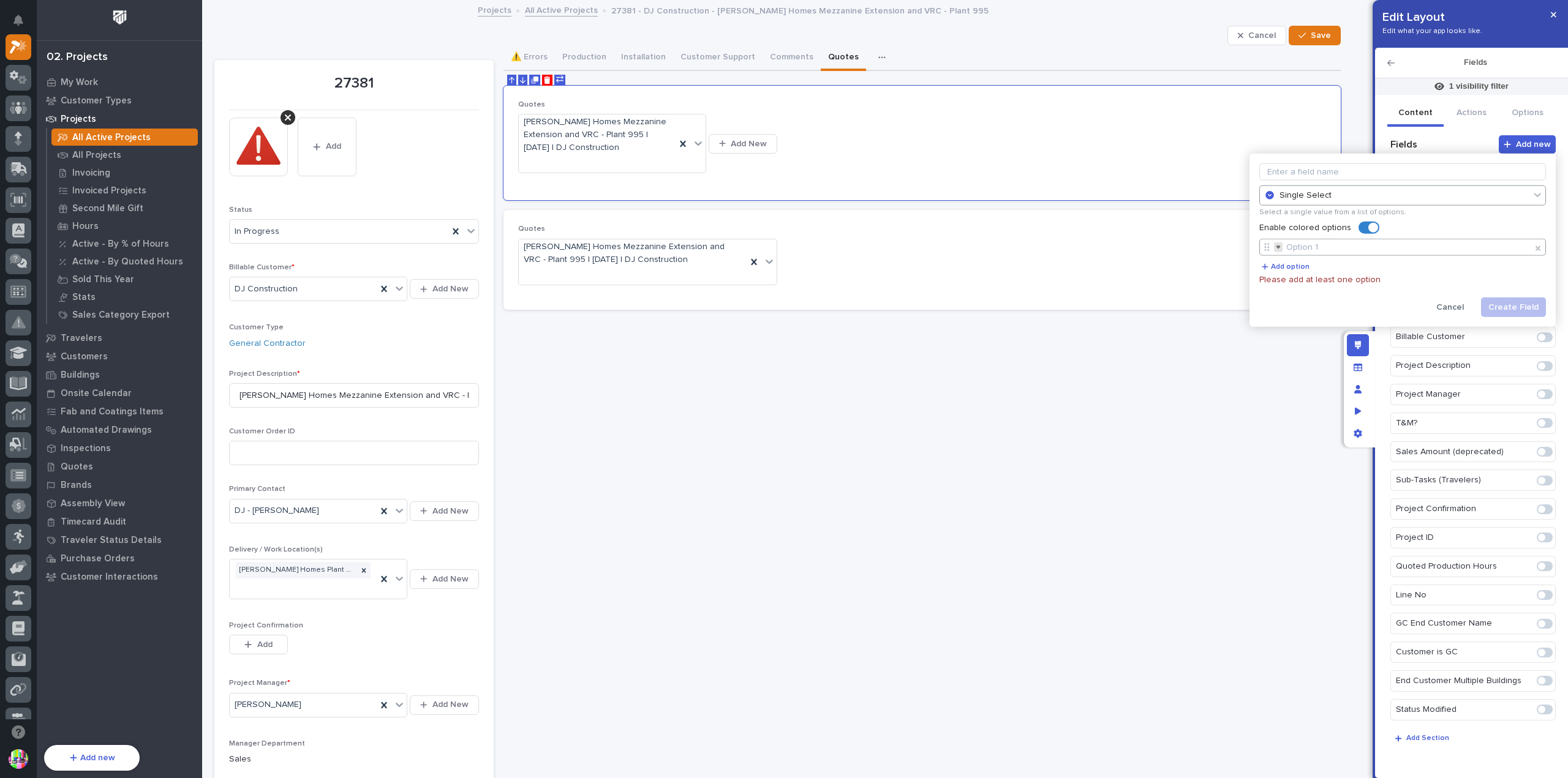
click at [1534, 249] on icon at bounding box center [1539, 249] width 10 height 10
click at [1464, 196] on div "Single Select" at bounding box center [1396, 195] width 263 height 11
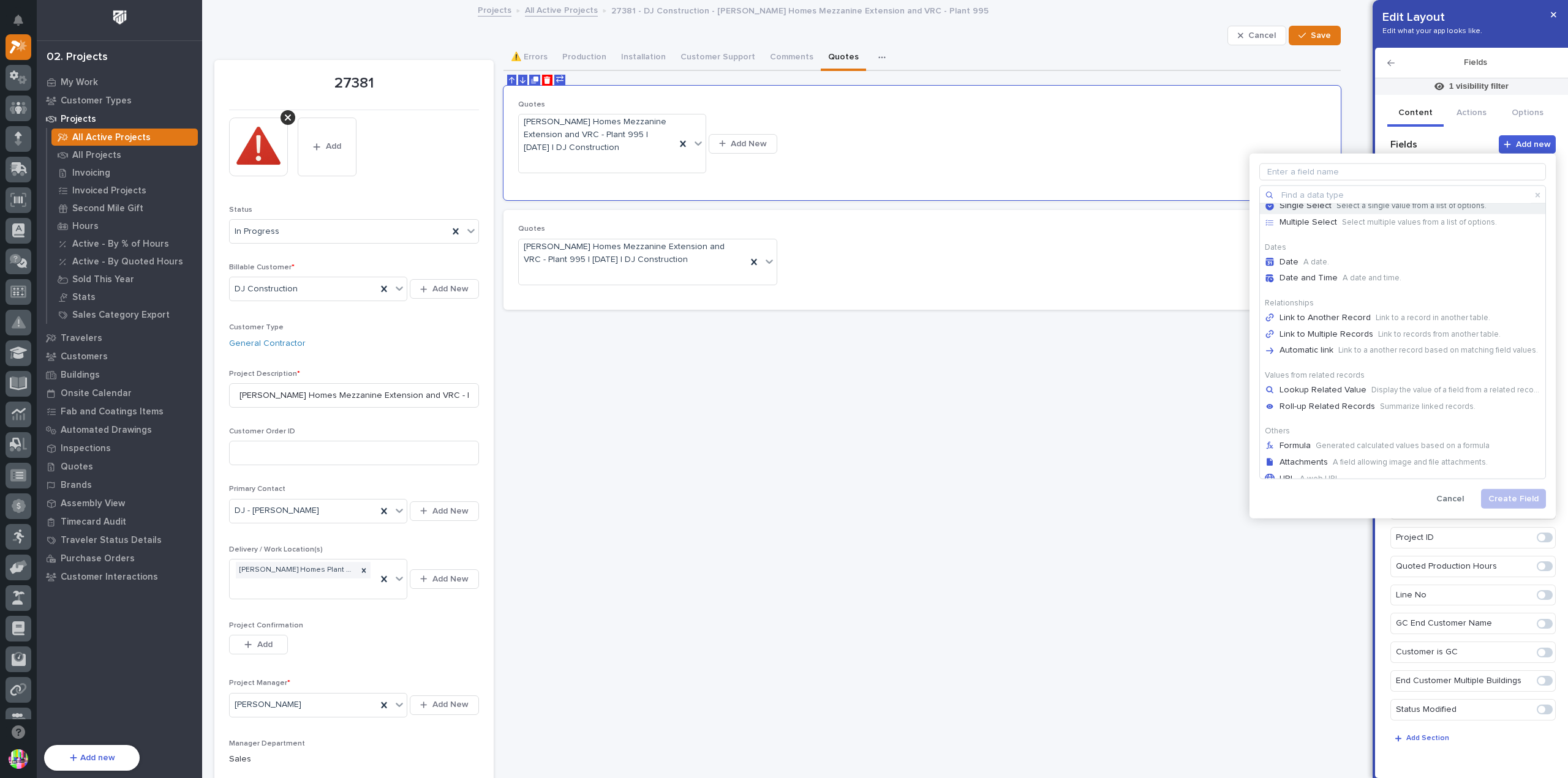
scroll to position [199, 0]
click at [1376, 302] on p "Link to a record in another table." at bounding box center [1433, 304] width 115 height 10
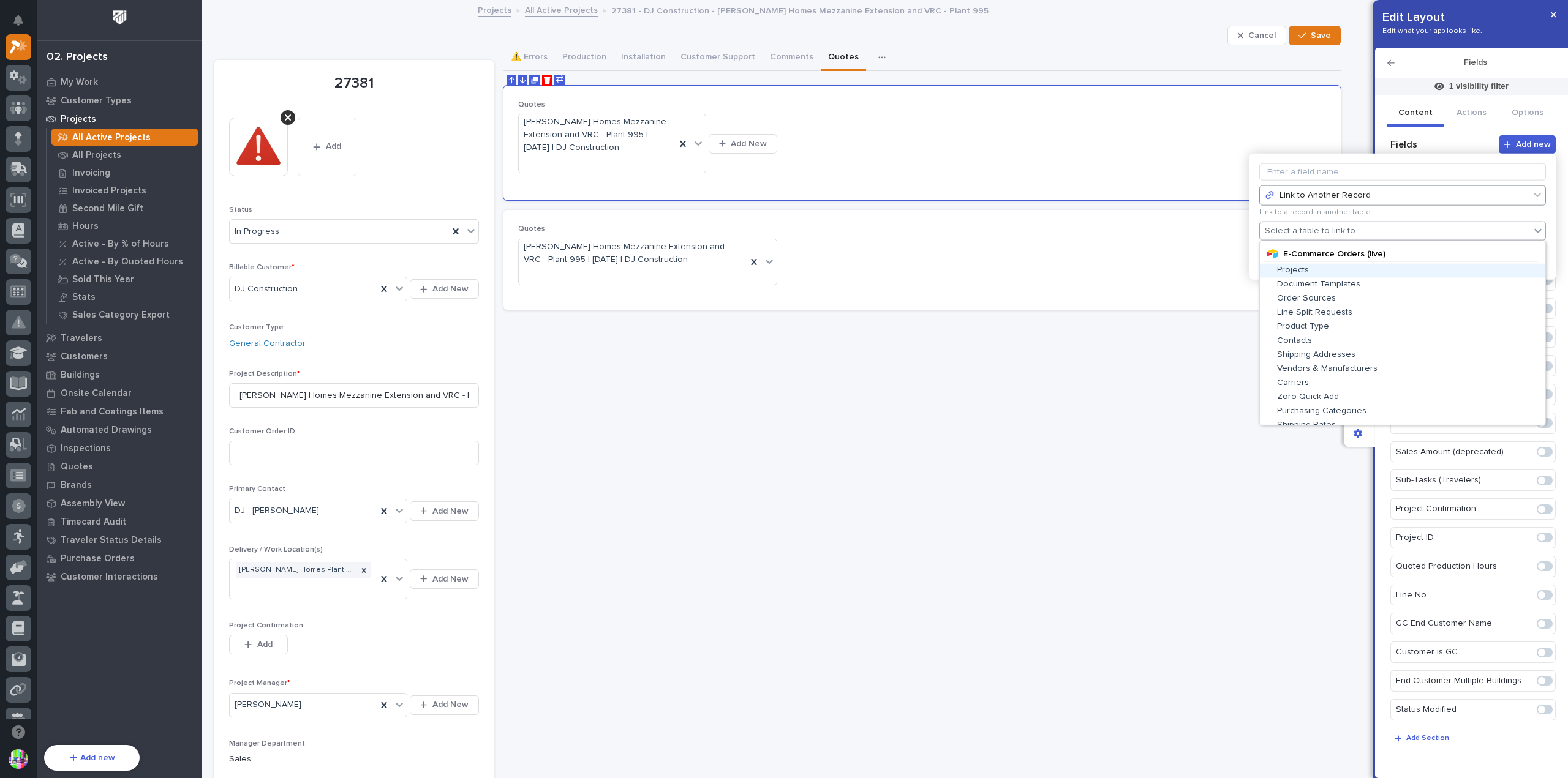
click at [1340, 230] on div "Select a table to link to" at bounding box center [1310, 231] width 91 height 11
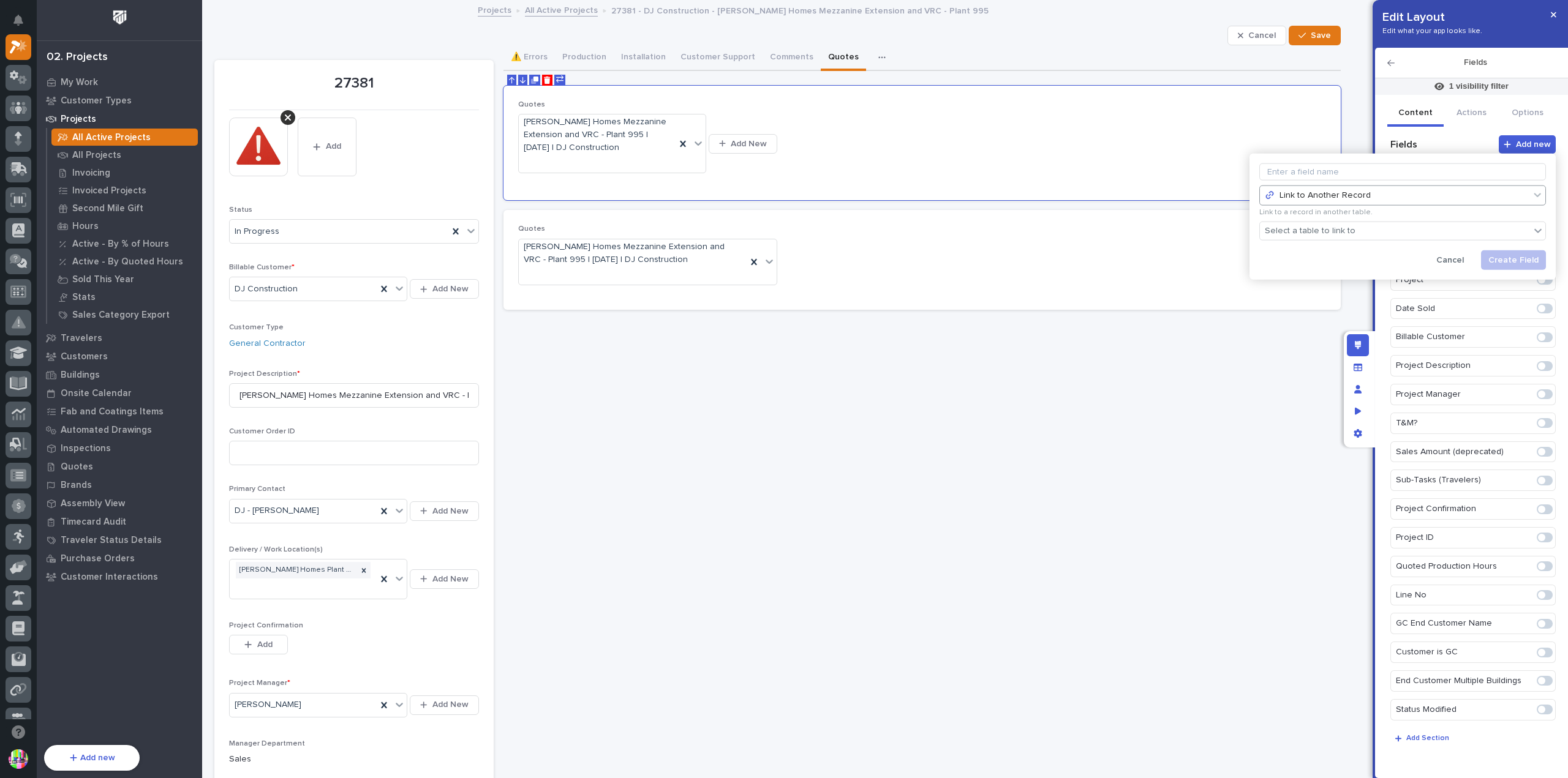
click at [1393, 199] on div "Link to Another Record" at bounding box center [1396, 195] width 263 height 11
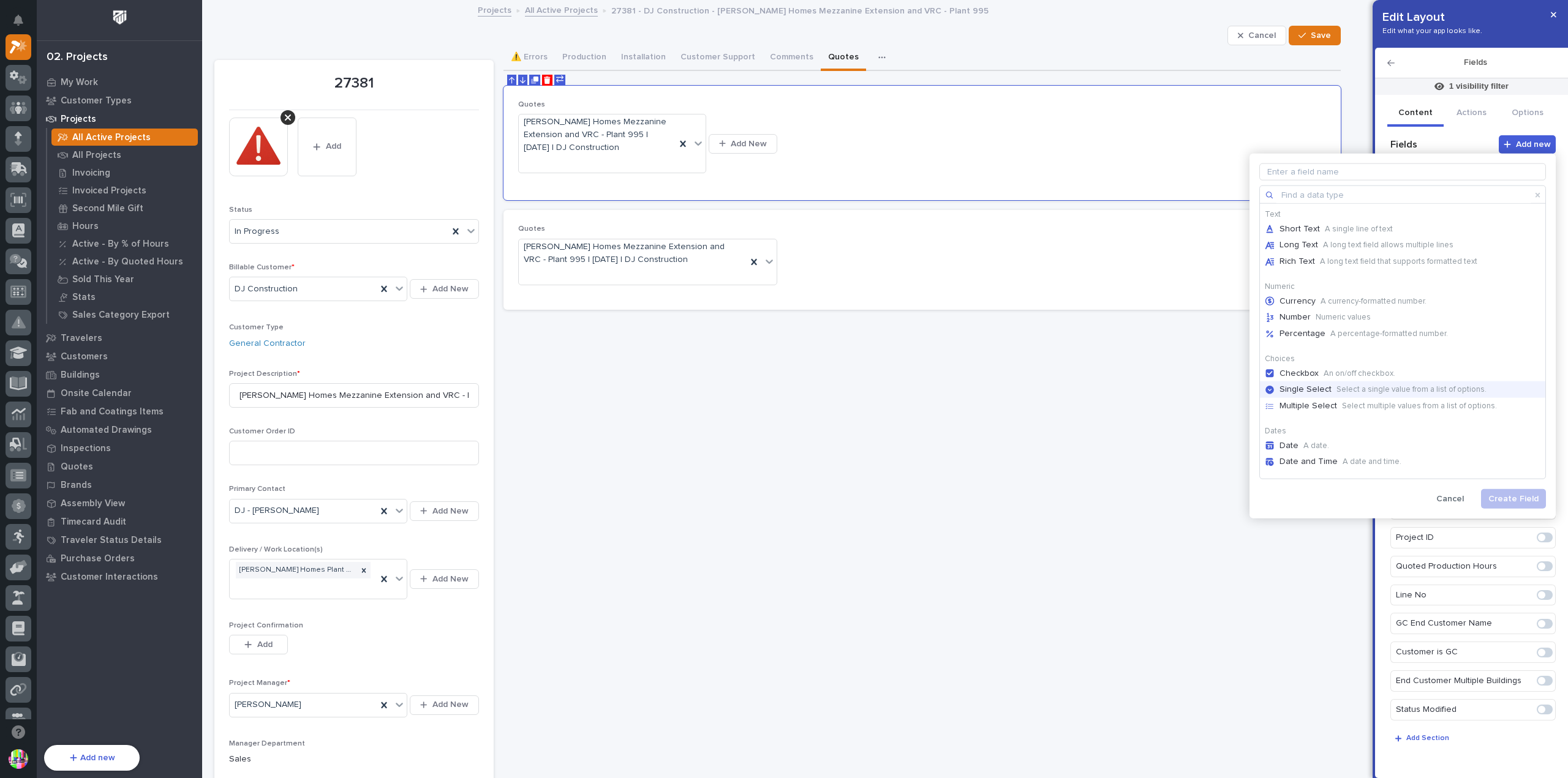
scroll to position [122, 0]
click at [1386, 379] on p "Link to a record in another table." at bounding box center [1433, 379] width 115 height 10
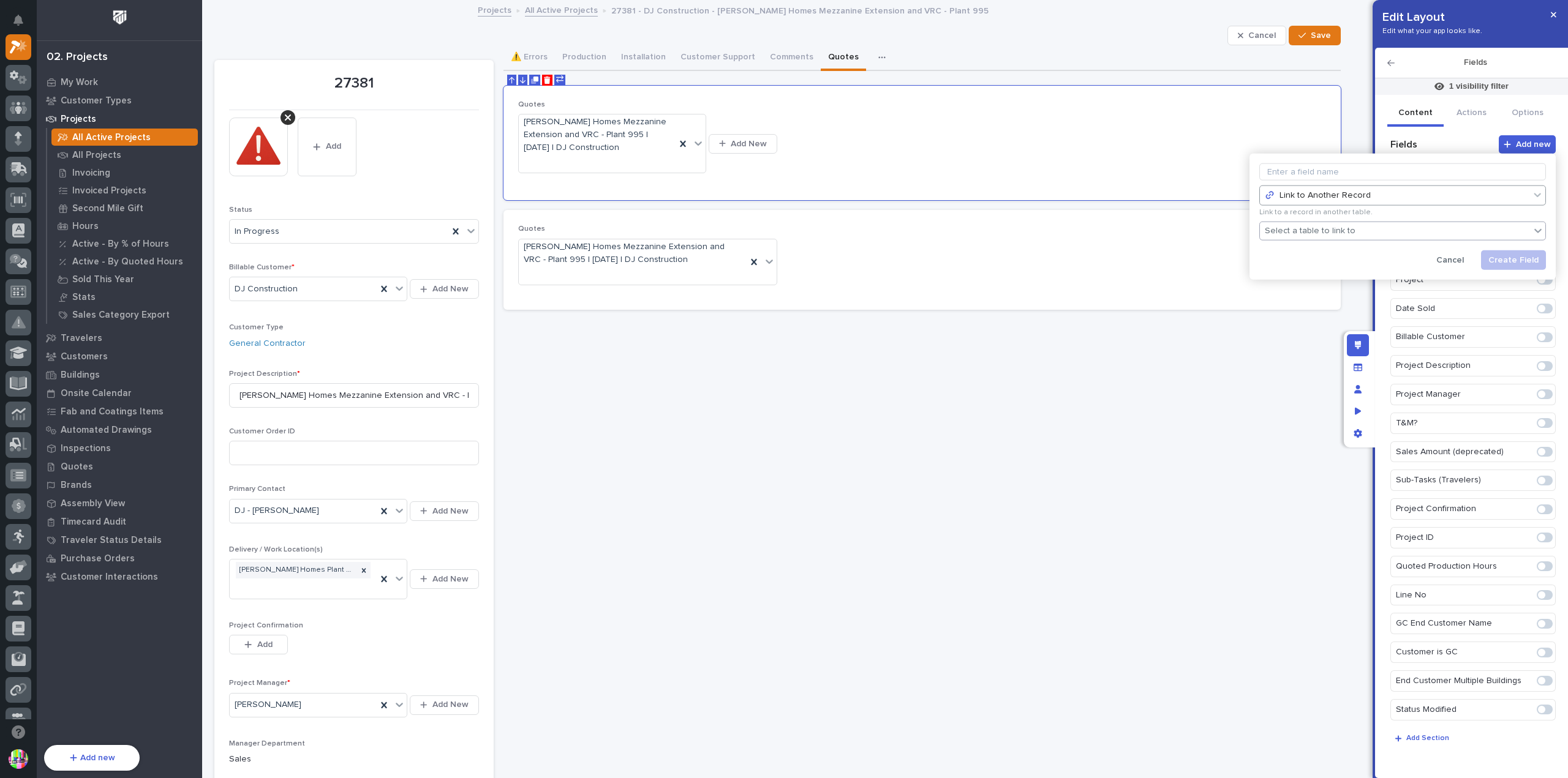
click at [1351, 234] on div "Select a table to link to" at bounding box center [1395, 231] width 270 height 17
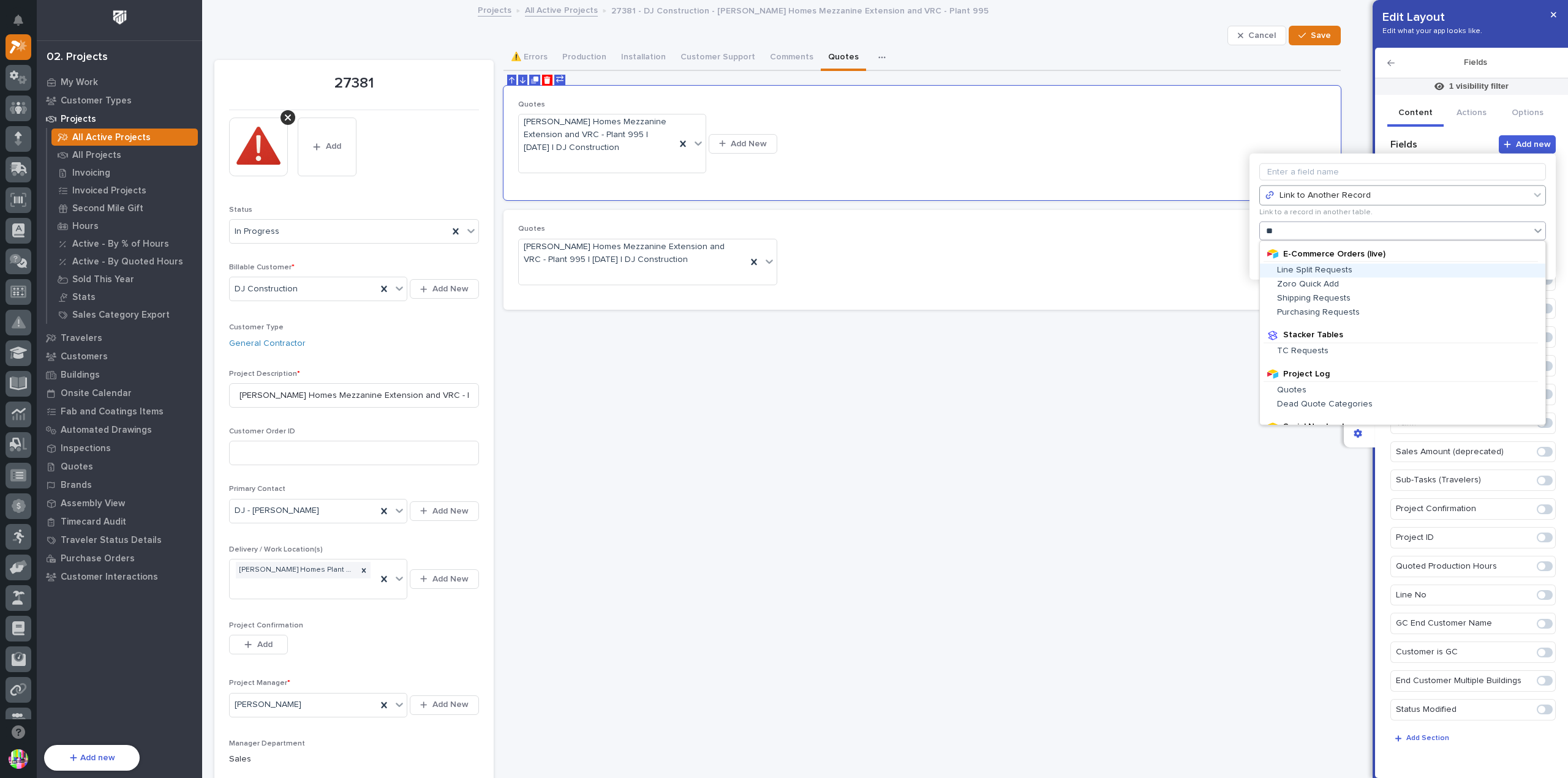
type input "***"
click at [1295, 269] on span "Quotes" at bounding box center [1291, 270] width 29 height 9
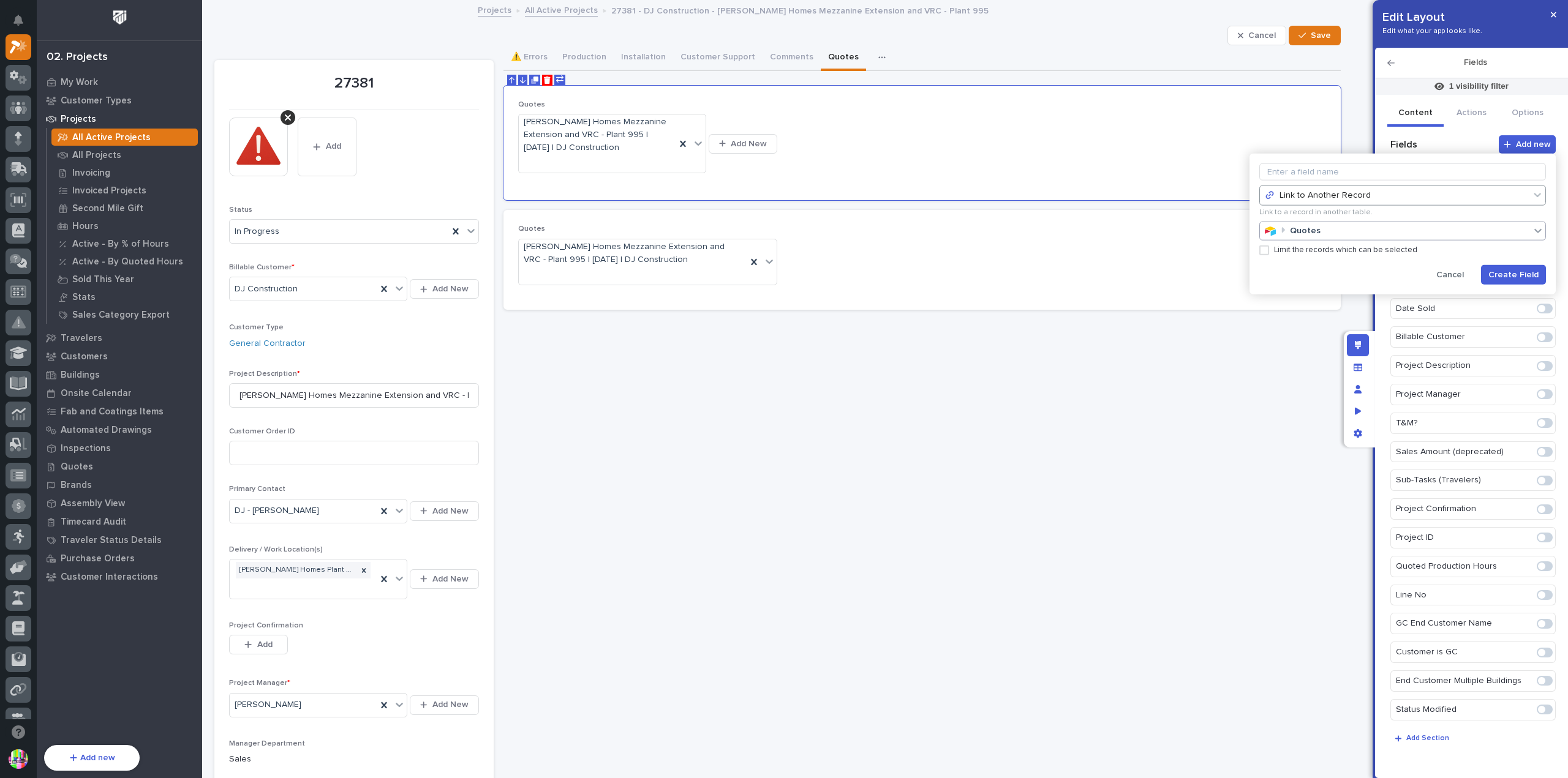
click at [1268, 250] on span at bounding box center [1265, 251] width 10 height 10
click at [1340, 265] on button "Add Filter" at bounding box center [1403, 268] width 287 height 17
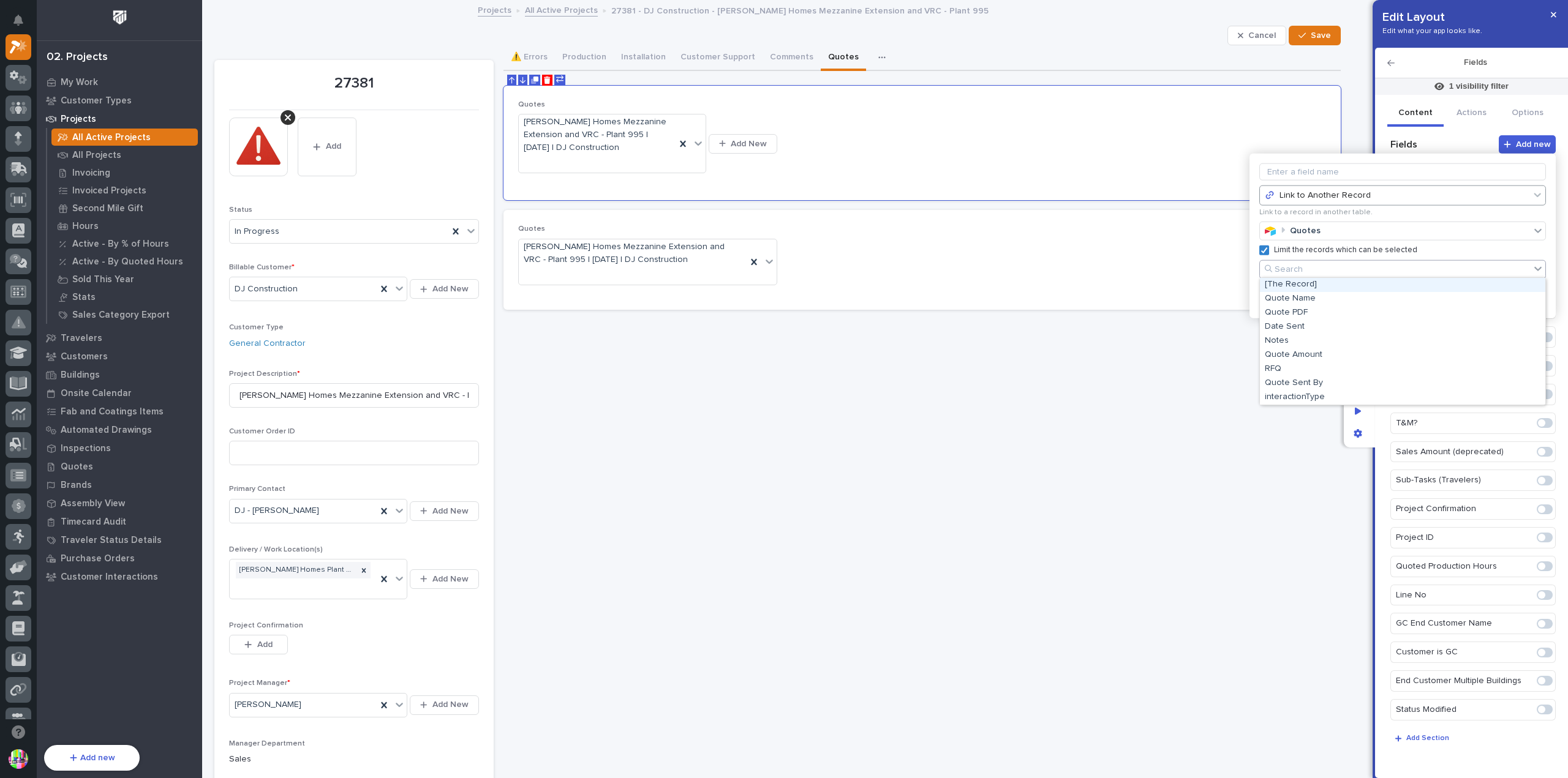
click at [1346, 252] on p "Limit the records which can be selected" at bounding box center [1346, 251] width 144 height 10
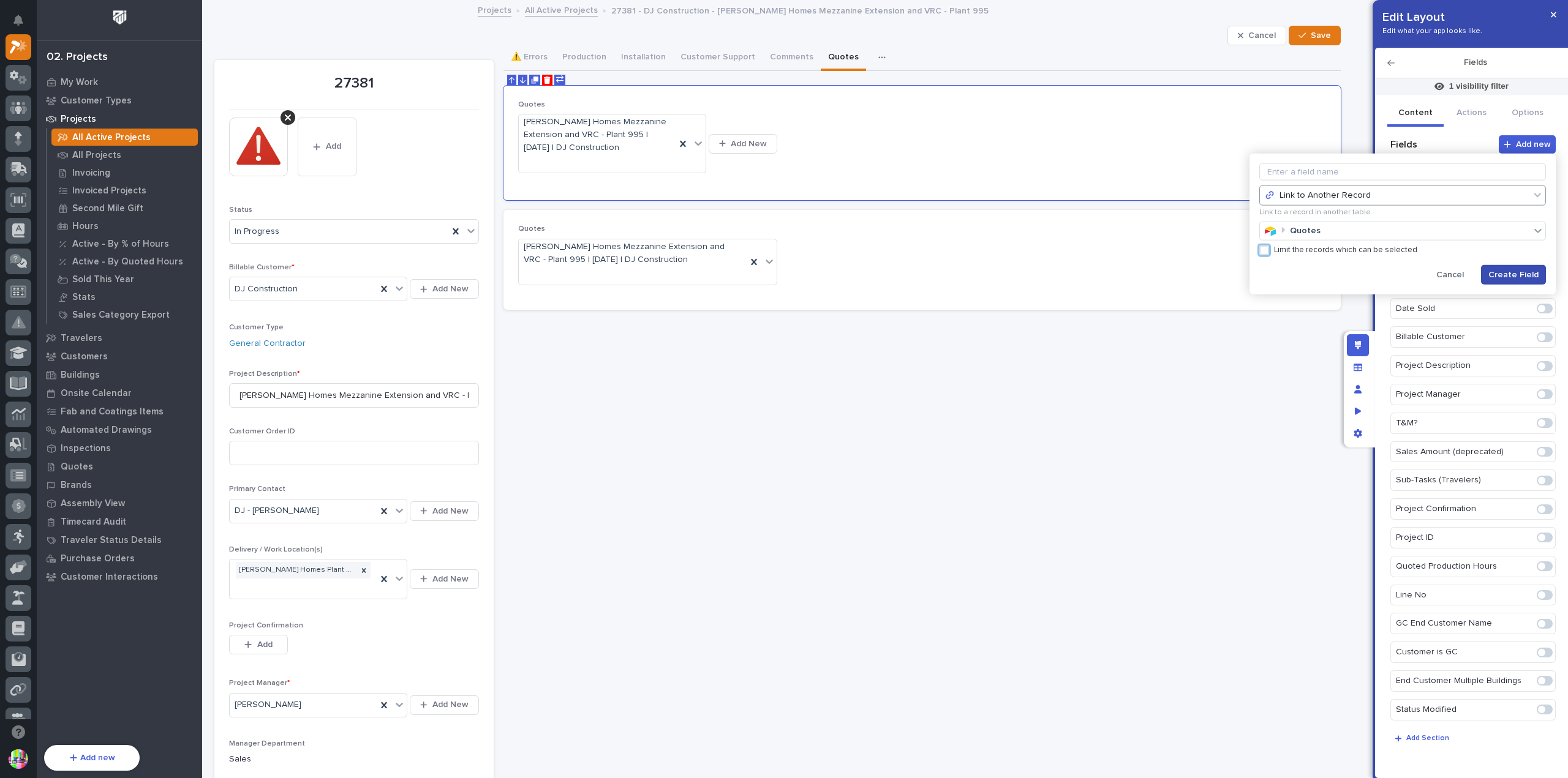
click at [1519, 270] on span "Create Field" at bounding box center [1514, 275] width 50 height 11
click at [1291, 168] on input at bounding box center [1403, 172] width 287 height 17
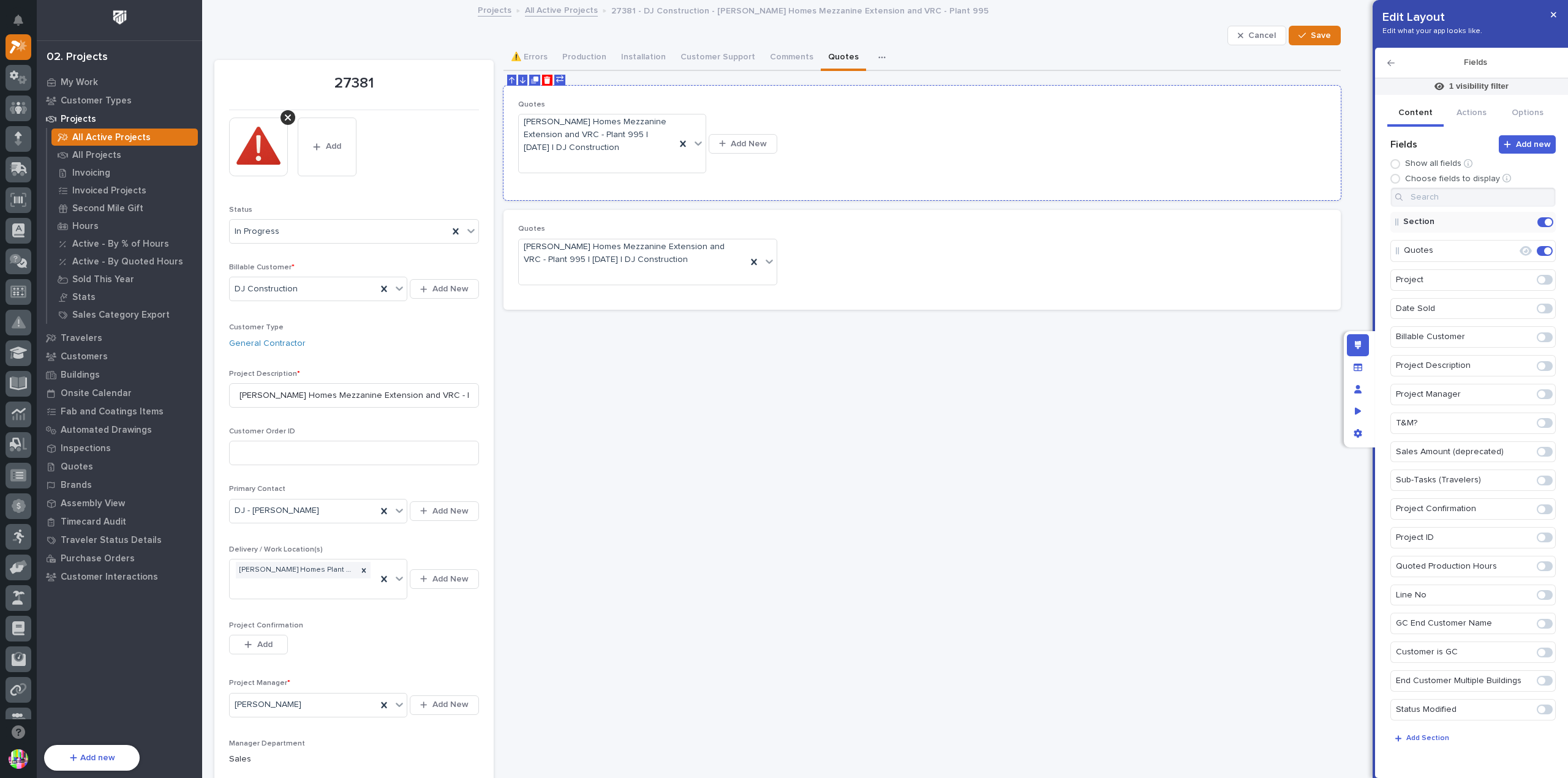
click at [1224, 163] on div "Quotes [PERSON_NAME] Homes Mezzanine Extension and VRC - Plant 995 | [DATE] | D…" at bounding box center [922, 143] width 808 height 85
click at [1448, 225] on p "Section" at bounding box center [1458, 222] width 110 height 20
click at [1458, 116] on button "Actions" at bounding box center [1472, 114] width 56 height 26
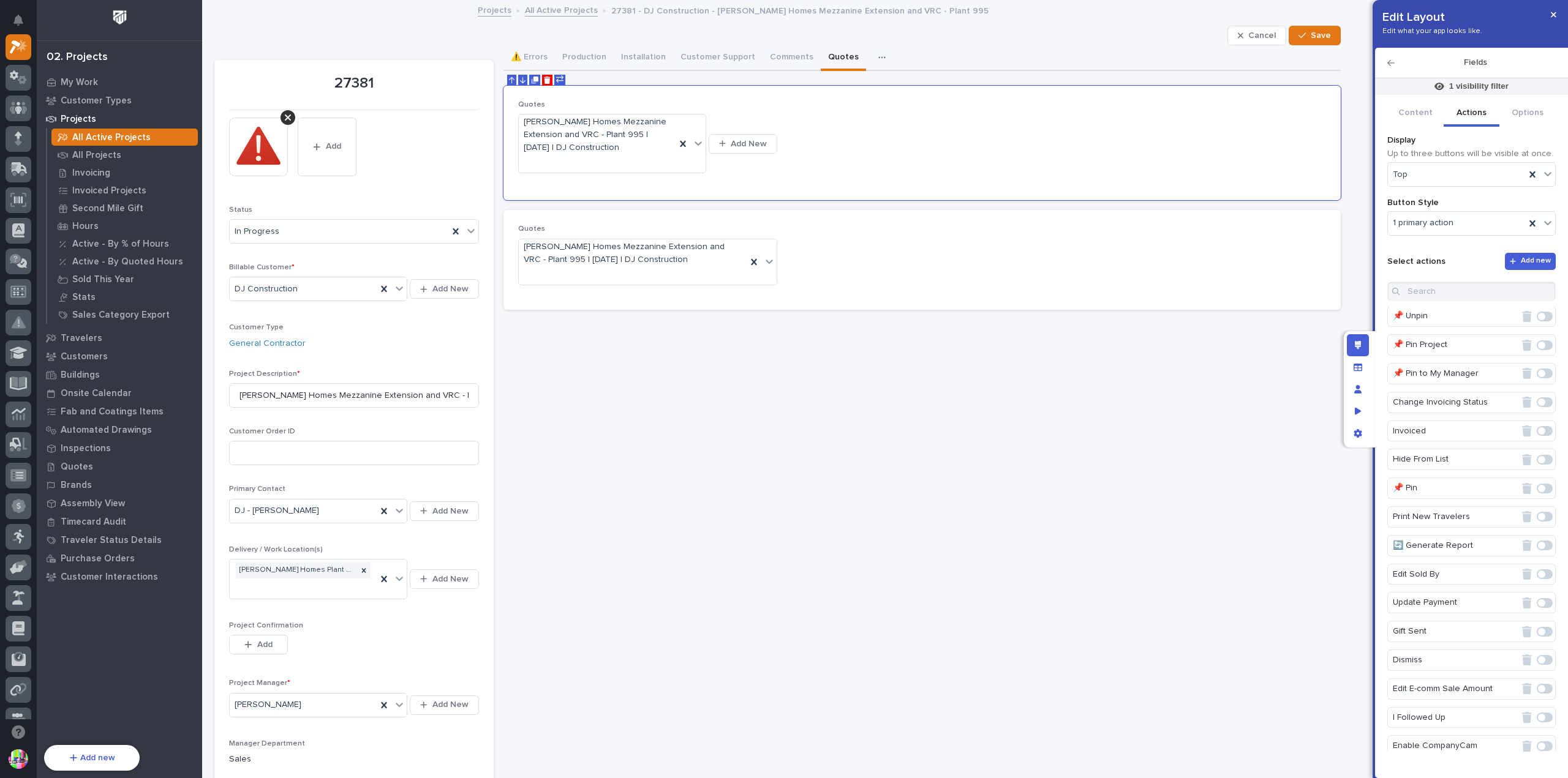
scroll to position [0, 0]
click at [1419, 117] on button "Content" at bounding box center [1416, 114] width 56 height 26
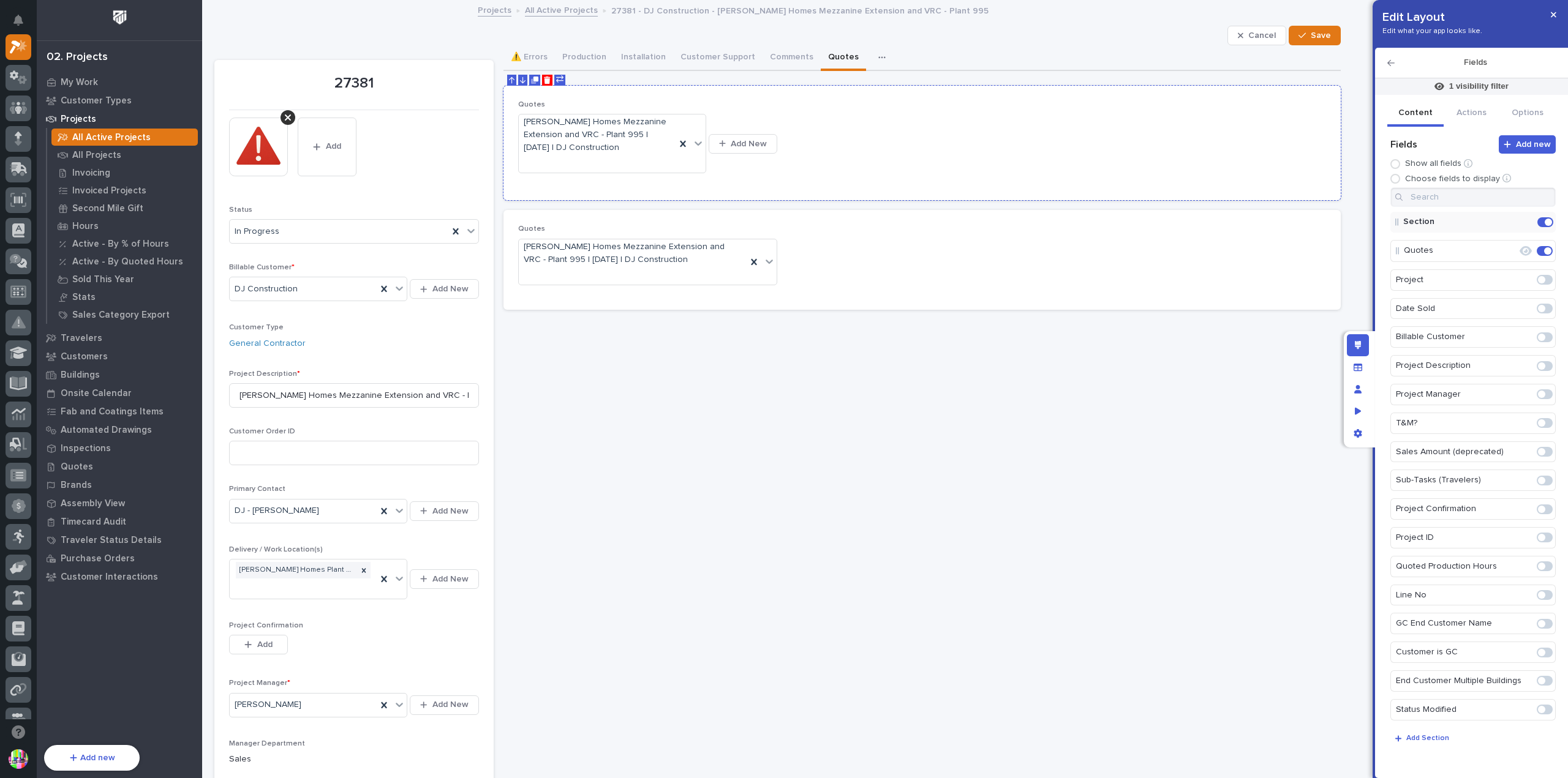
click at [1253, 176] on div "Quotes [PERSON_NAME] Homes Mezzanine Extension and VRC - Plant 995 | [DATE] | D…" at bounding box center [922, 143] width 808 height 85
click at [1501, 253] on icon "Edit" at bounding box center [1507, 251] width 11 height 11
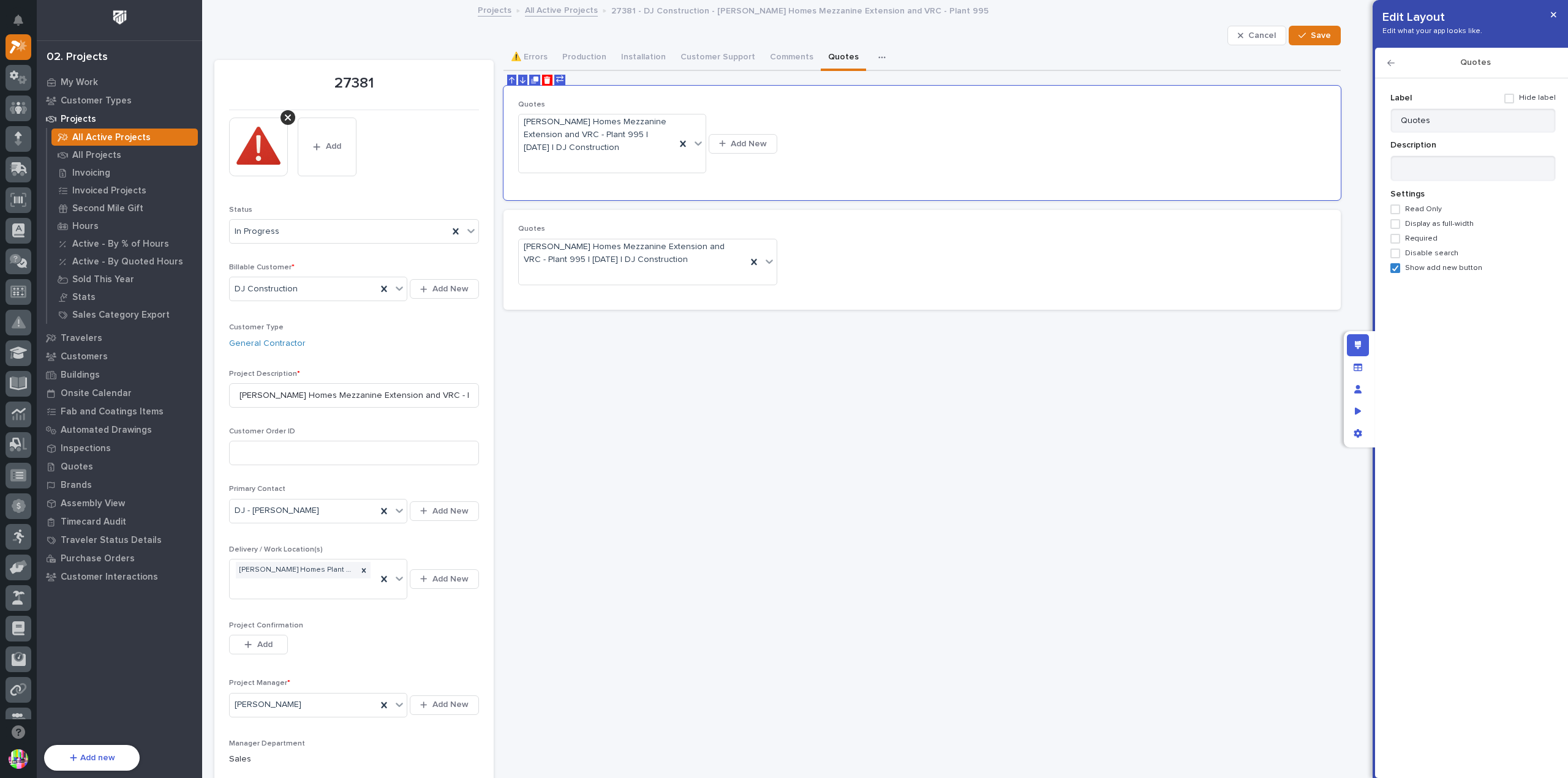
click at [1384, 63] on div "Quotes" at bounding box center [1471, 63] width 193 height 31
click at [1388, 61] on icon "button" at bounding box center [1391, 63] width 7 height 9
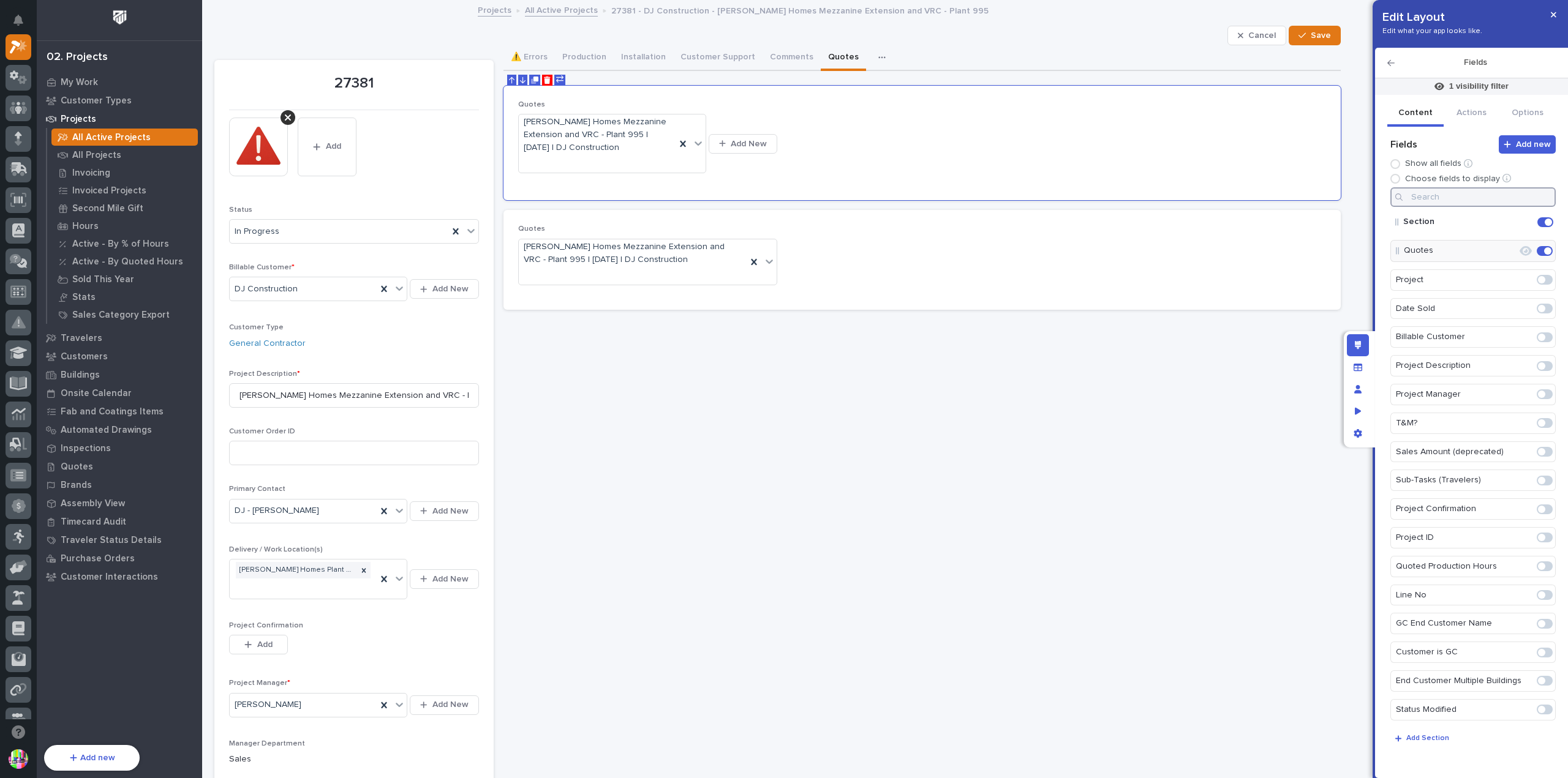
click at [1467, 200] on input at bounding box center [1473, 197] width 165 height 19
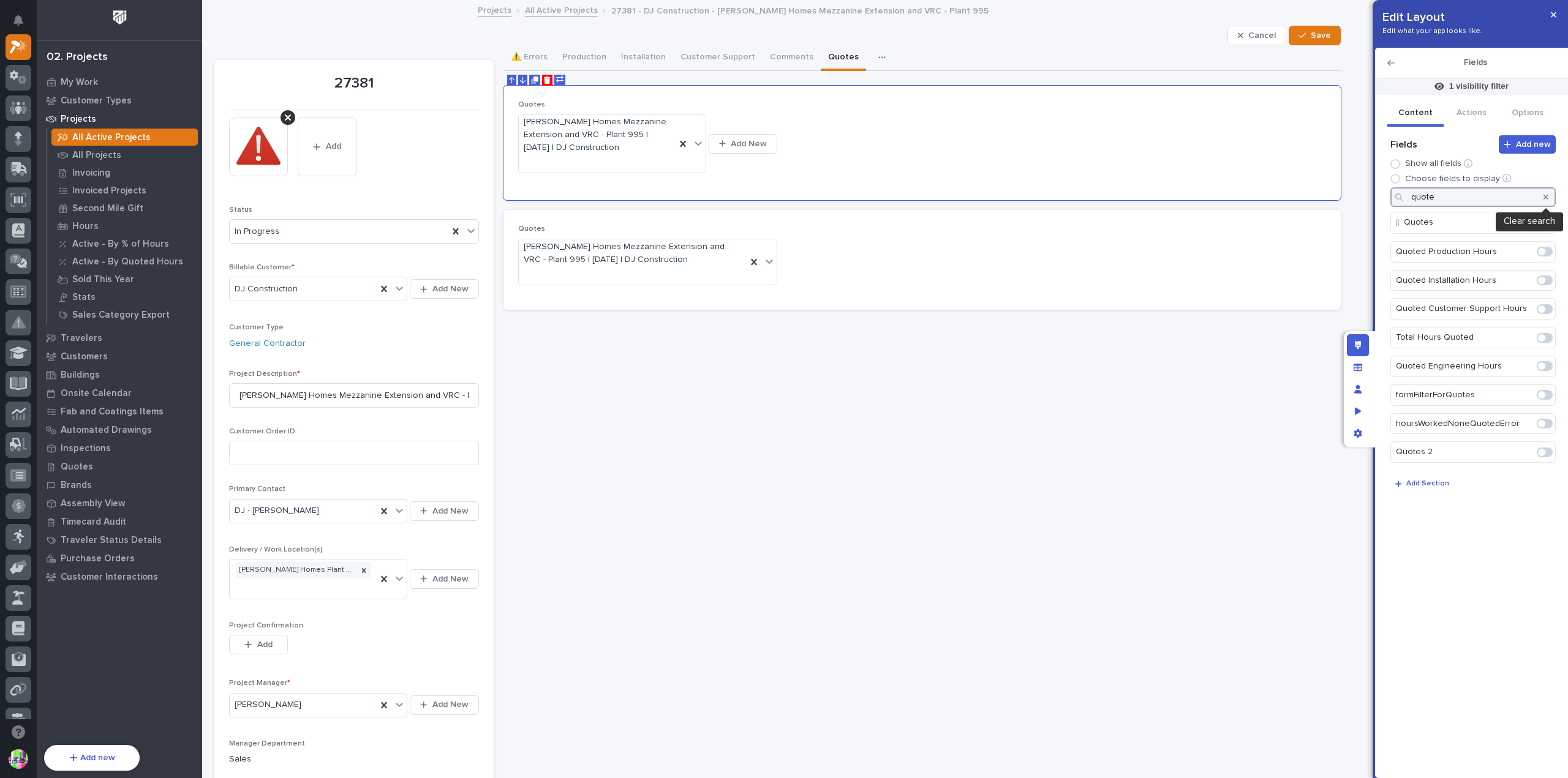
type input "quote"
click at [1546, 197] on icon "button" at bounding box center [1546, 197] width 5 height 5
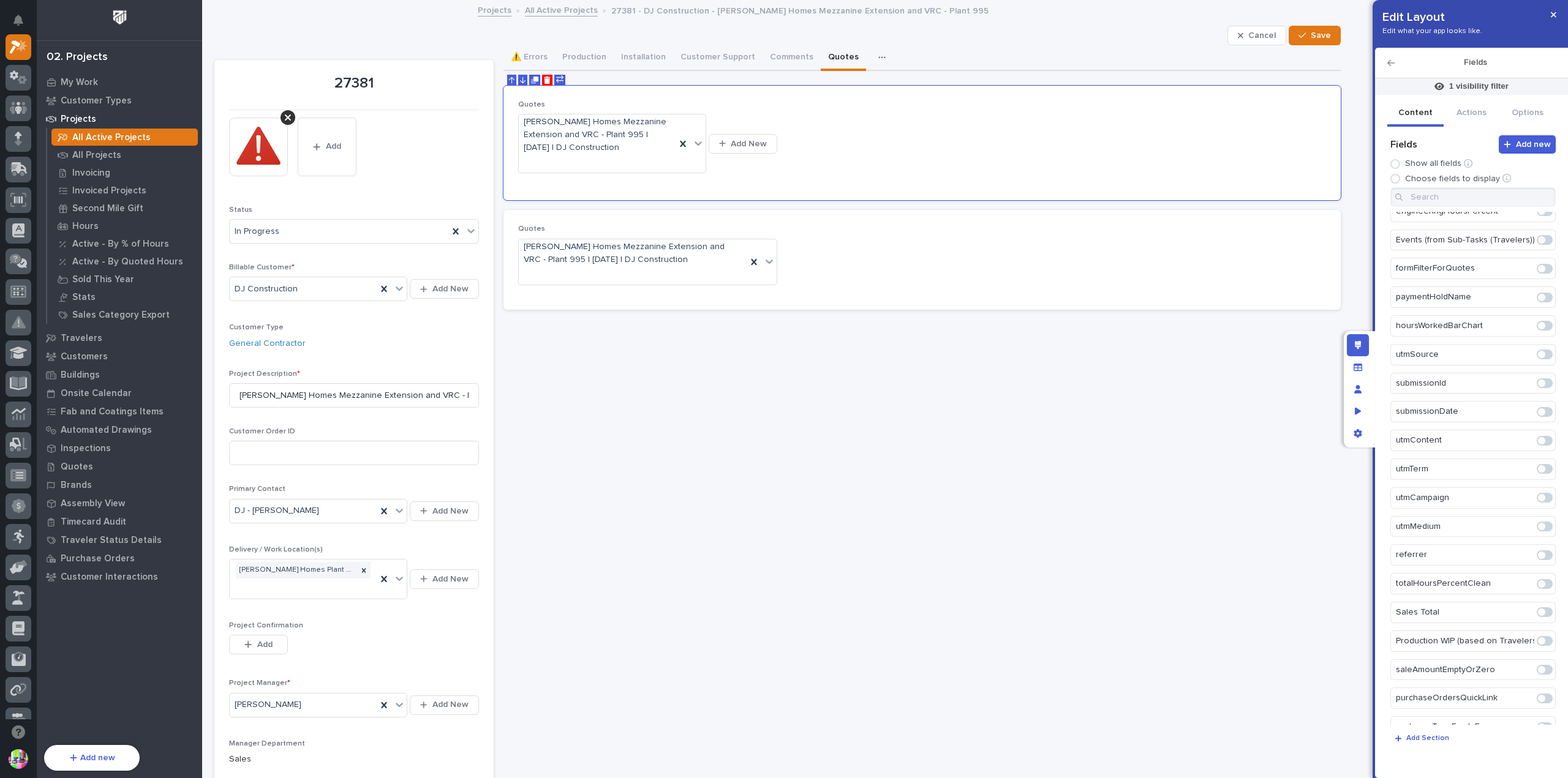
scroll to position [3639, 0]
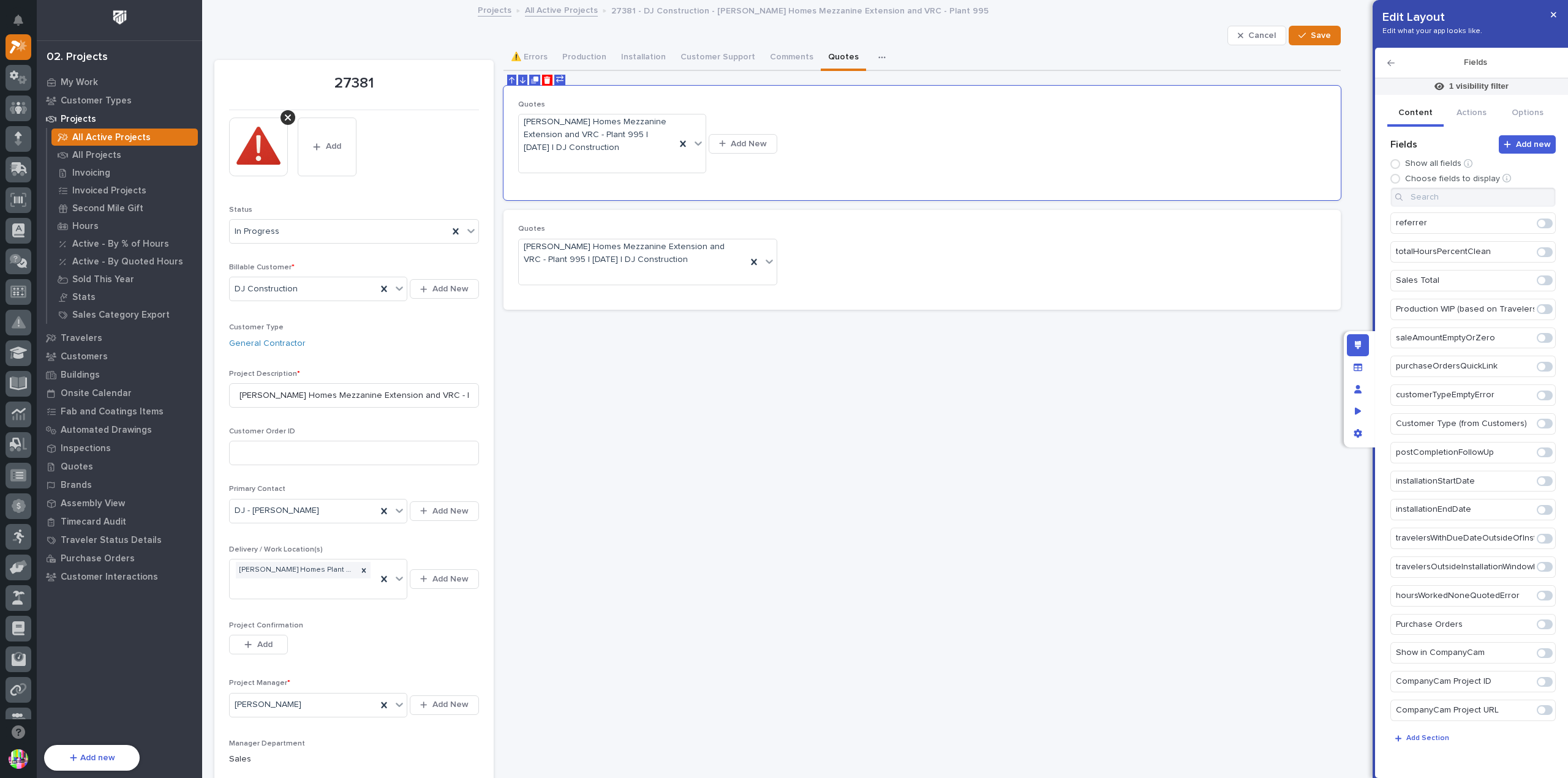
click at [1418, 758] on p "Quotes 2" at bounding box center [1466, 768] width 139 height 20
click at [1484, 758] on p "Quotes 2" at bounding box center [1466, 768] width 139 height 20
click at [1436, 738] on p "Add Section" at bounding box center [1428, 739] width 43 height 7
click at [1425, 741] on p "Add Section" at bounding box center [1428, 739] width 43 height 7
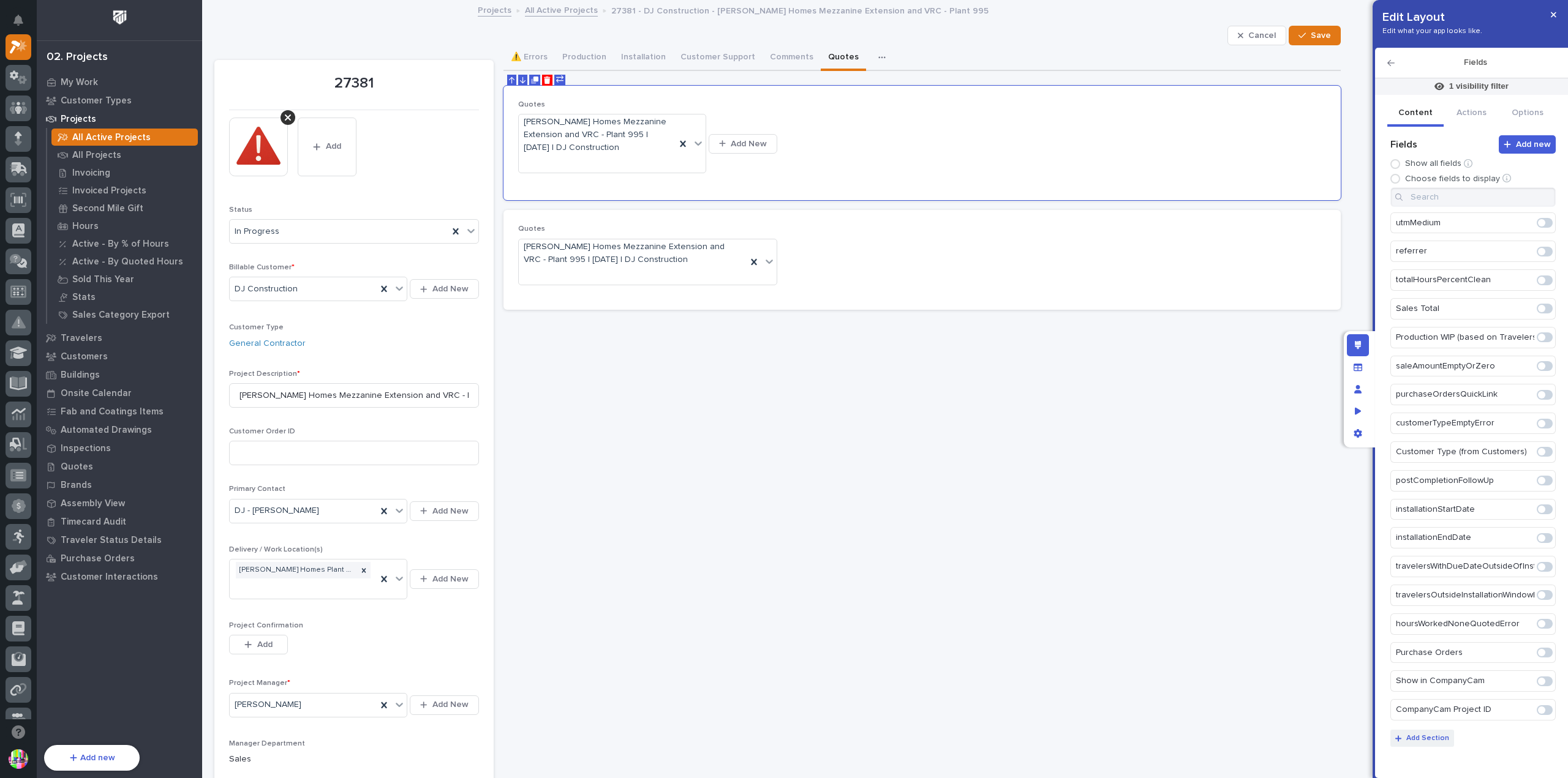
scroll to position [3695, 0]
click at [984, 187] on div "Quotes [PERSON_NAME] Homes Mezzanine Extension and VRC - Plant 995 | [DATE] | D…" at bounding box center [923, 143] width 838 height 115
drag, startPoint x: 974, startPoint y: 161, endPoint x: 957, endPoint y: 153, distance: 18.8
click at [961, 156] on div "Quotes [PERSON_NAME] Homes Mezzanine Extension and VRC - Plant 995 | [DATE] | D…" at bounding box center [922, 143] width 808 height 85
click at [1472, 82] on p "1 visibility filter" at bounding box center [1479, 87] width 59 height 11
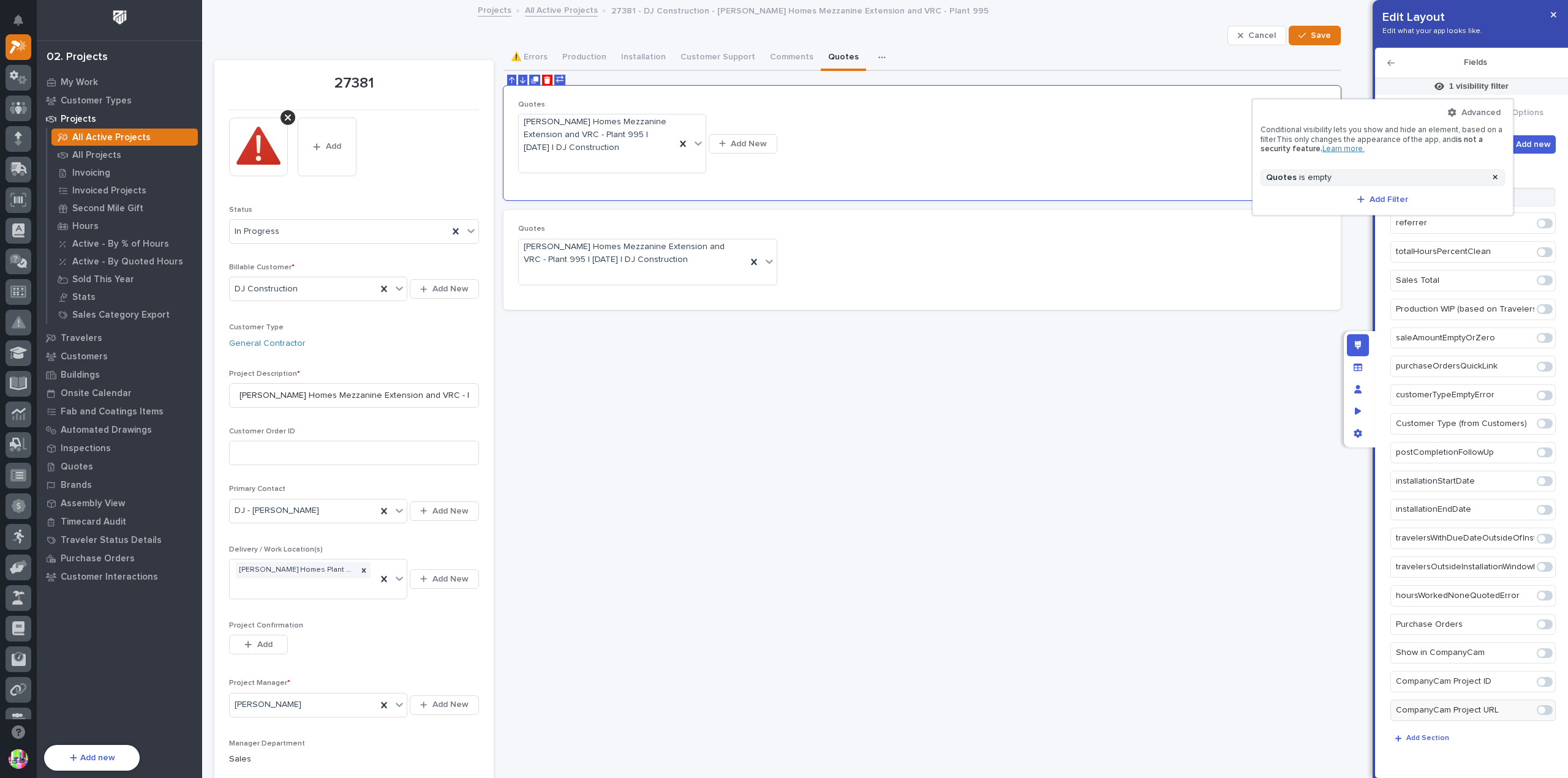
click at [1503, 56] on div at bounding box center [784, 389] width 1568 height 778
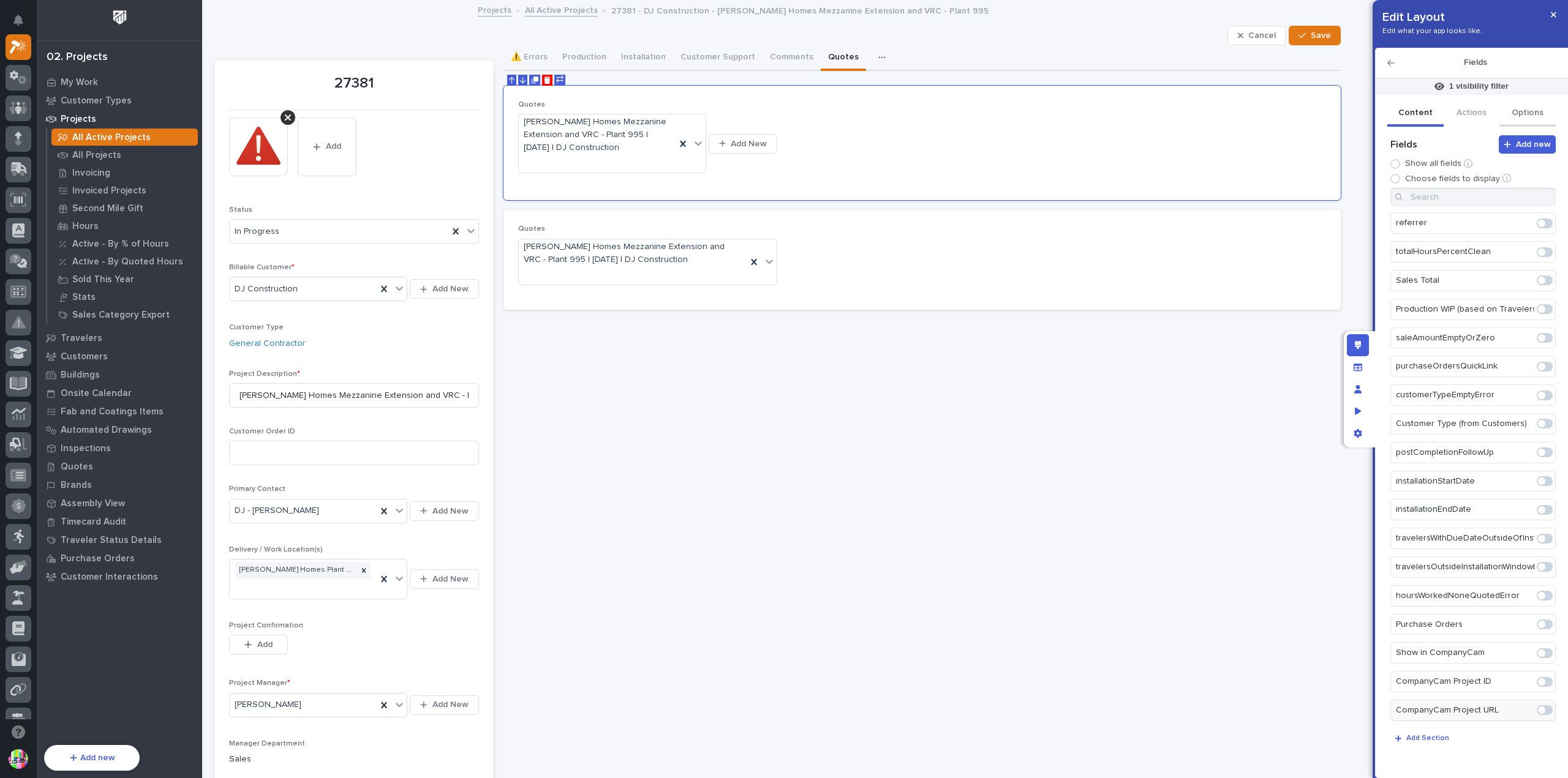
click at [1519, 113] on button "Options" at bounding box center [1528, 114] width 56 height 26
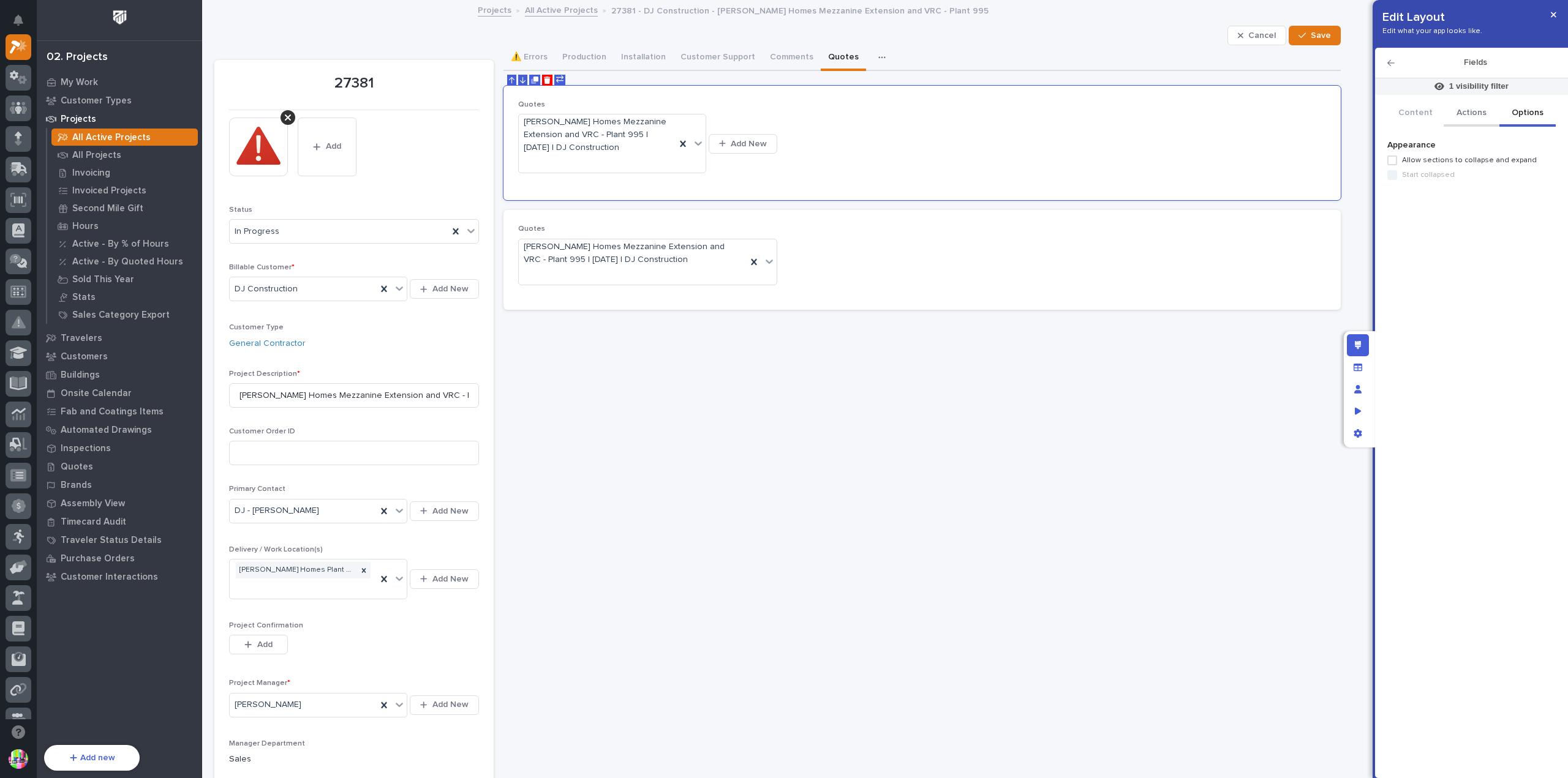
click at [1461, 110] on button "Actions" at bounding box center [1472, 114] width 56 height 26
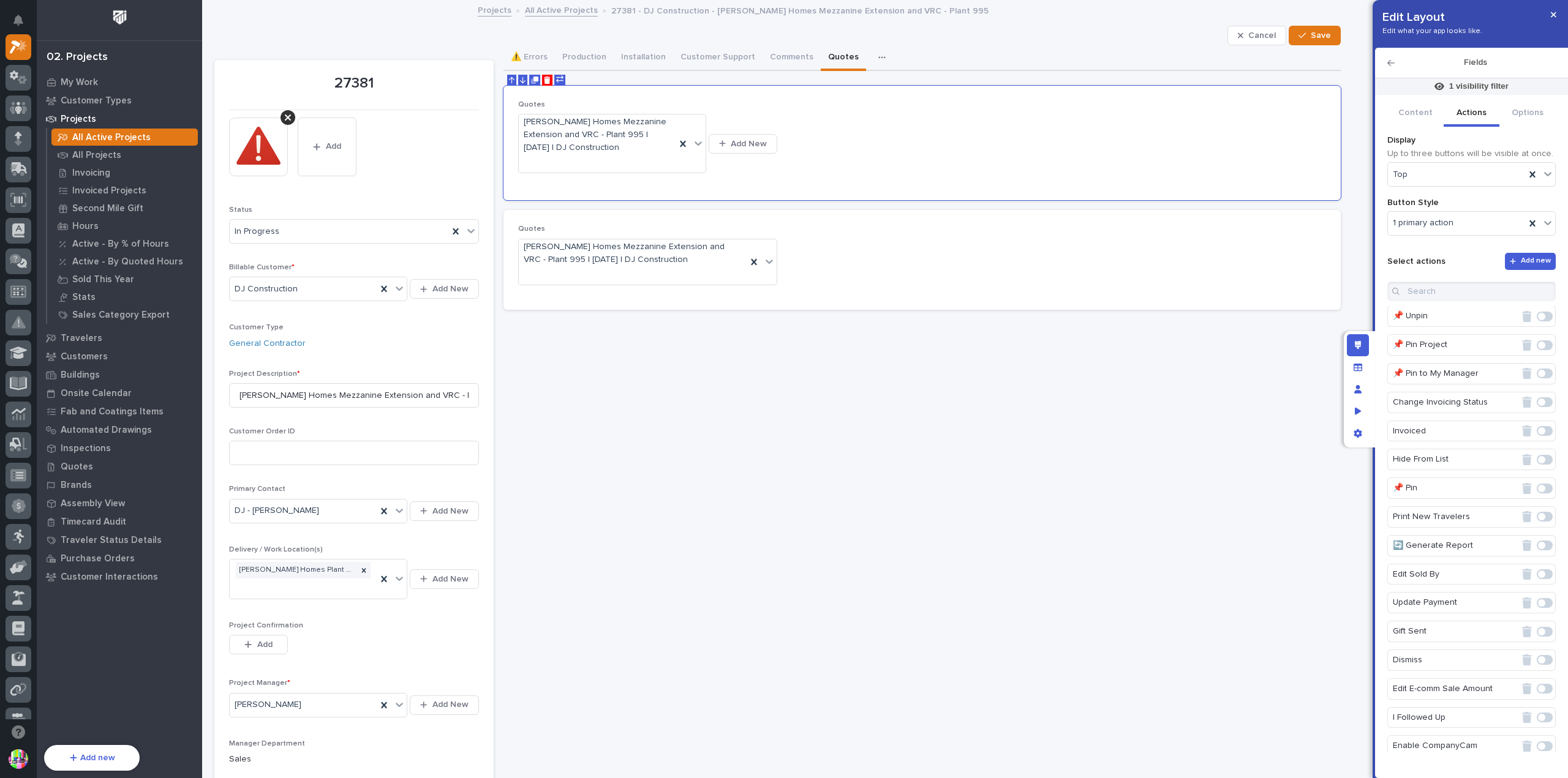
scroll to position [0, 0]
click at [1419, 113] on button "Content" at bounding box center [1416, 114] width 56 height 26
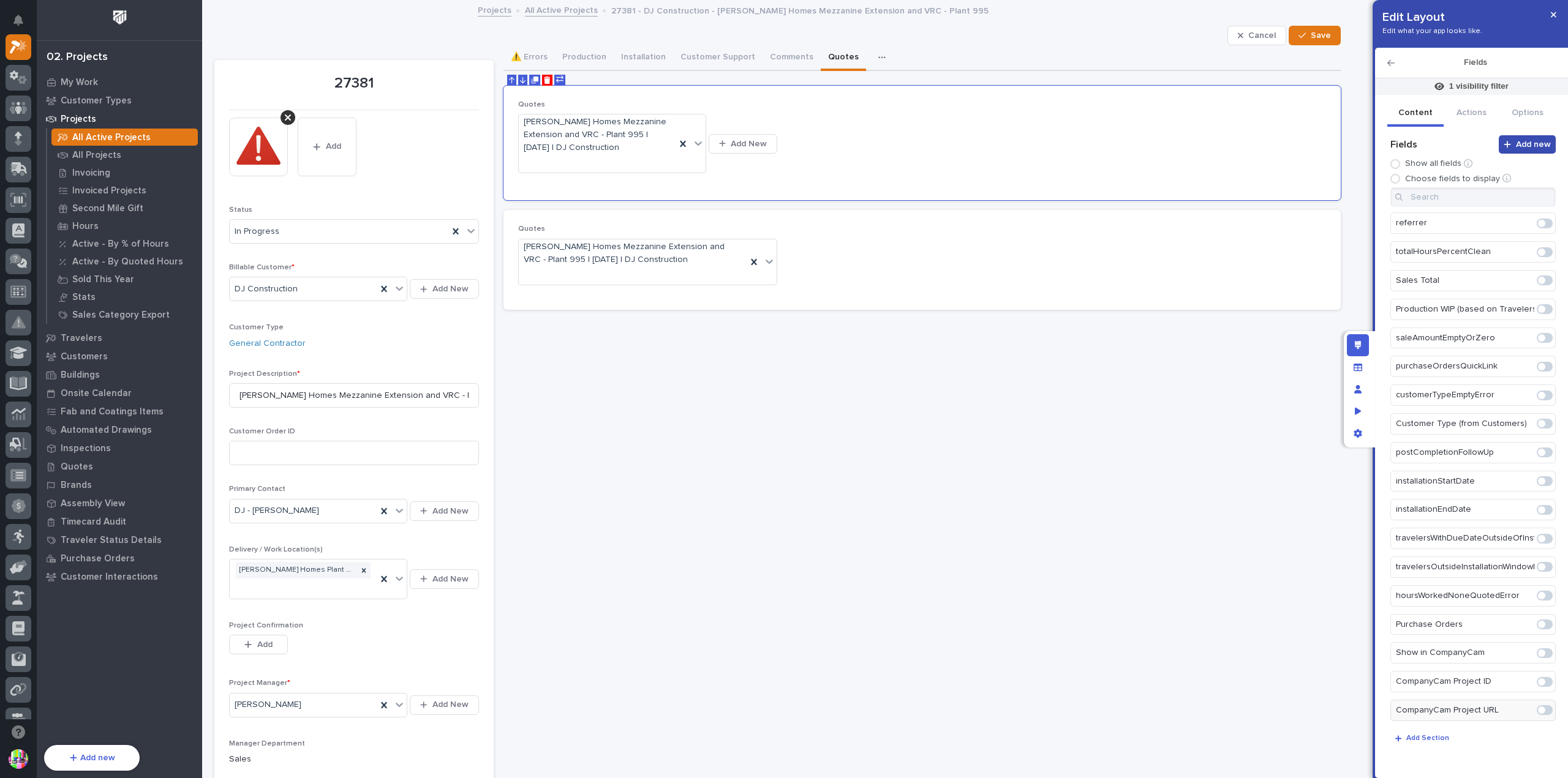
click at [1512, 145] on div "button" at bounding box center [1510, 145] width 12 height 9
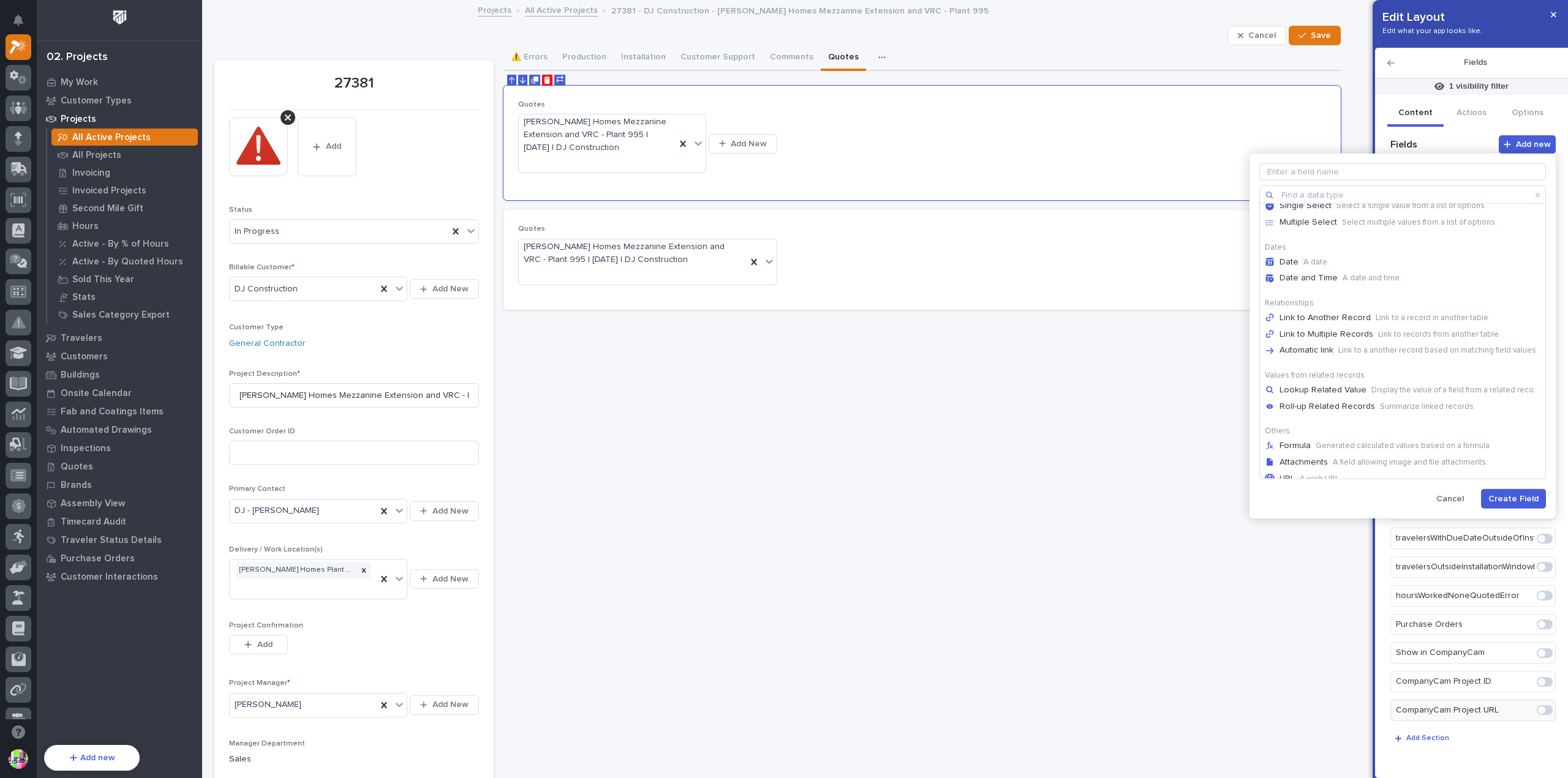
scroll to position [199, 0]
click at [1397, 306] on p "Link to a record in another table." at bounding box center [1433, 304] width 115 height 10
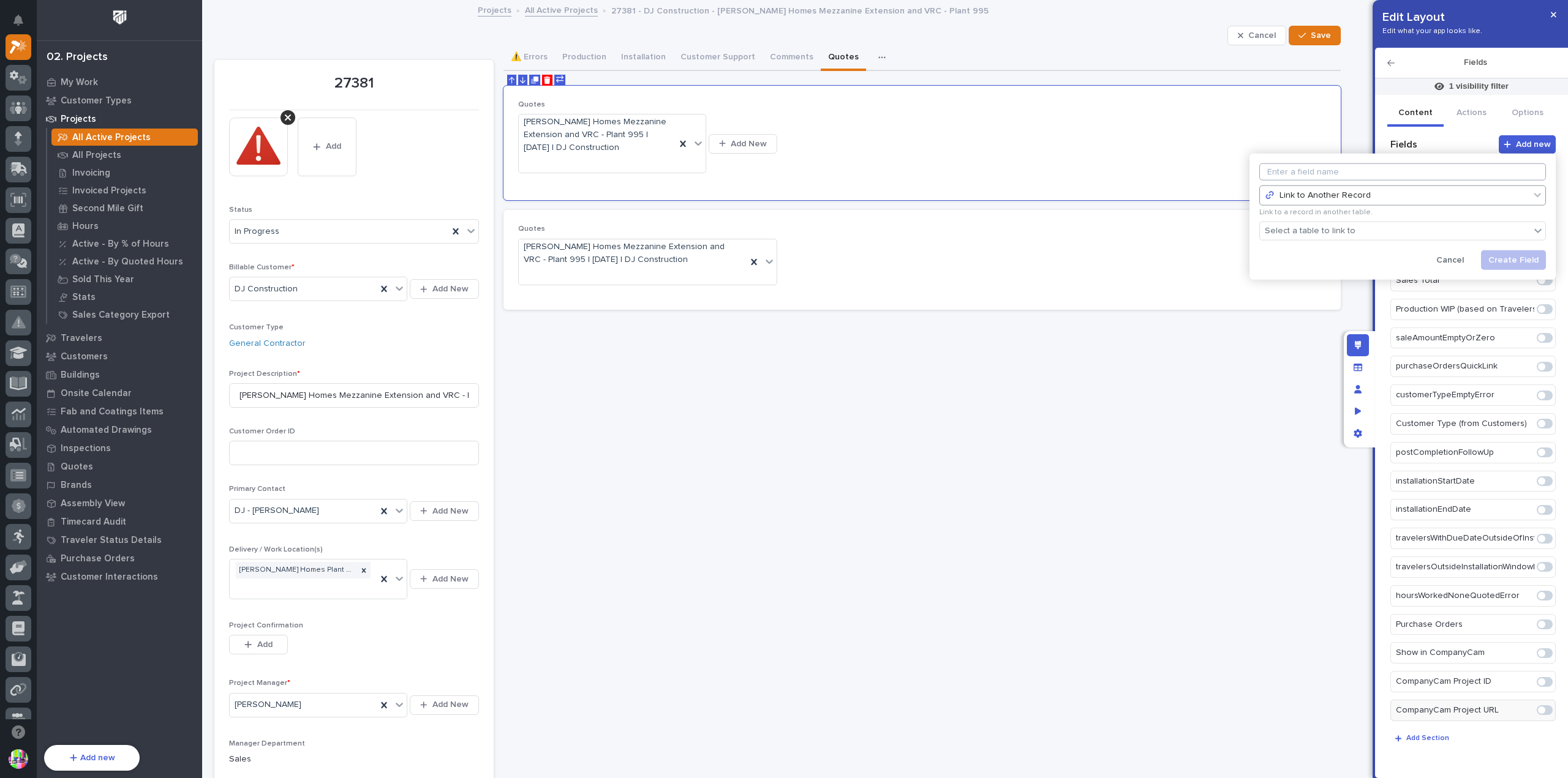
click at [1338, 173] on input at bounding box center [1403, 172] width 287 height 17
type input "Link to existing Quote (RFQ)"
click at [1355, 233] on div "Select a table to link to" at bounding box center [1395, 231] width 270 height 17
type input "*****"
click at [1326, 265] on div "Quotes" at bounding box center [1403, 270] width 276 height 11
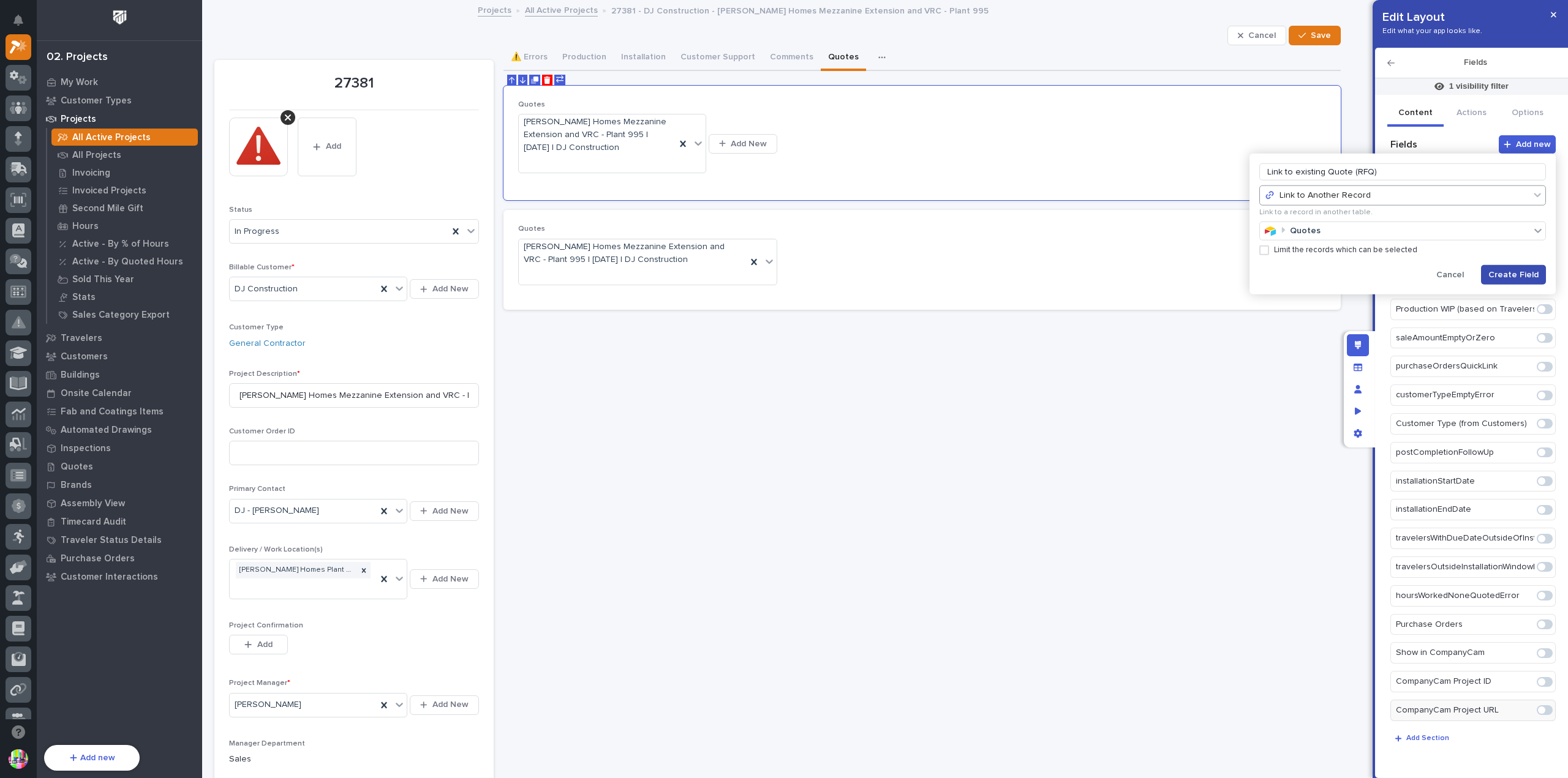
click at [1511, 272] on span "Create Field" at bounding box center [1514, 275] width 50 height 11
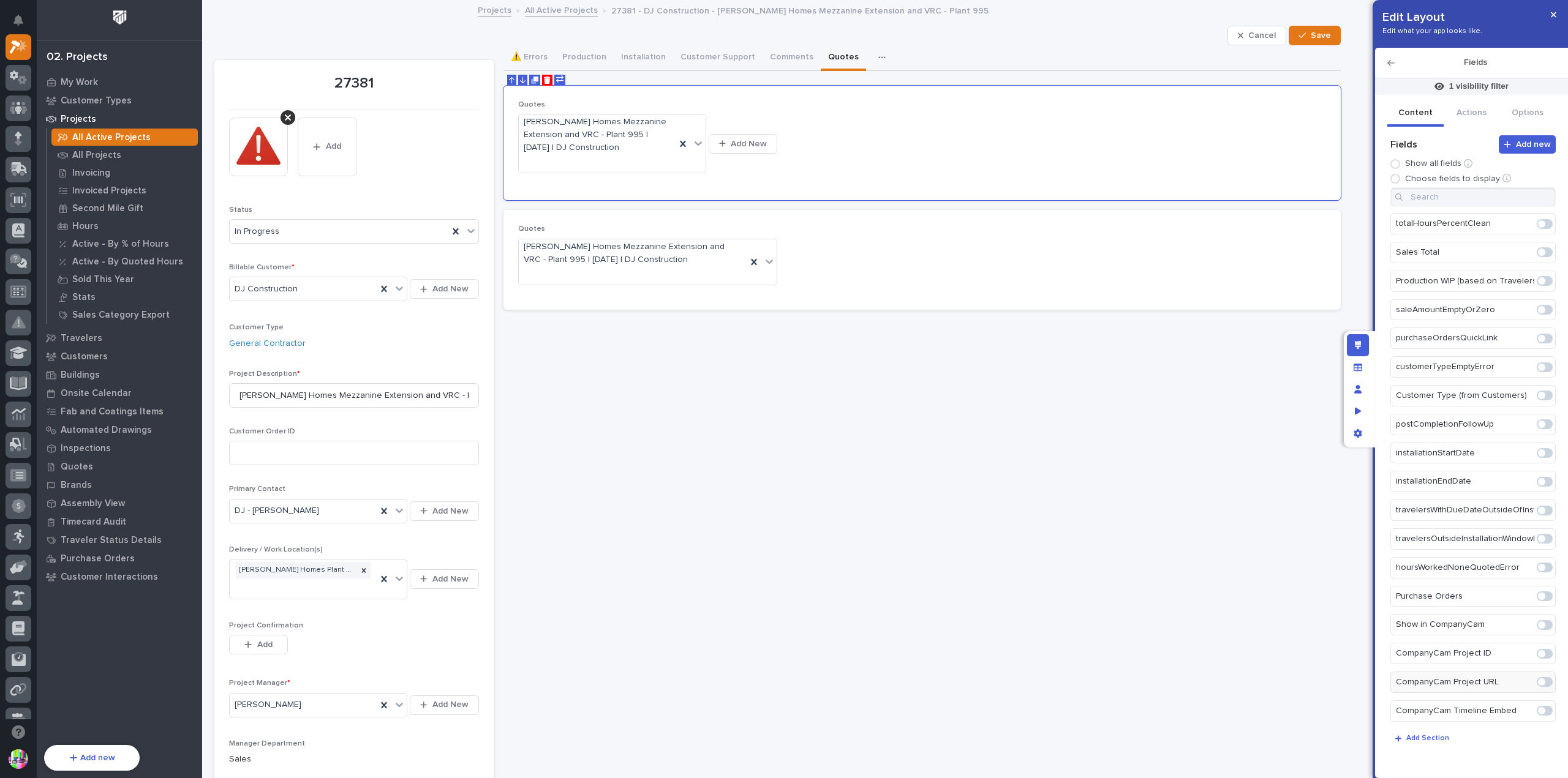
click at [1539, 765] on span at bounding box center [1542, 769] width 7 height 7
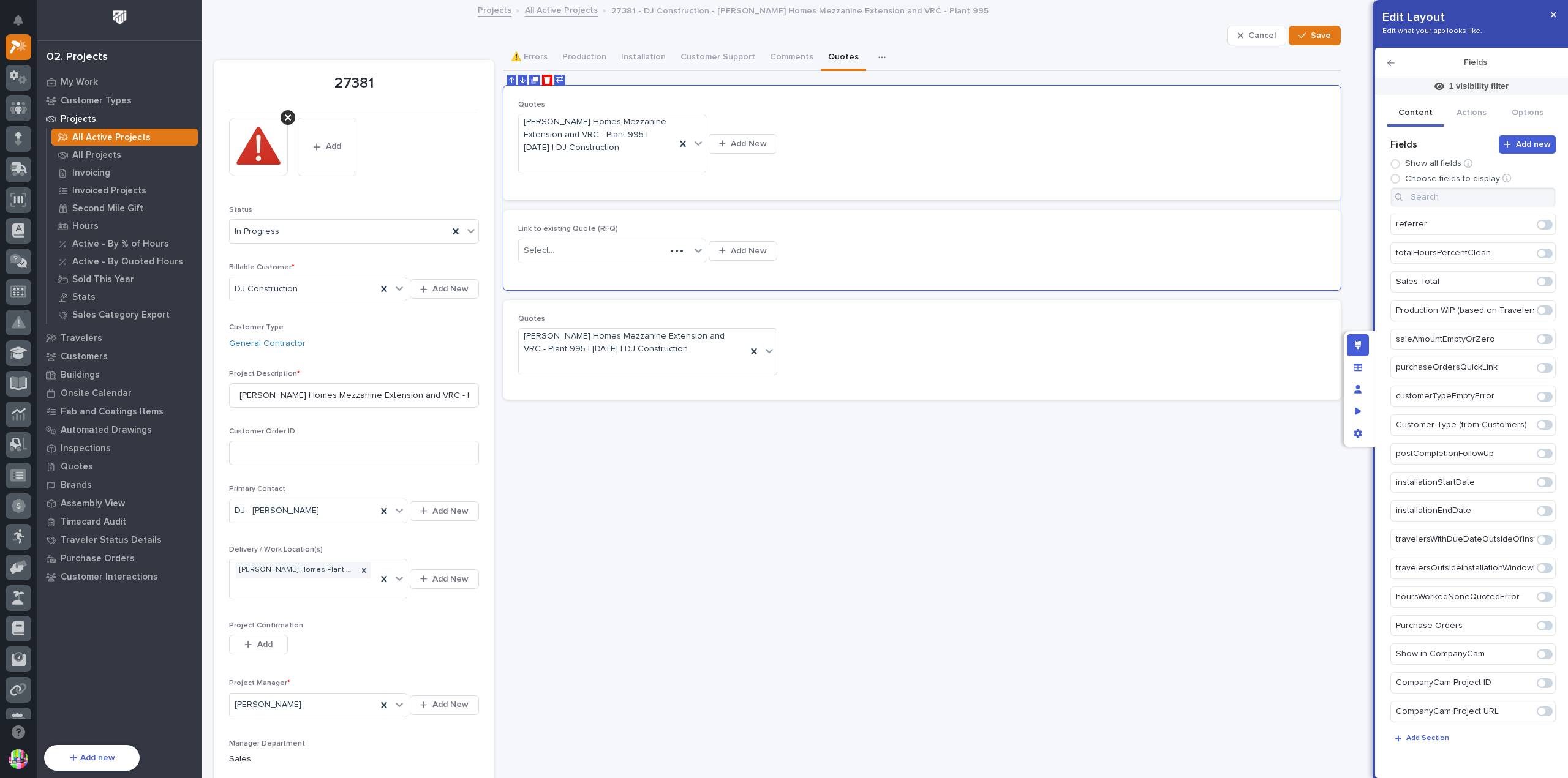
scroll to position [3724, 0]
click at [672, 247] on div "Select..." at bounding box center [604, 251] width 172 height 20
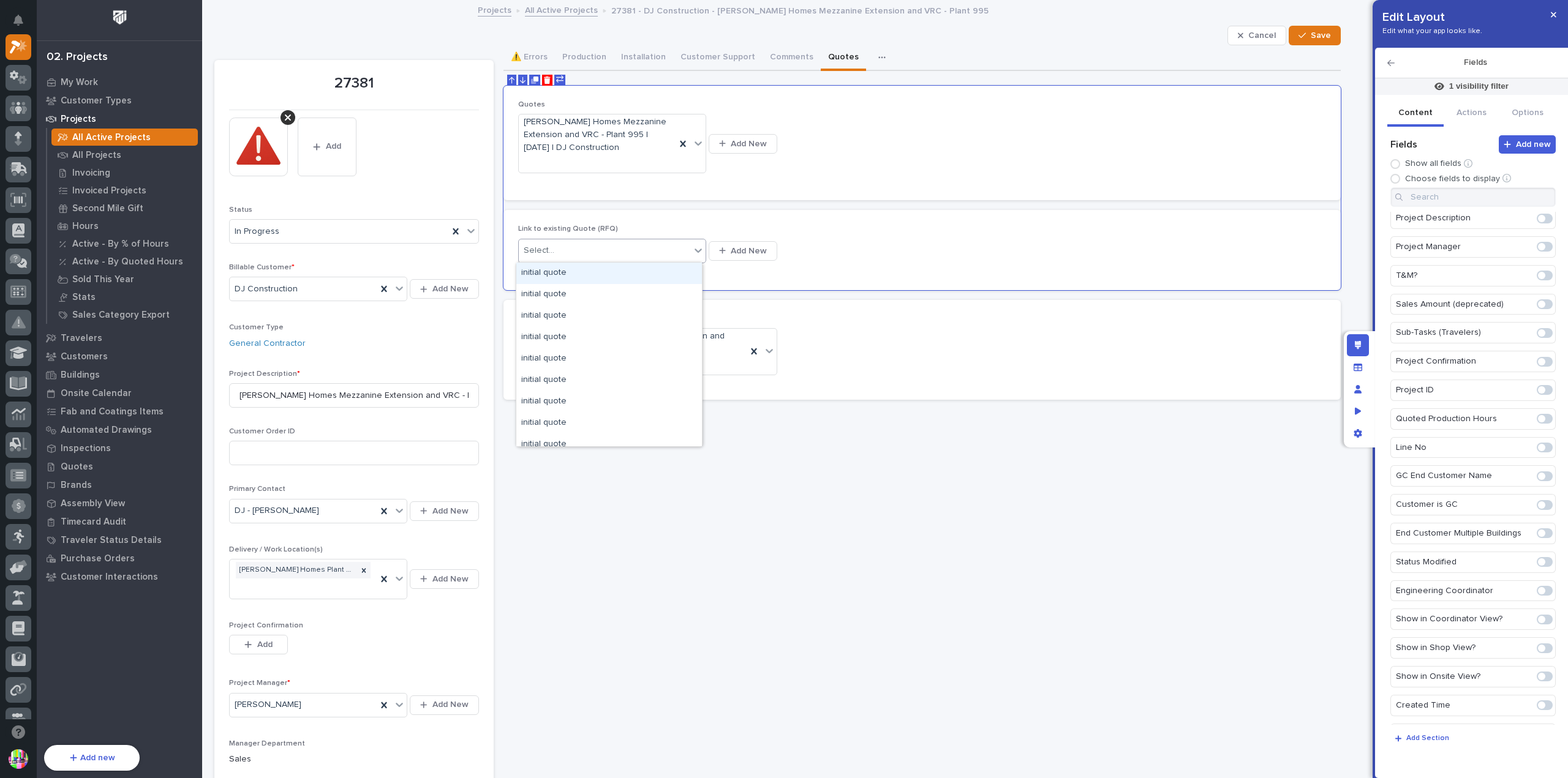
scroll to position [0, 0]
click at [1504, 336] on icon "Edit" at bounding box center [1507, 337] width 11 height 11
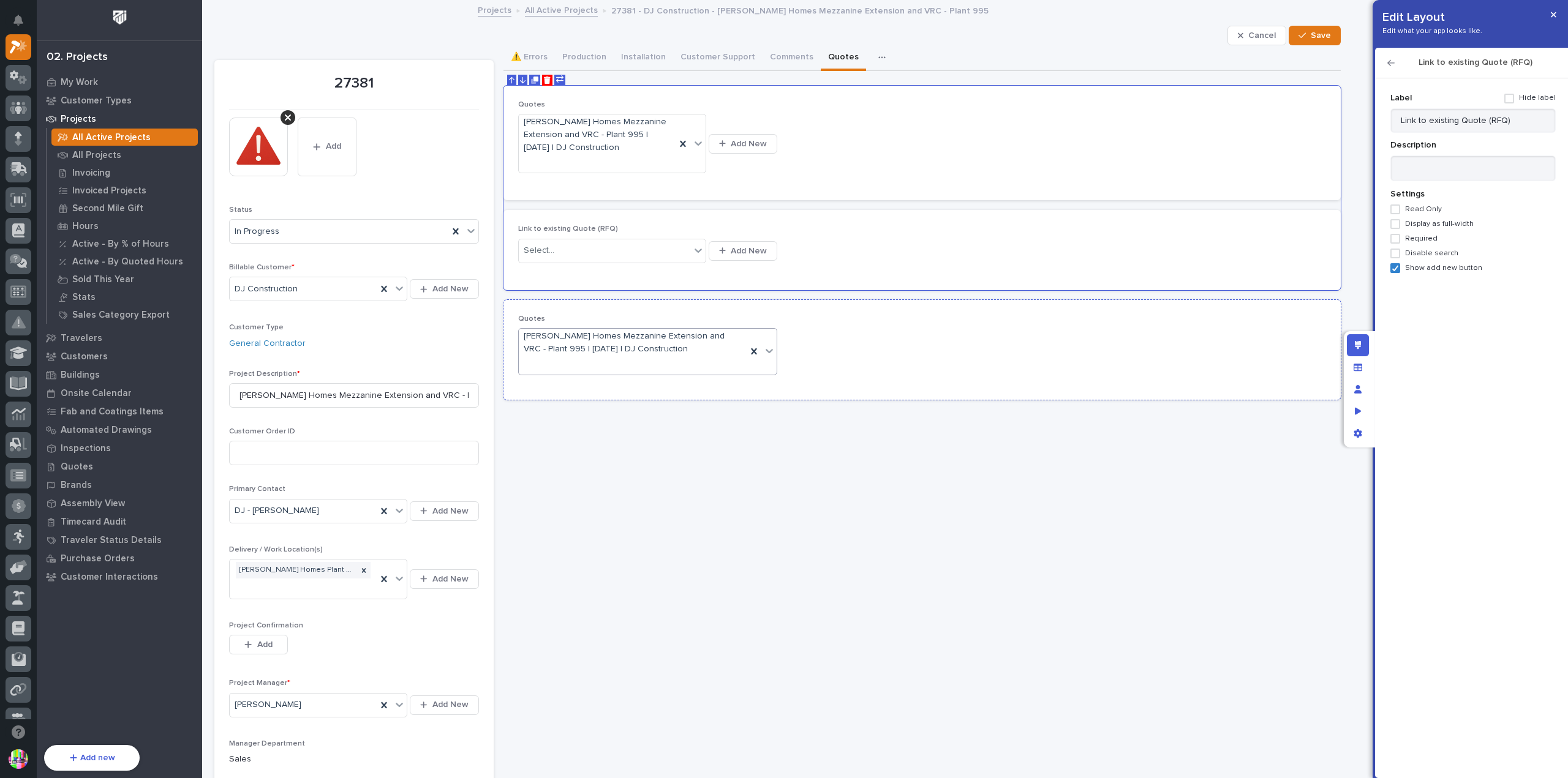
click at [763, 351] on icon at bounding box center [770, 351] width 12 height 12
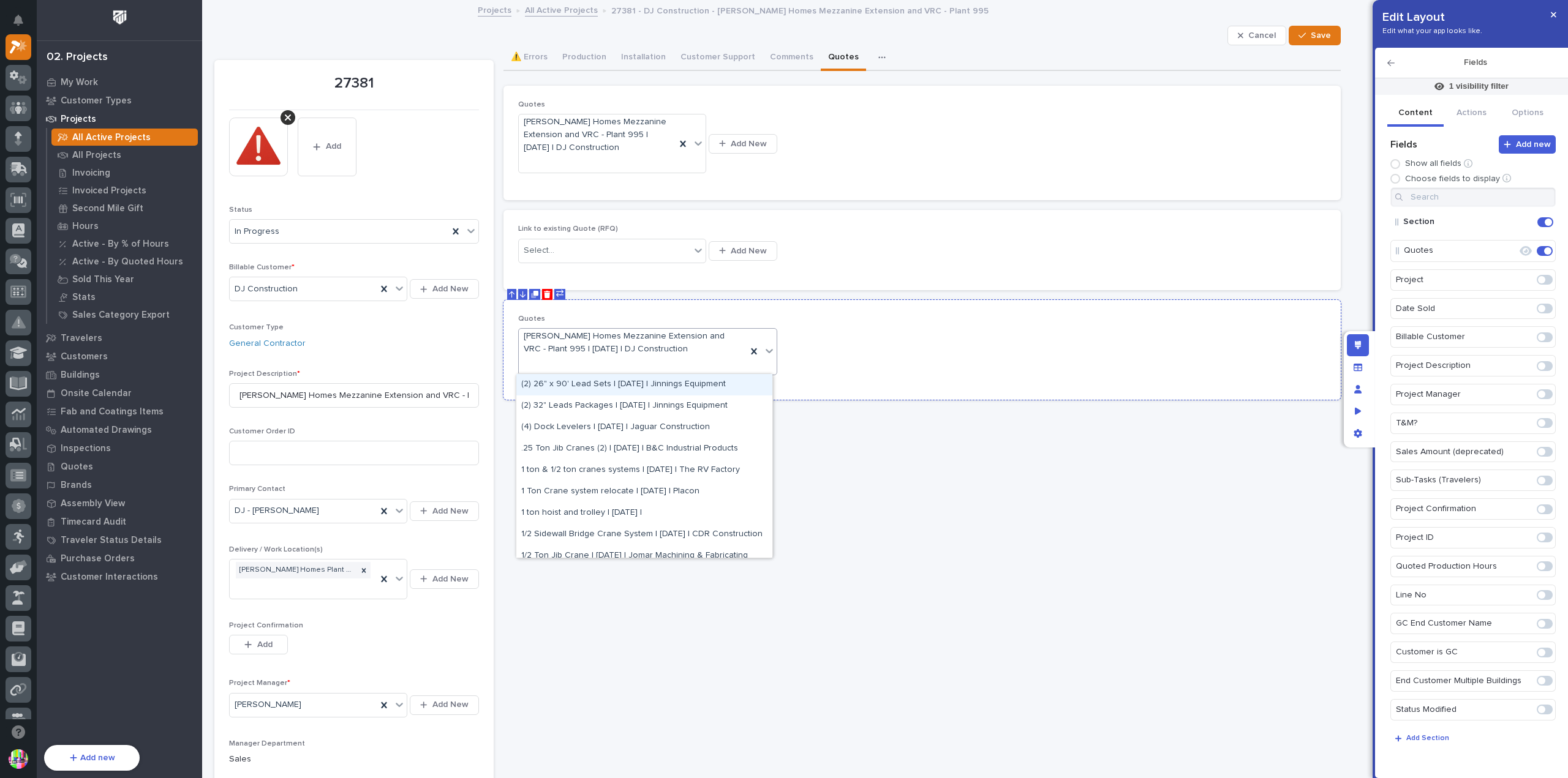
click at [871, 351] on div "Quotes option (2) 26" x 90' Lead Sets | [DATE] | Jinnings Equipment focused, 1 …" at bounding box center [922, 349] width 808 height 71
click at [669, 261] on div "Select..." at bounding box center [612, 251] width 188 height 24
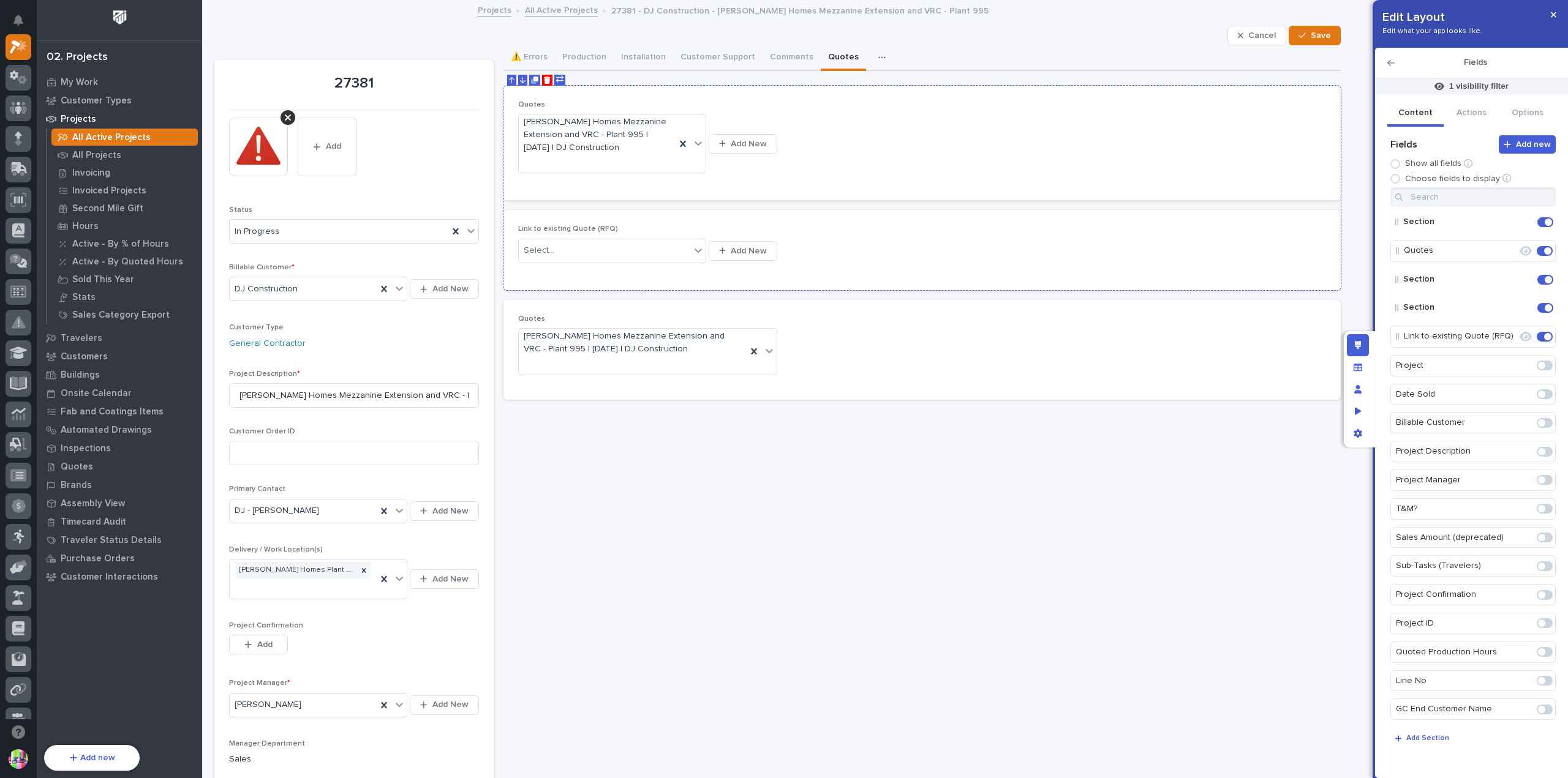
click at [915, 228] on div "Link to existing Quote (RFQ) Select... Add New" at bounding box center [922, 250] width 808 height 50
click at [1538, 765] on span at bounding box center [1542, 769] width 7 height 7
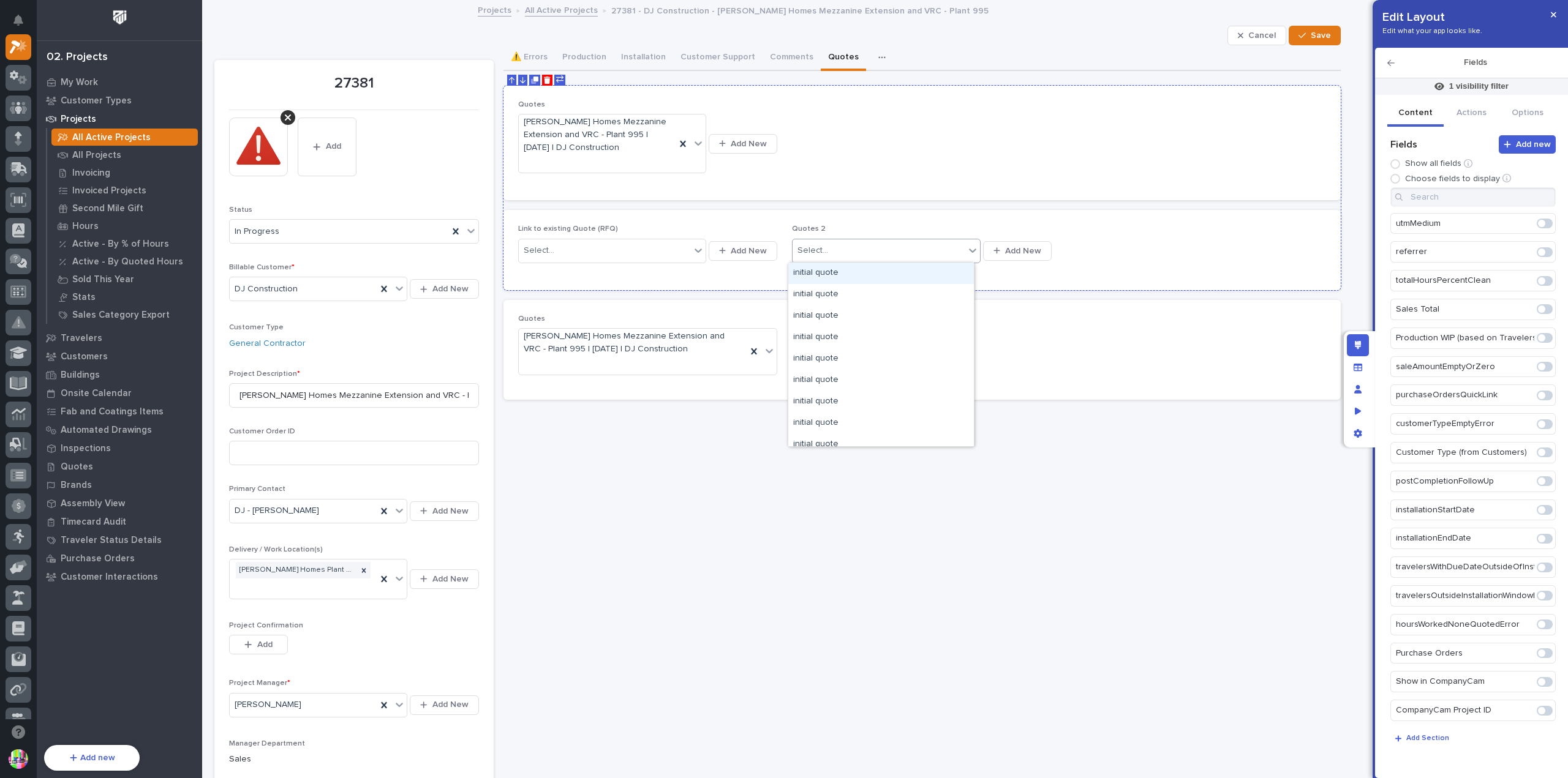
click at [893, 252] on div "Select..." at bounding box center [878, 251] width 172 height 20
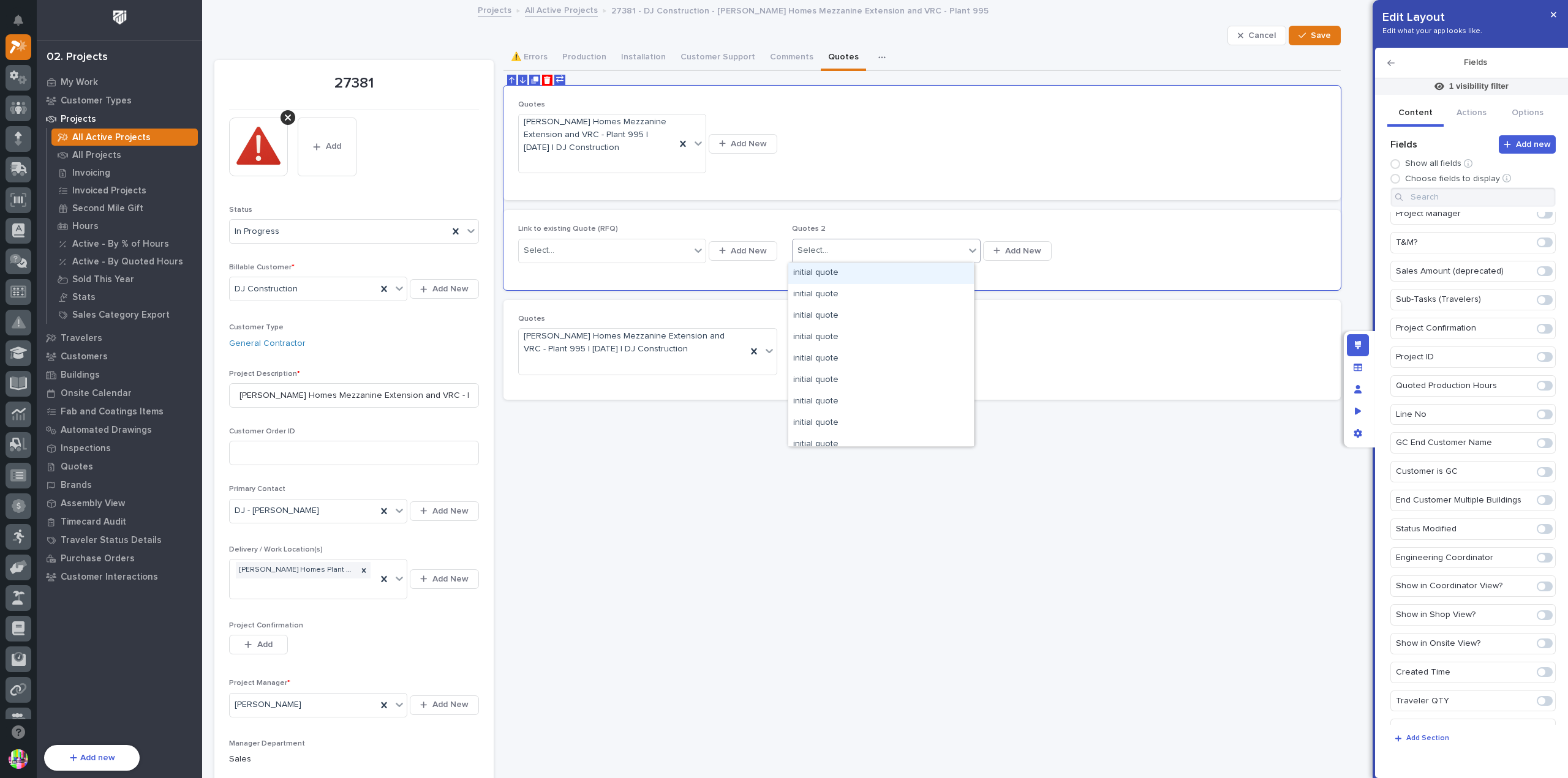
scroll to position [0, 0]
click at [1541, 371] on div at bounding box center [1544, 366] width 21 height 19
click at [1544, 367] on span at bounding box center [1548, 366] width 7 height 7
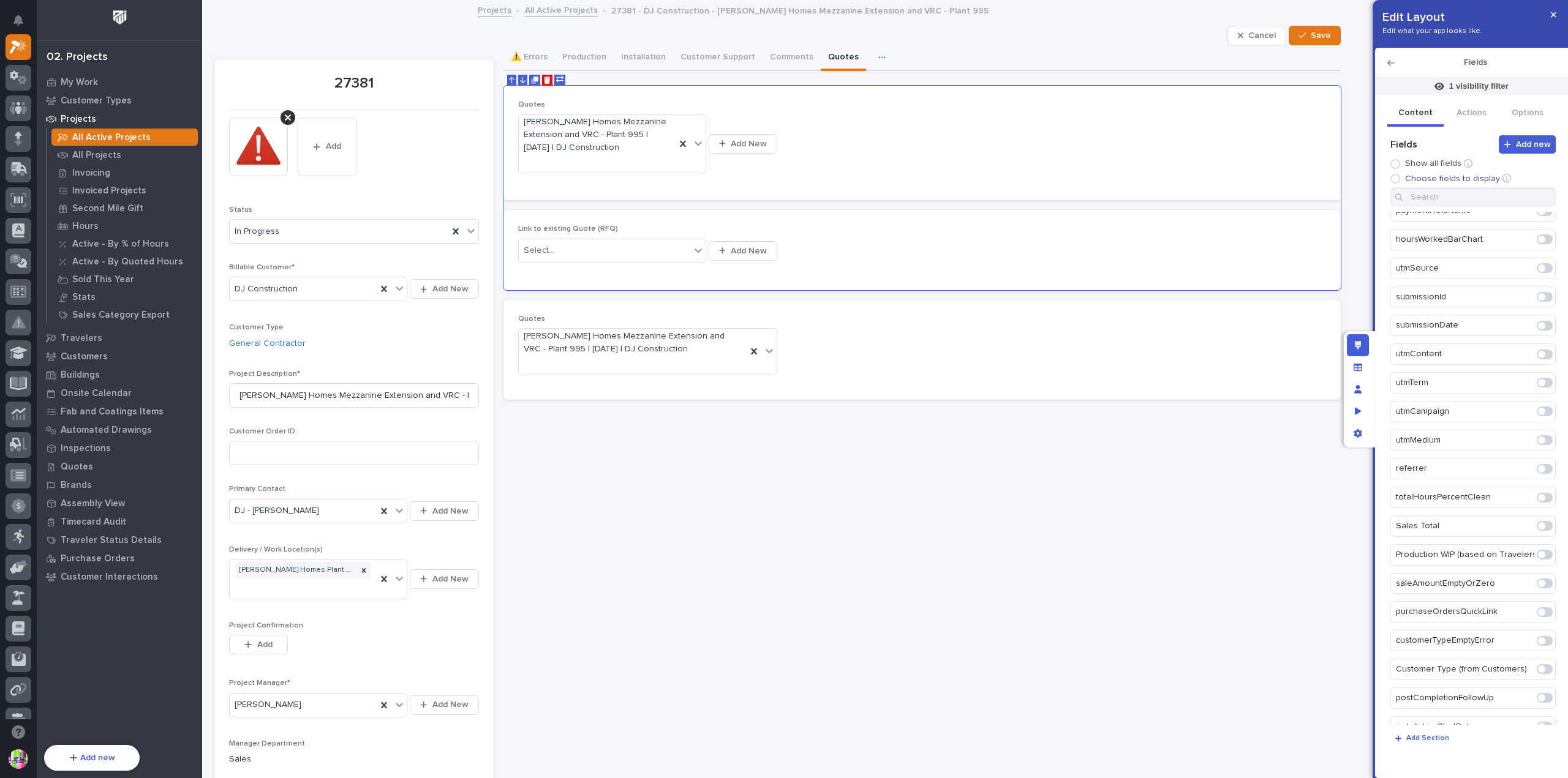
scroll to position [3723, 0]
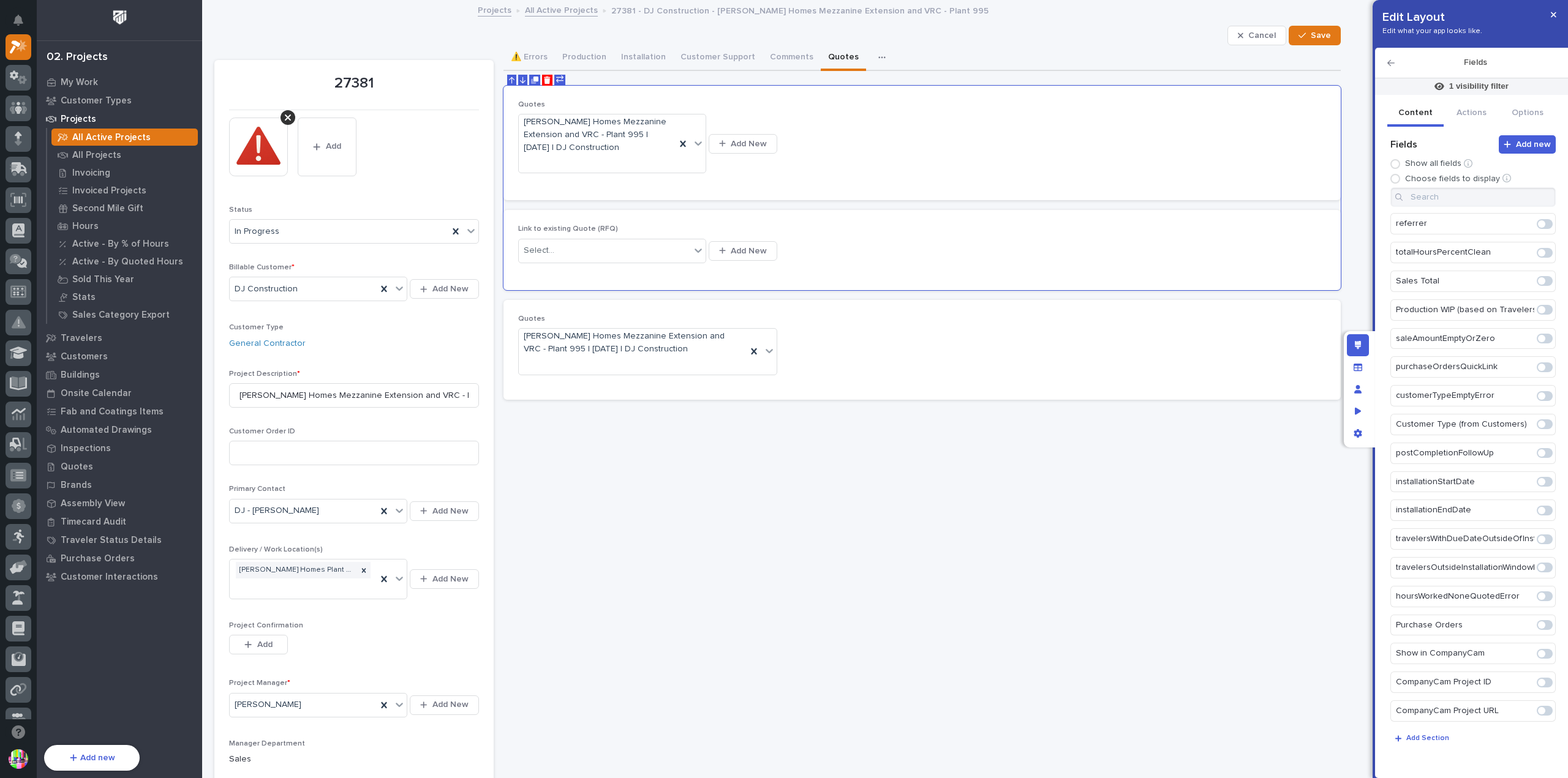
click at [1487, 759] on p "Quotes 2" at bounding box center [1466, 769] width 139 height 20
click at [1419, 759] on p "Quotes 2" at bounding box center [1466, 769] width 139 height 20
click at [1448, 759] on p "Quotes 2" at bounding box center [1466, 769] width 139 height 20
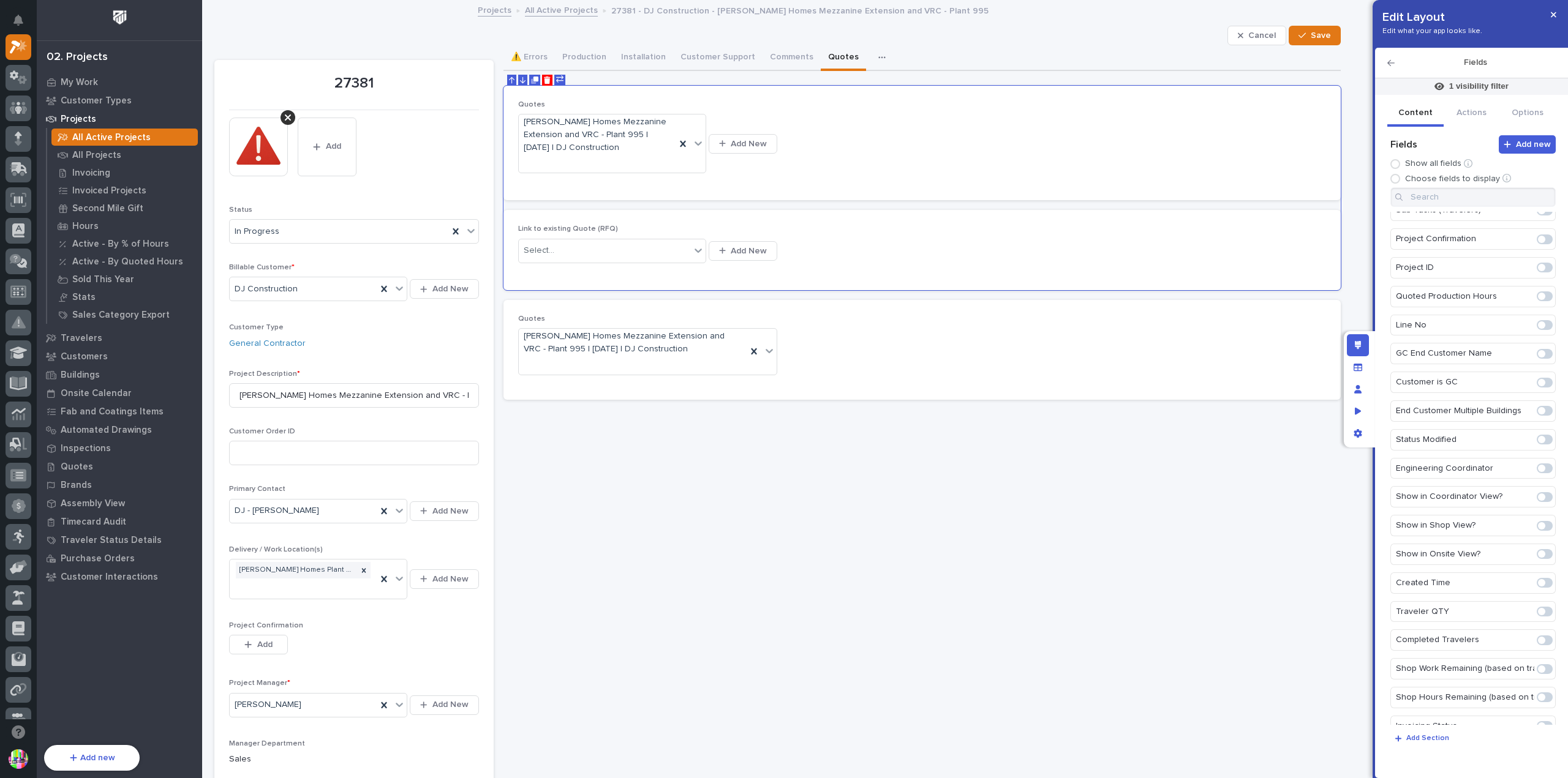
scroll to position [0, 0]
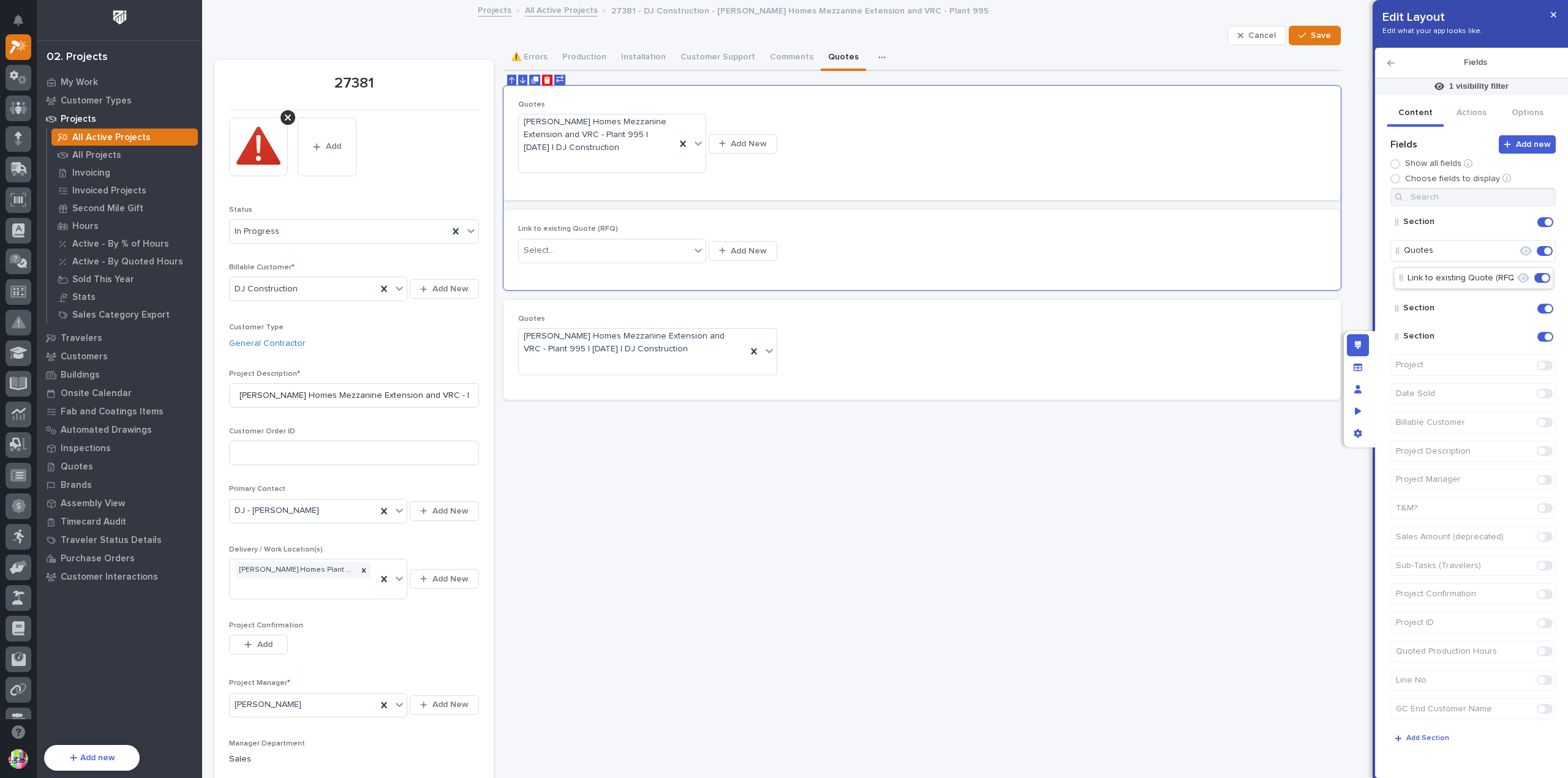
drag, startPoint x: 1442, startPoint y: 339, endPoint x: 1443, endPoint y: 279, distance: 60.0
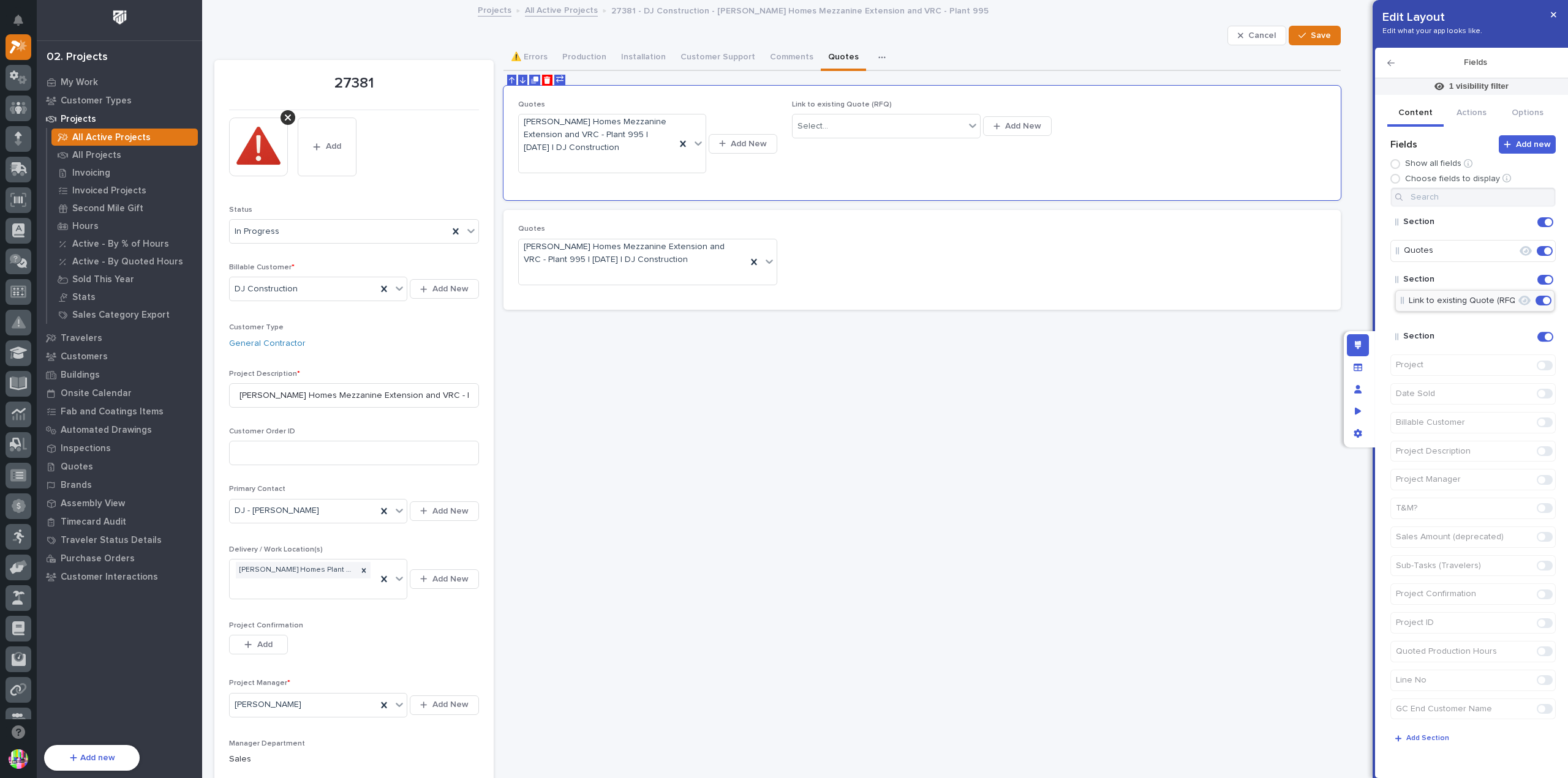
drag, startPoint x: 1441, startPoint y: 283, endPoint x: 1446, endPoint y: 308, distance: 25.5
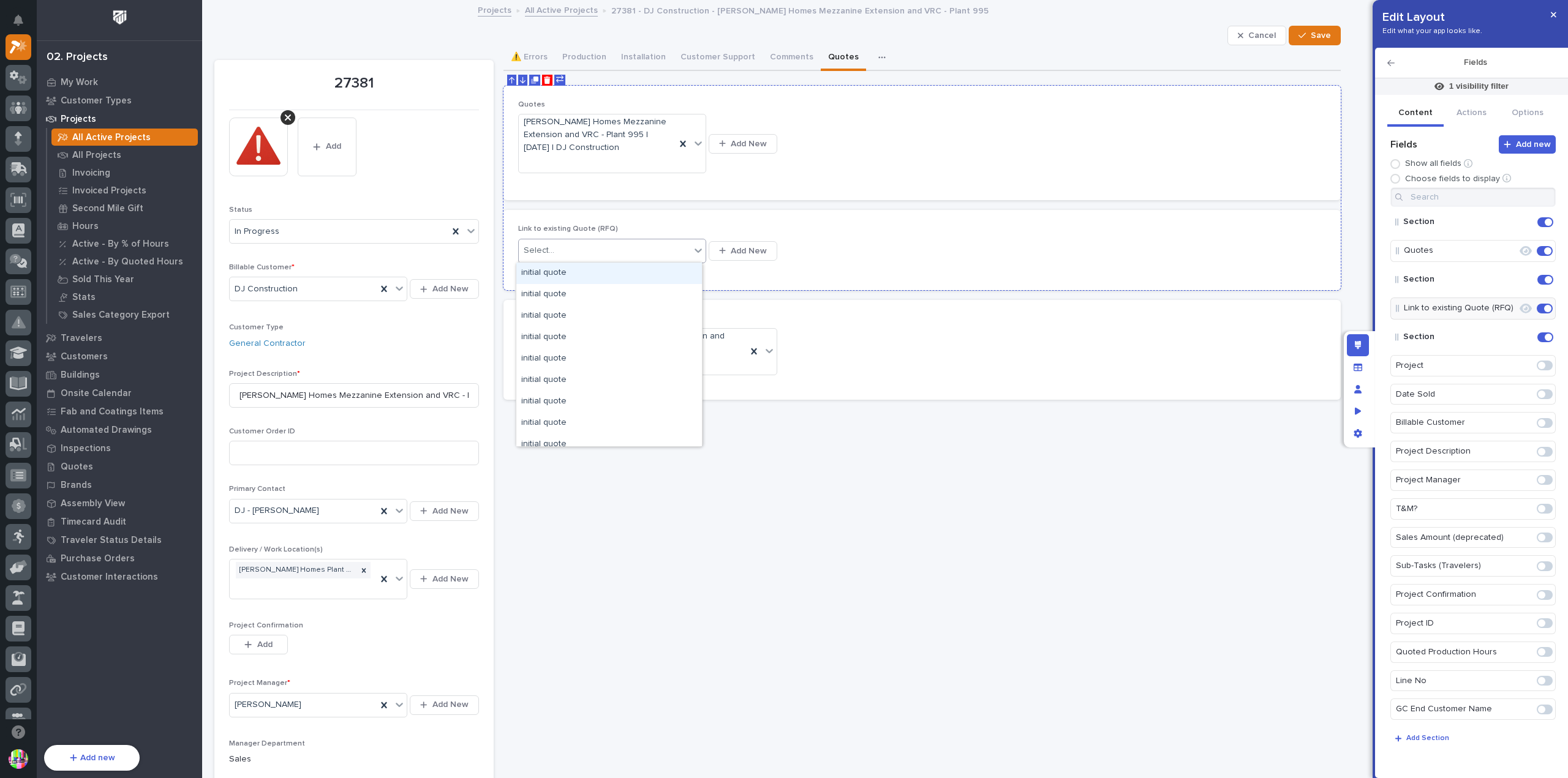
click at [691, 253] on div at bounding box center [698, 250] width 15 height 22
click at [841, 235] on div "Link to existing Quote (RFQ) option initial quote focused, 1 of 1000. 1000 resu…" at bounding box center [922, 250] width 808 height 50
click at [1459, 249] on p "Quotes" at bounding box center [1449, 251] width 91 height 20
click at [1560, 11] on button "button" at bounding box center [1554, 14] width 20 height 19
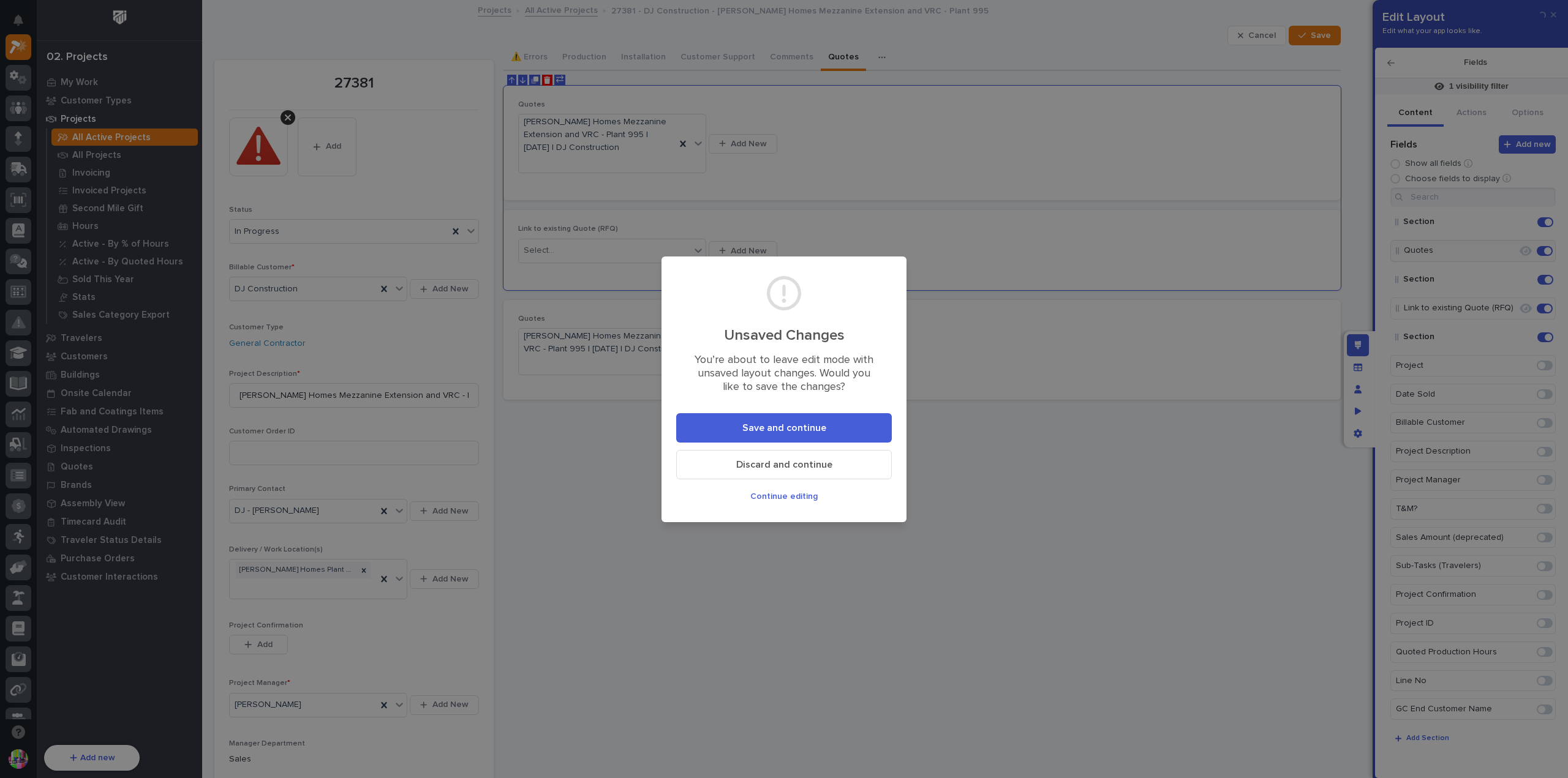
click at [784, 434] on span "Save and continue" at bounding box center [784, 428] width 84 height 13
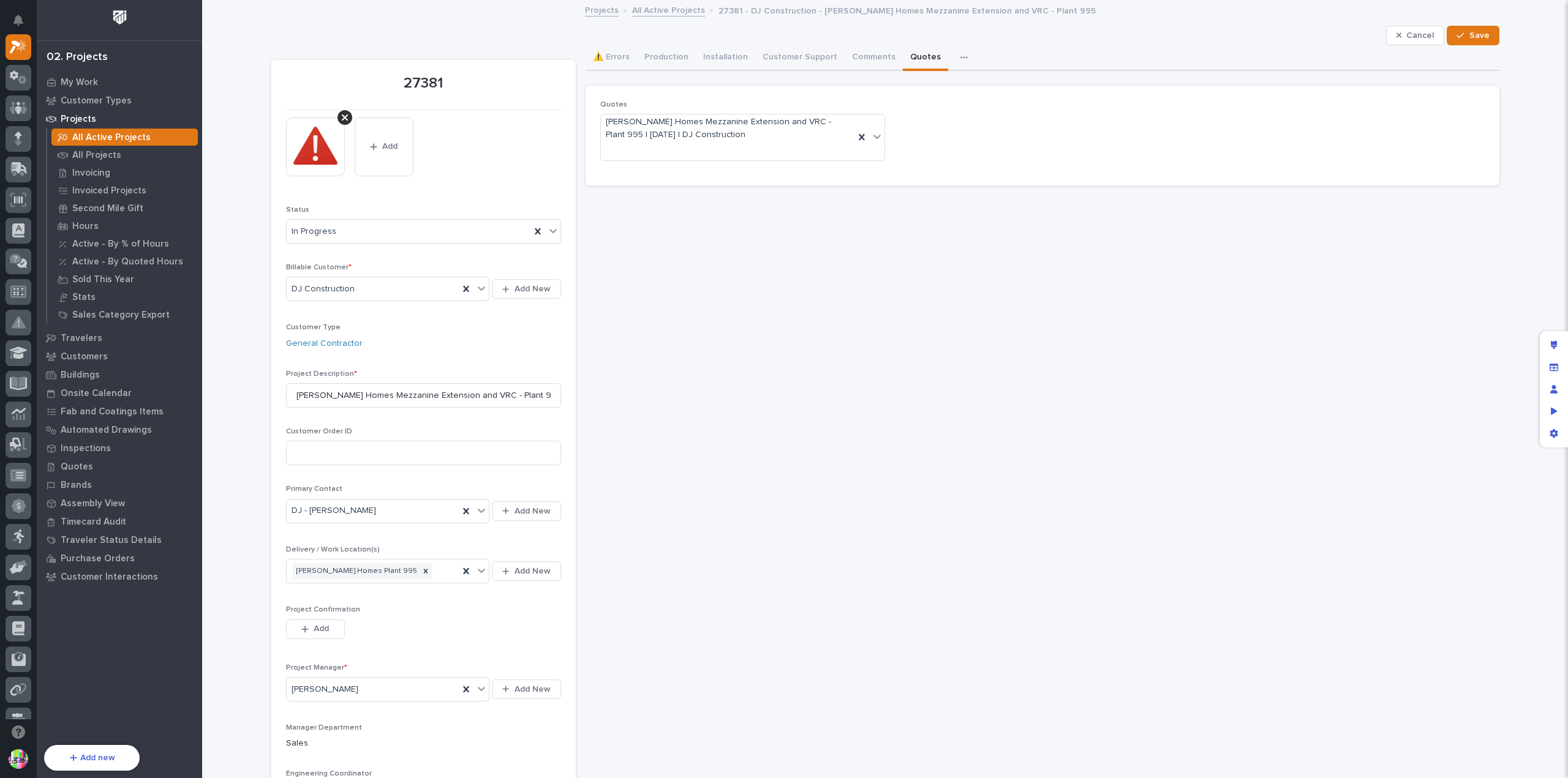
click at [130, 135] on p "All Active Projects" at bounding box center [112, 138] width 79 height 11
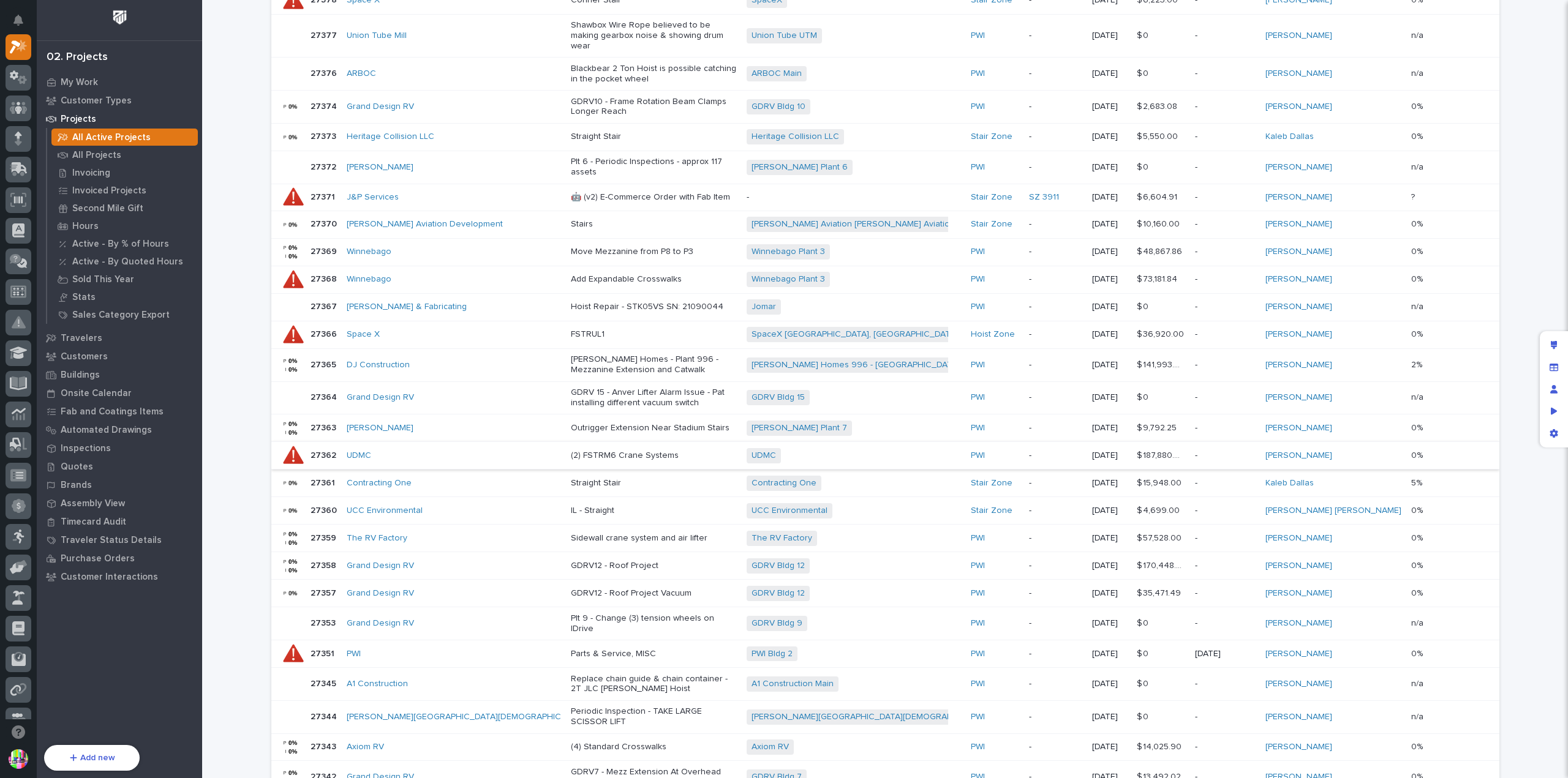
scroll to position [490, 0]
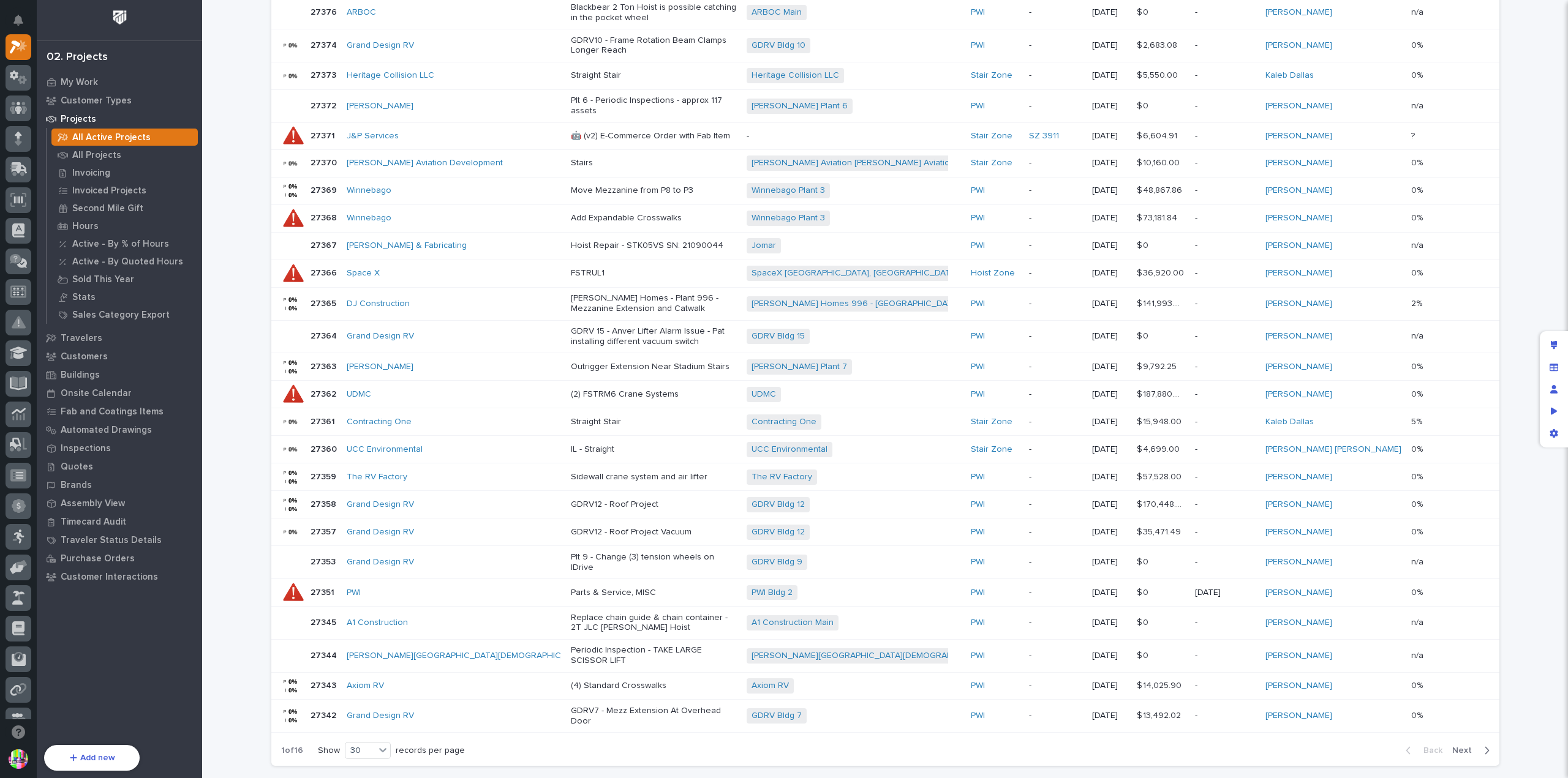
click at [320, 585] on p "27351" at bounding box center [324, 591] width 26 height 13
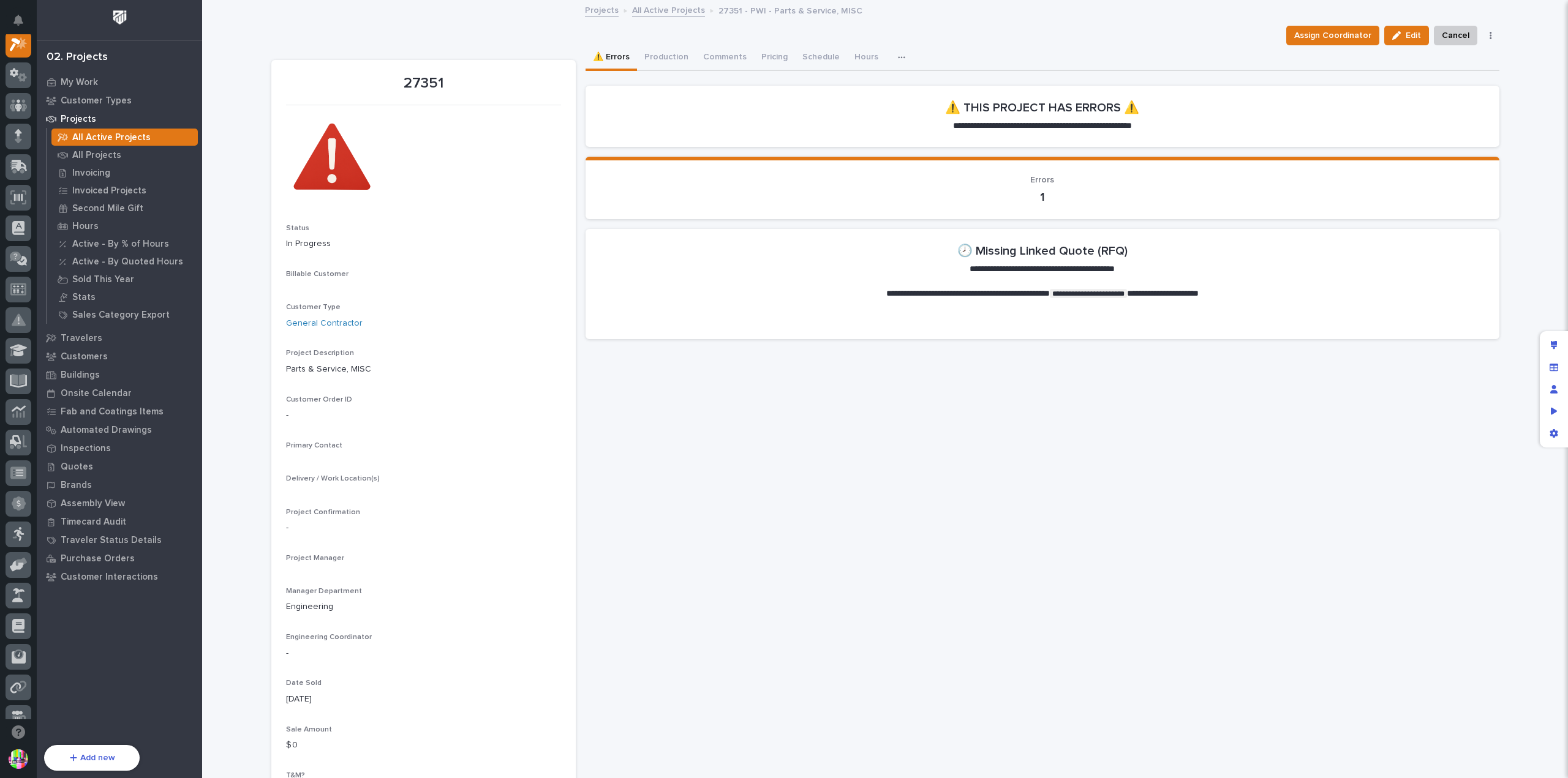
scroll to position [31, 0]
click at [898, 61] on icon "button" at bounding box center [902, 57] width 7 height 9
click at [865, 130] on button "Quotes" at bounding box center [865, 132] width 81 height 21
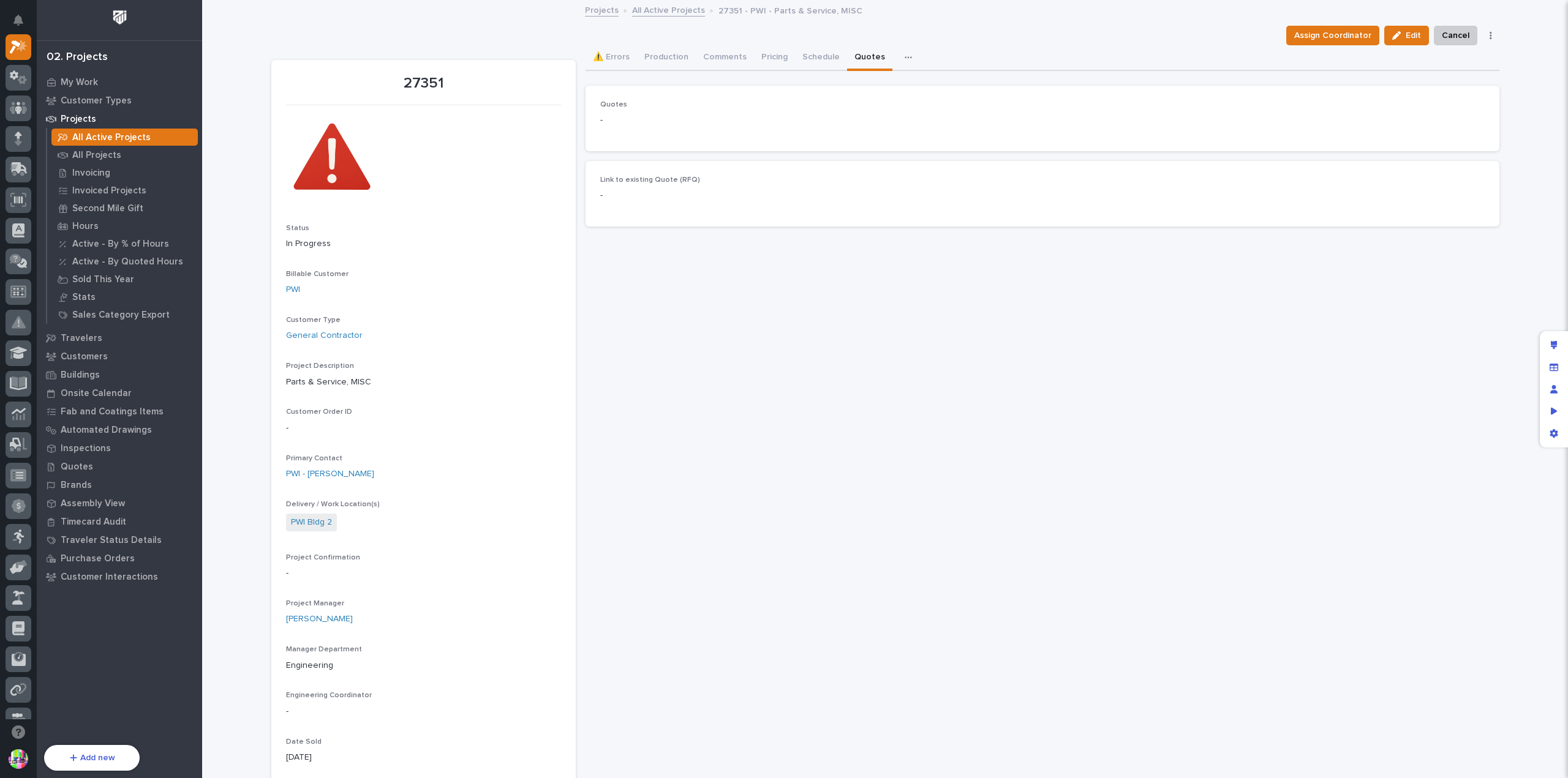
click at [718, 123] on p "-" at bounding box center [743, 120] width 285 height 13
click at [704, 193] on p "-" at bounding box center [743, 195] width 285 height 13
click at [714, 132] on div "Quotes -" at bounding box center [743, 119] width 285 height 36
click at [1407, 37] on span "Edit" at bounding box center [1413, 36] width 16 height 11
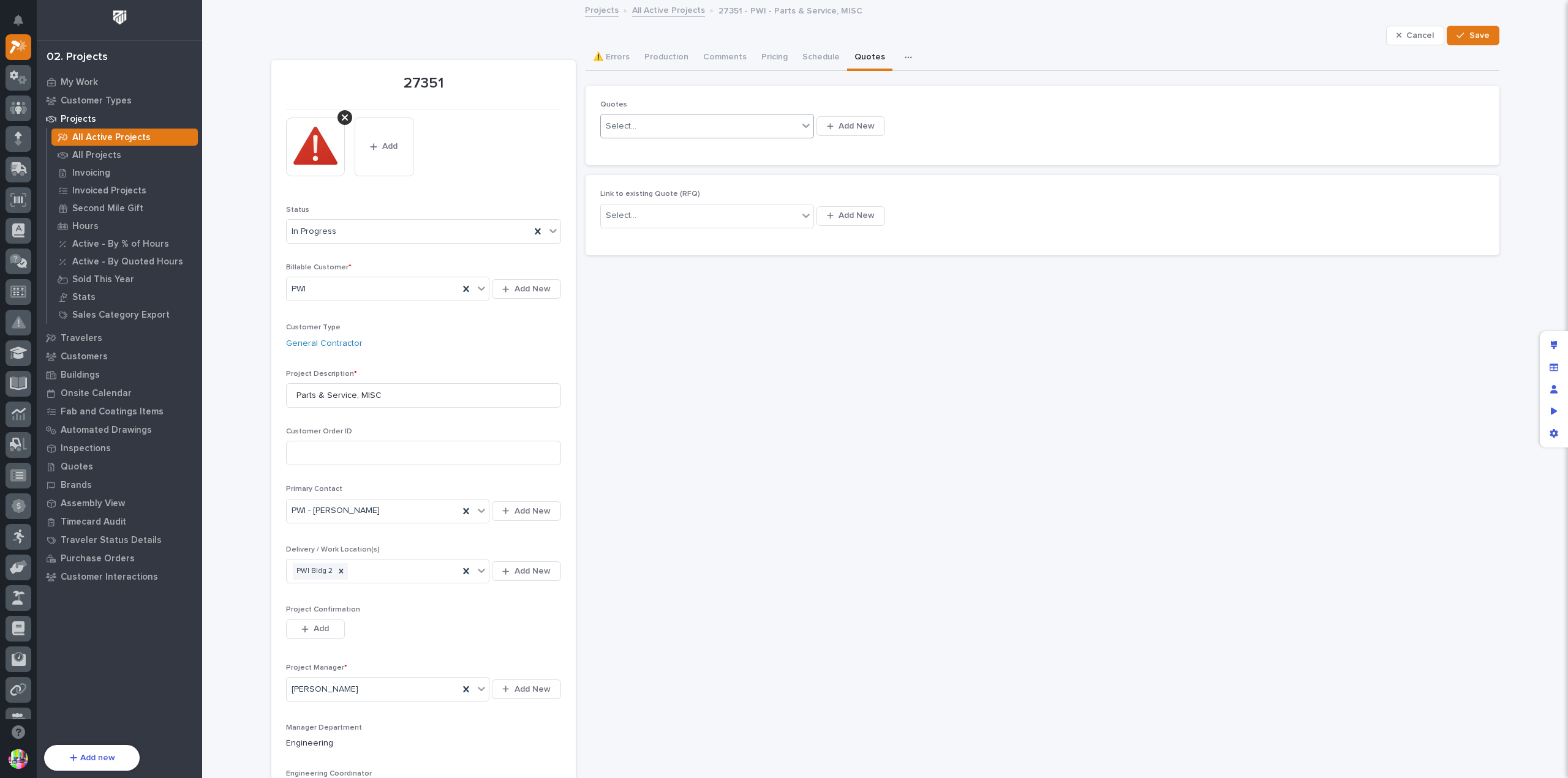
click at [784, 128] on div "Select..." at bounding box center [700, 126] width 197 height 20
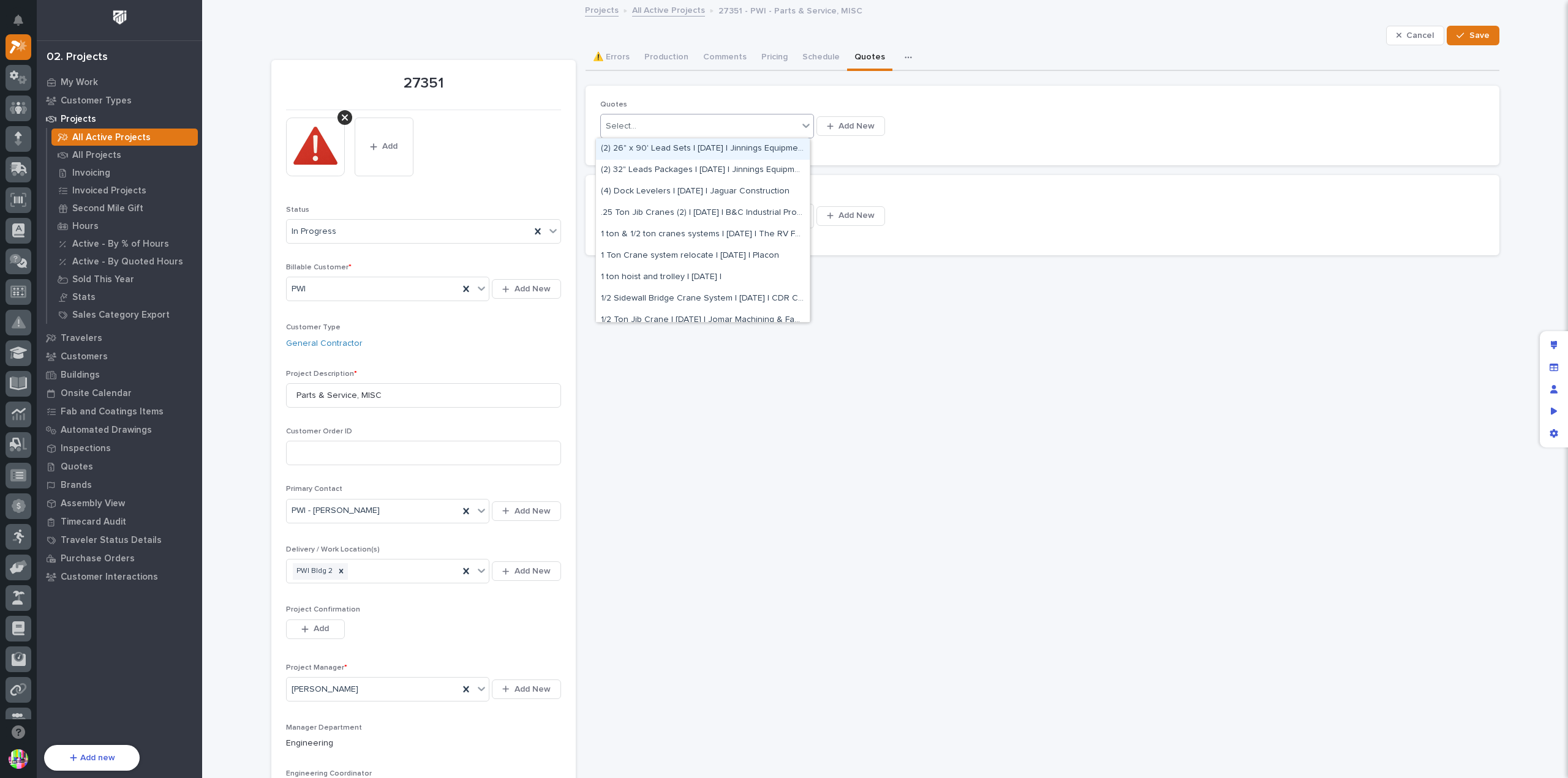
click at [939, 137] on div "Quotes option (2) 26" x 90' Lead Sets | [DATE] | Jinnings Equipment focused, 1 …" at bounding box center [1042, 125] width 884 height 50
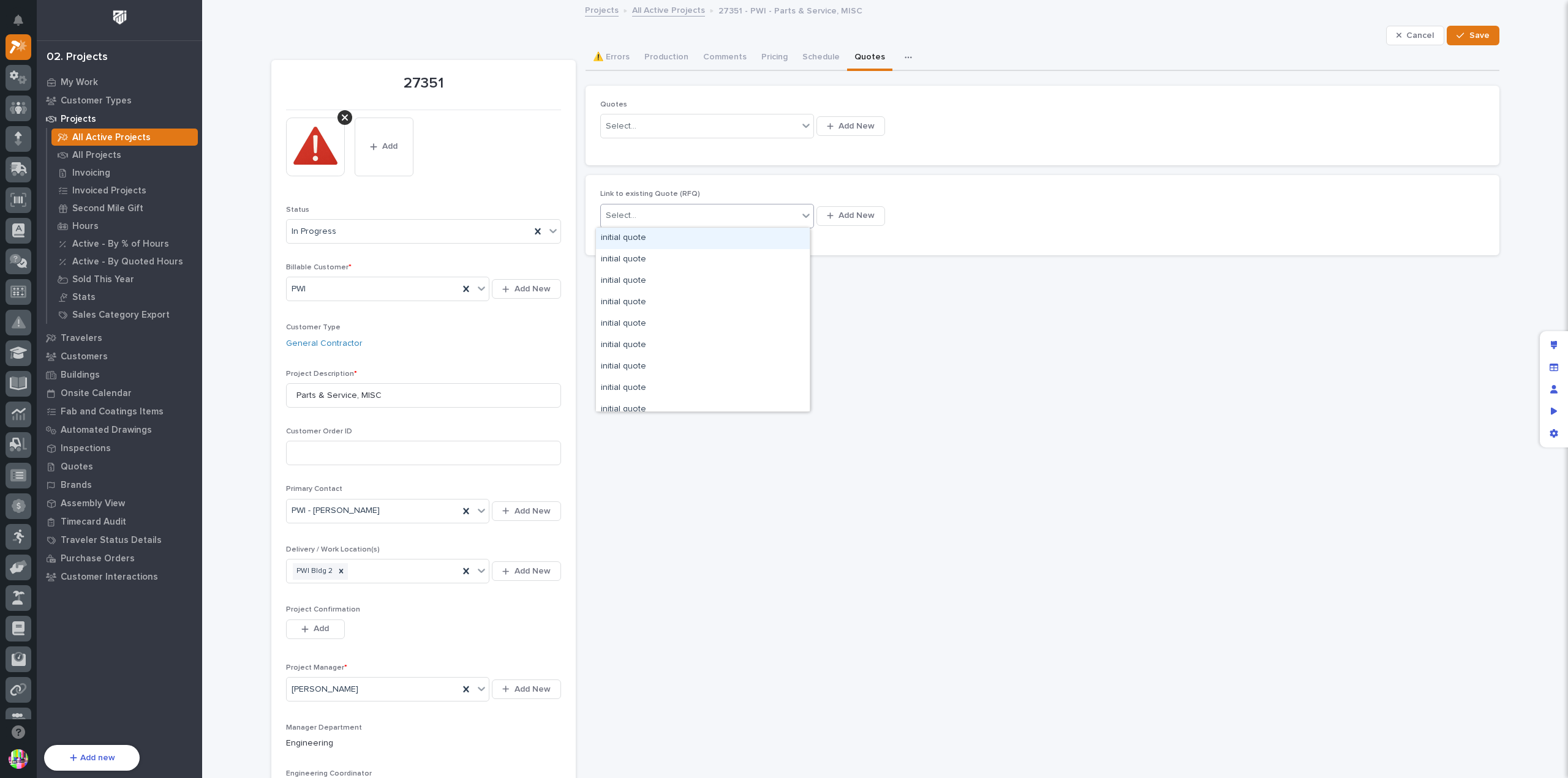
click at [772, 211] on div "Select..." at bounding box center [700, 216] width 197 height 20
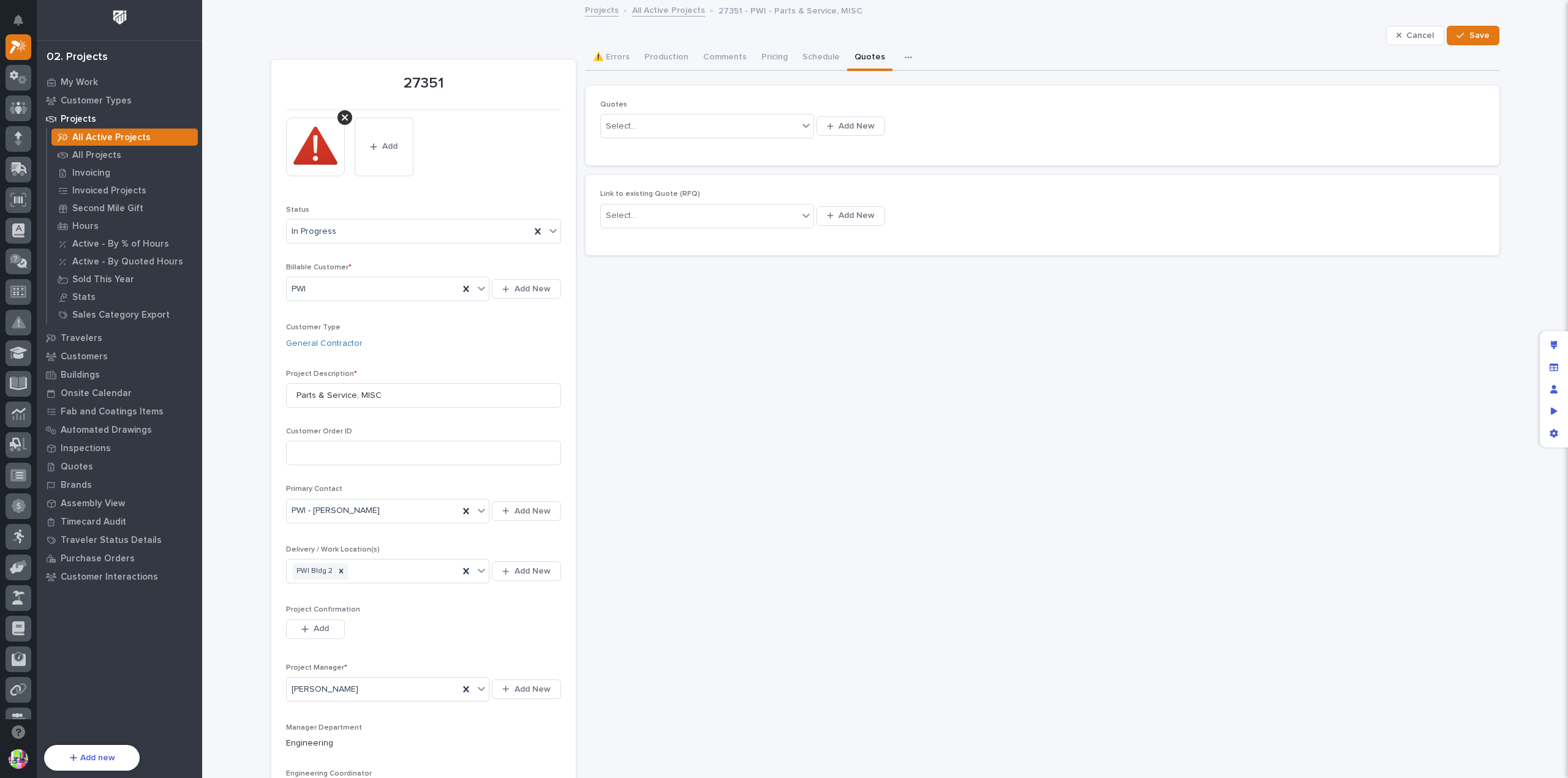
click at [775, 190] on p "Link to existing Quote (RFQ)" at bounding box center [743, 194] width 285 height 9
click at [1550, 346] on div "Edit layout" at bounding box center [1554, 345] width 22 height 22
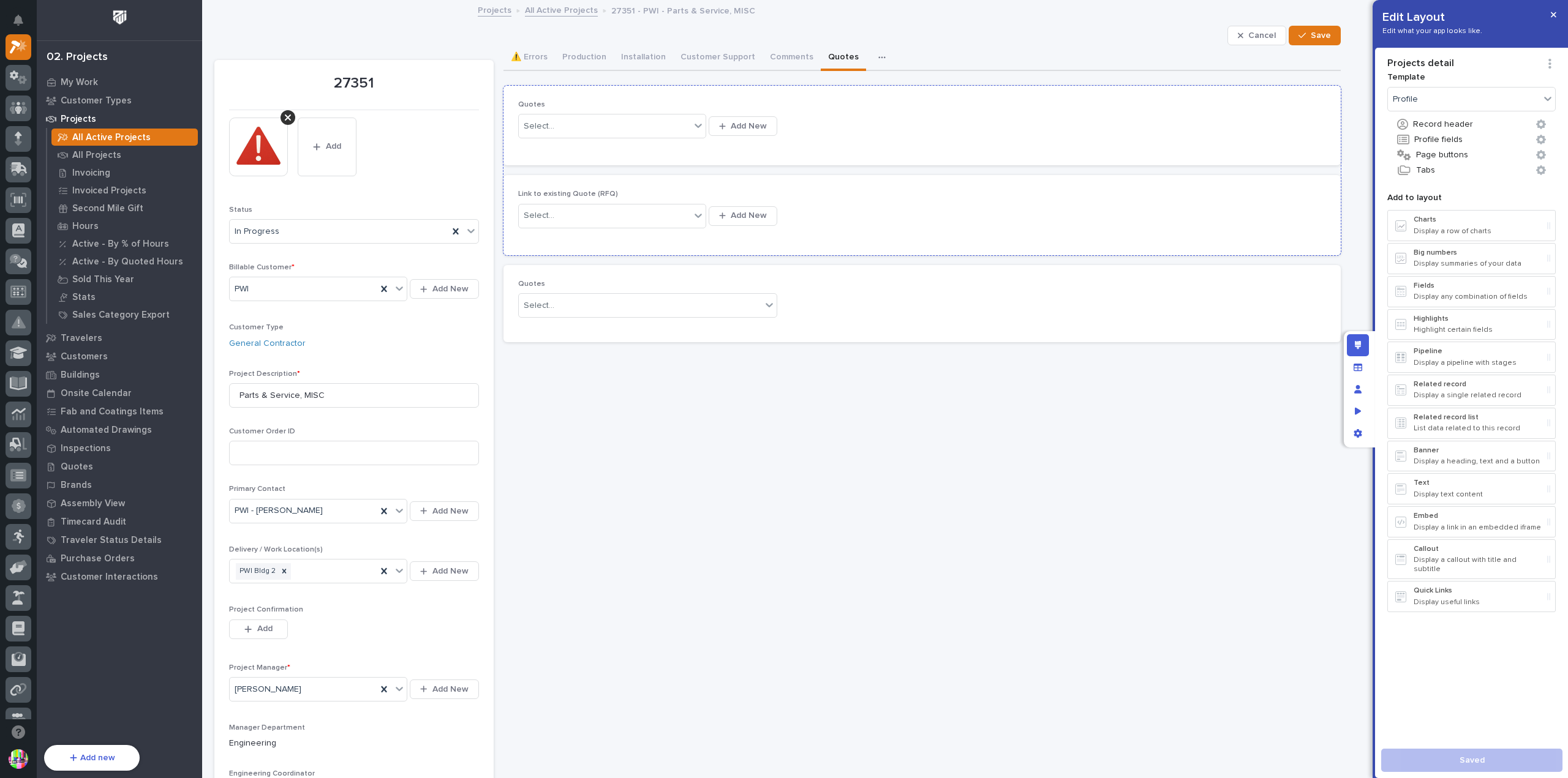
drag, startPoint x: 1153, startPoint y: 151, endPoint x: 1330, endPoint y: 197, distance: 182.9
click at [1153, 151] on div "Quotes Select... Add New" at bounding box center [923, 125] width 838 height 80
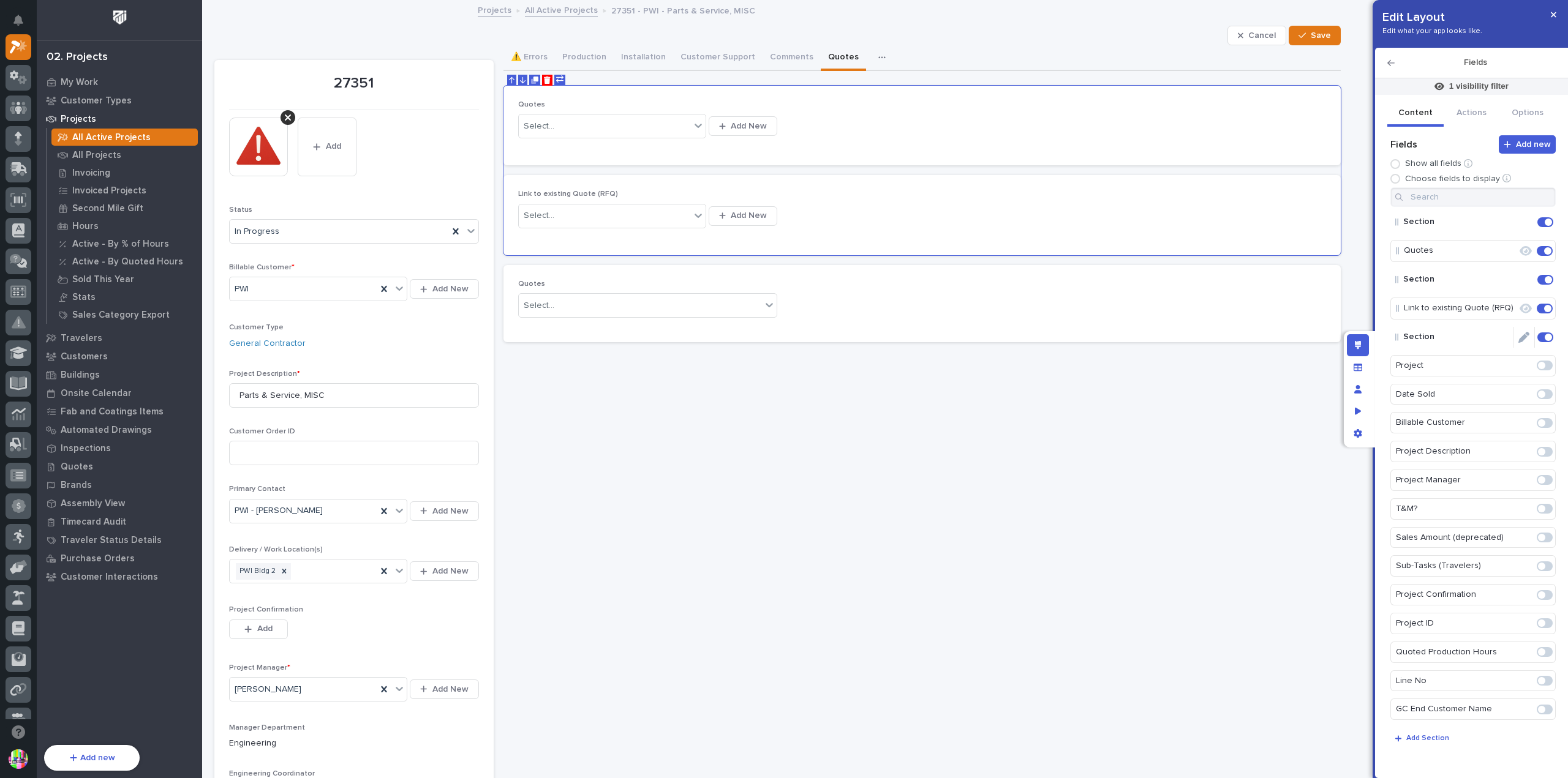
click at [1545, 336] on span at bounding box center [1549, 338] width 7 height 7
click at [1544, 309] on span at bounding box center [1548, 309] width 7 height 7
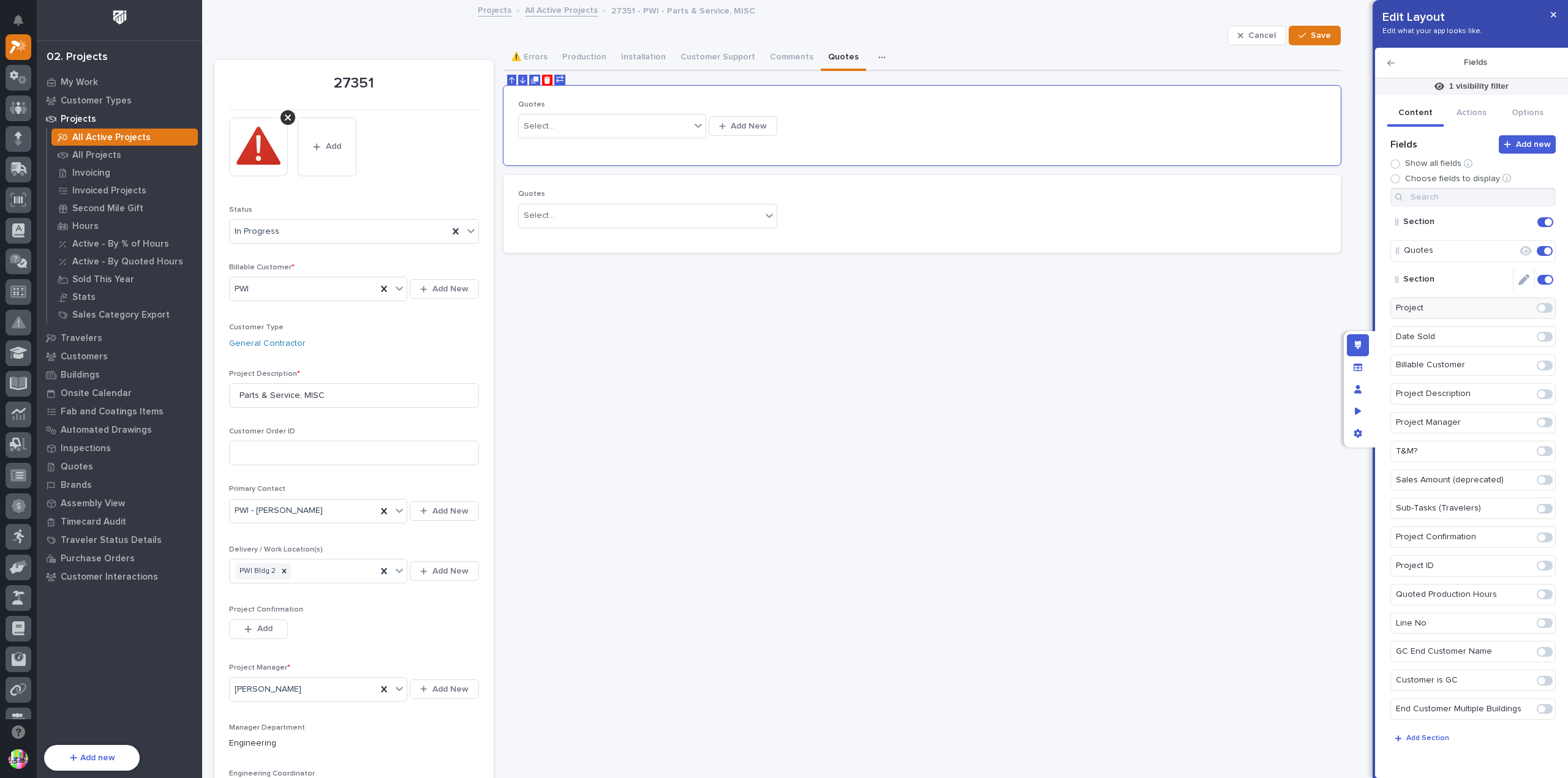
click at [1545, 280] on span at bounding box center [1549, 280] width 7 height 7
click at [684, 129] on div "Select..." at bounding box center [604, 126] width 172 height 20
click at [840, 127] on div "Quotes Select... Add New" at bounding box center [922, 125] width 808 height 50
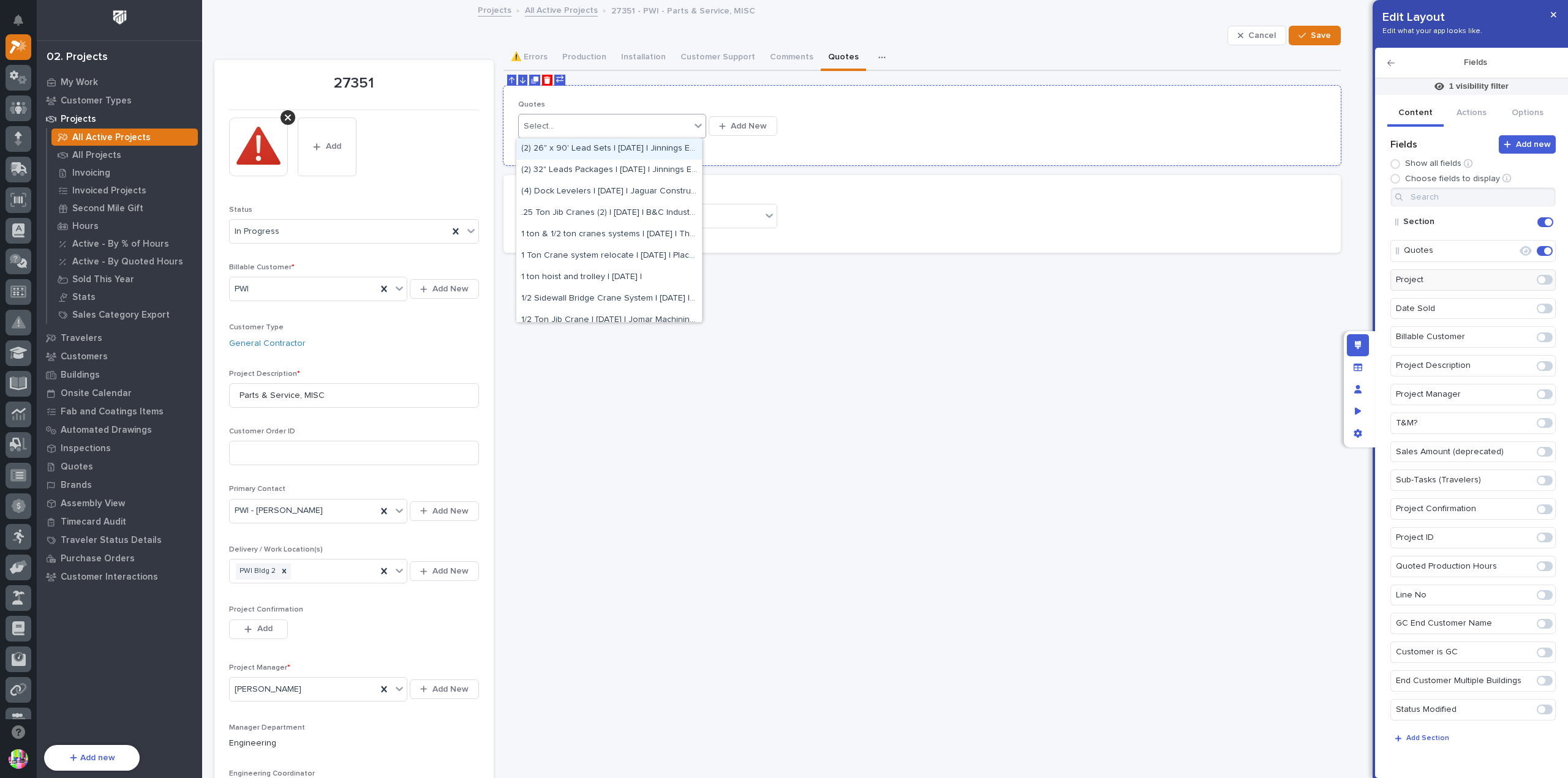
click at [627, 127] on div "Select..." at bounding box center [604, 126] width 172 height 20
click at [813, 131] on div "Quotes option (2) 26" x 90' Lead Sets | [DATE] | Jinnings Equipment focused, 1 …" at bounding box center [922, 125] width 808 height 50
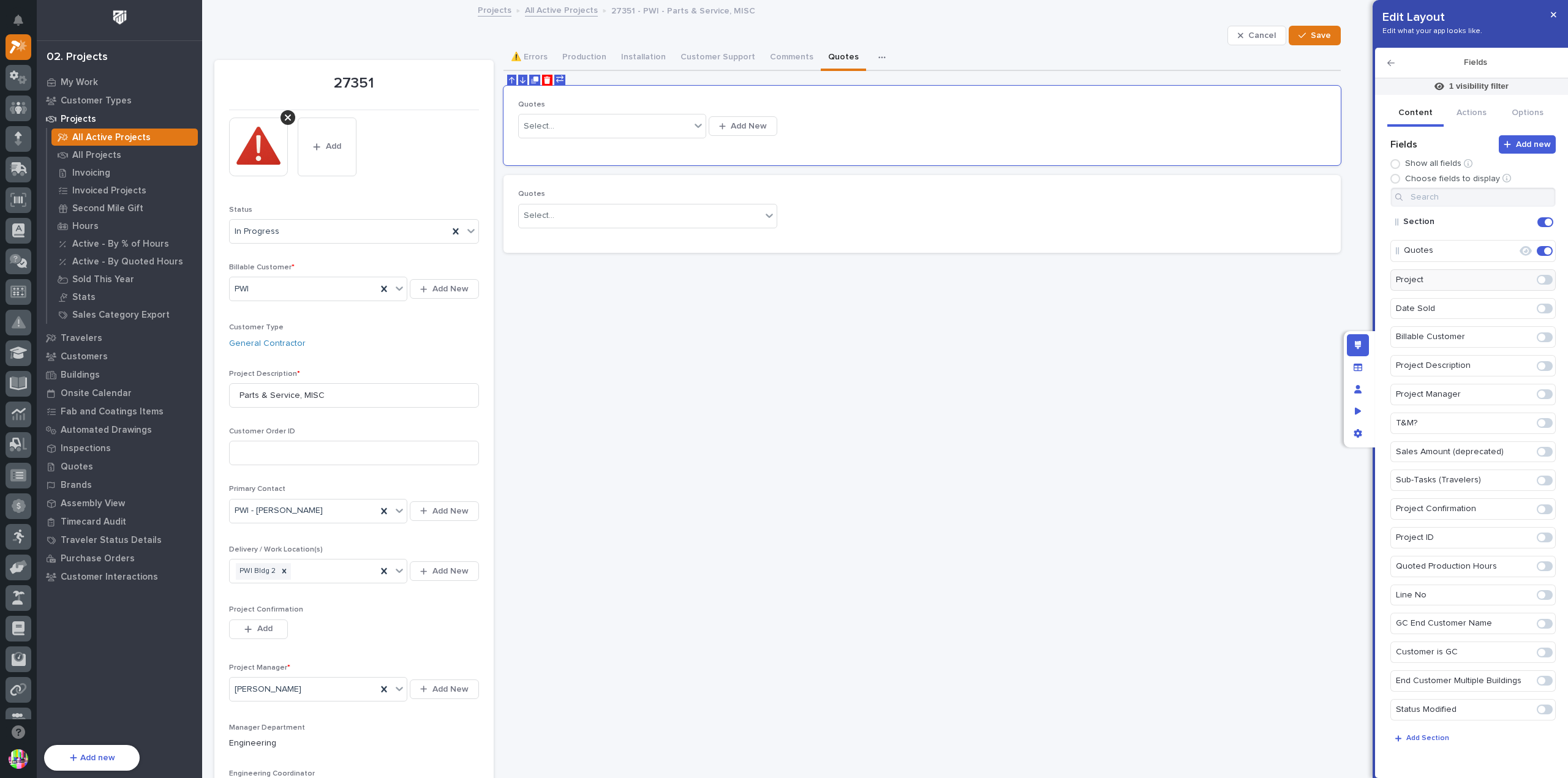
click at [824, 56] on button "Quotes" at bounding box center [843, 58] width 46 height 26
click at [1385, 64] on div "Fields" at bounding box center [1471, 63] width 193 height 31
click at [1392, 62] on icon "button" at bounding box center [1391, 63] width 7 height 9
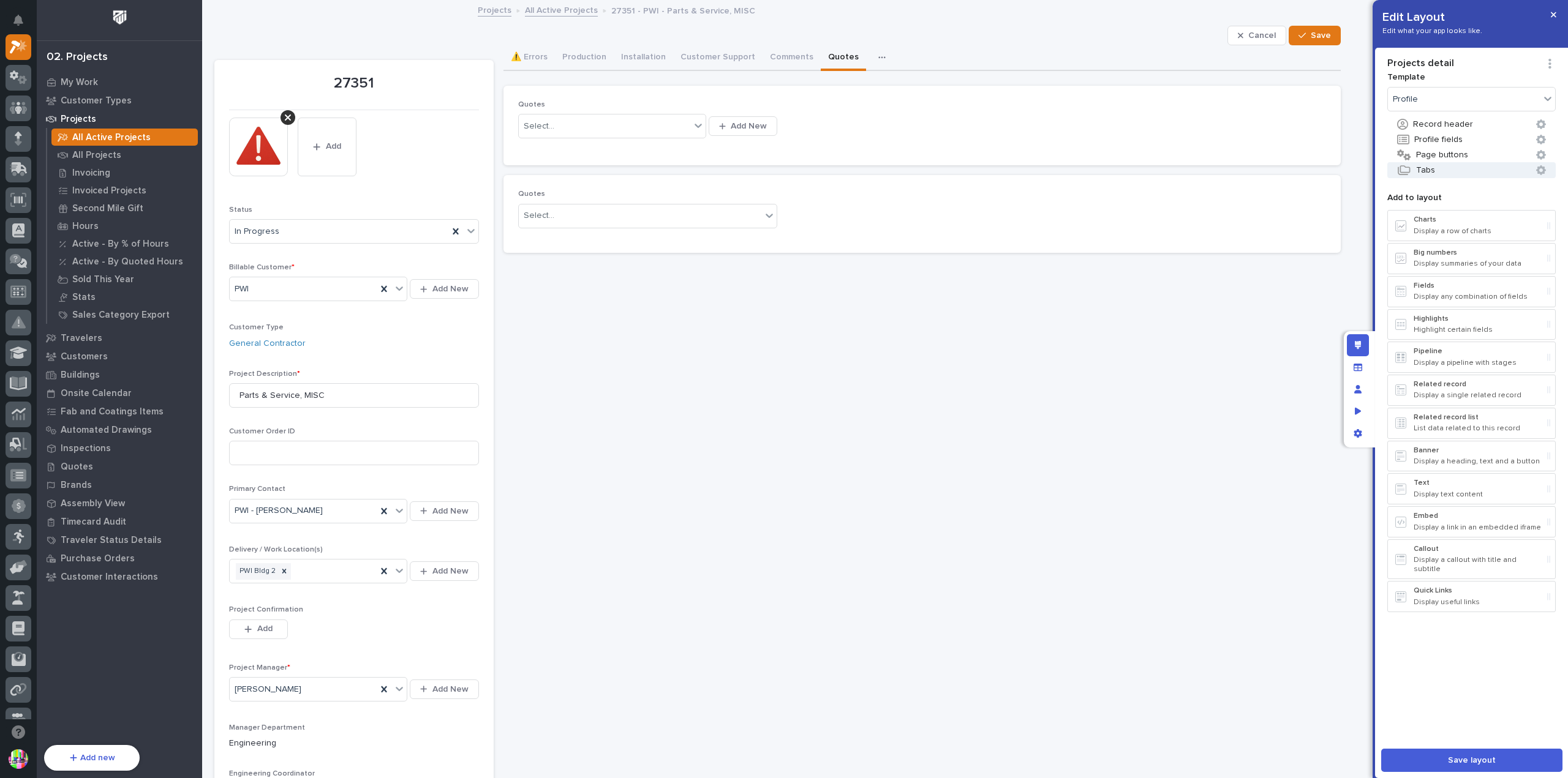
click at [1452, 171] on button "Tabs" at bounding box center [1472, 170] width 169 height 16
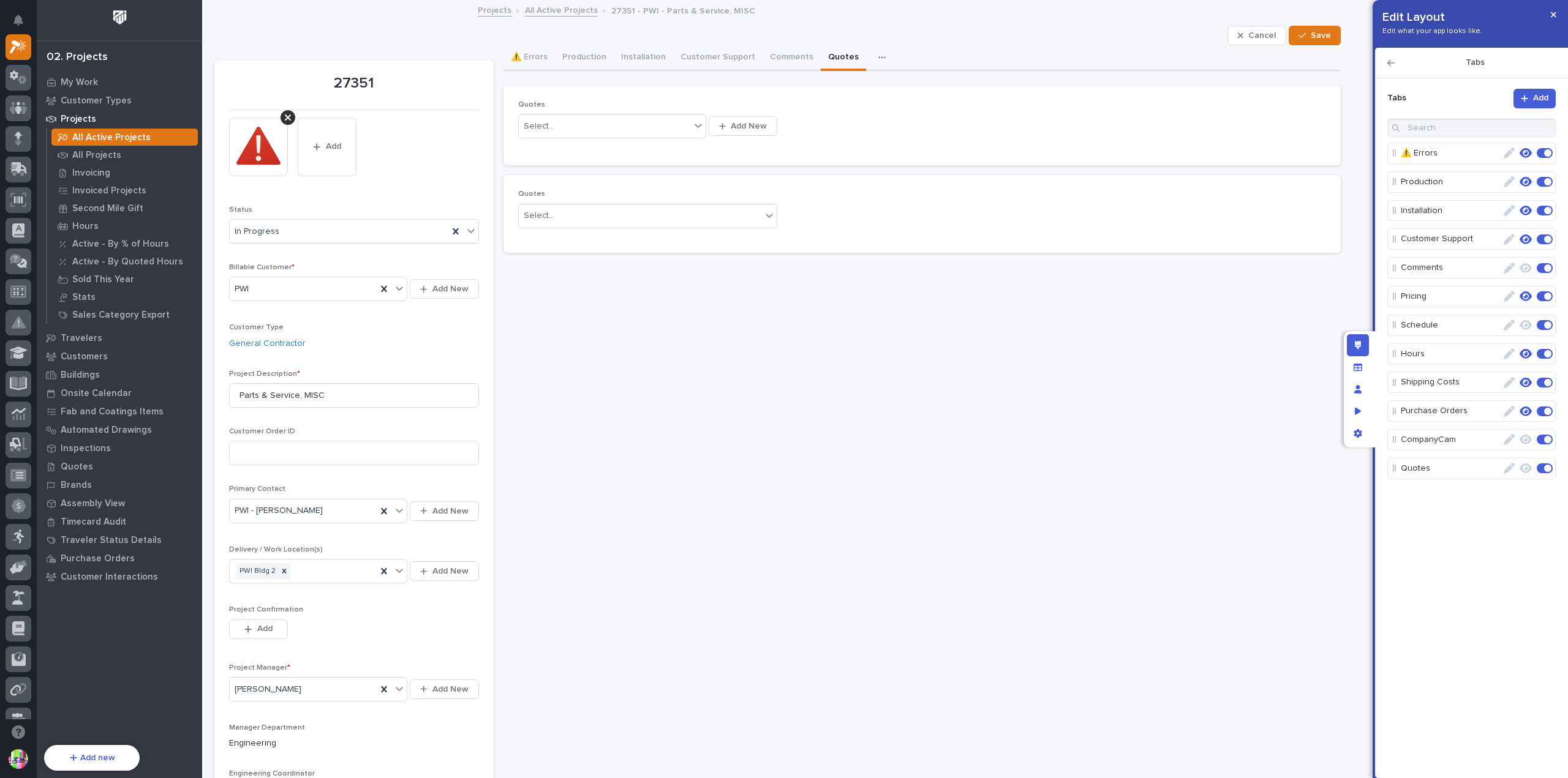
click at [1526, 464] on icon "button" at bounding box center [1526, 469] width 12 height 10
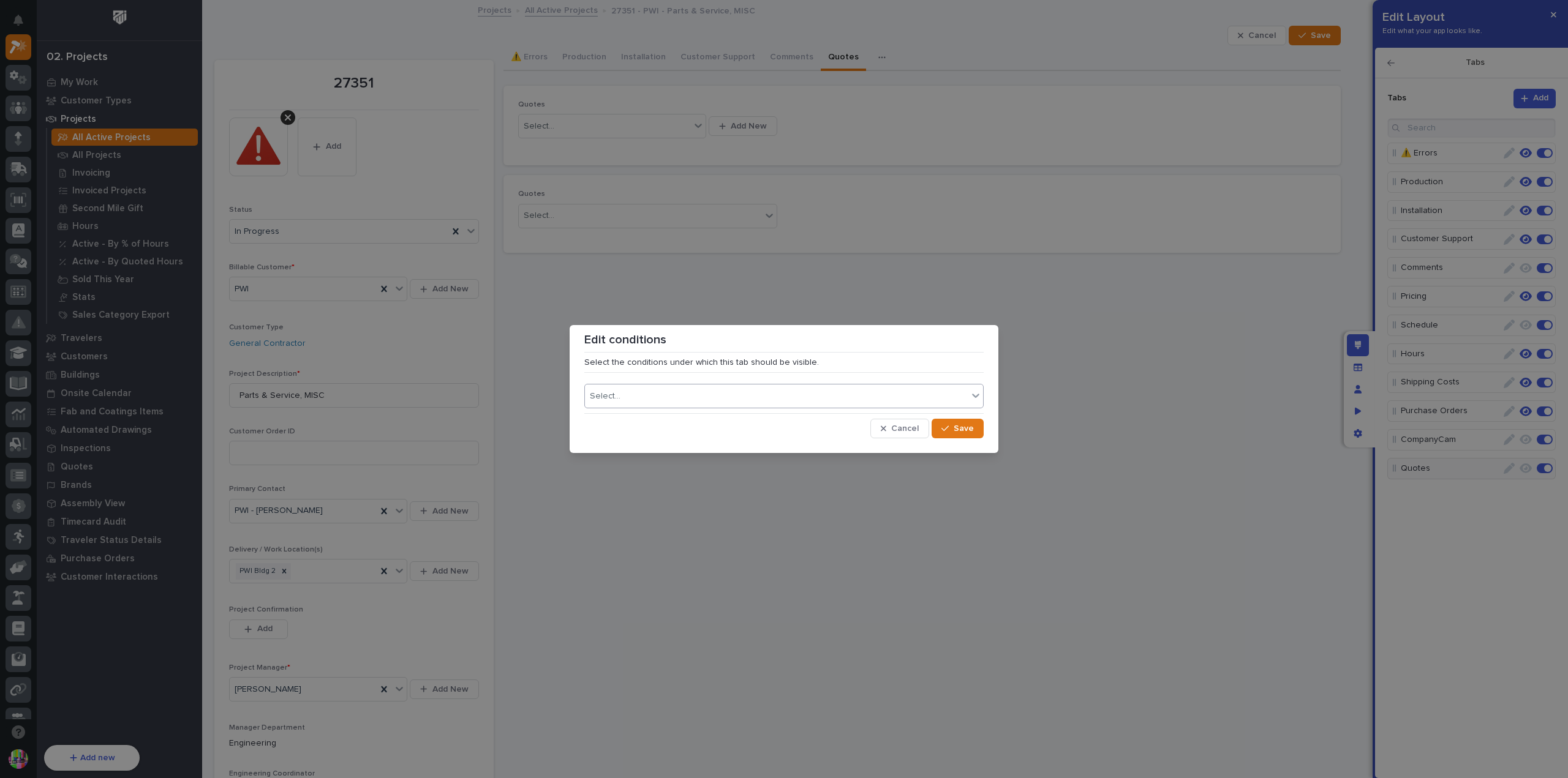
click at [851, 393] on div "Select..." at bounding box center [776, 396] width 383 height 17
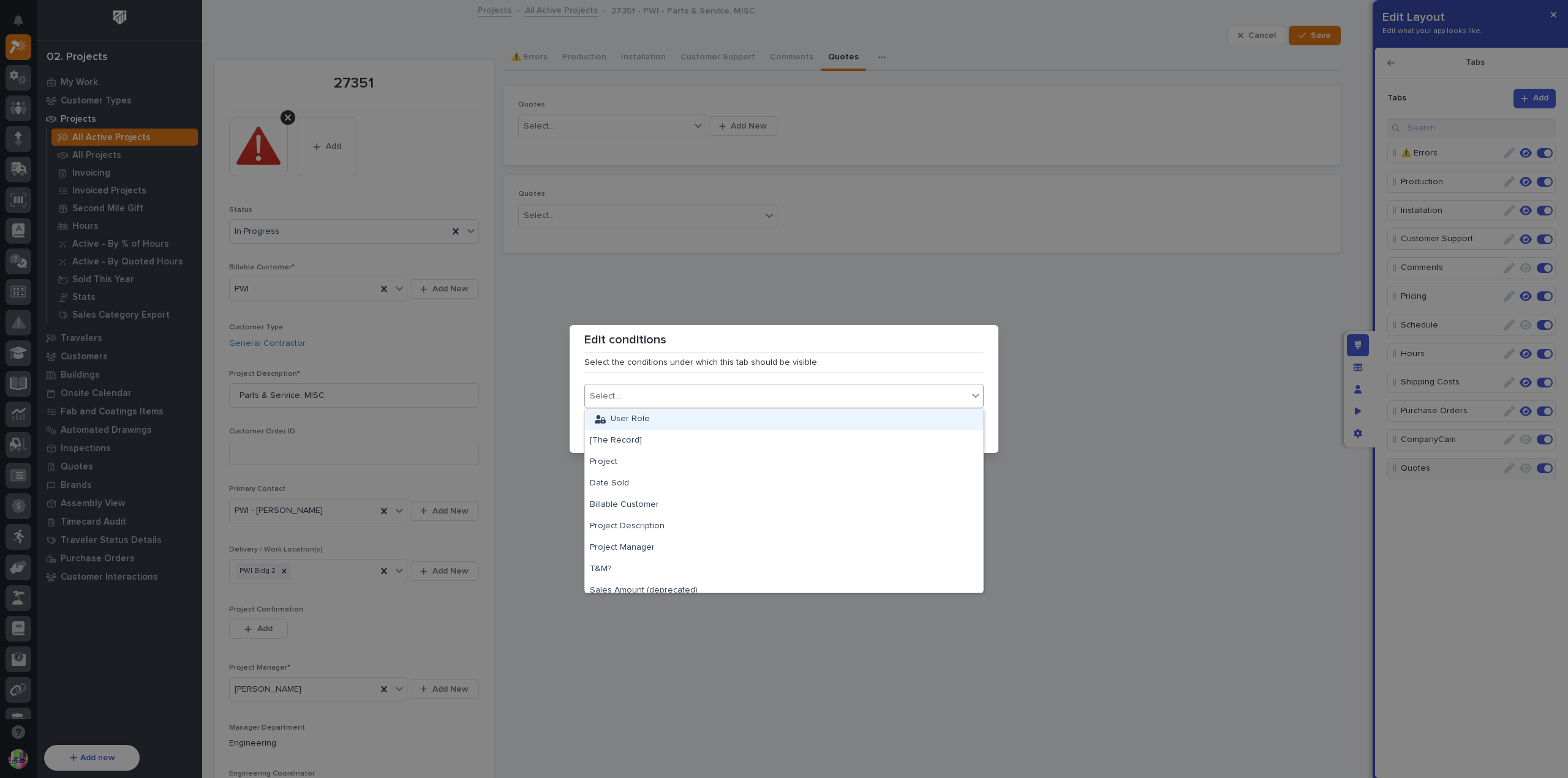
click at [778, 413] on div "User Role" at bounding box center [784, 420] width 398 height 21
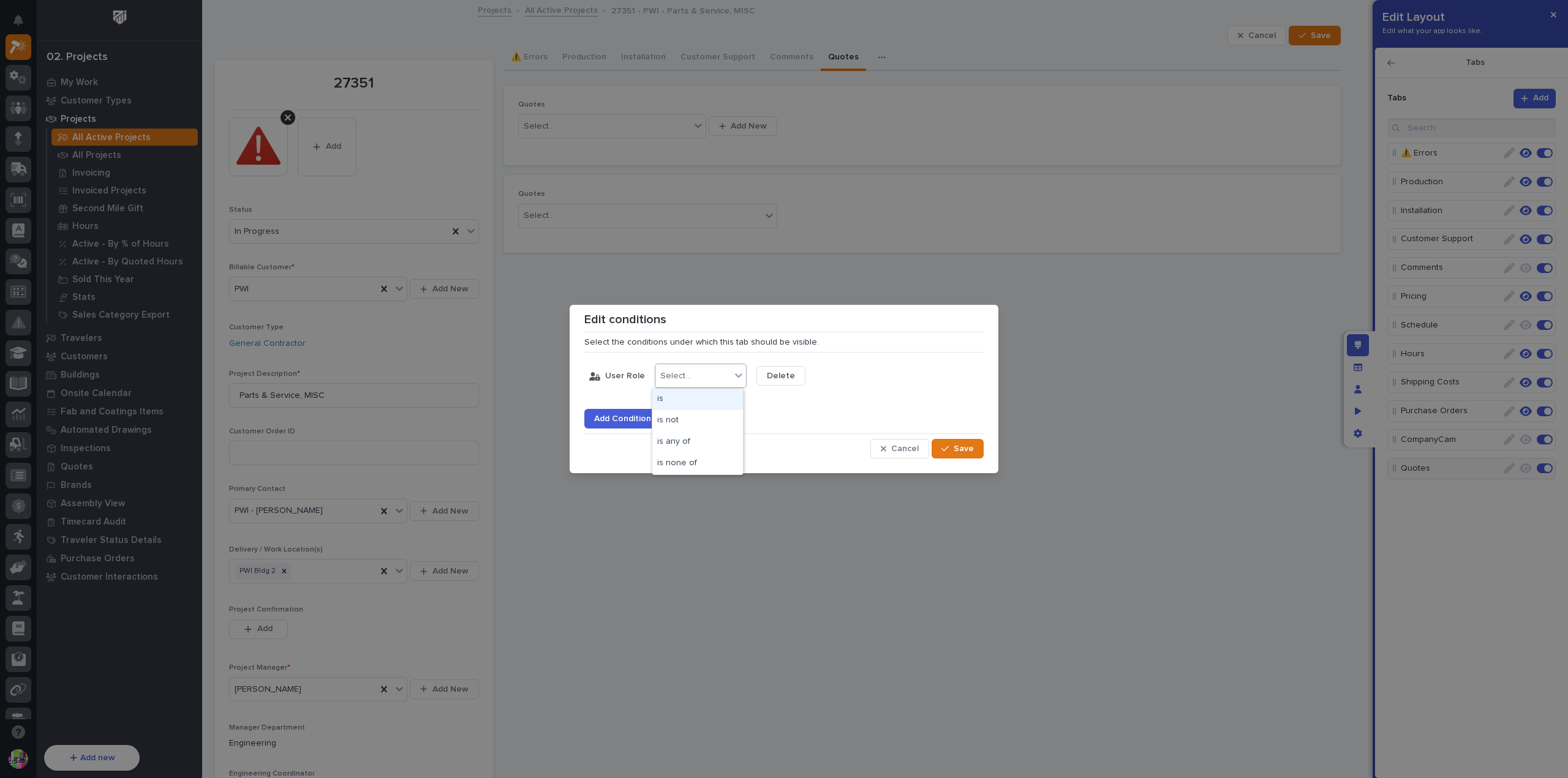
click at [706, 383] on div "Select..." at bounding box center [693, 376] width 76 height 17
click at [702, 396] on div "is" at bounding box center [697, 399] width 91 height 21
click at [782, 377] on div "Select..." at bounding box center [777, 376] width 31 height 11
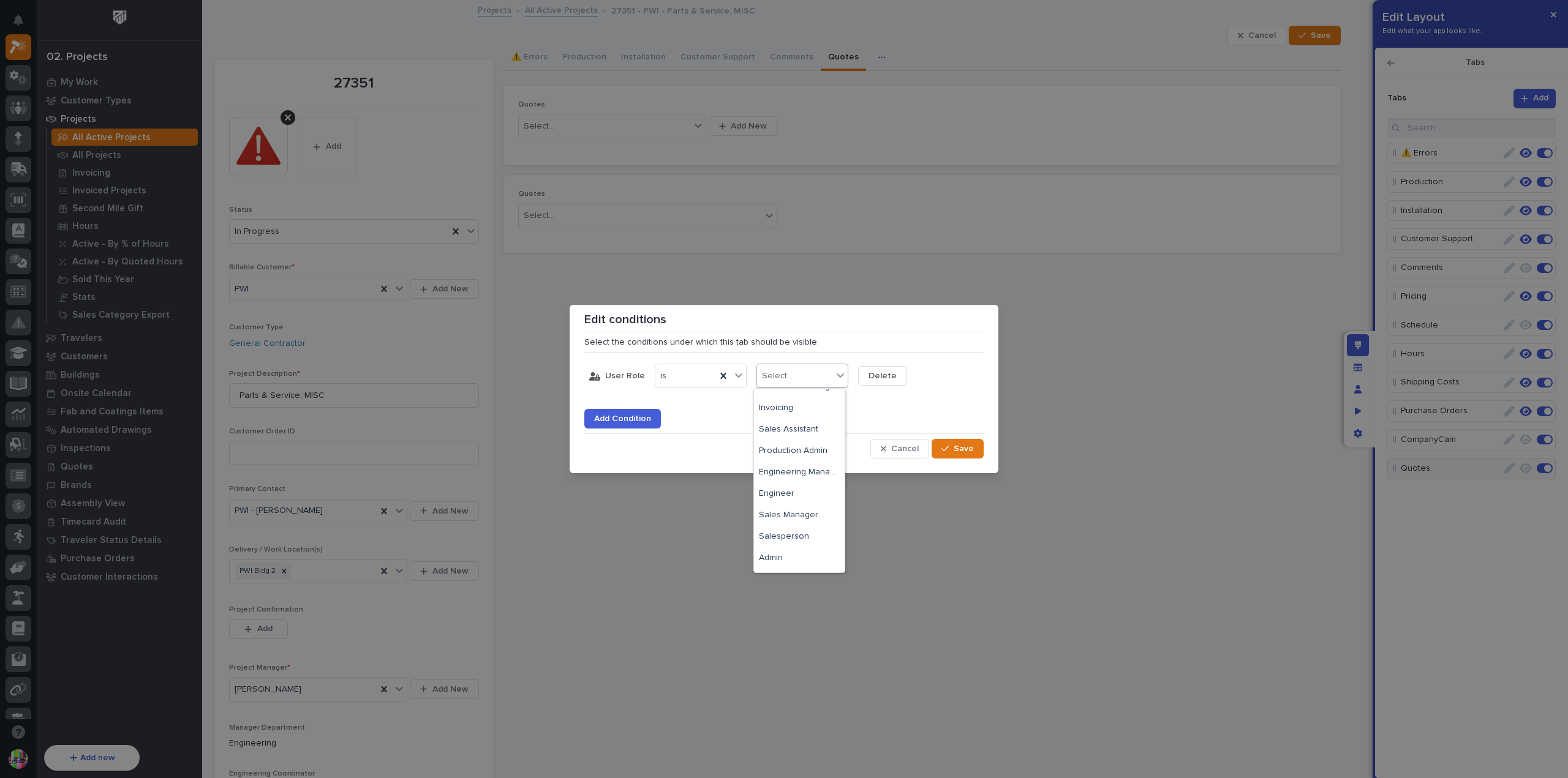
scroll to position [202, 0]
click at [789, 538] on div "Admin" at bounding box center [799, 540] width 91 height 21
click at [956, 448] on span "Save" at bounding box center [964, 449] width 20 height 11
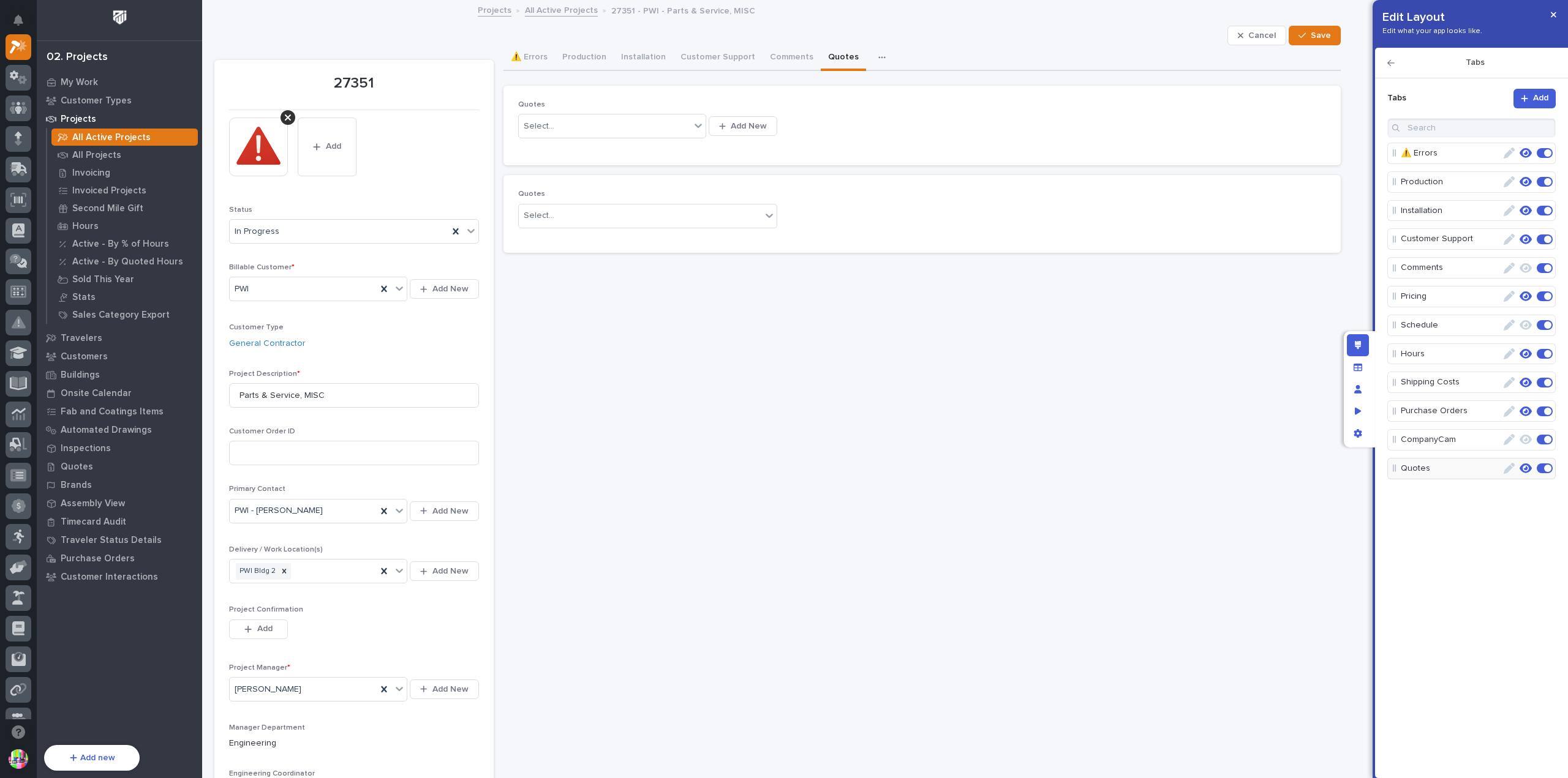
click at [1510, 469] on icon "button" at bounding box center [1509, 469] width 11 height 11
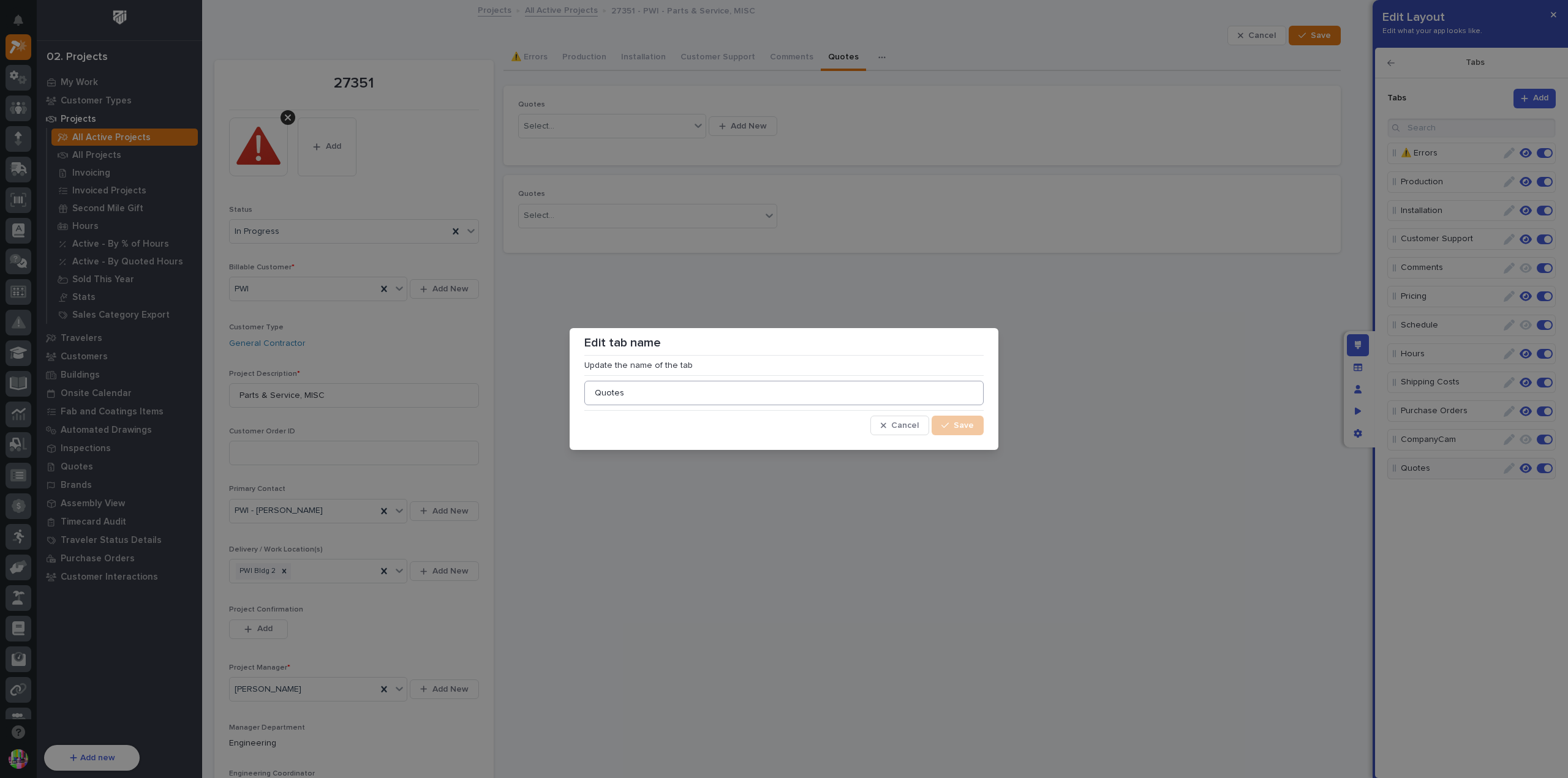
click at [596, 396] on input "Quotes" at bounding box center [784, 392] width 399 height 24
click at [651, 392] on input "Missing Quotes (RFQ)" at bounding box center [784, 392] width 399 height 24
click at [748, 392] on input "Missing Quote (RFQ)" at bounding box center [784, 392] width 399 height 24
type input "Missing Quote (RFQ)"
click at [954, 427] on button "Save" at bounding box center [958, 425] width 52 height 19
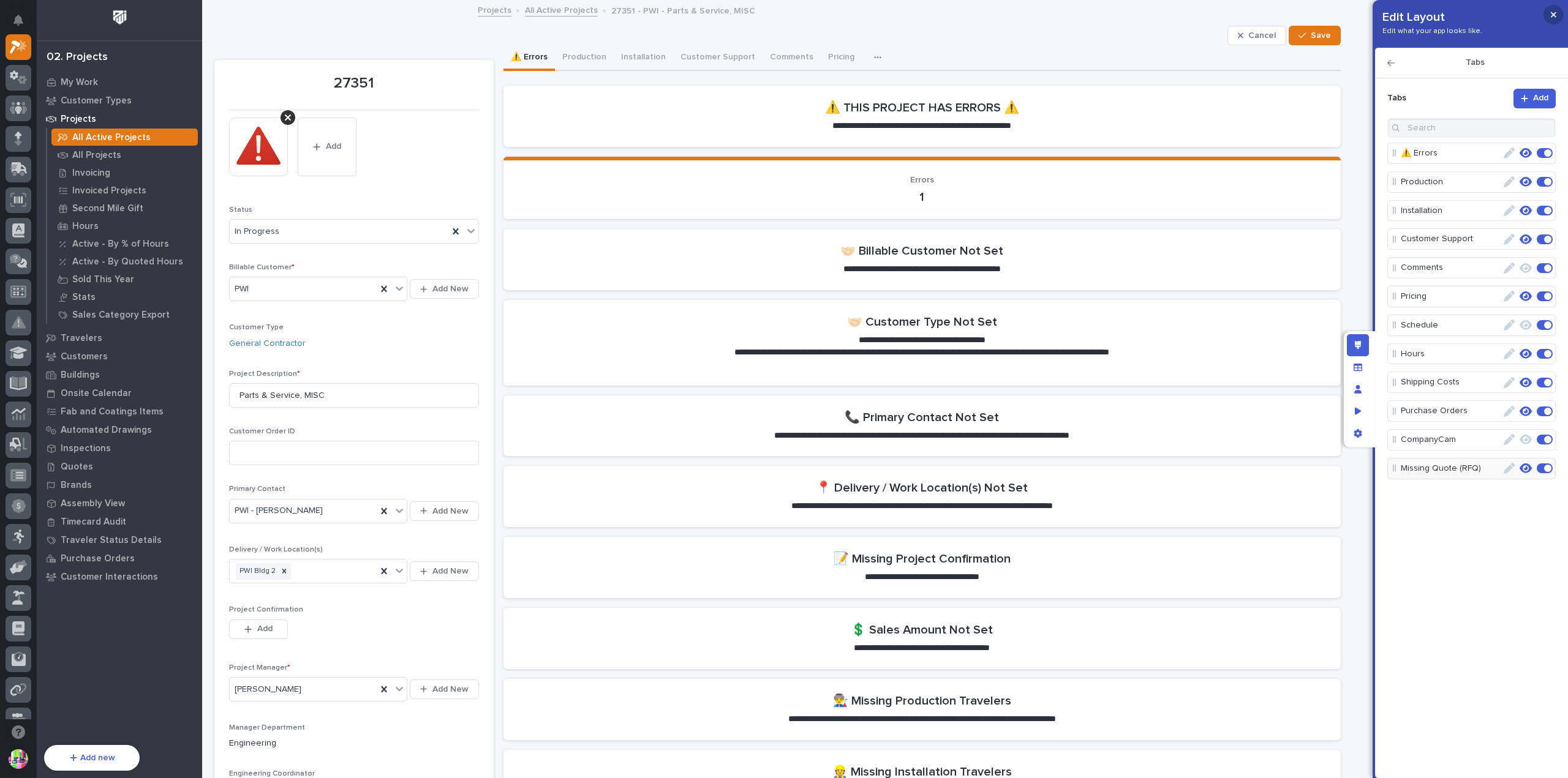
click at [1559, 16] on button "button" at bounding box center [1554, 14] width 20 height 19
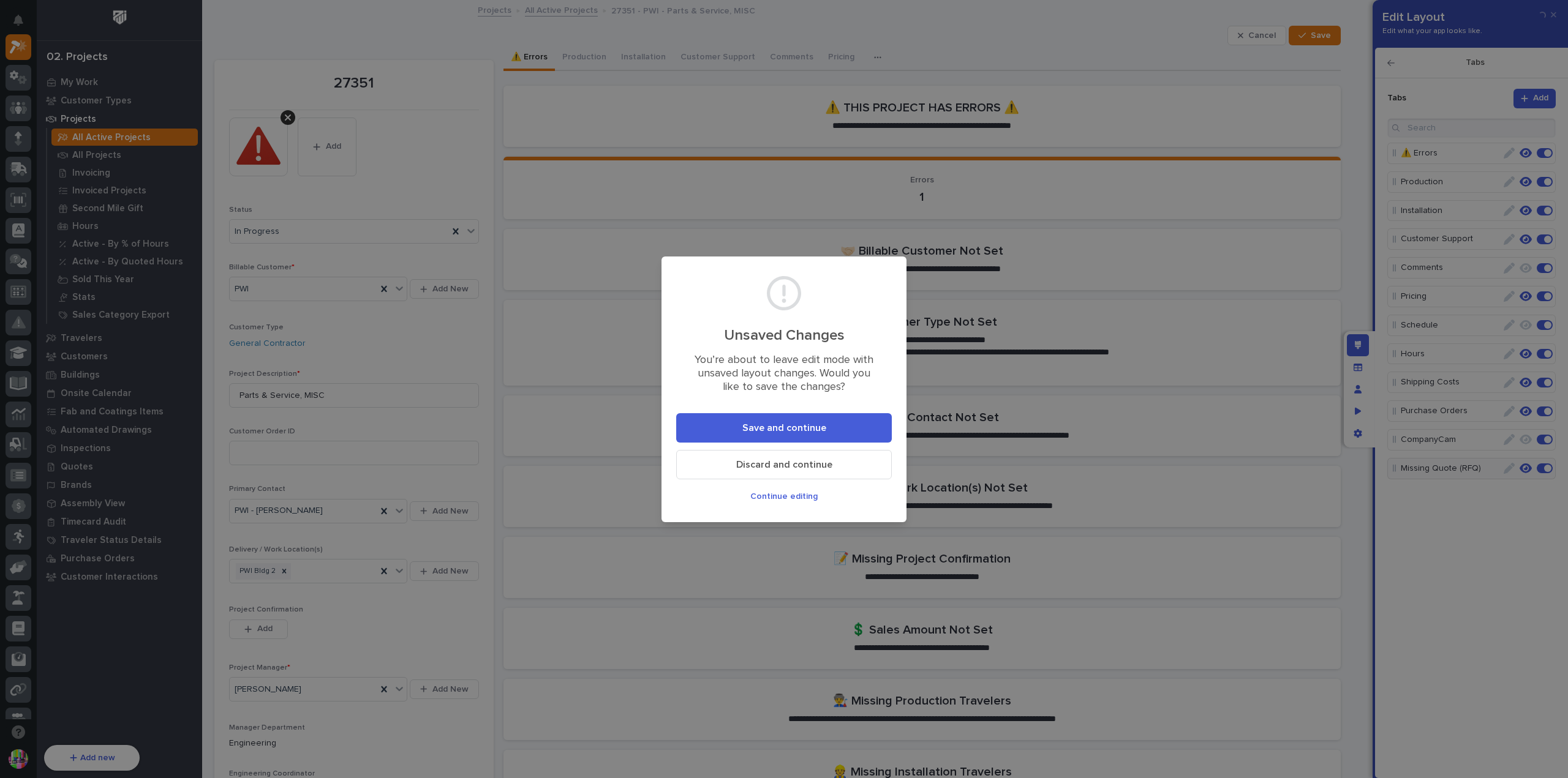
click at [799, 428] on span "Save and continue" at bounding box center [784, 428] width 84 height 13
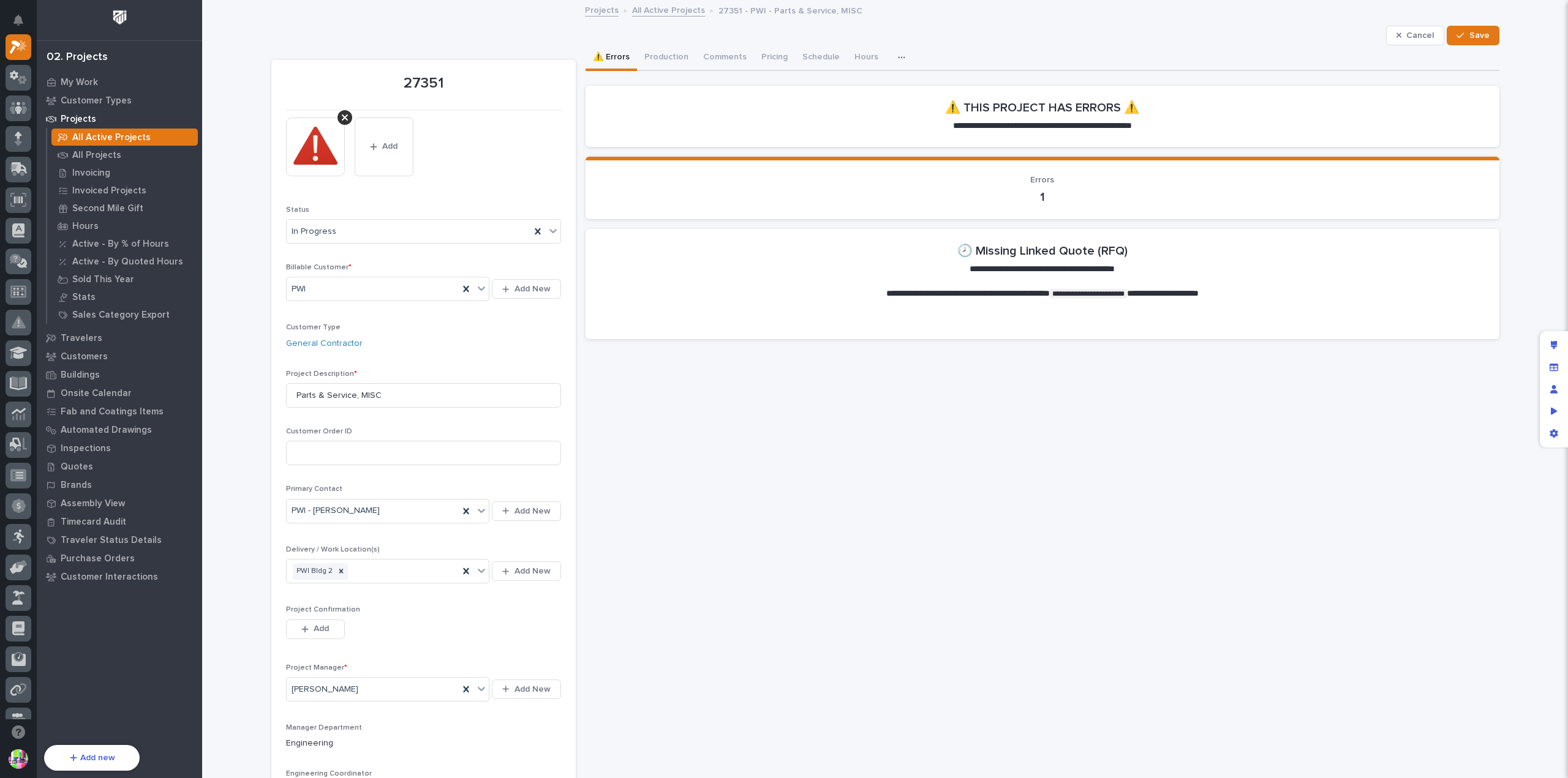
click at [898, 55] on icon "button" at bounding box center [902, 57] width 7 height 9
click at [92, 467] on div "Quotes" at bounding box center [119, 466] width 159 height 17
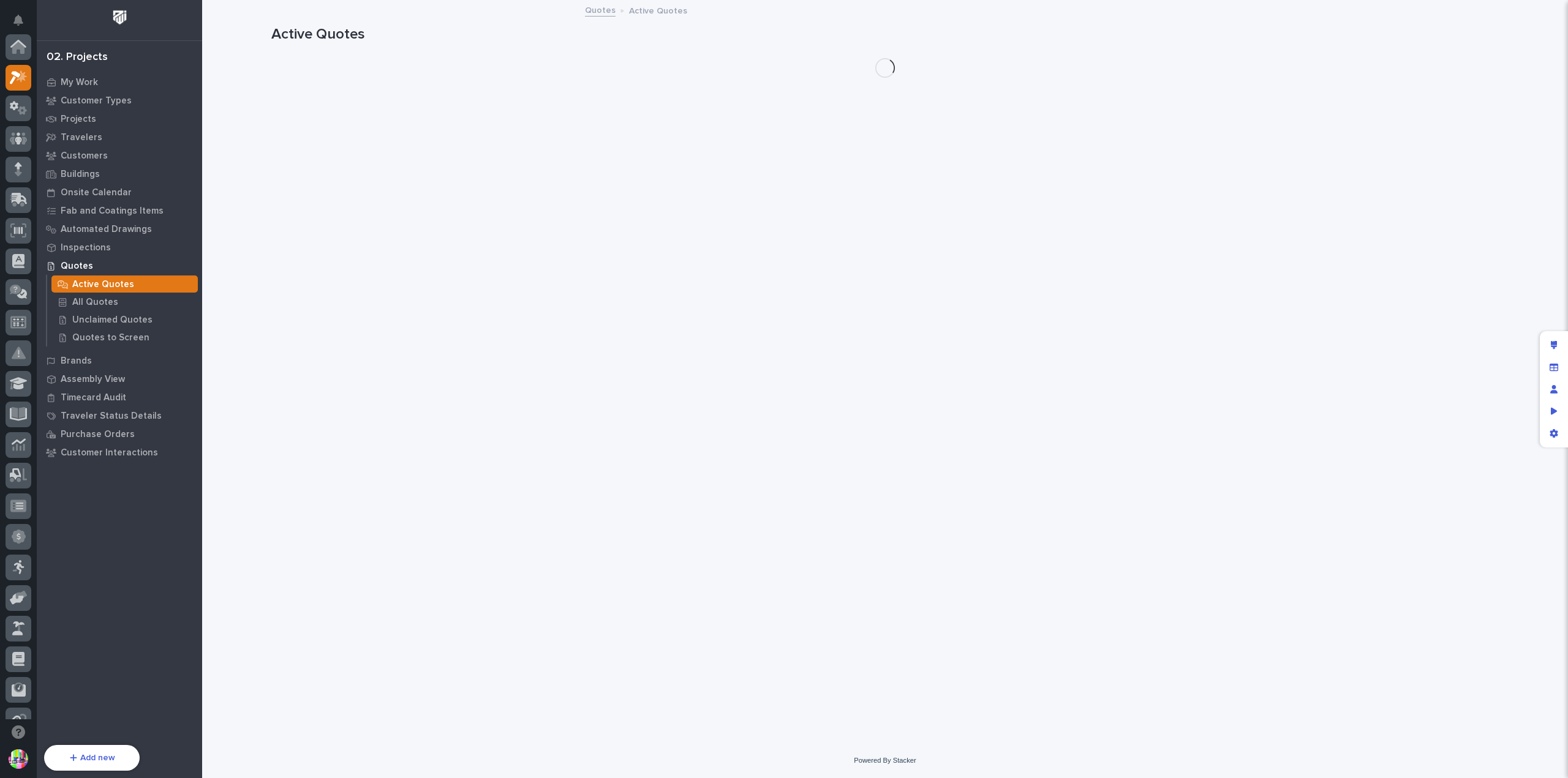
scroll to position [31, 0]
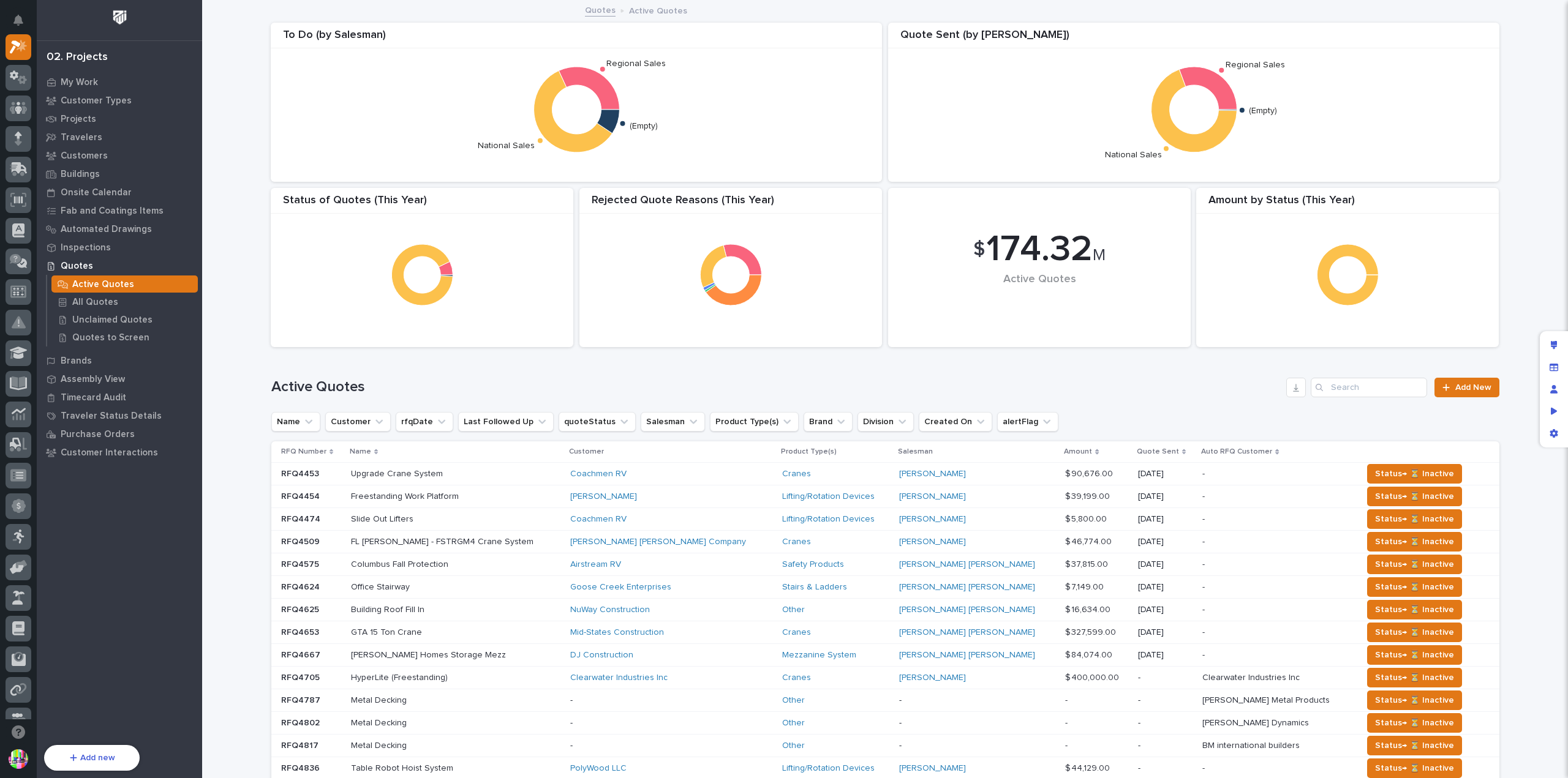
click at [332, 476] on p at bounding box center [311, 474] width 60 height 11
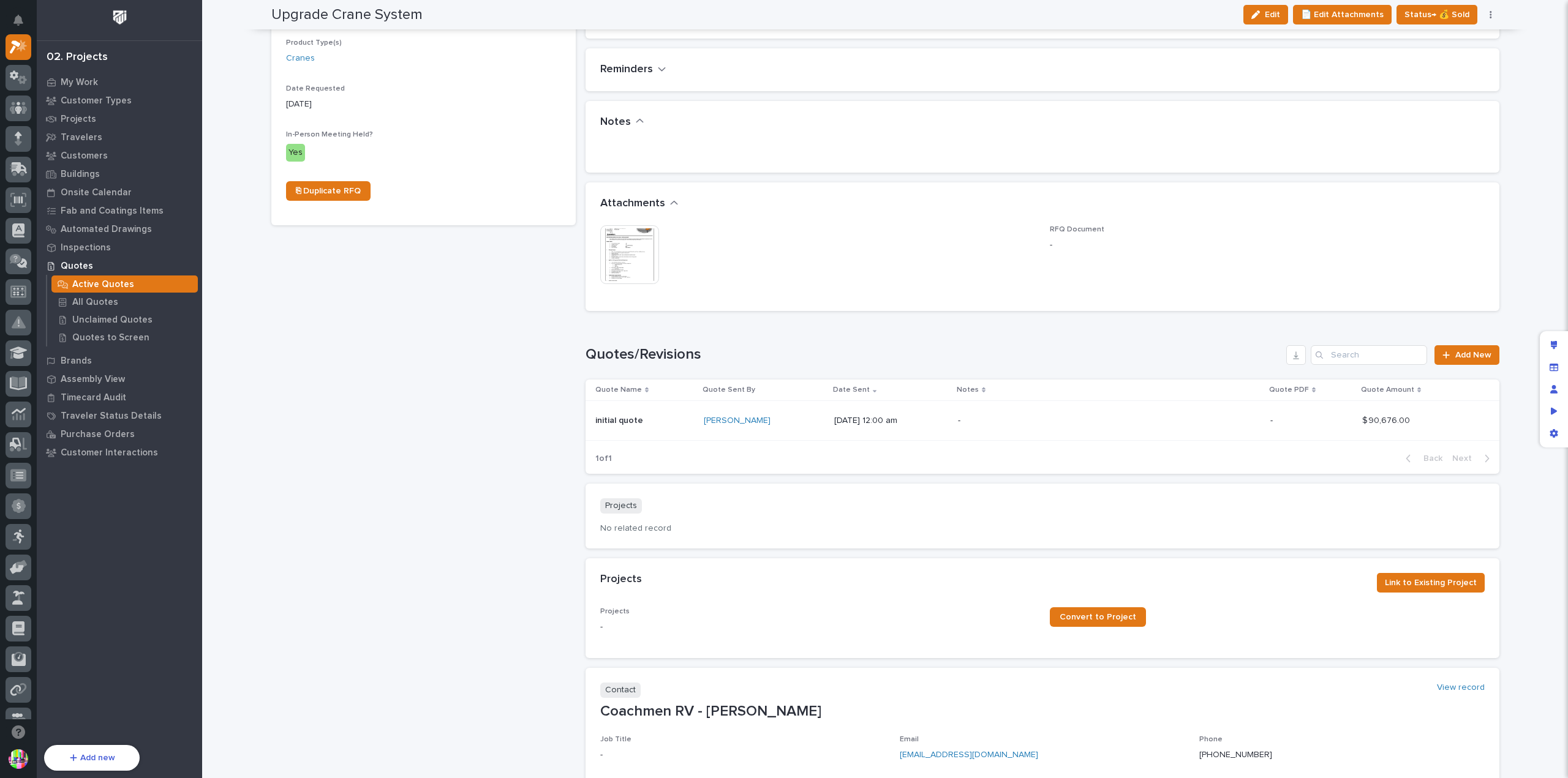
scroll to position [552, 0]
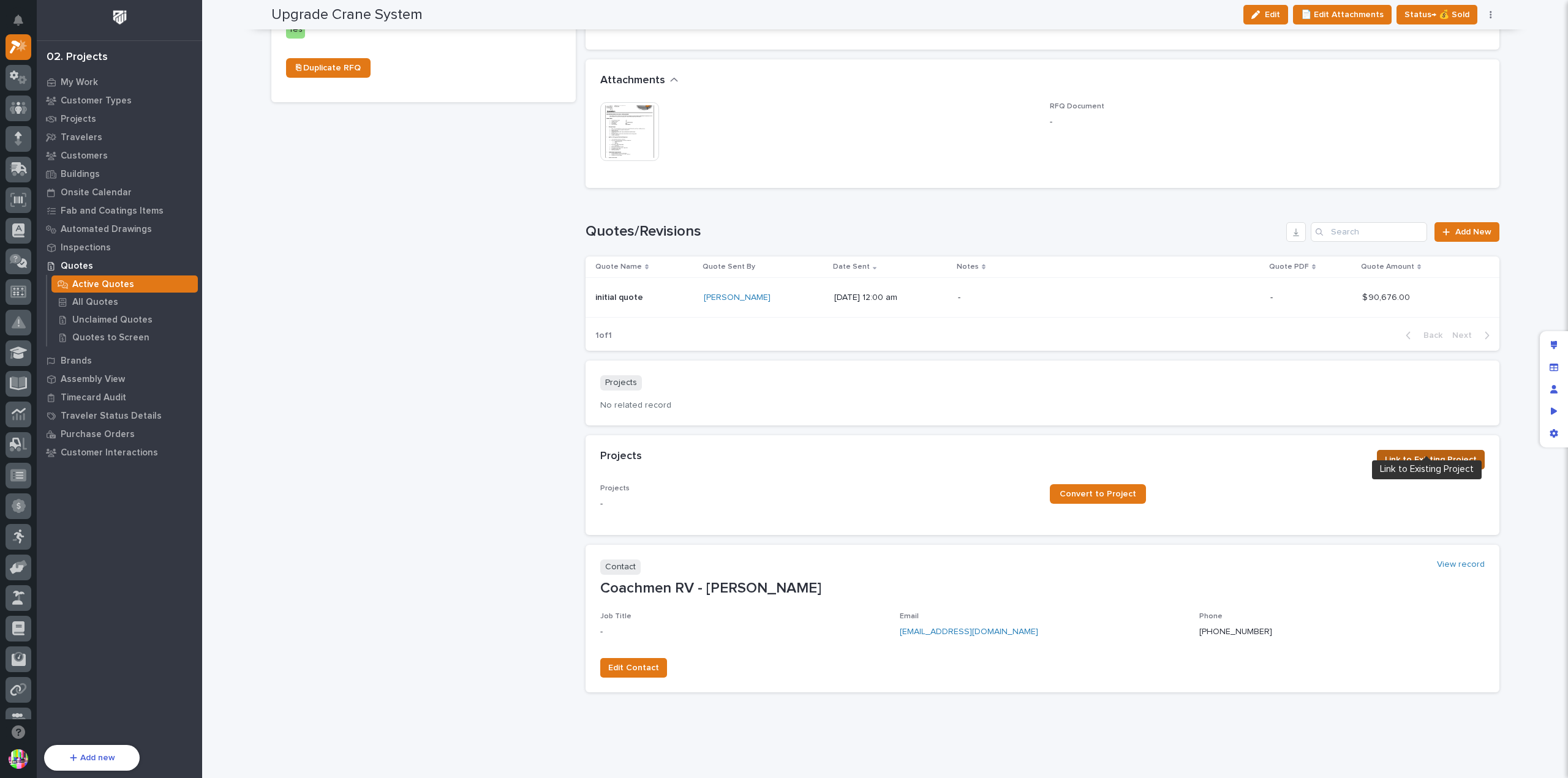
click at [1429, 452] on span "Link to Existing Project" at bounding box center [1431, 460] width 92 height 15
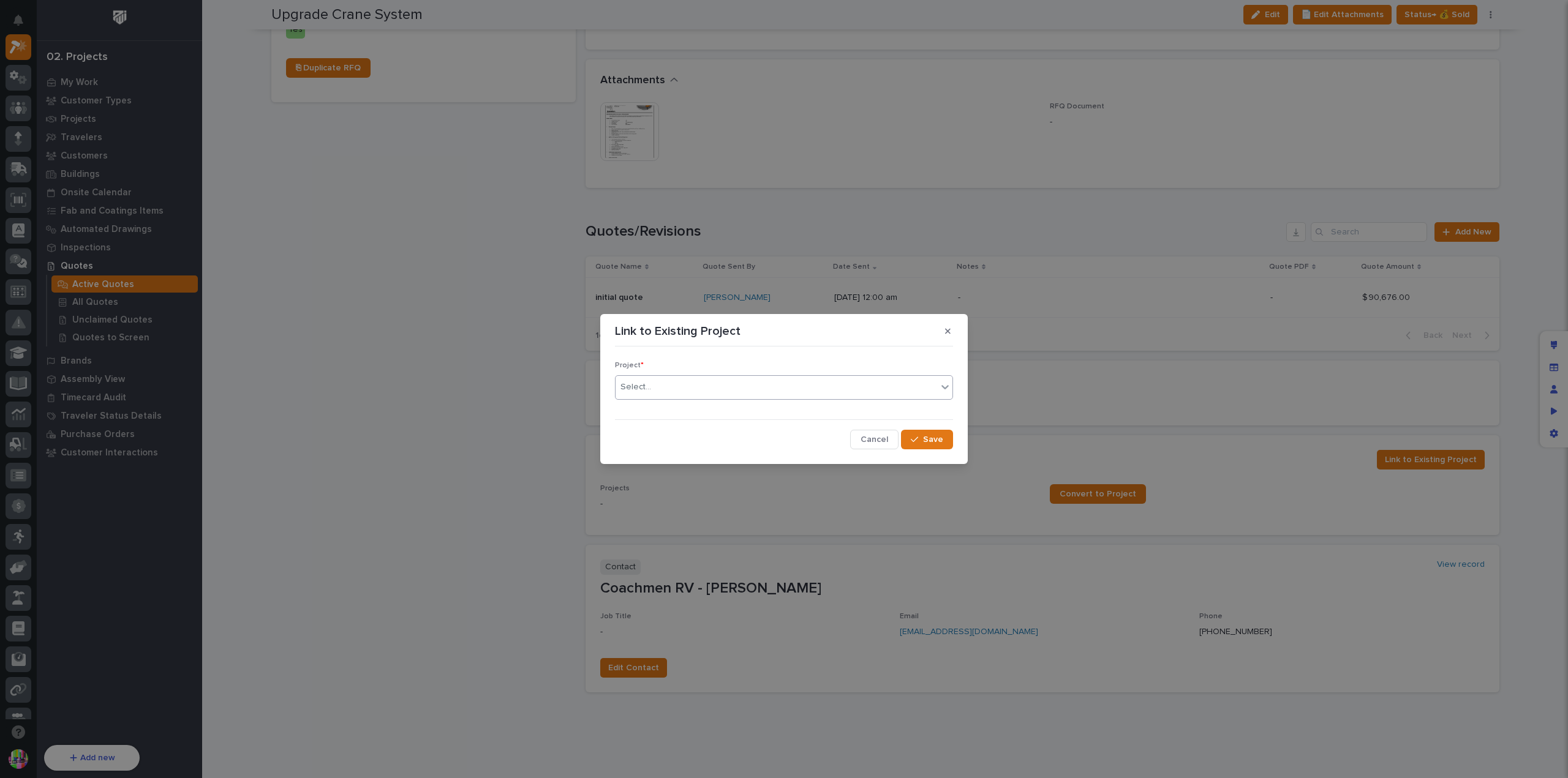
click at [833, 389] on div "Select..." at bounding box center [776, 387] width 321 height 20
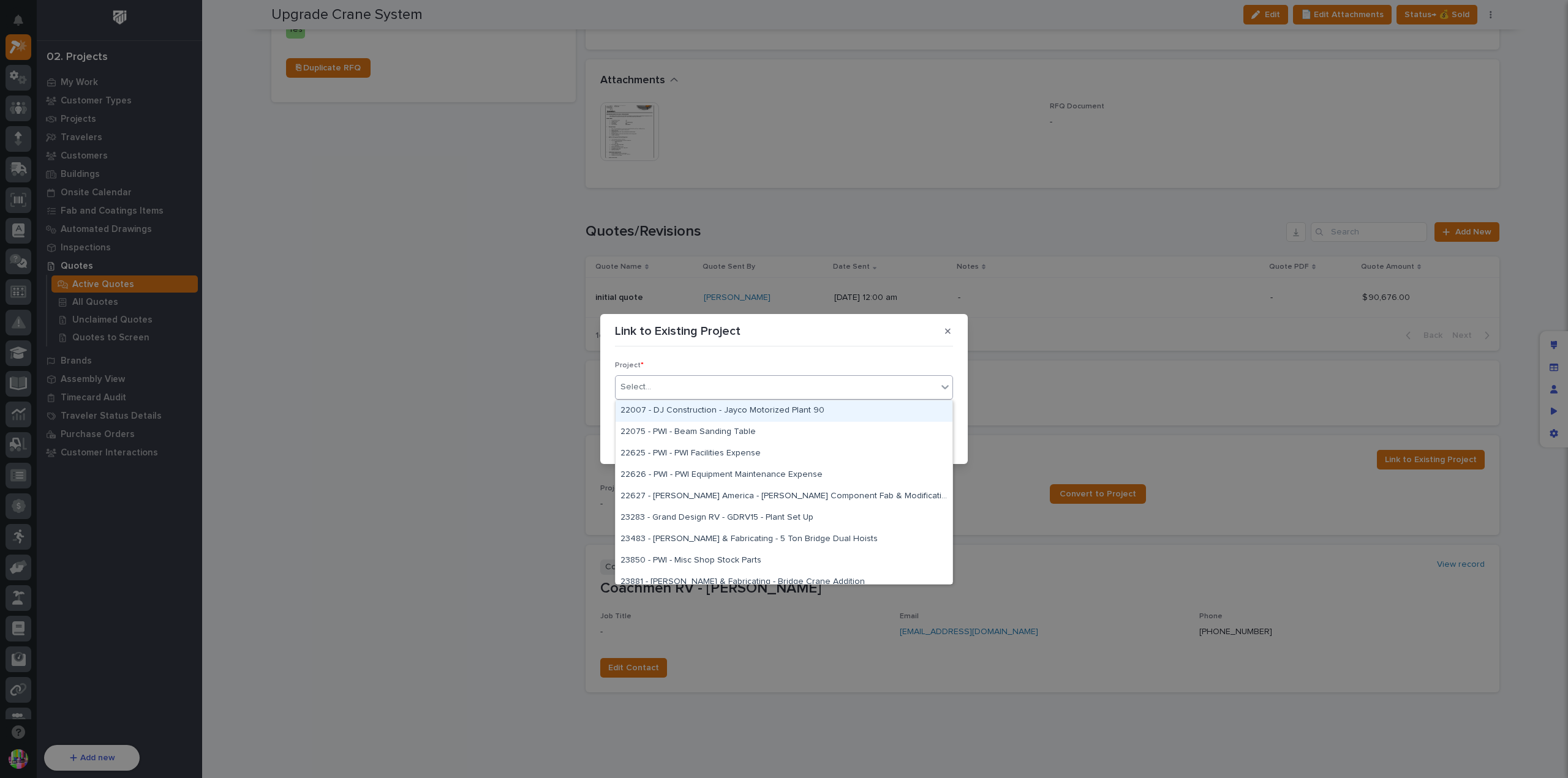
click at [1549, 344] on div "Link to Existing Project Project * option 22007 - DJ Construction - Jayco Motor…" at bounding box center [784, 389] width 1568 height 778
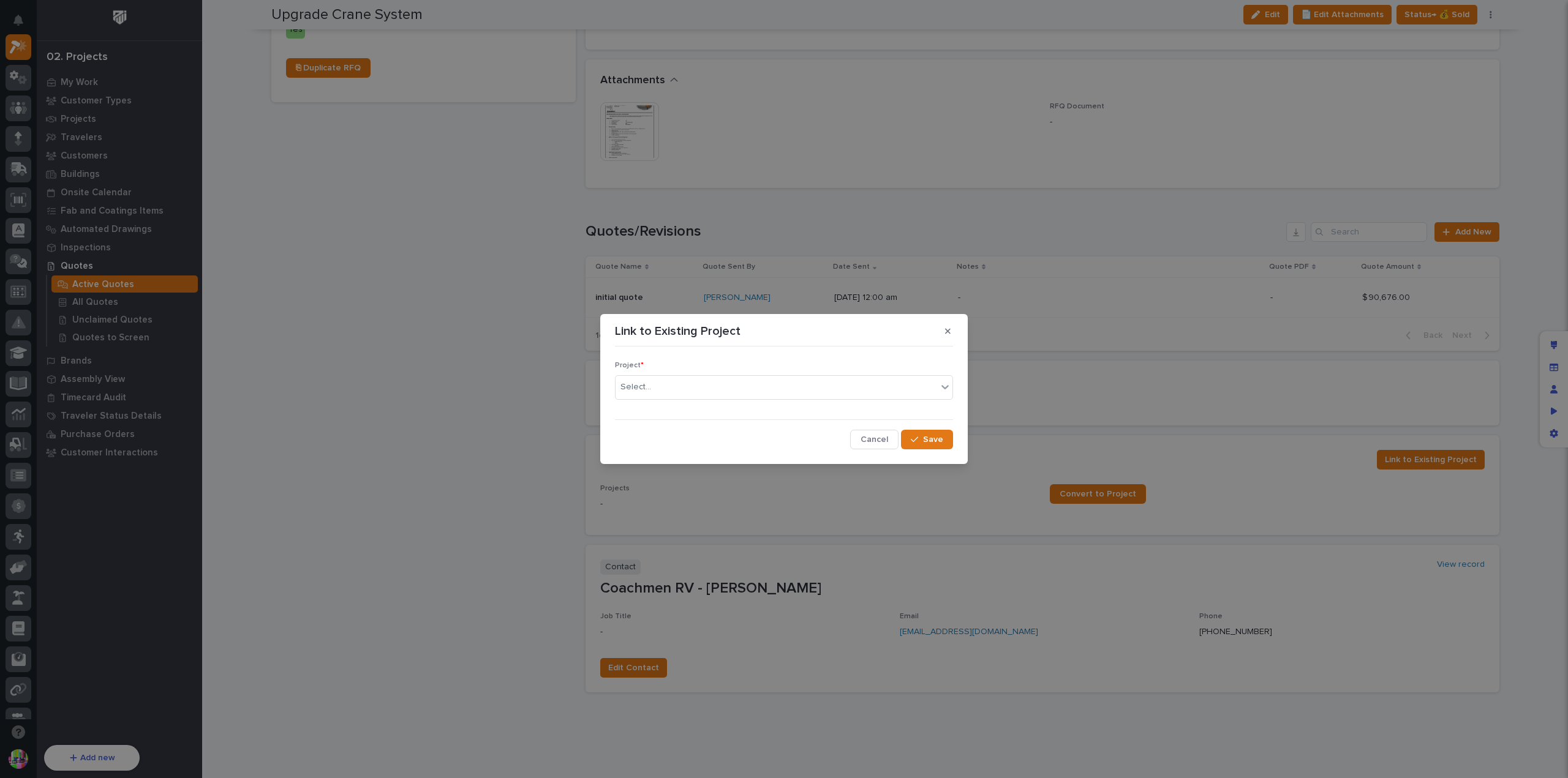
click at [1554, 346] on div "Link to Existing Project Project * Select... Cancel Save" at bounding box center [784, 389] width 1568 height 778
click at [1551, 348] on div "Link to Existing Project Project * Select... Cancel Save" at bounding box center [784, 389] width 1568 height 778
click at [949, 326] on button "button" at bounding box center [948, 331] width 20 height 19
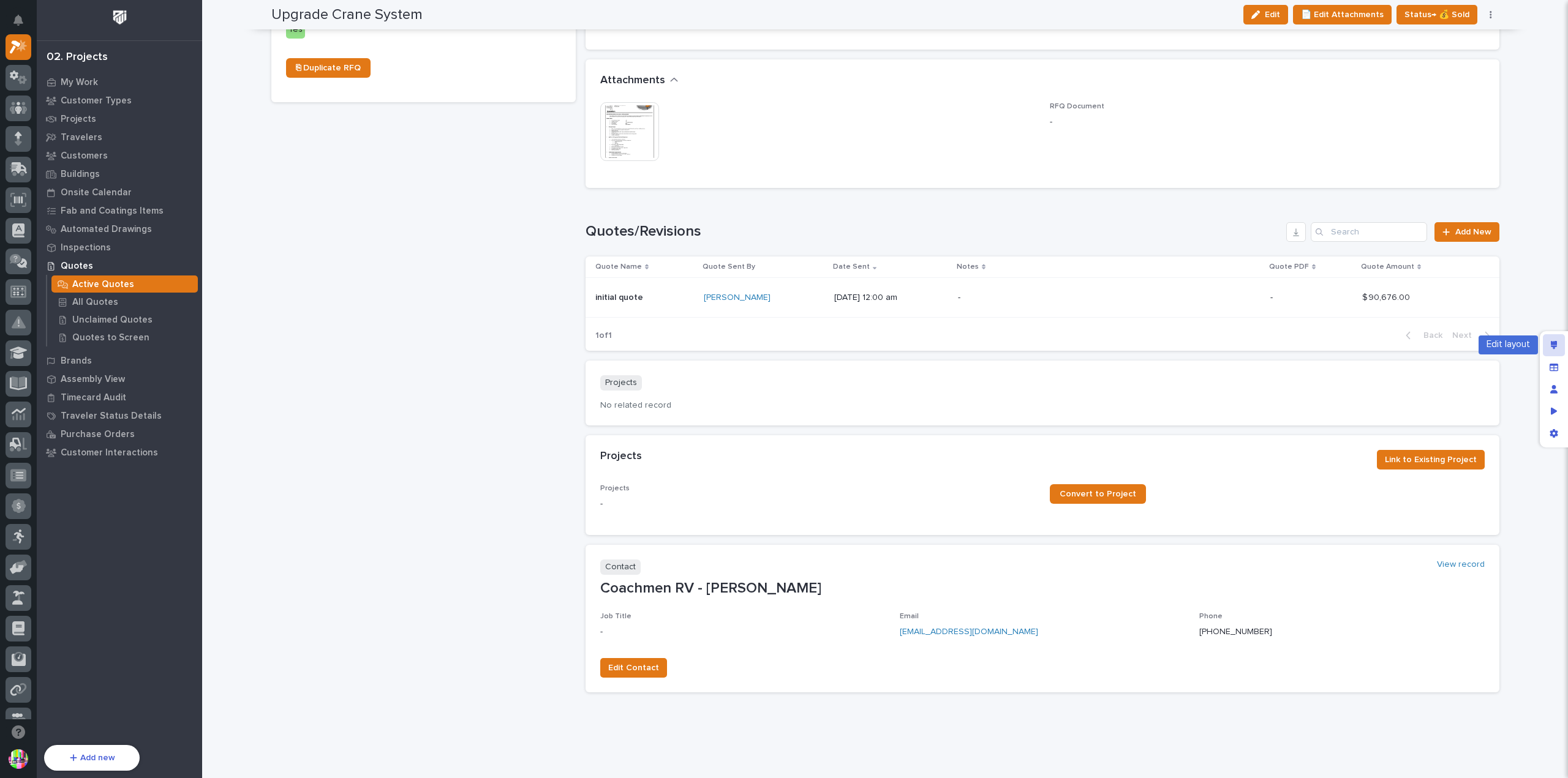
click at [1549, 345] on div "Edit layout" at bounding box center [1554, 345] width 22 height 22
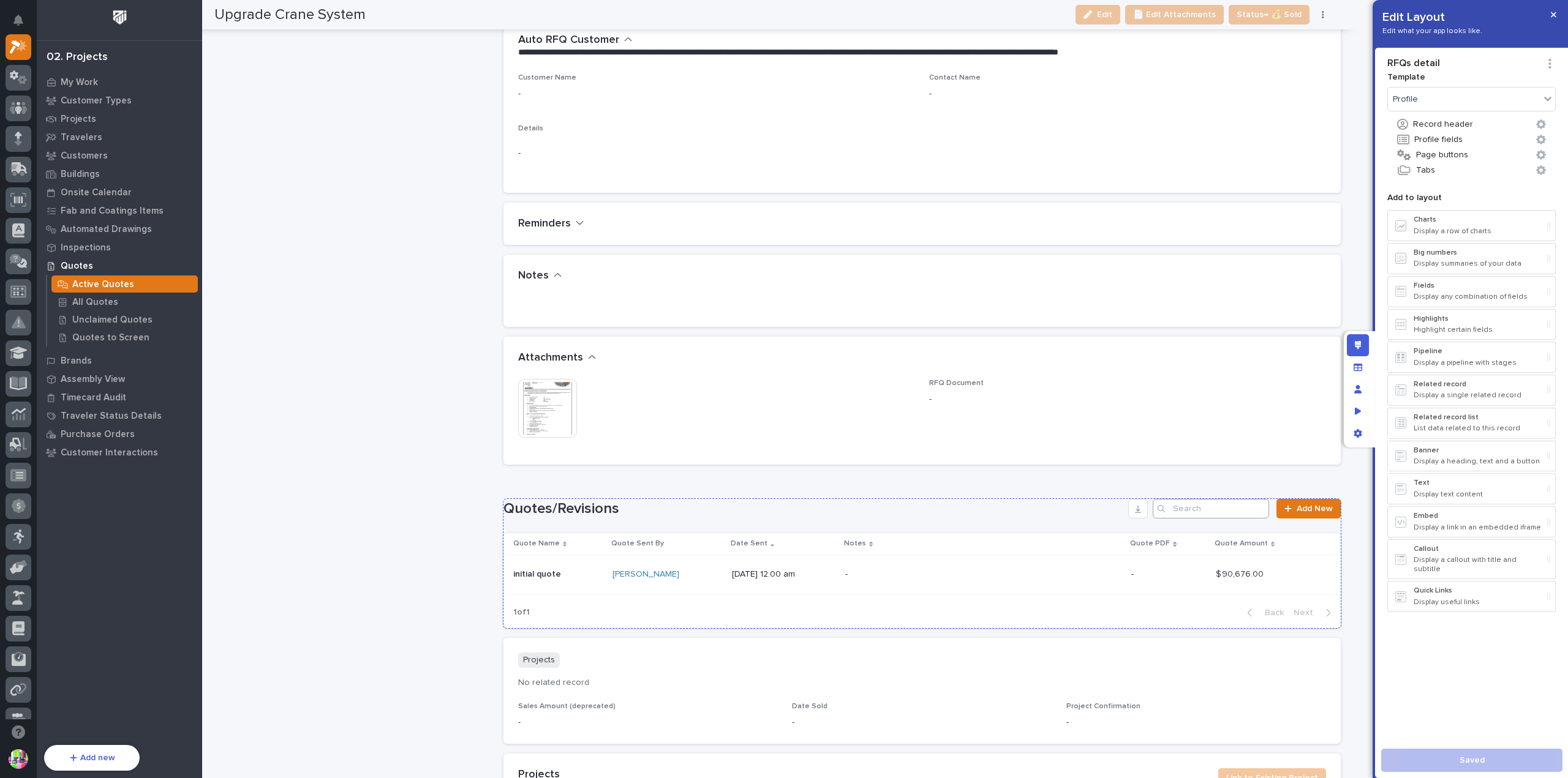
scroll to position [1913, 0]
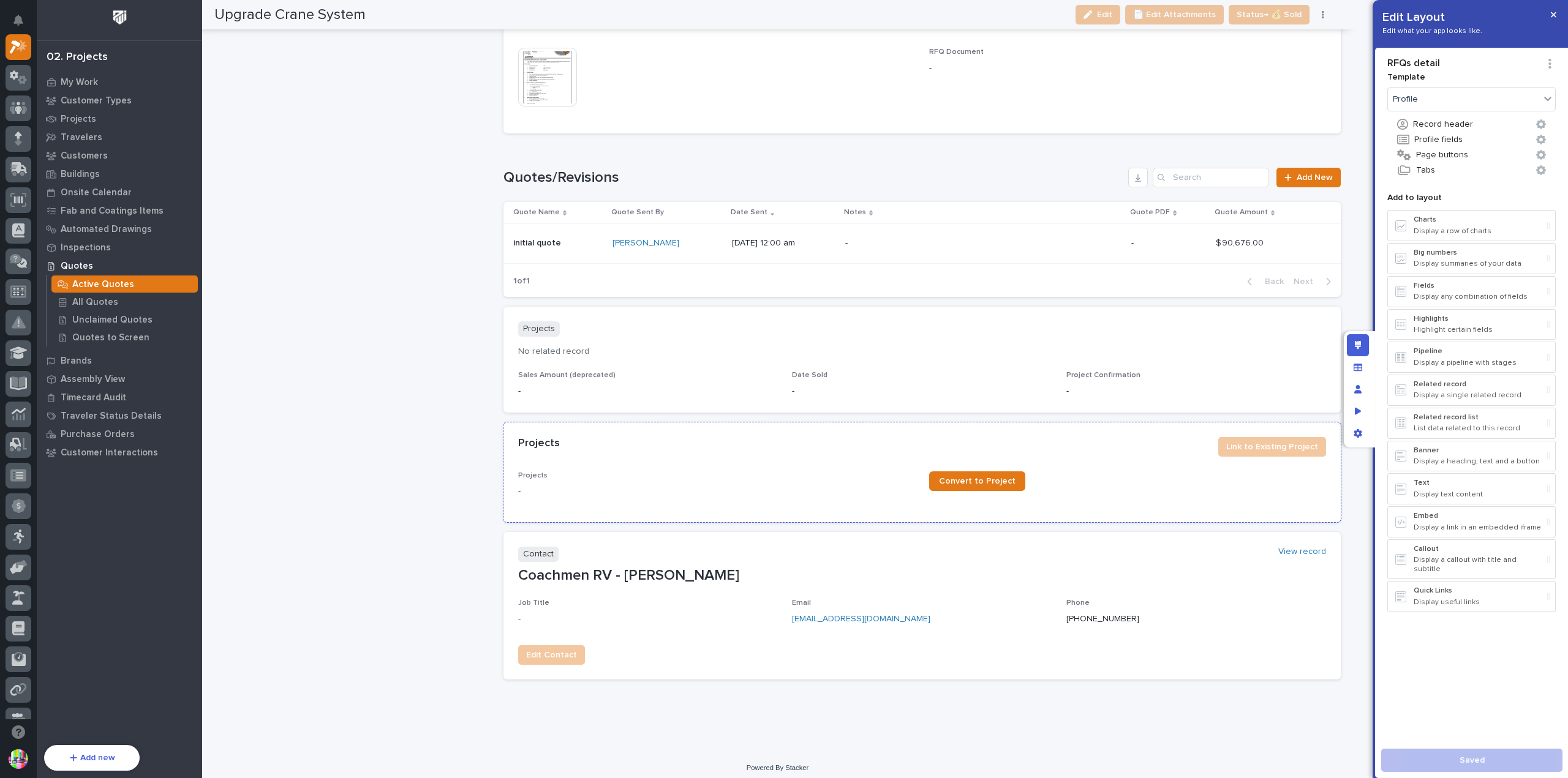
click at [1104, 452] on div "Projects Link to Existing Project" at bounding box center [923, 447] width 838 height 49
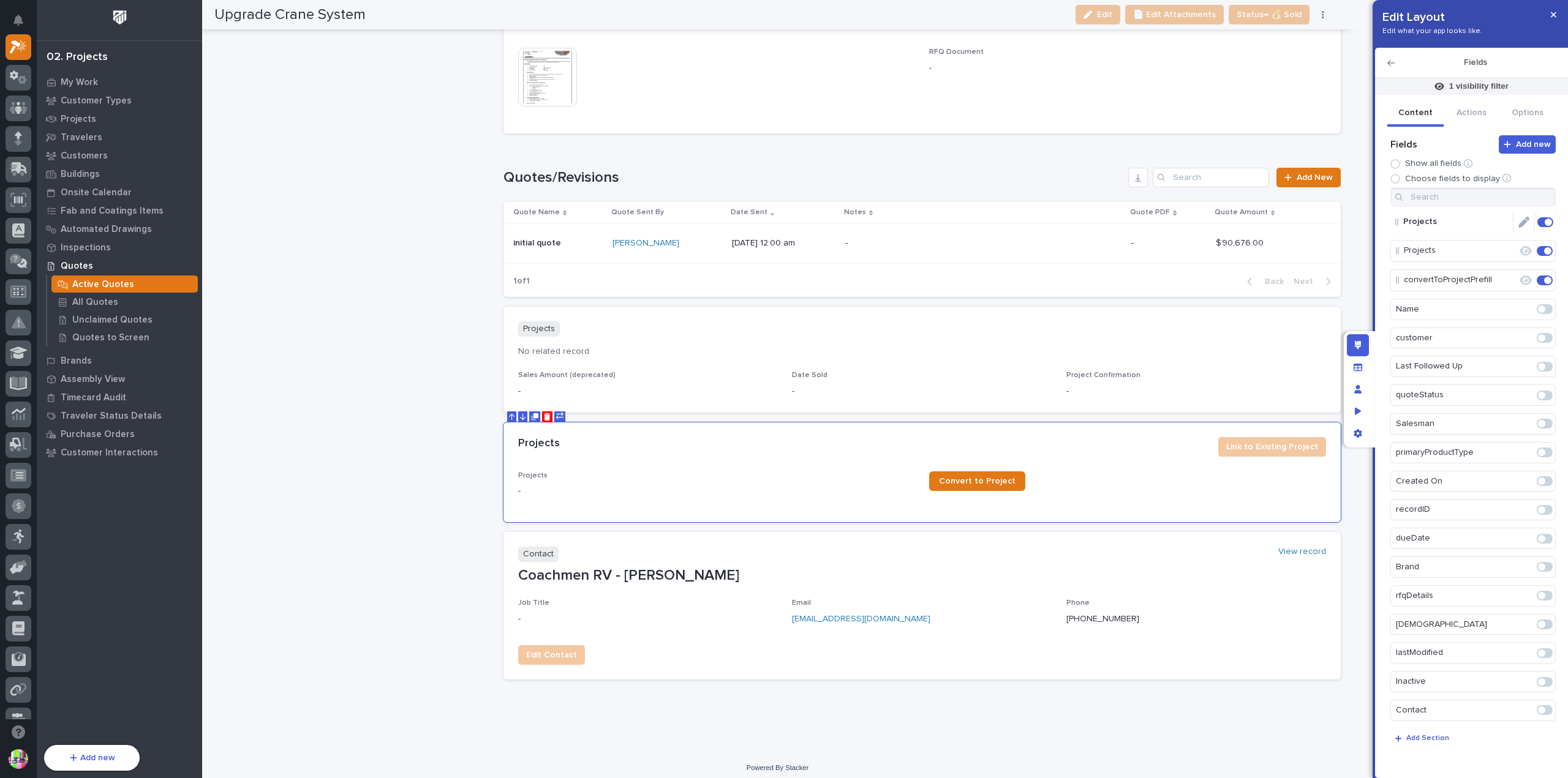
click at [1519, 225] on icon "Edit" at bounding box center [1524, 222] width 11 height 11
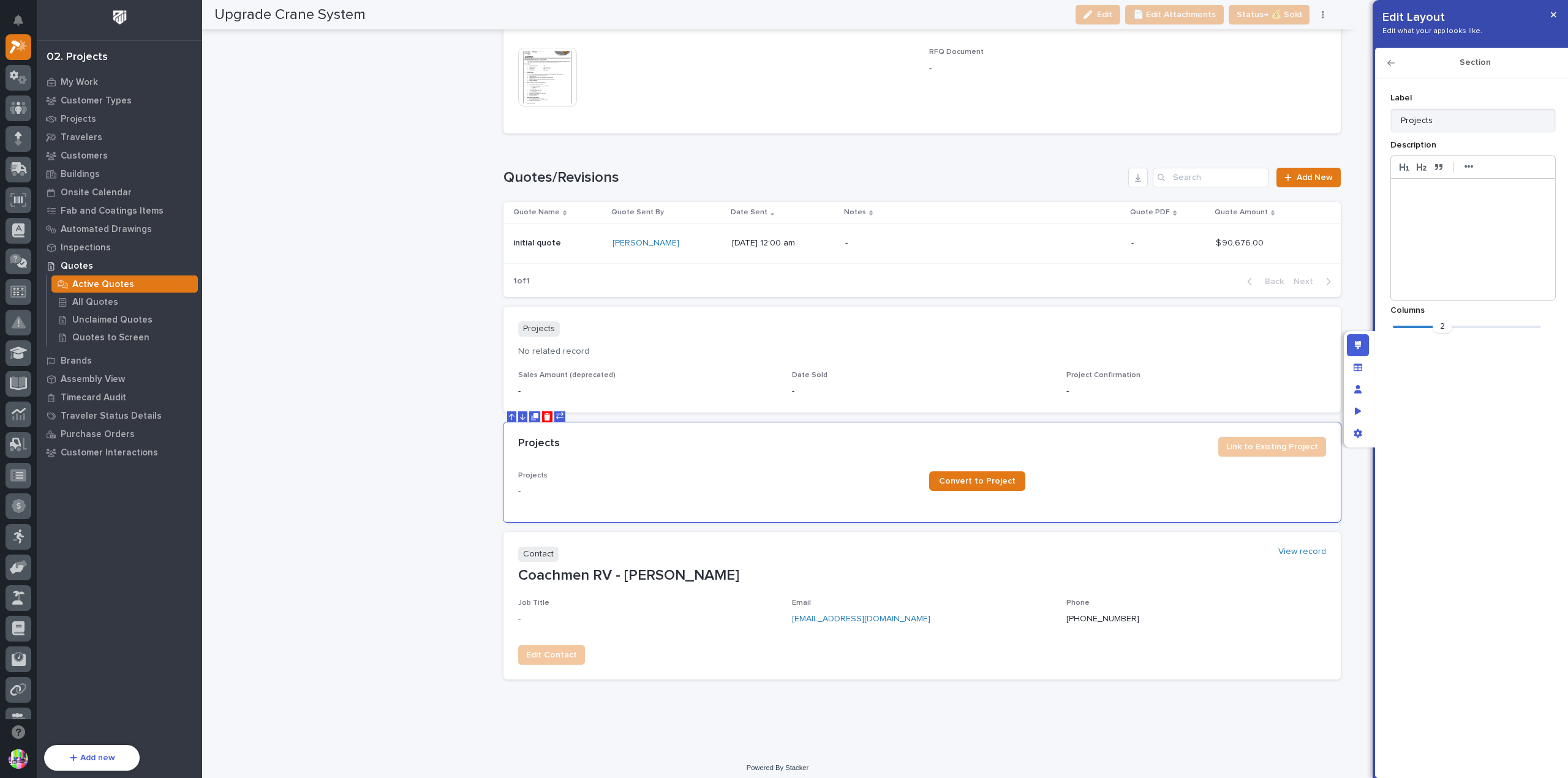
click at [1390, 64] on icon "button" at bounding box center [1391, 63] width 7 height 9
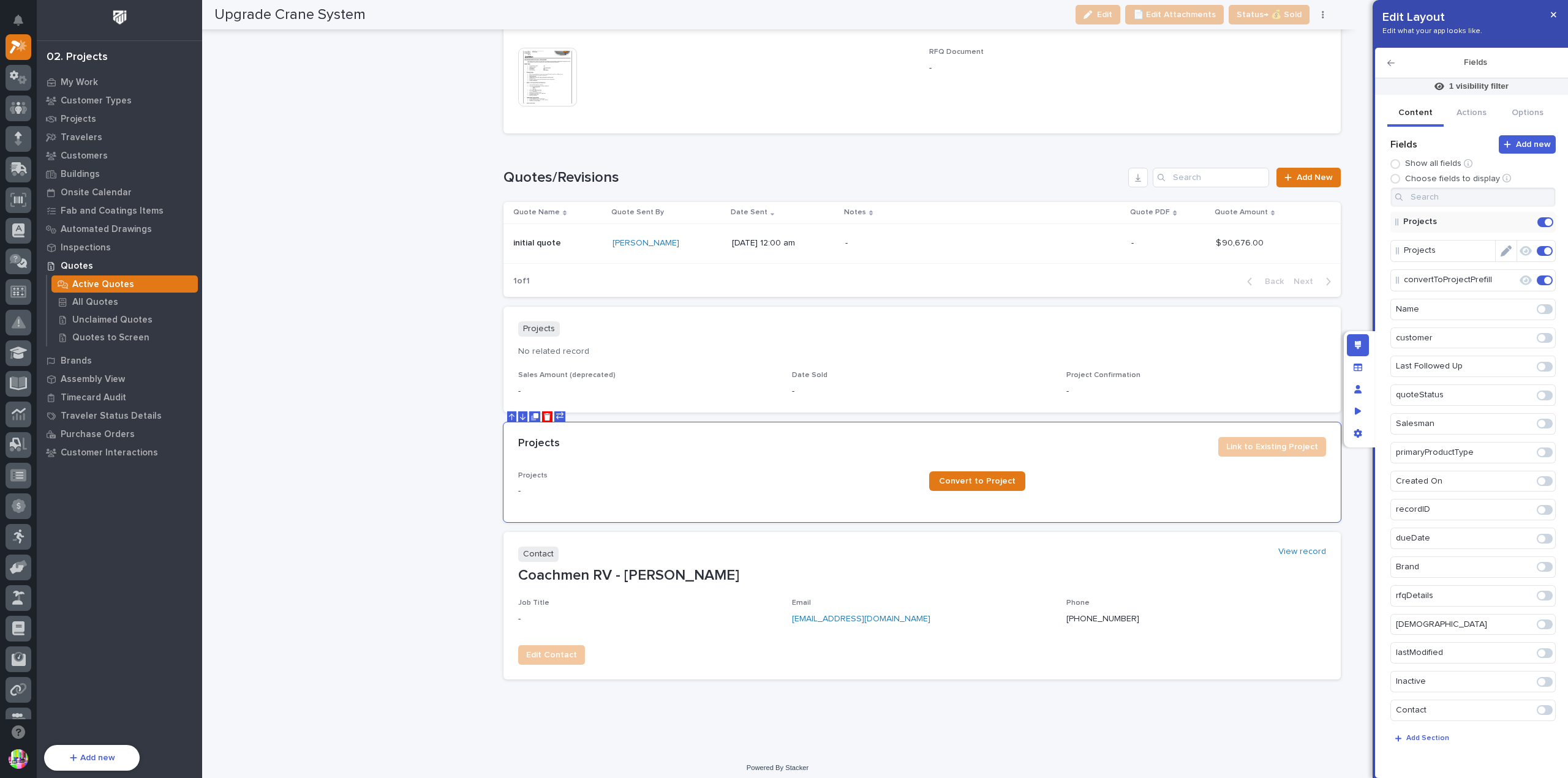
click at [1501, 247] on icon "Edit" at bounding box center [1507, 251] width 11 height 11
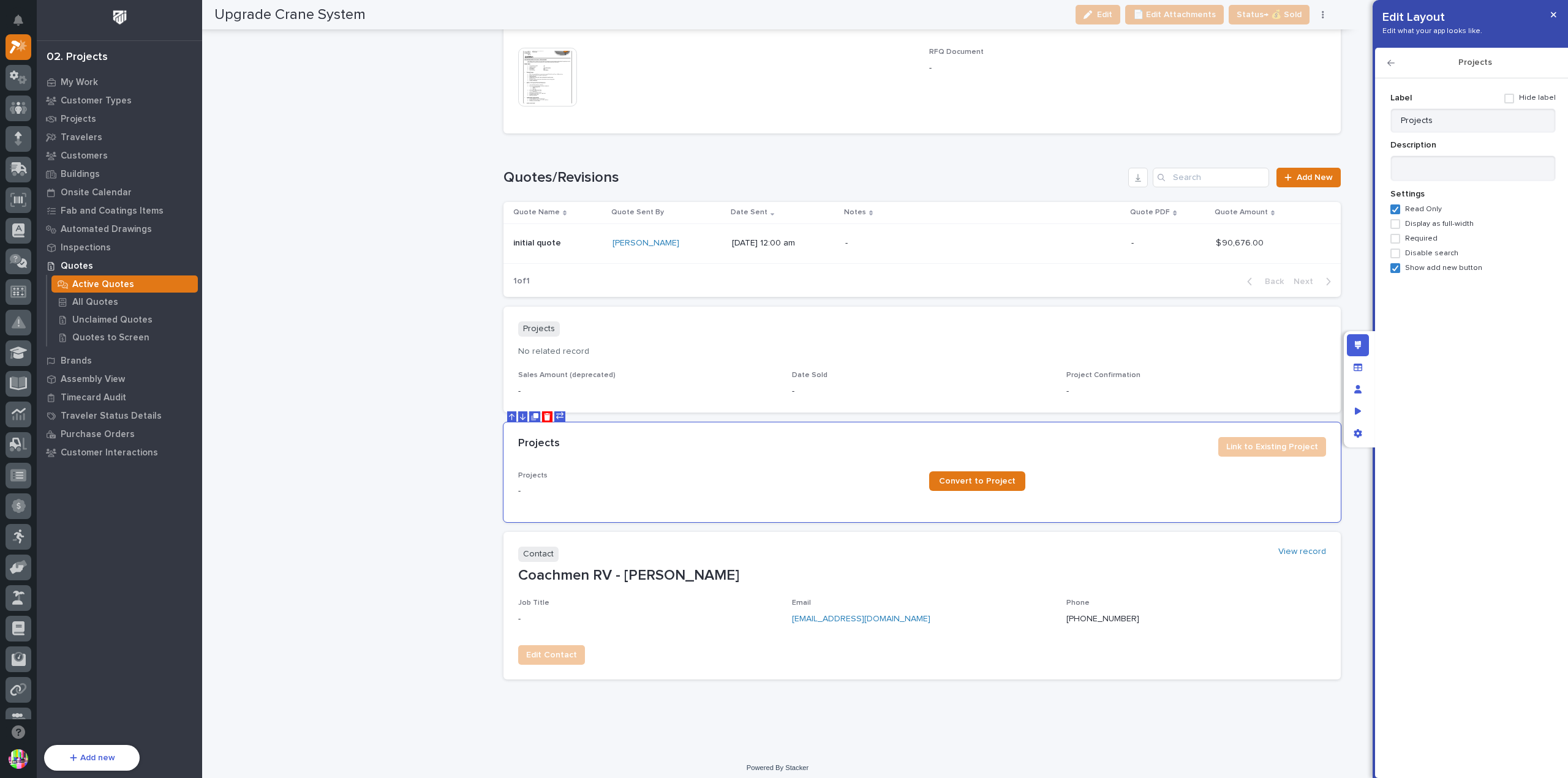
click at [1393, 67] on icon "button" at bounding box center [1391, 63] width 7 height 9
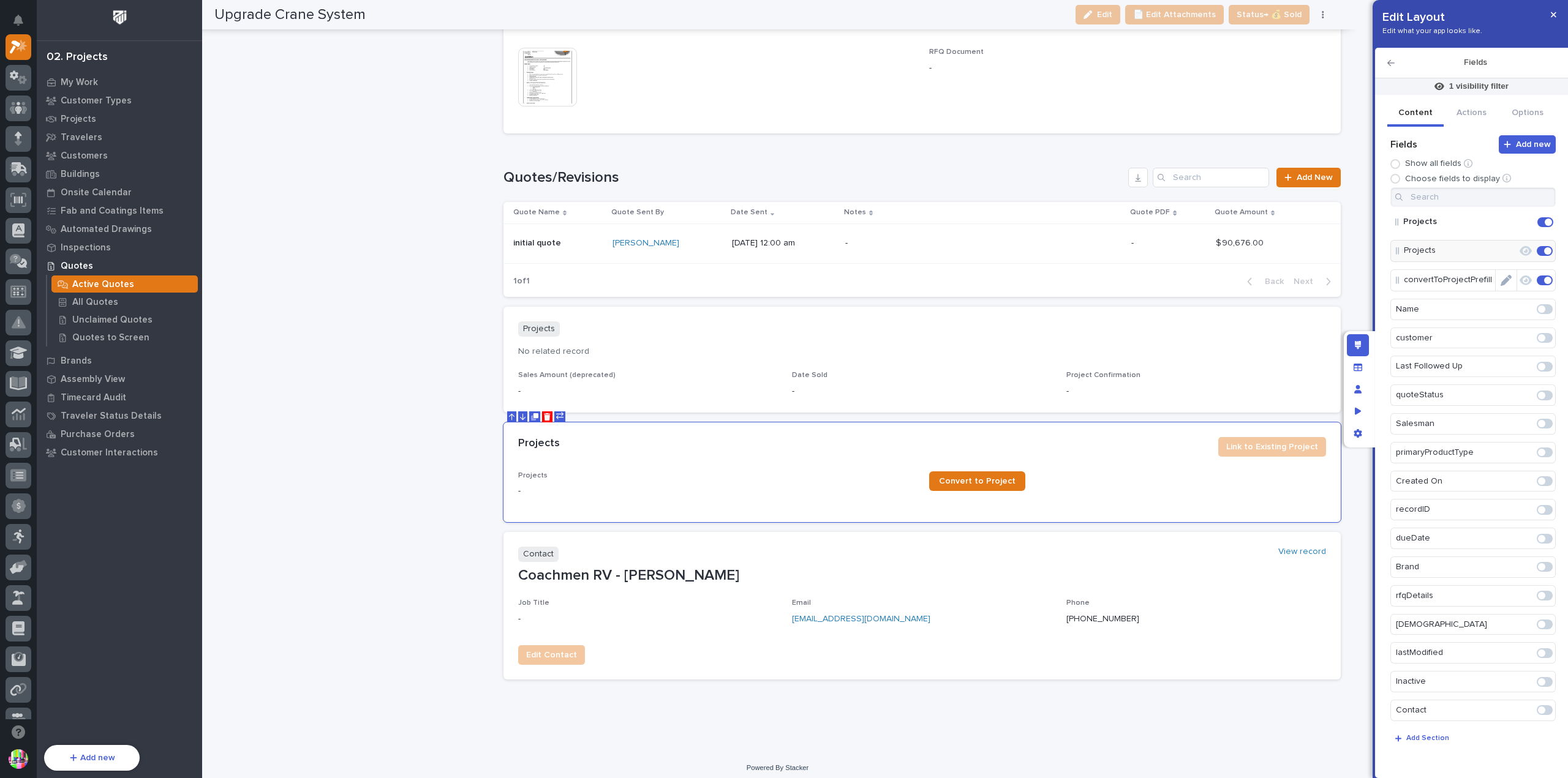
click at [1501, 280] on icon "Edit" at bounding box center [1507, 281] width 11 height 11
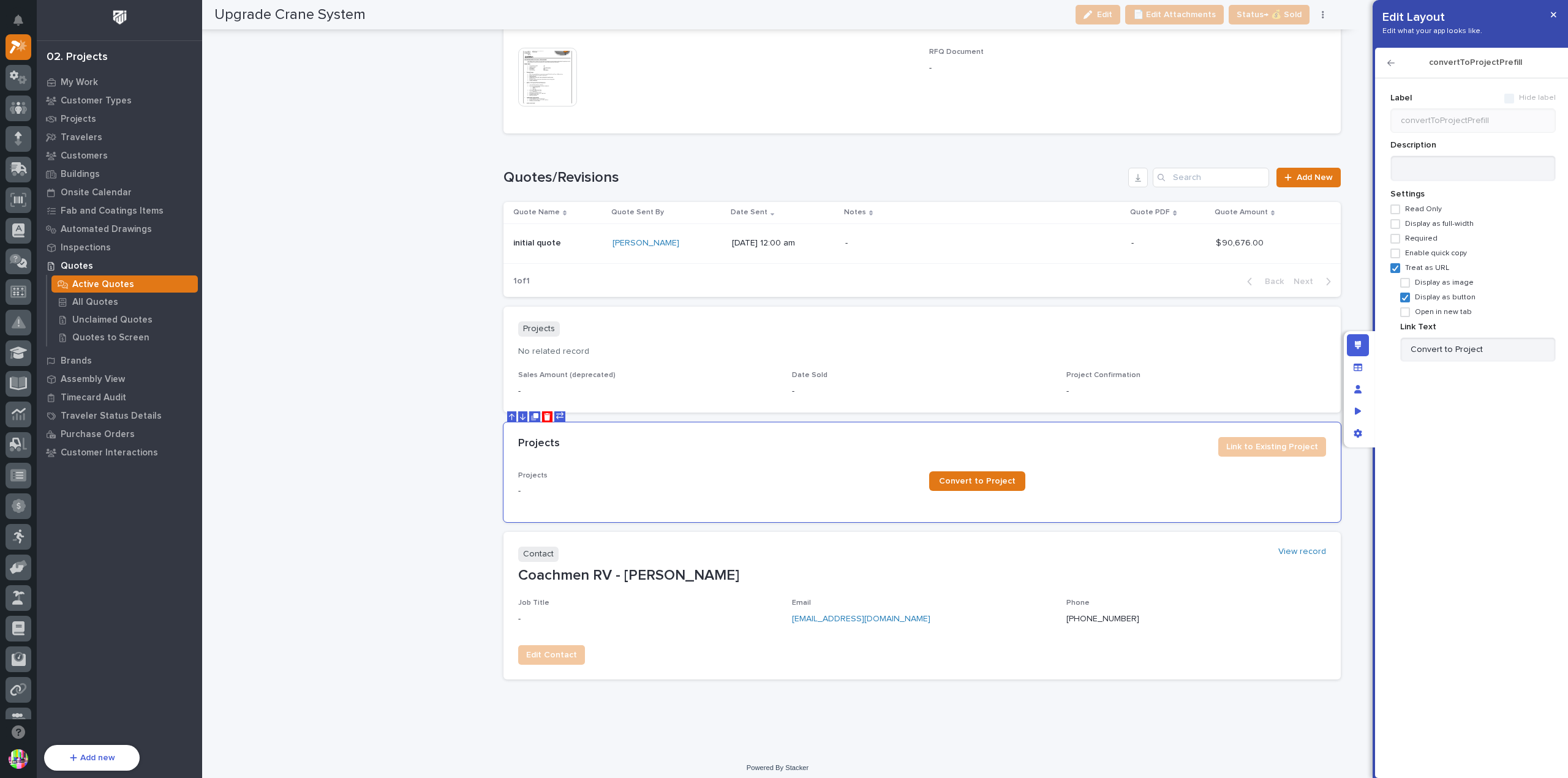
click at [1389, 63] on icon "button" at bounding box center [1391, 63] width 7 height 9
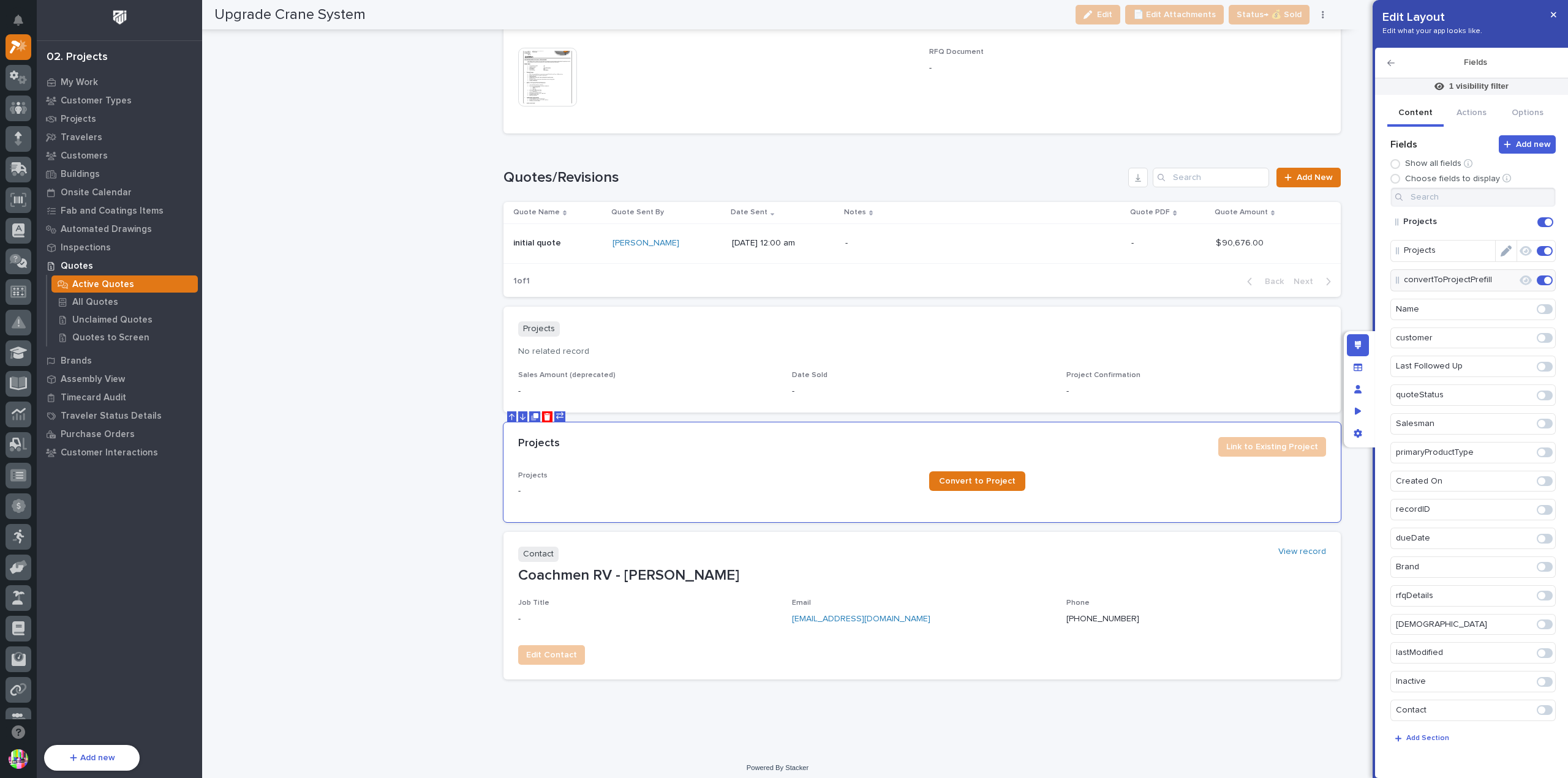
click at [1524, 251] on icon "button" at bounding box center [1526, 251] width 12 height 10
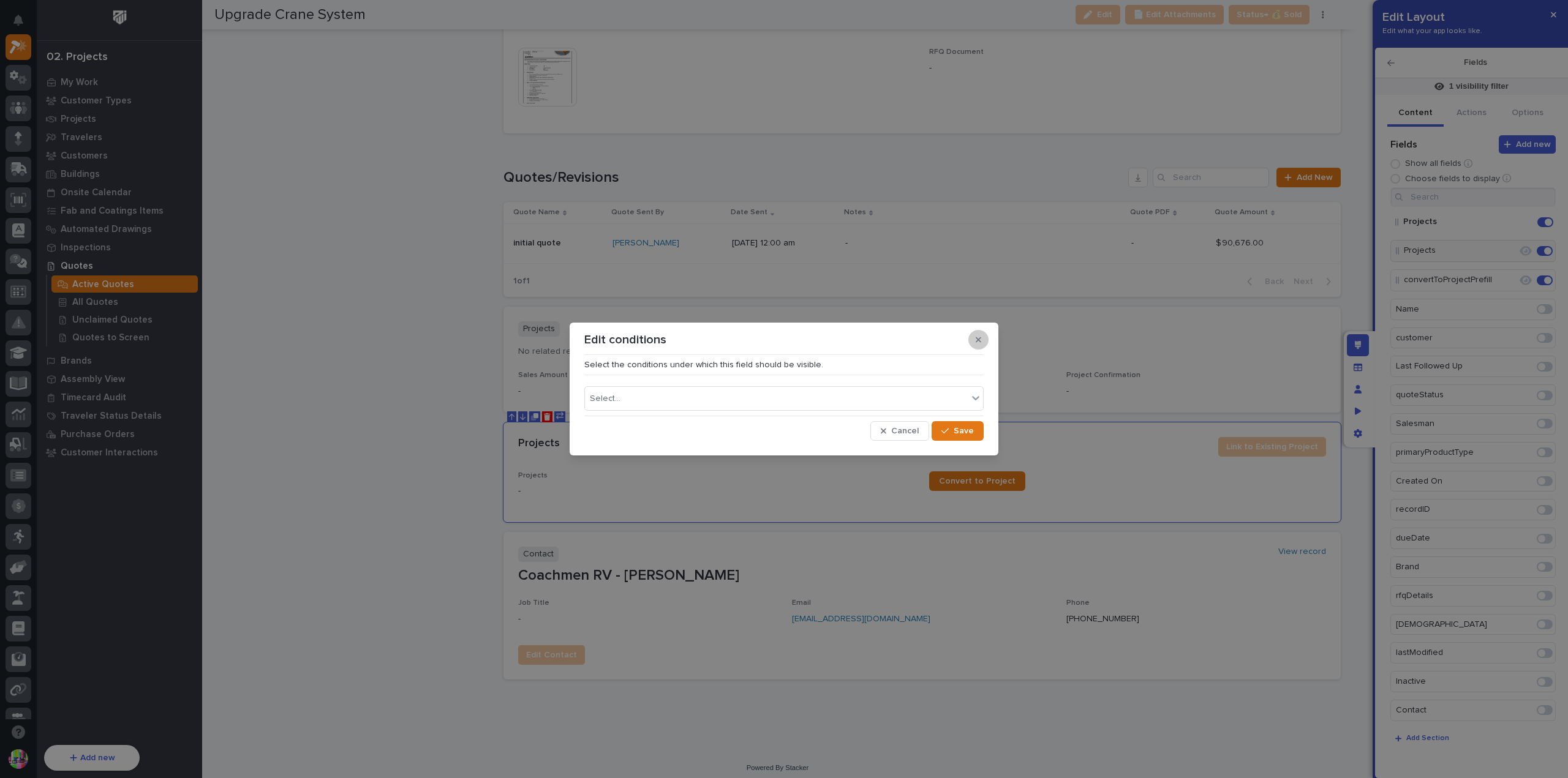
click at [973, 339] on button "button" at bounding box center [979, 339] width 20 height 19
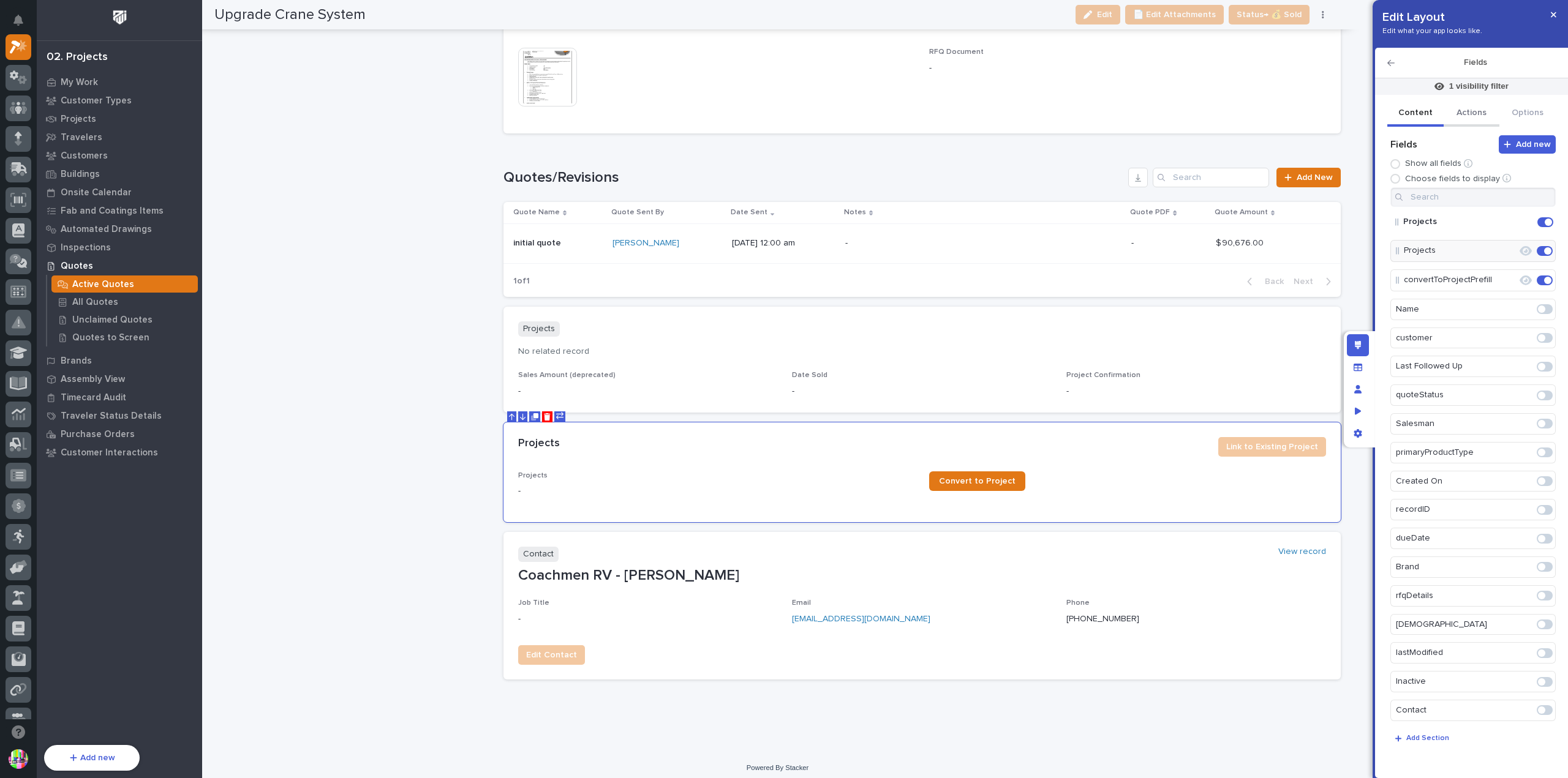
click at [1461, 115] on button "Actions" at bounding box center [1472, 114] width 56 height 26
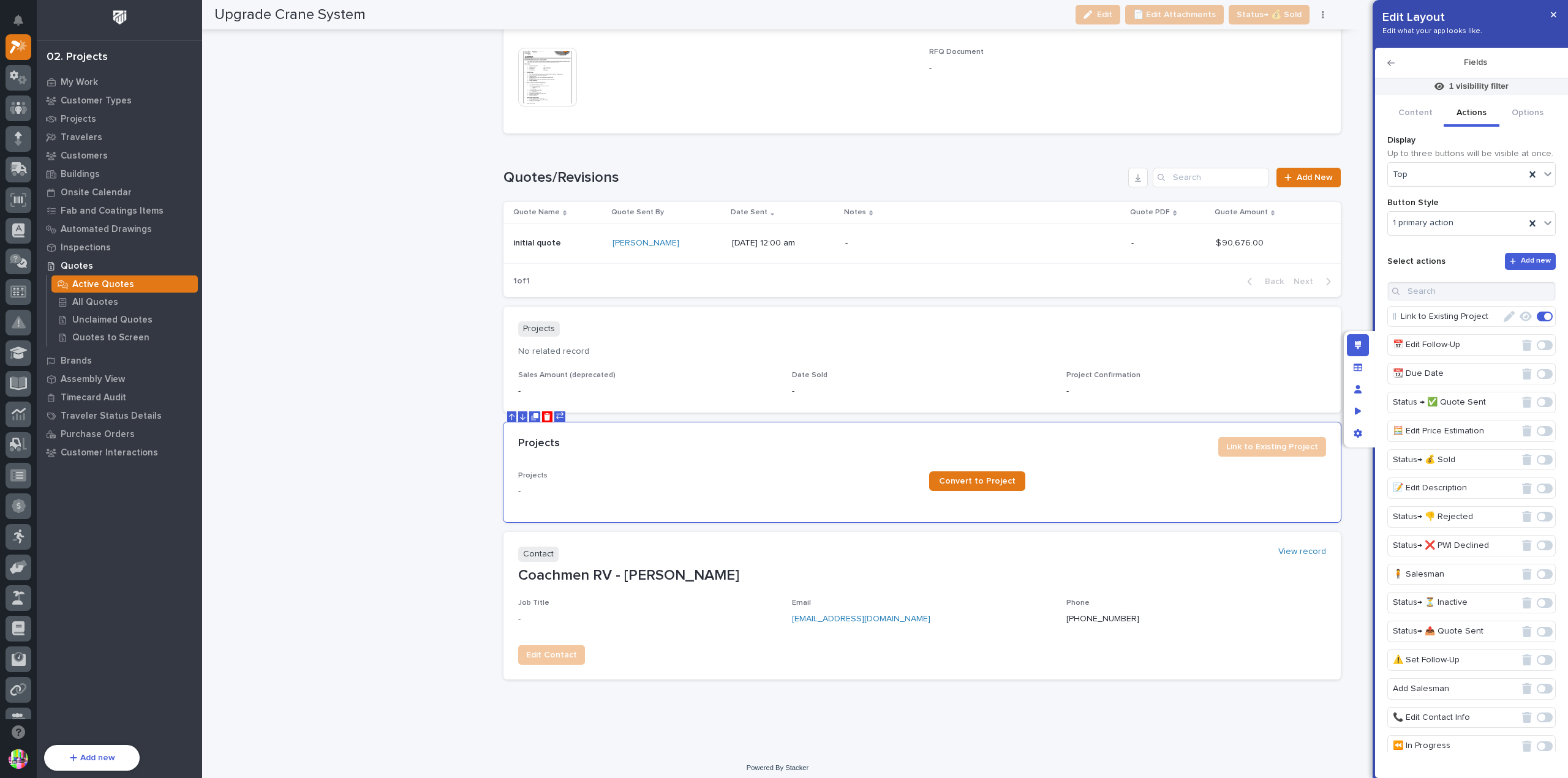
click at [1504, 316] on icon "button" at bounding box center [1509, 317] width 11 height 11
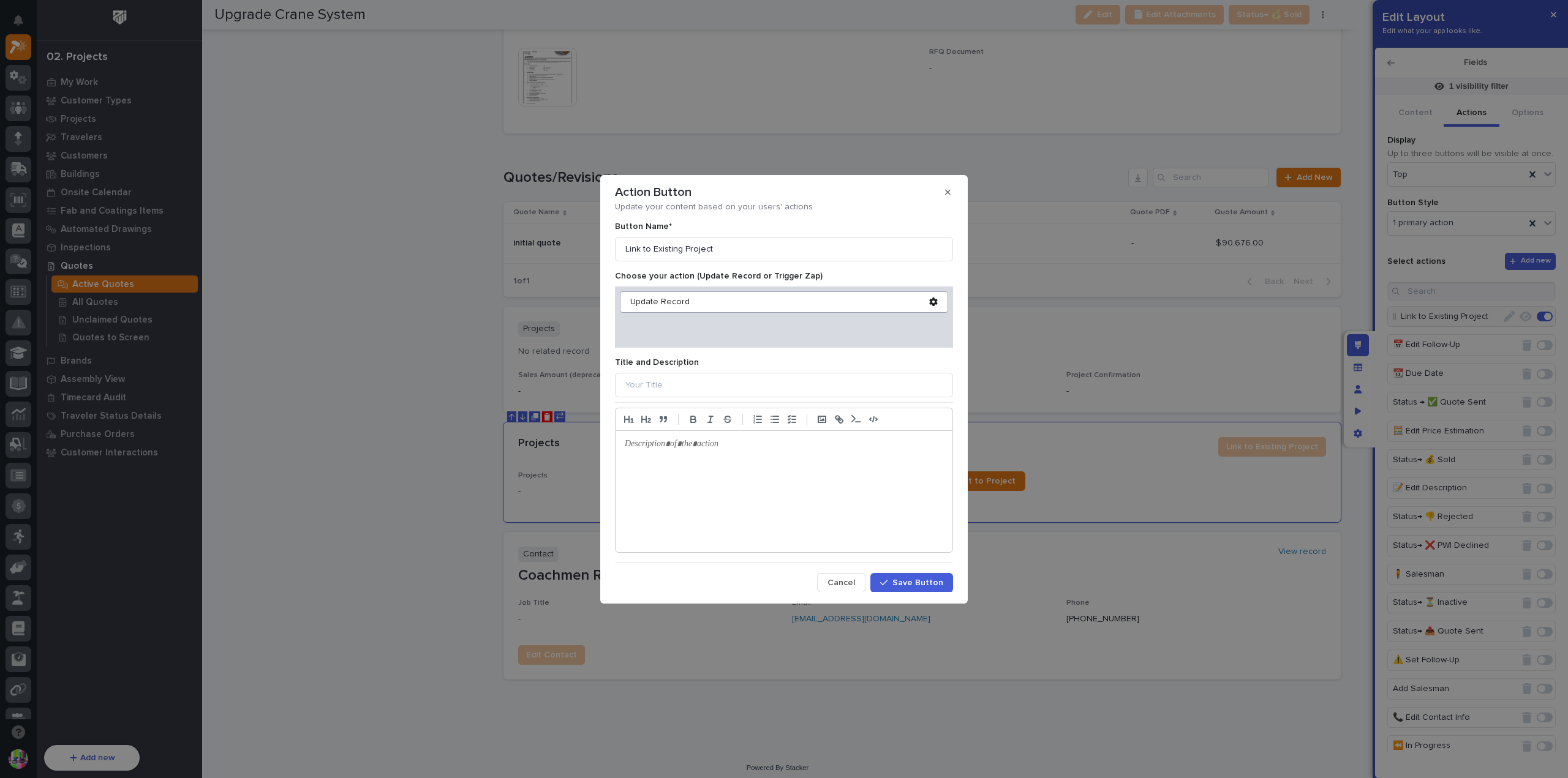
click at [929, 302] on icon at bounding box center [934, 302] width 9 height 9
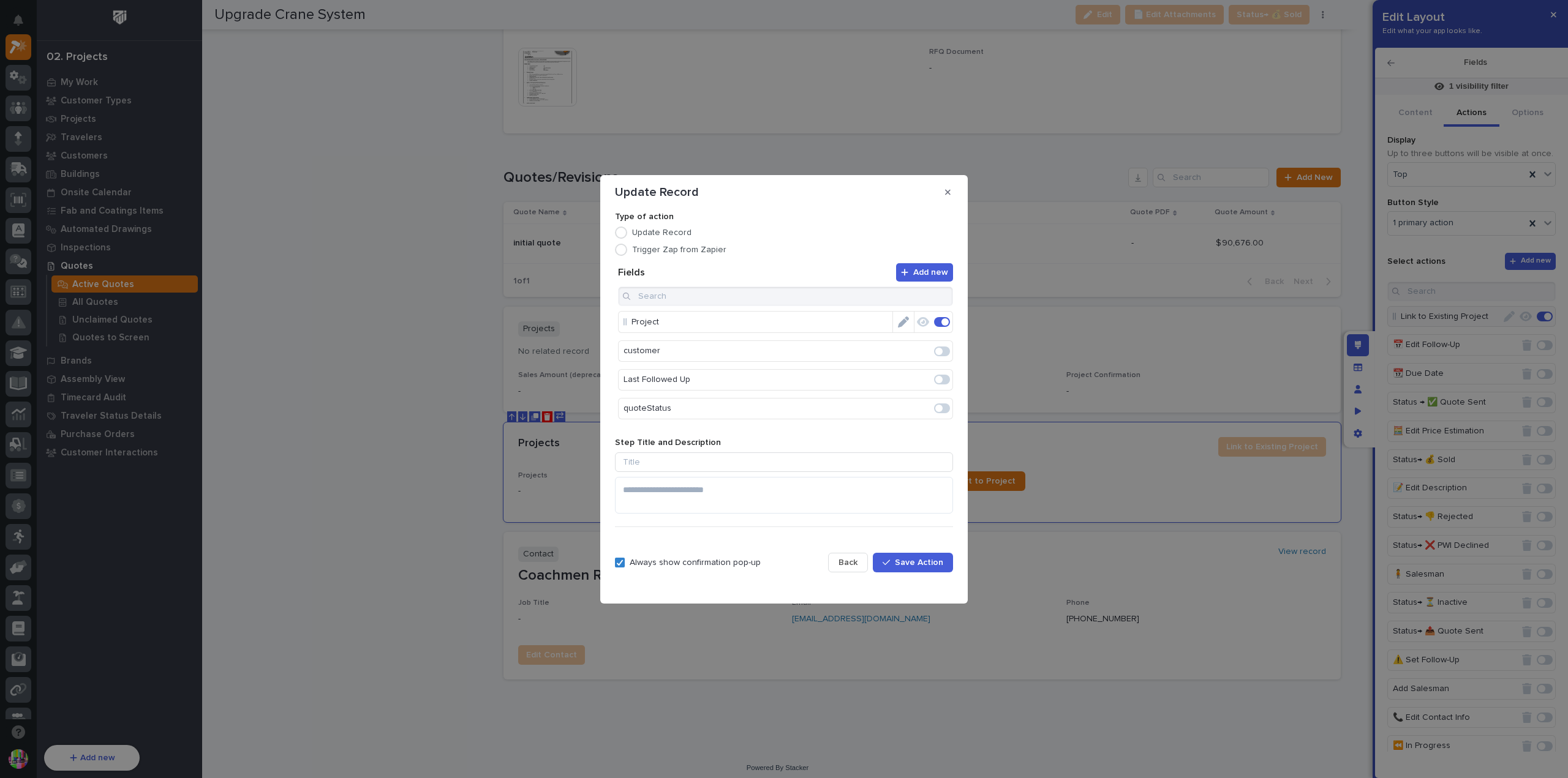
click at [817, 326] on p "Project" at bounding box center [762, 323] width 261 height 20
click at [899, 325] on icon "Edit" at bounding box center [904, 322] width 11 height 11
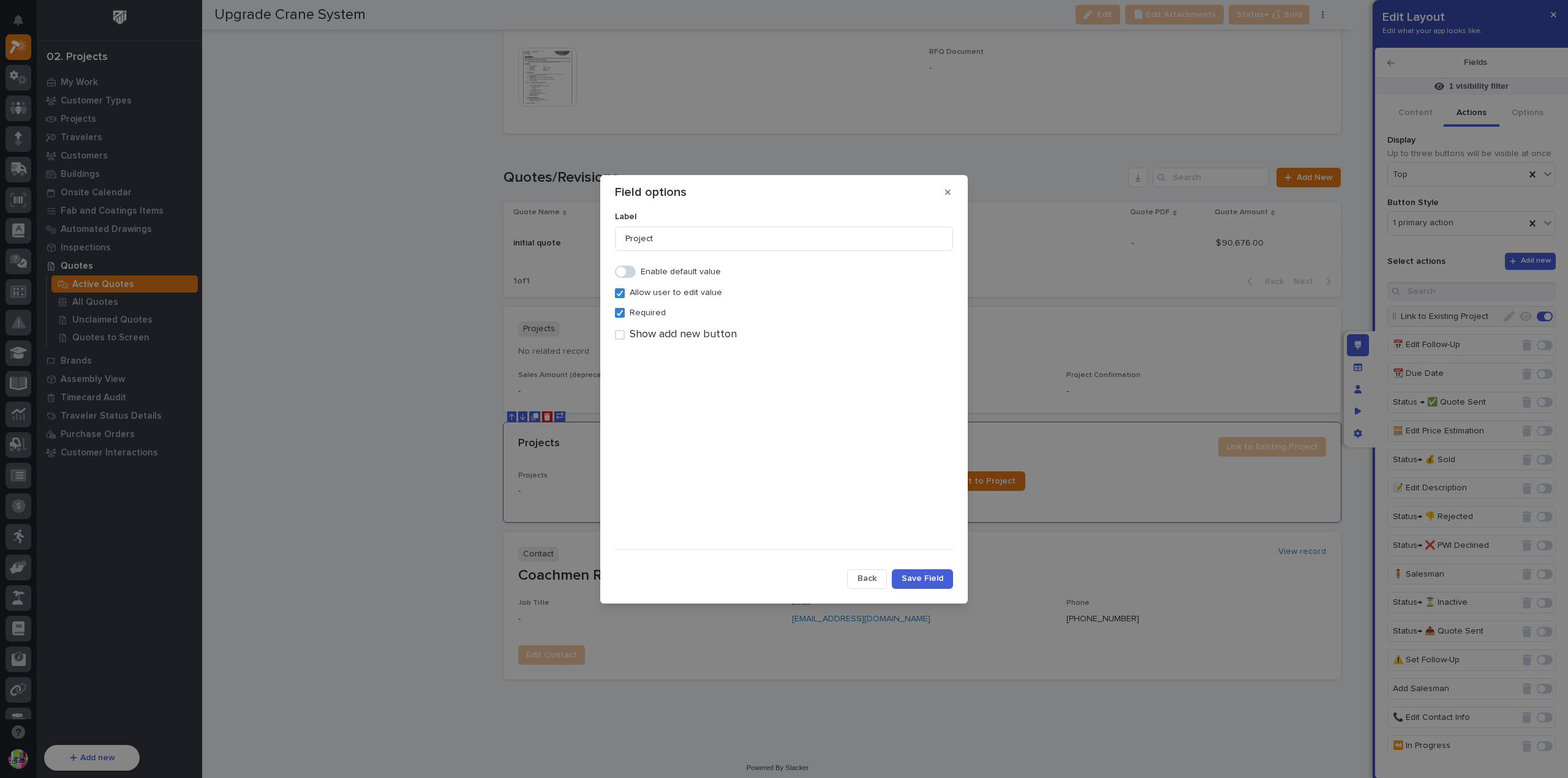
click at [874, 578] on span "Back" at bounding box center [867, 579] width 19 height 11
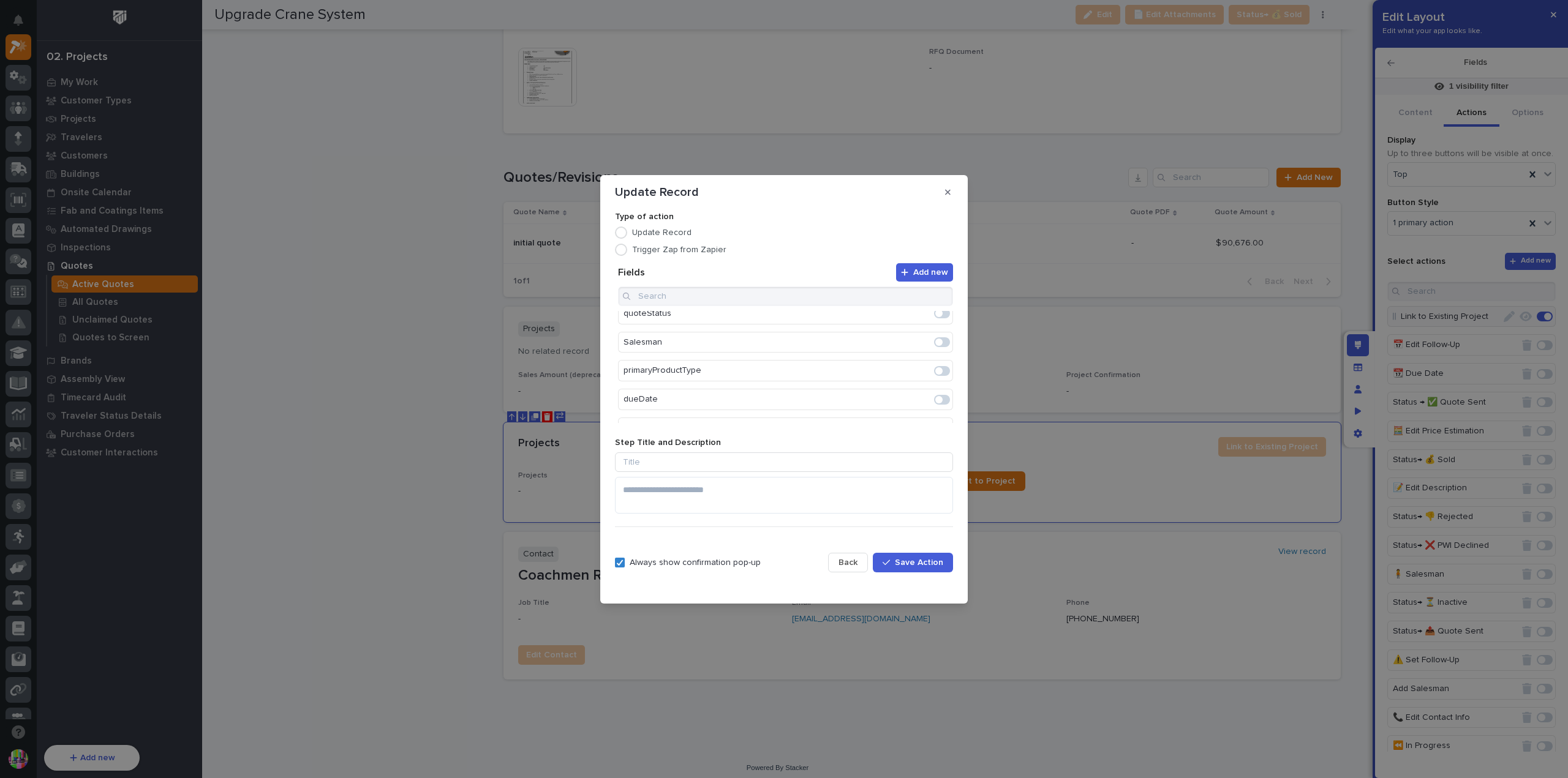
scroll to position [0, 0]
click at [858, 558] on span "Back" at bounding box center [848, 563] width 19 height 11
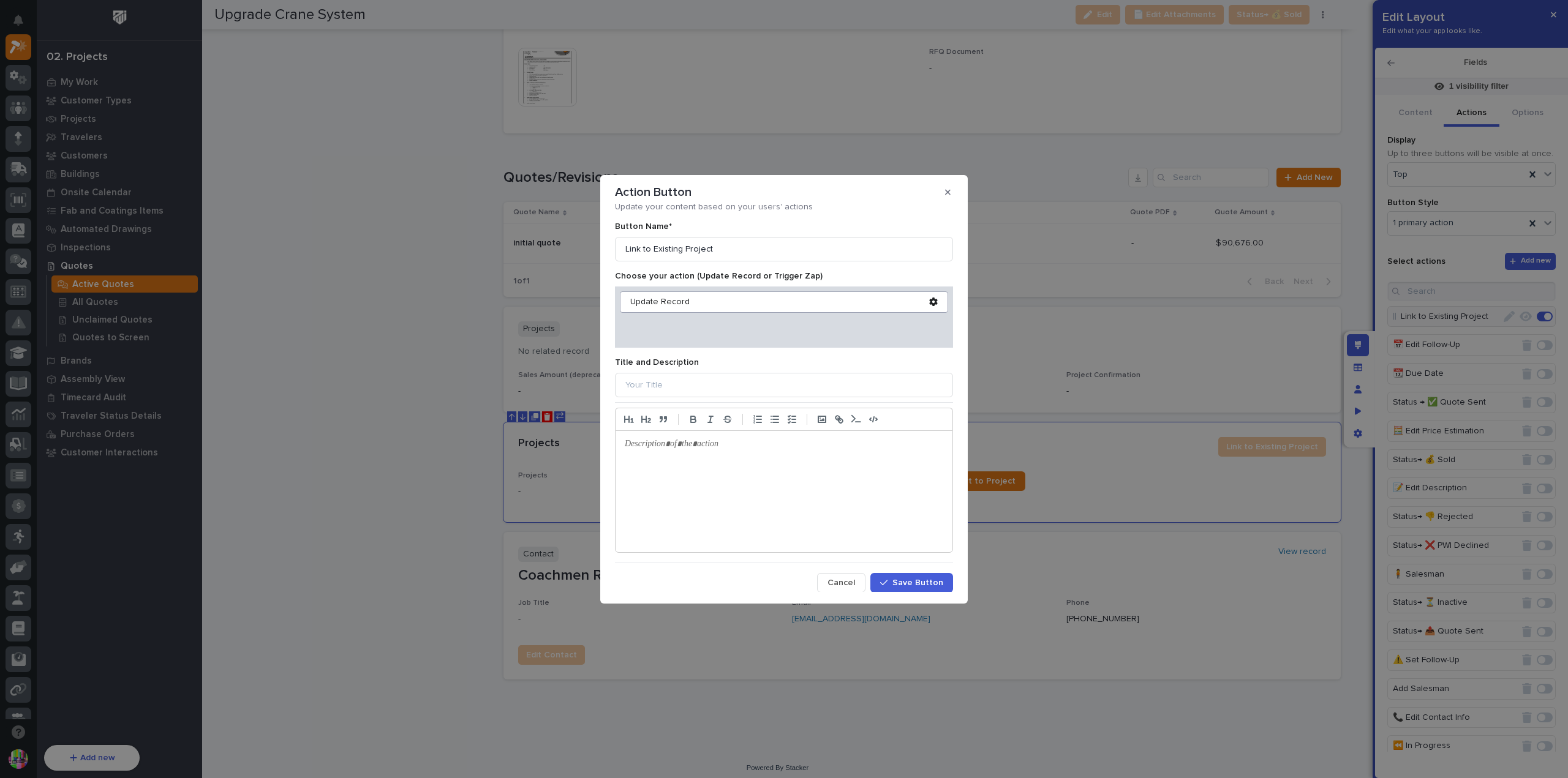
click at [929, 303] on icon at bounding box center [933, 302] width 8 height 9
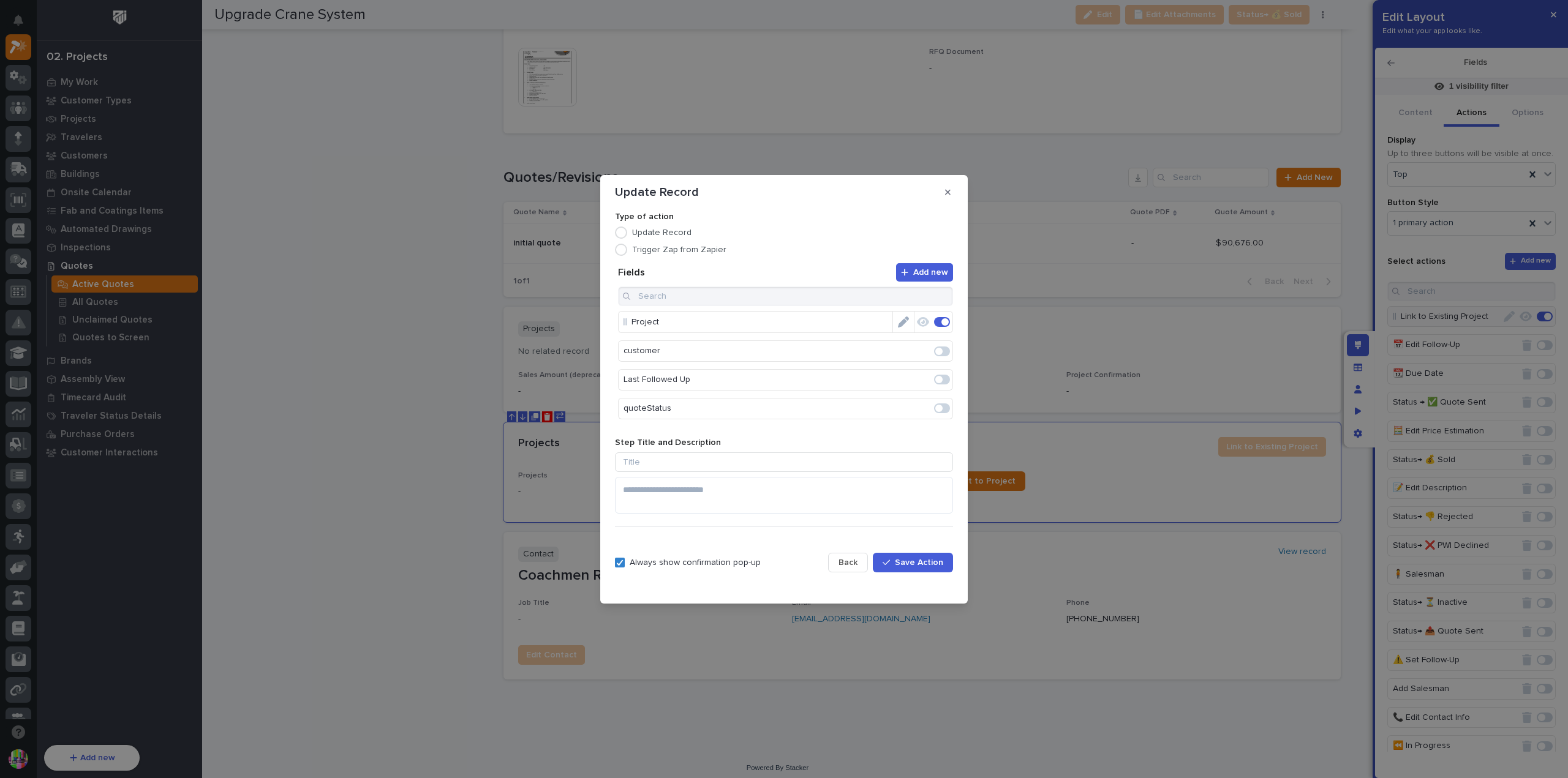
click at [844, 565] on span "Back" at bounding box center [848, 563] width 19 height 11
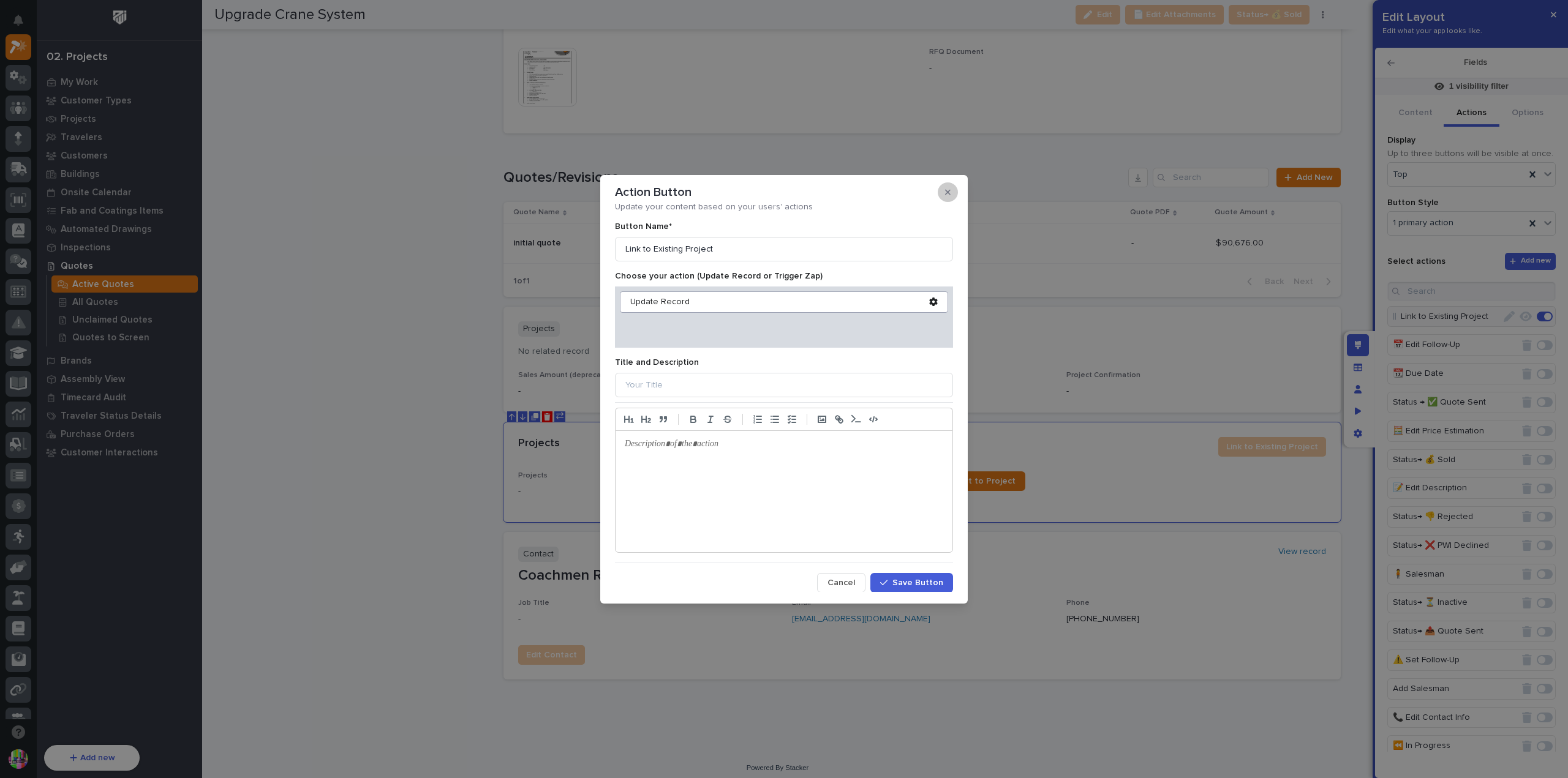
click at [949, 194] on icon "button" at bounding box center [948, 192] width 6 height 6
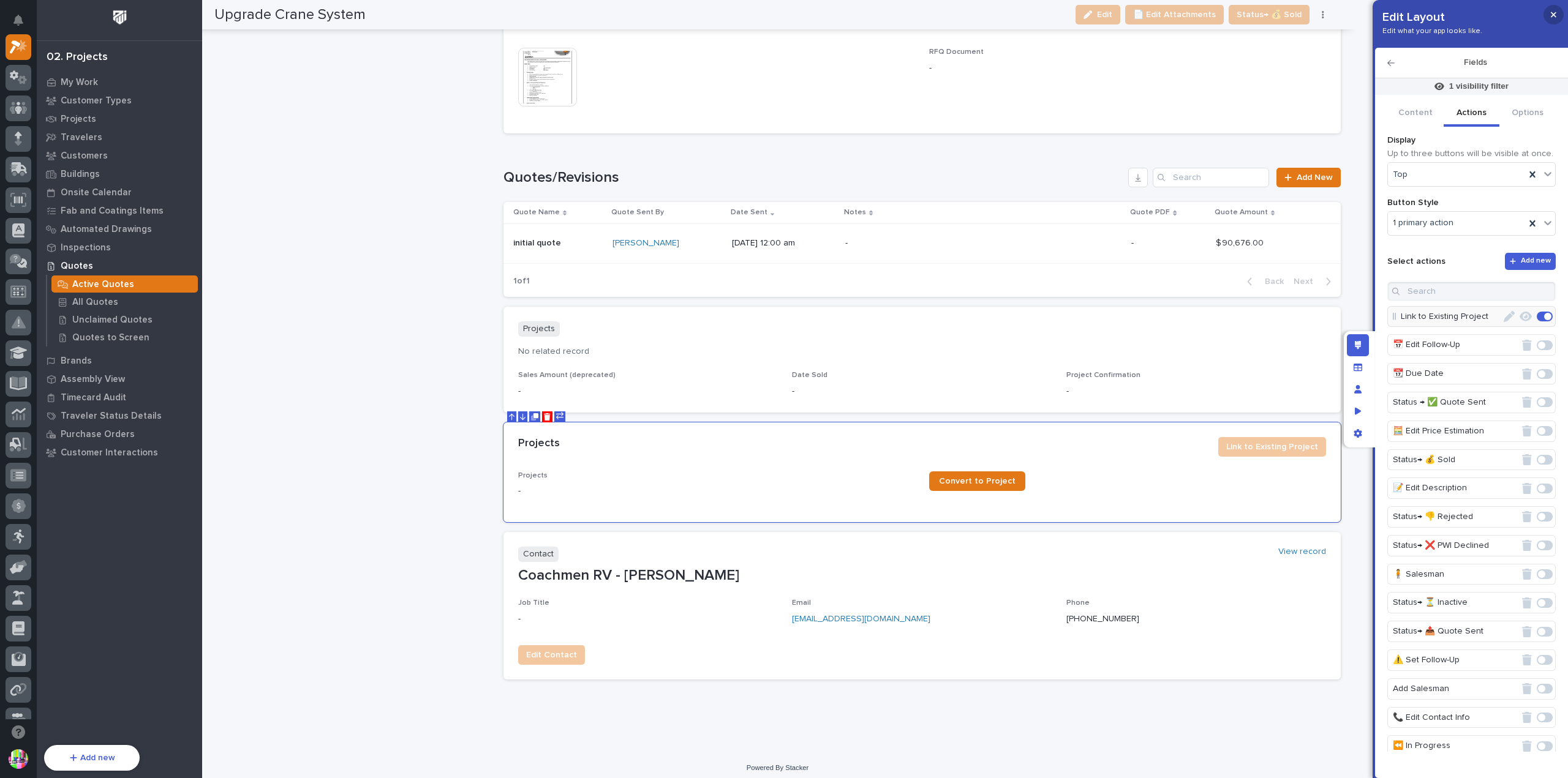
click at [1560, 17] on button "button" at bounding box center [1554, 14] width 20 height 19
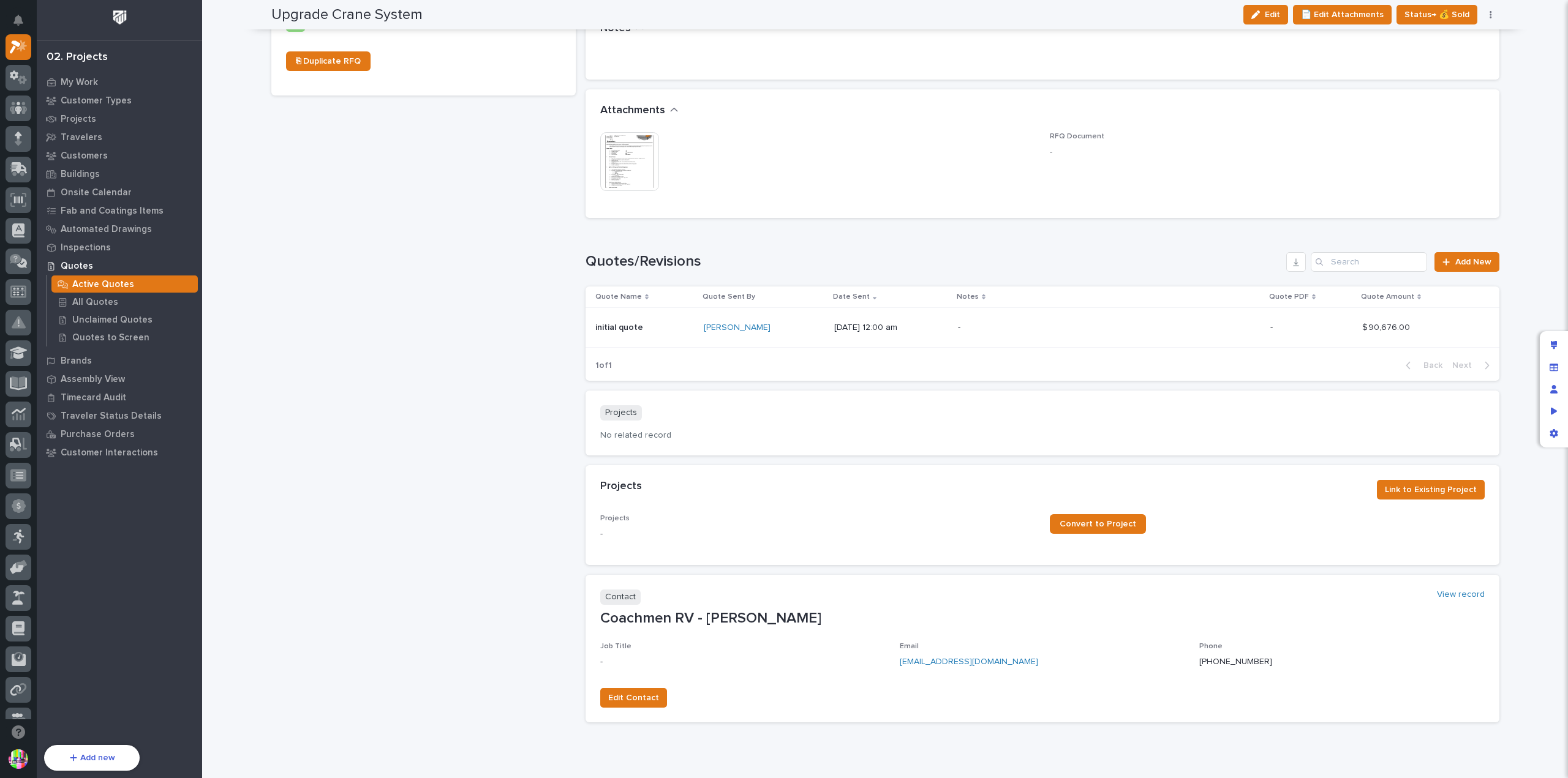
scroll to position [552, 0]
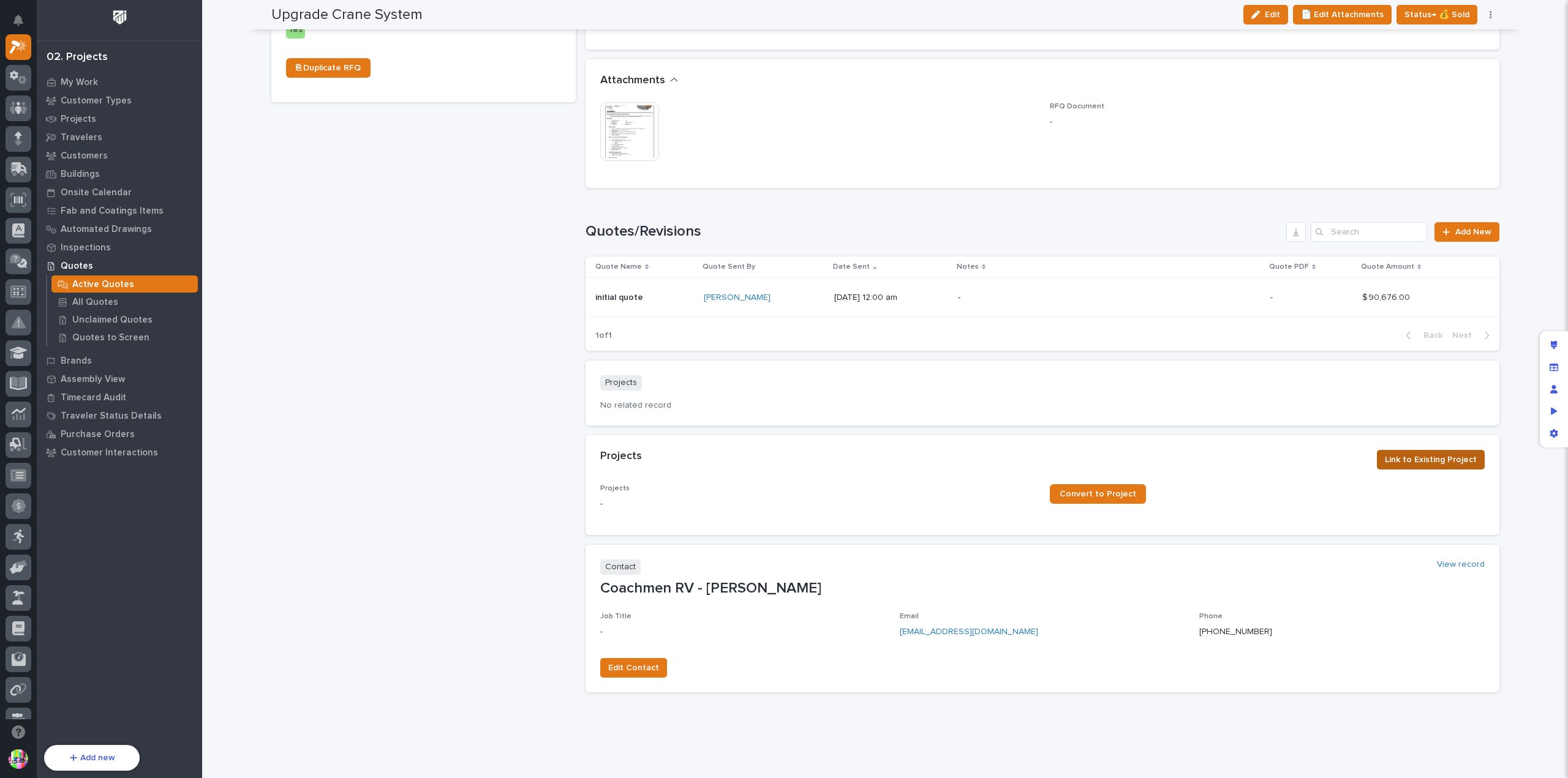
click at [1436, 452] on span "Link to Existing Project" at bounding box center [1431, 460] width 92 height 15
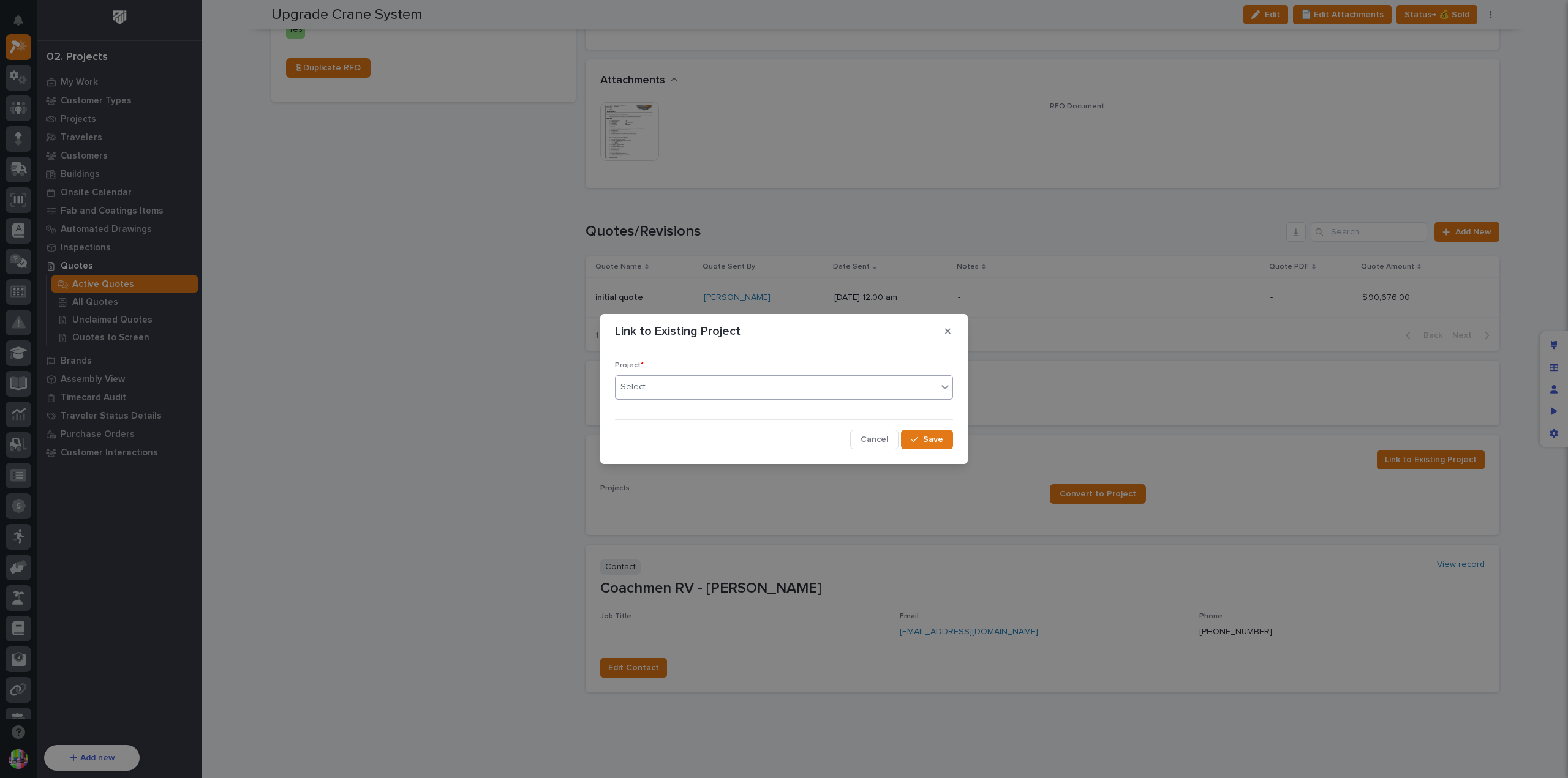
click at [859, 382] on div "Select..." at bounding box center [776, 387] width 321 height 20
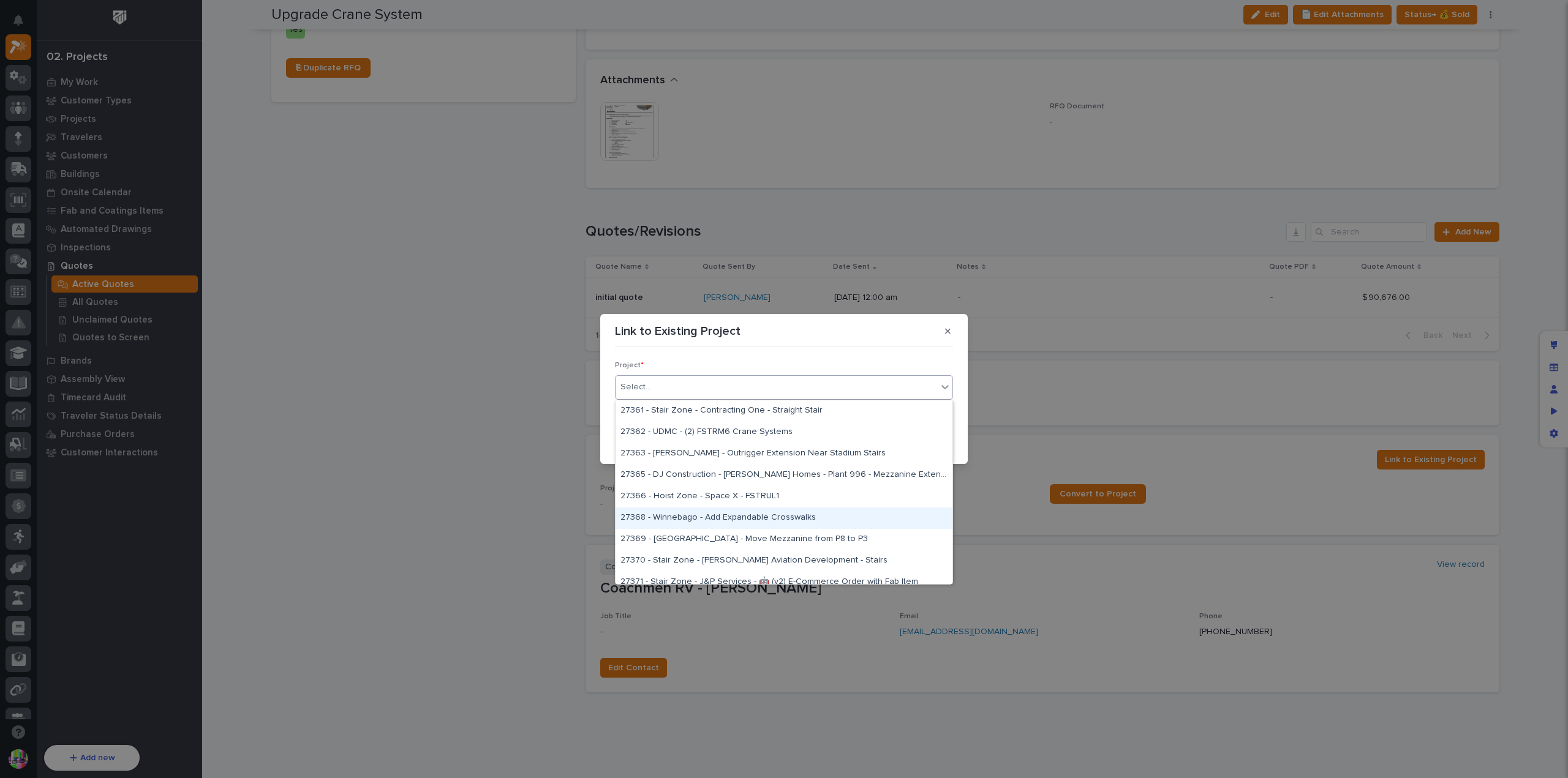
scroll to position [7495, 0]
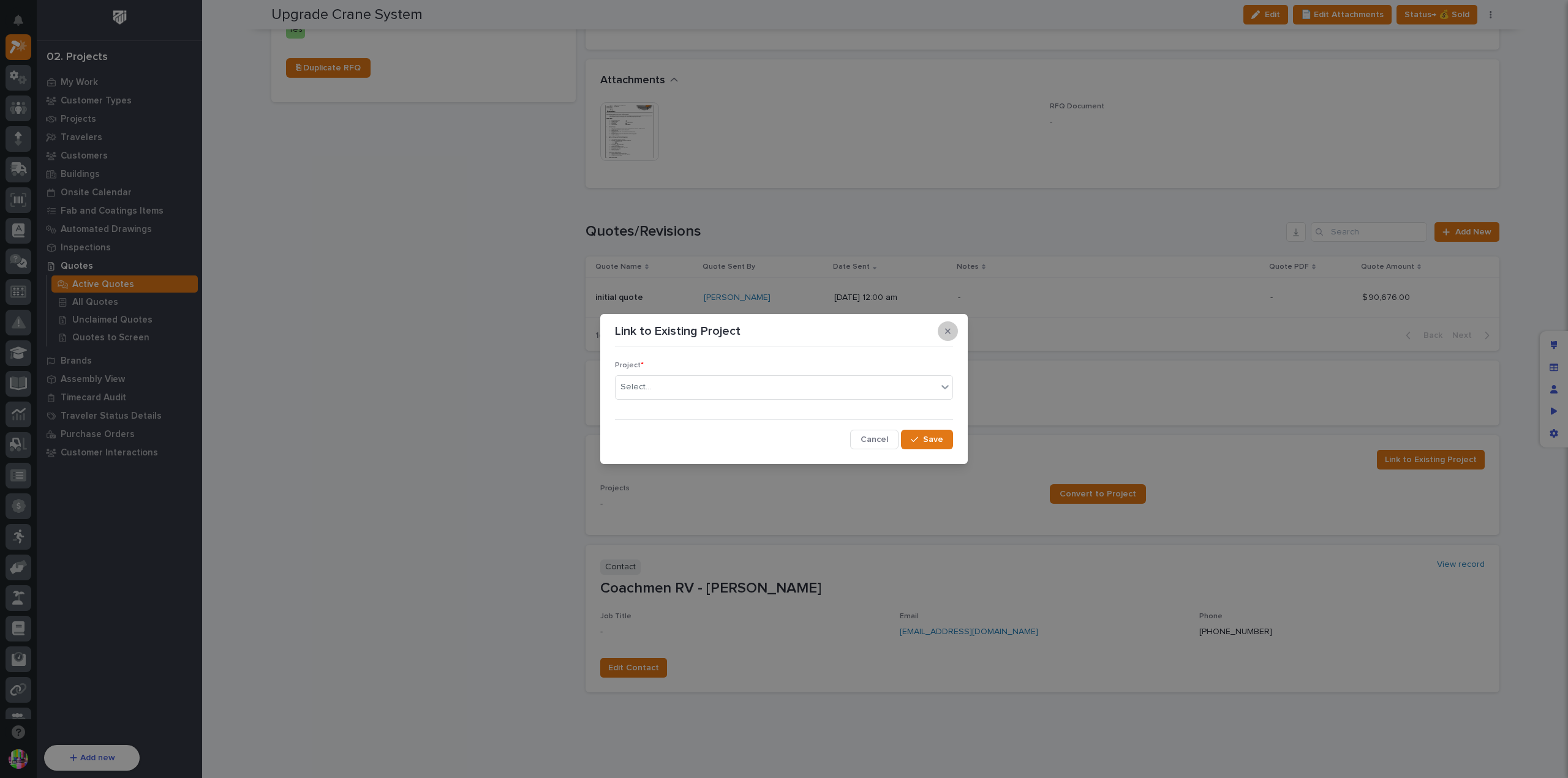
click at [954, 329] on button "button" at bounding box center [948, 331] width 20 height 19
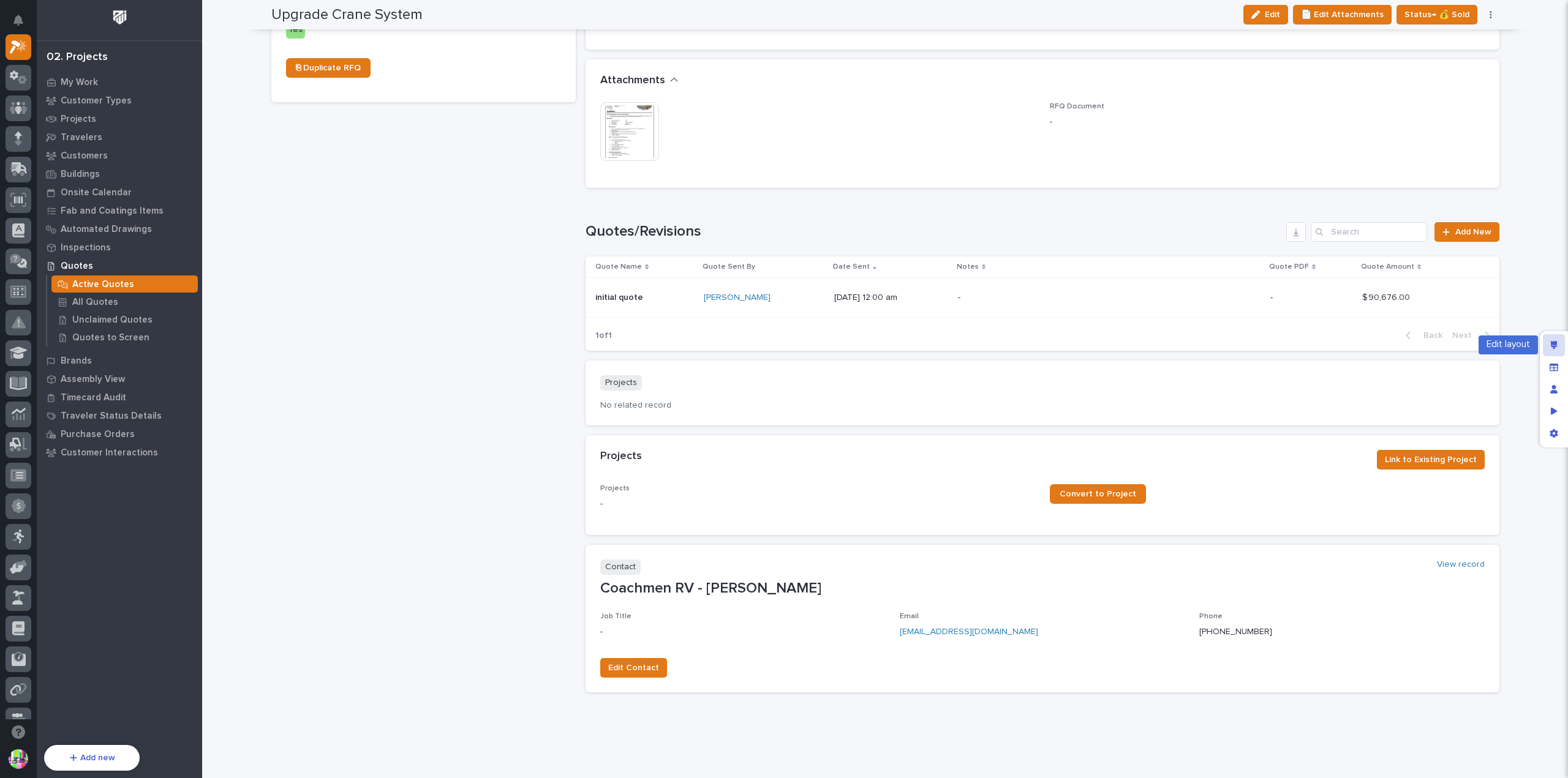
click at [1549, 345] on div "Edit layout" at bounding box center [1554, 345] width 22 height 22
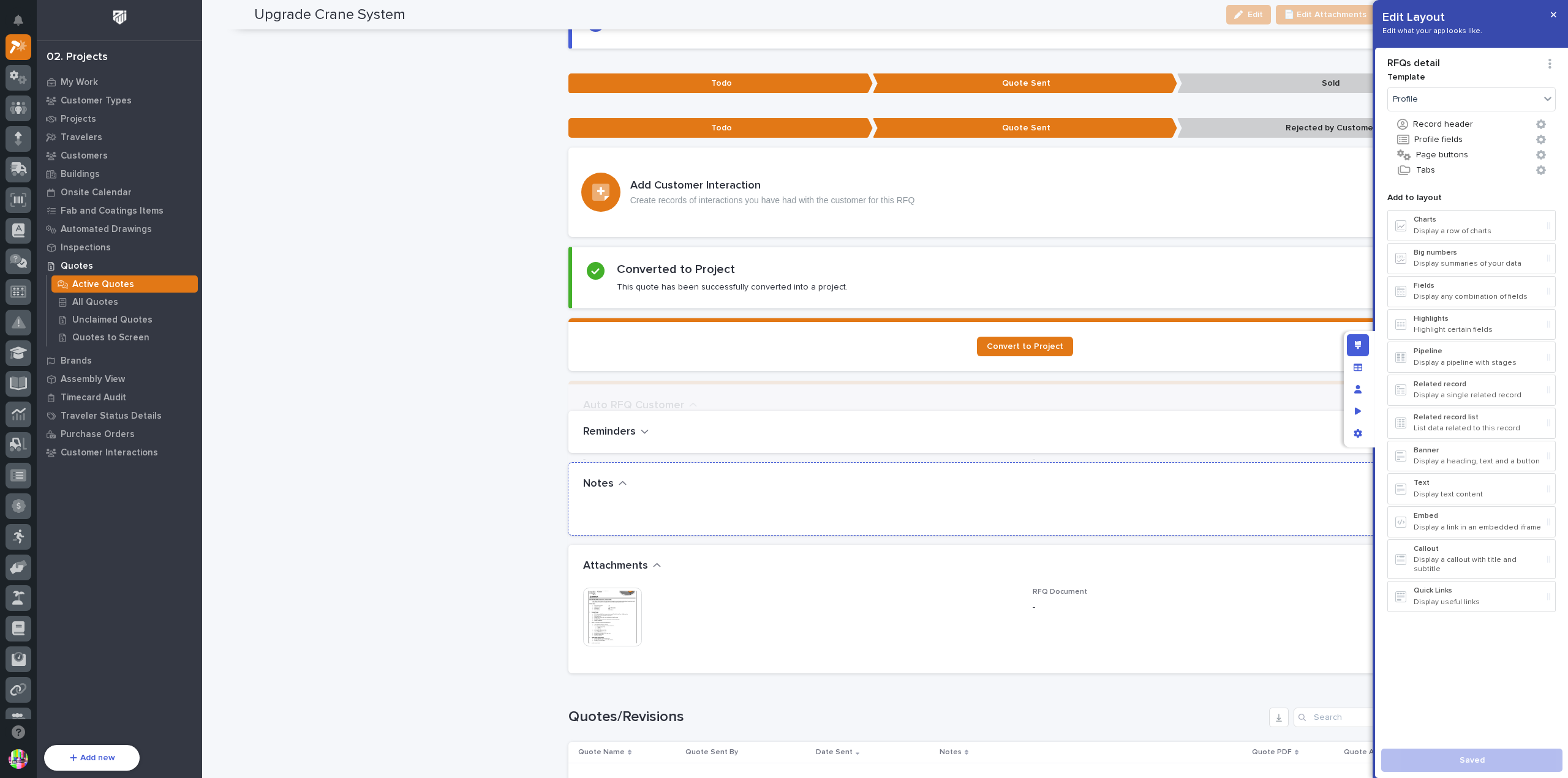
click at [1275, 443] on div "**********" at bounding box center [1026, 121] width 914 height 2216
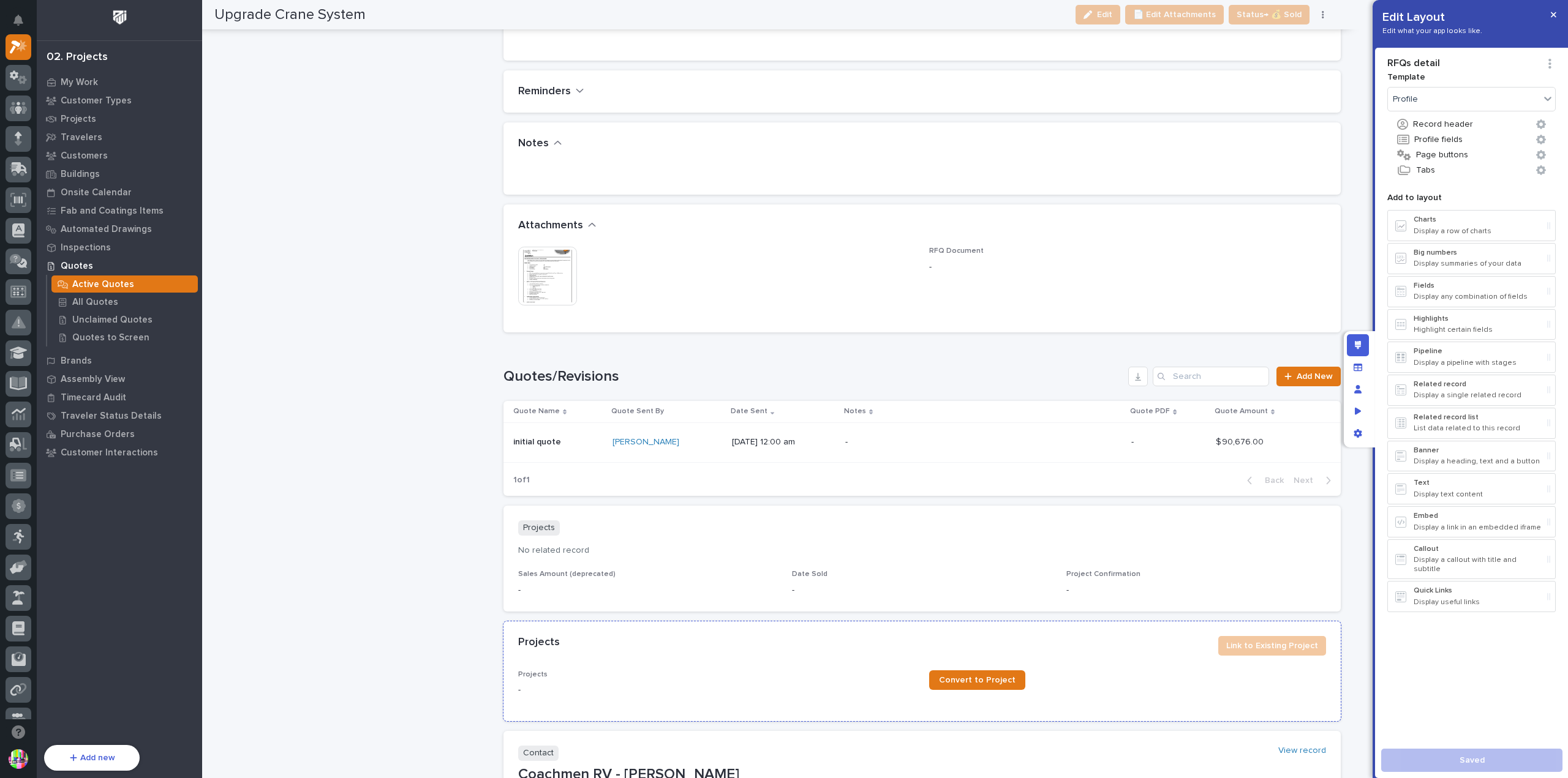
scroll to position [1913, 0]
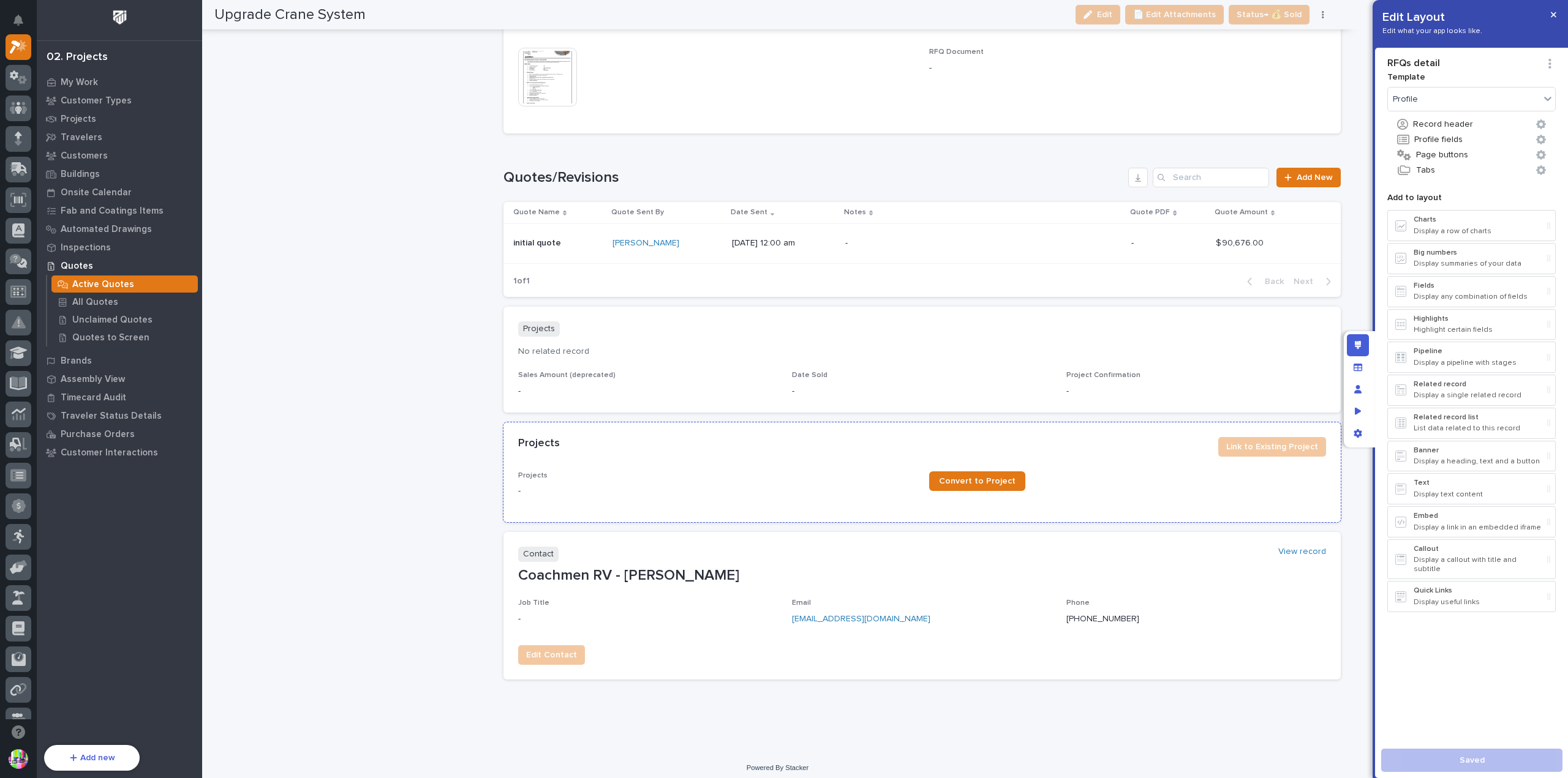
click at [1116, 463] on div "Projects Link to Existing Project" at bounding box center [923, 447] width 838 height 49
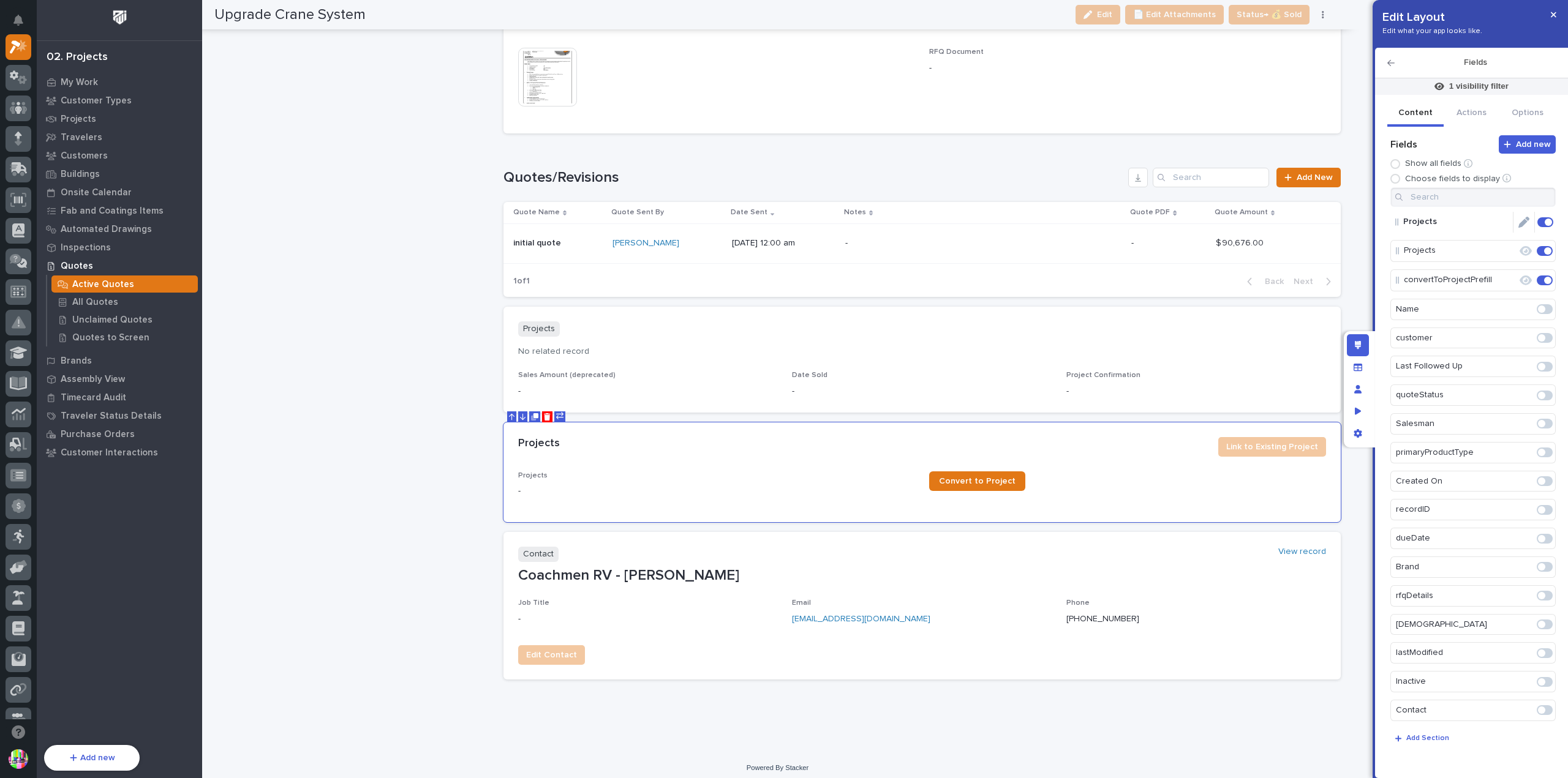
click at [1519, 225] on icon "Edit" at bounding box center [1524, 222] width 11 height 11
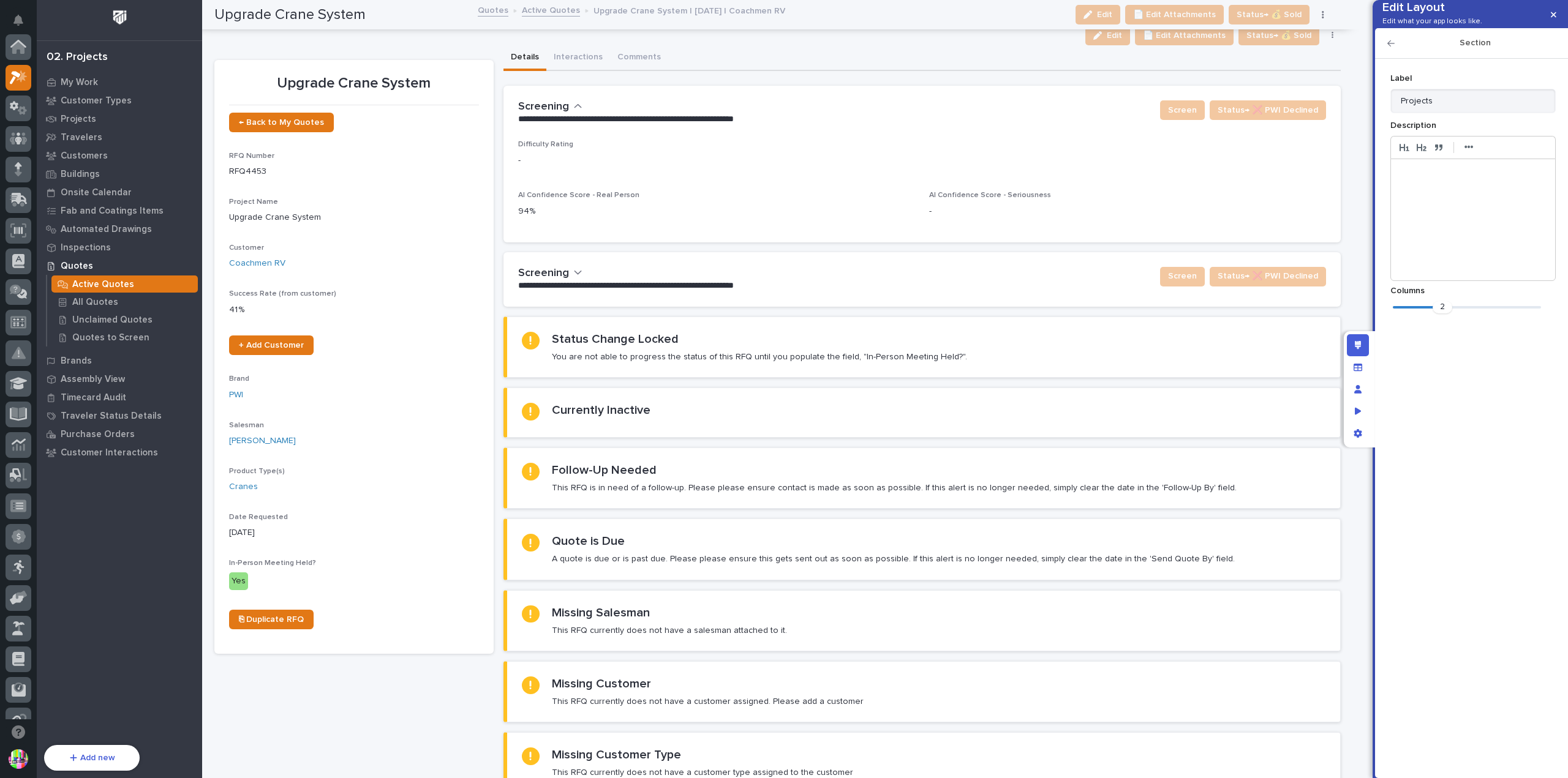
scroll to position [31, 0]
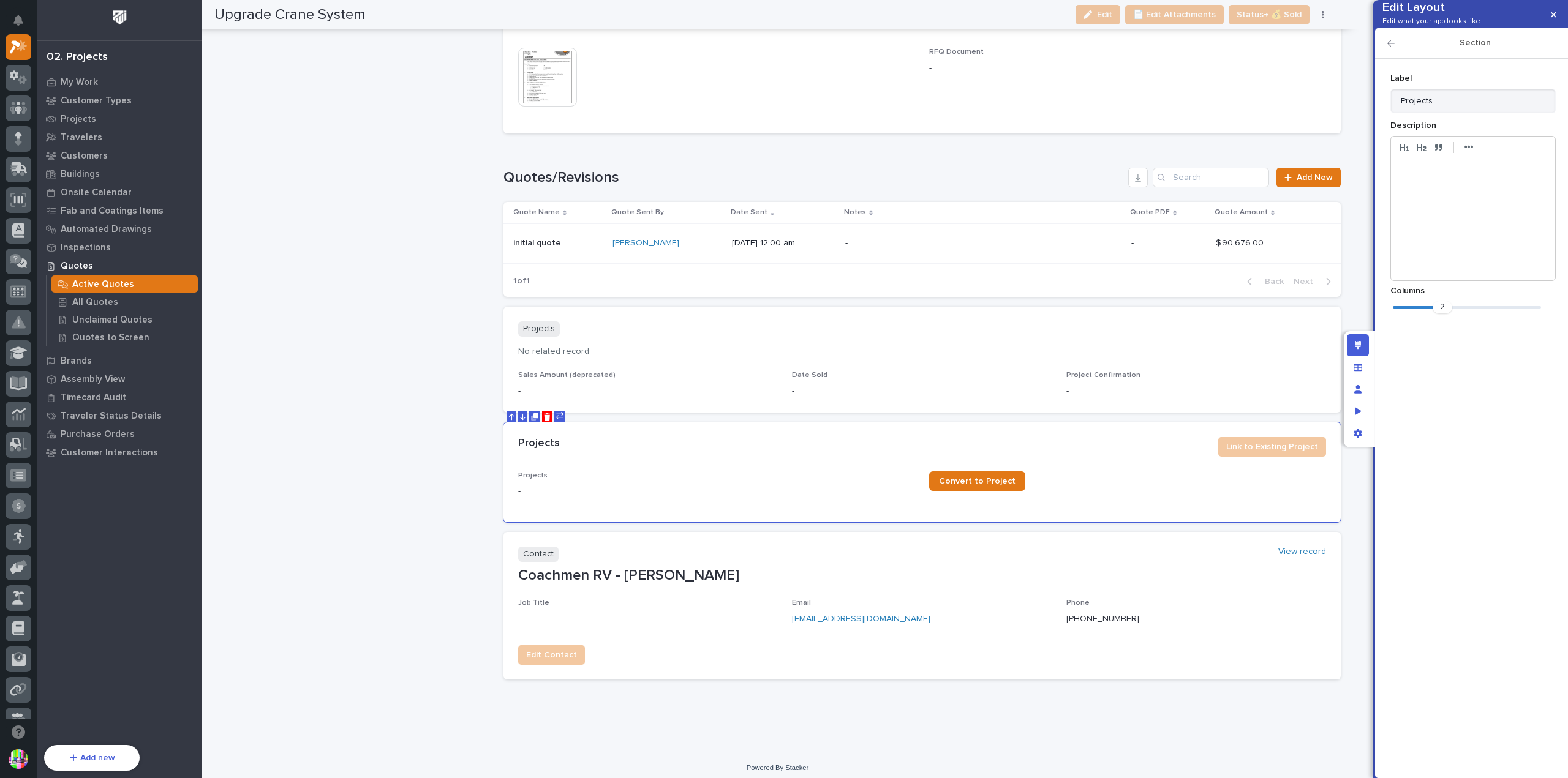
click at [1391, 48] on icon "button" at bounding box center [1391, 44] width 7 height 9
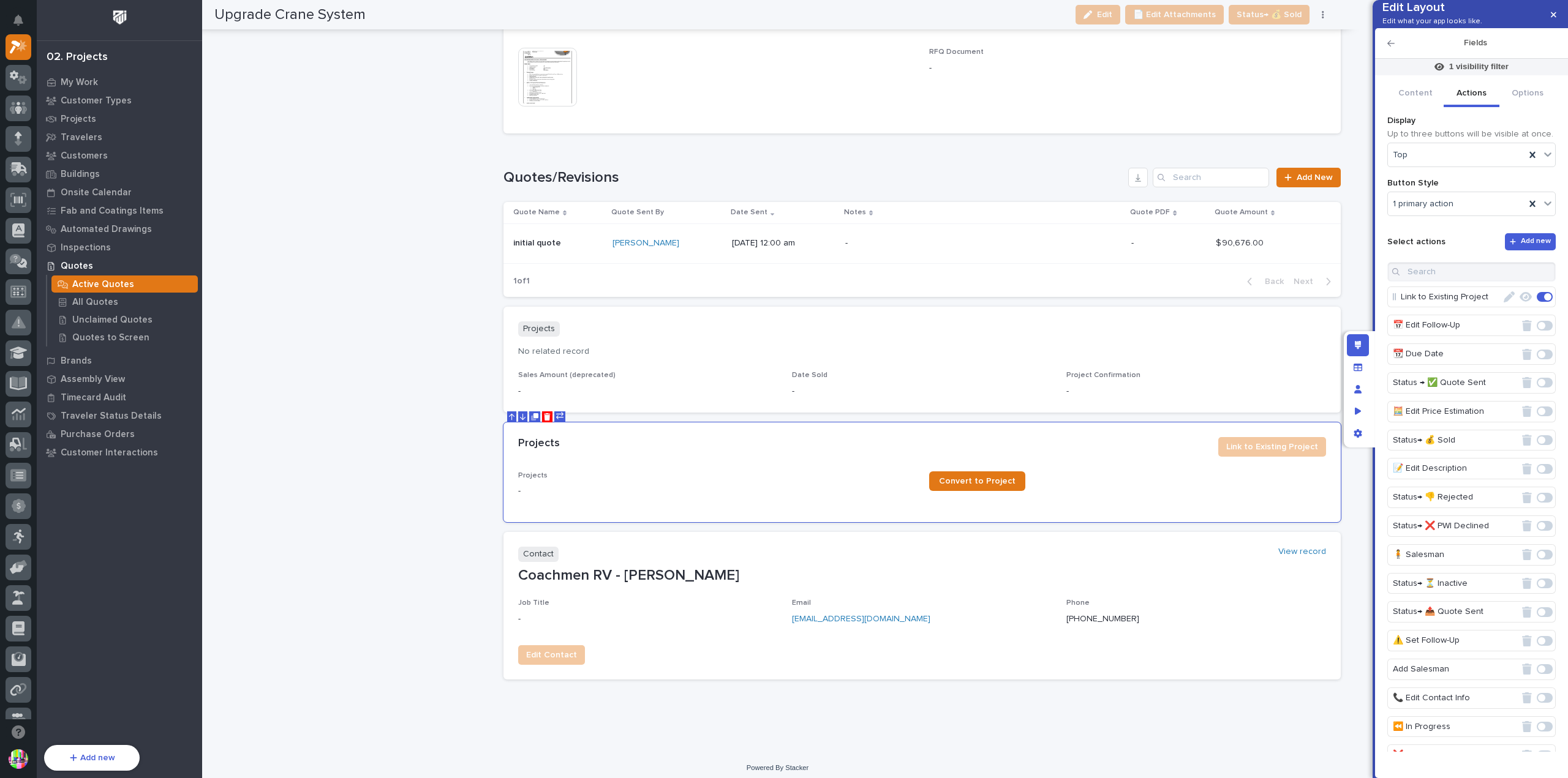
click at [1473, 107] on button "Actions" at bounding box center [1472, 94] width 56 height 26
click at [1504, 303] on icon "button" at bounding box center [1509, 297] width 11 height 11
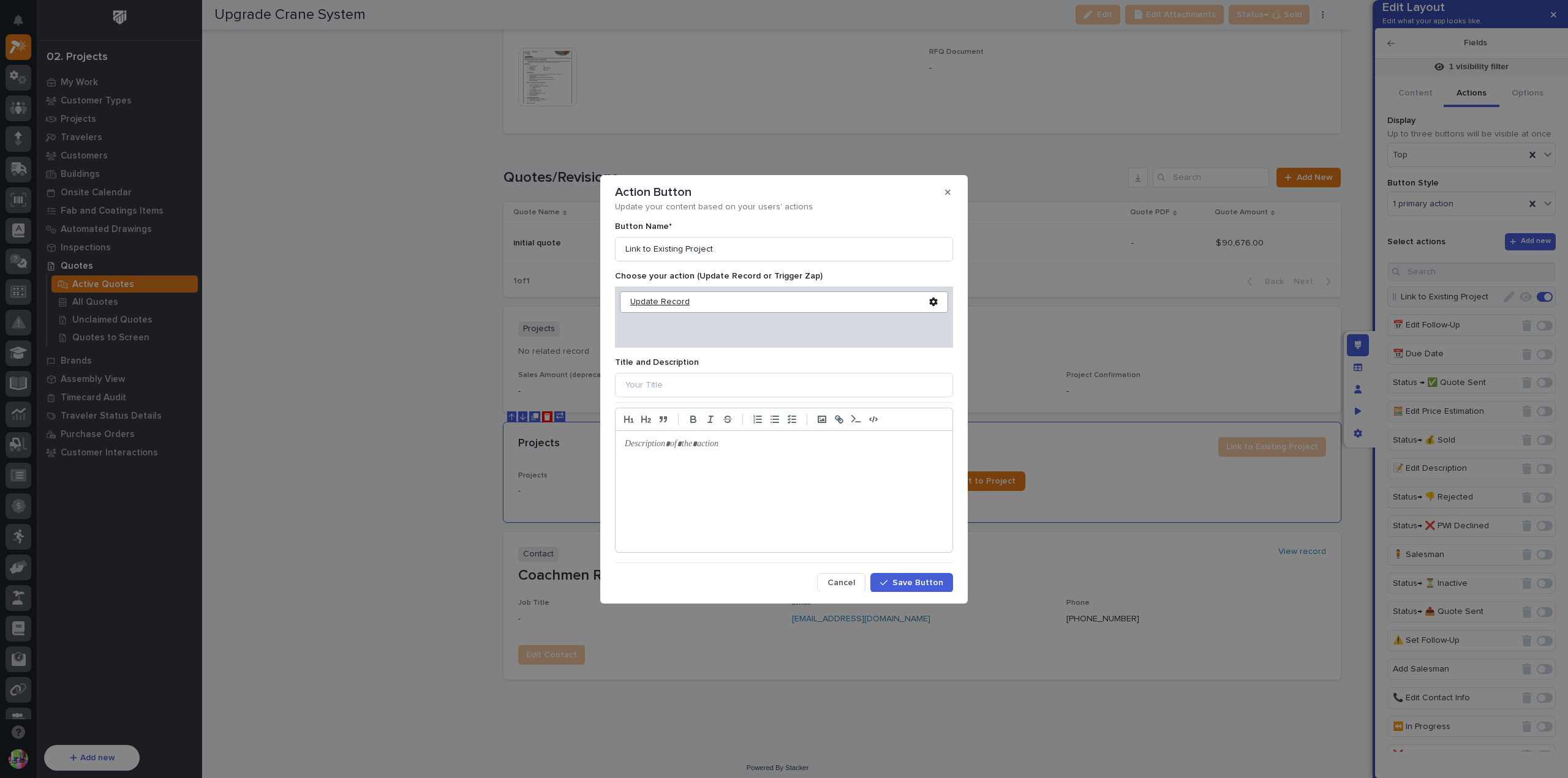
click at [829, 299] on div "Update Record" at bounding box center [780, 302] width 299 height 11
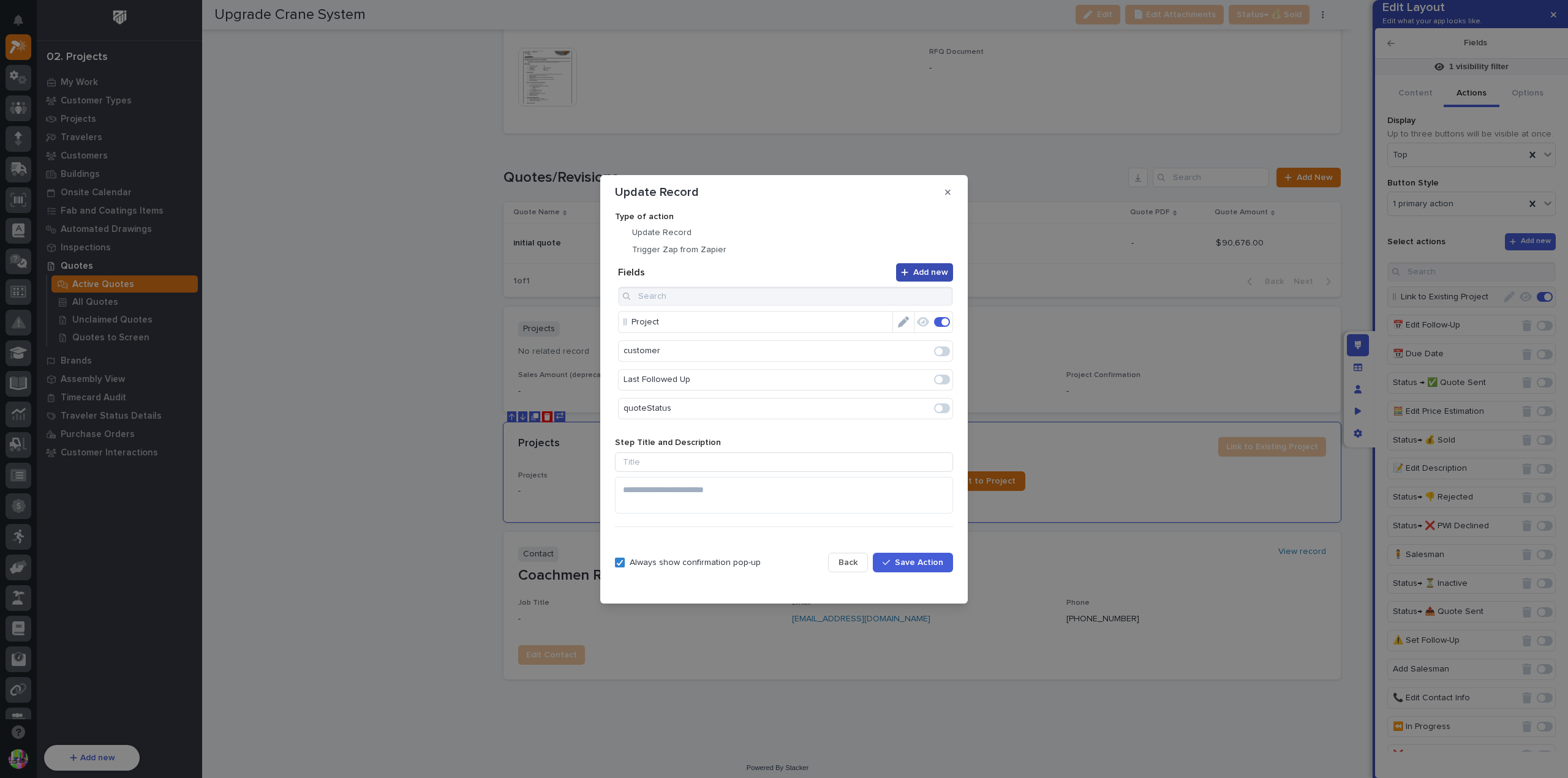
click at [913, 274] on div "button" at bounding box center [908, 273] width 12 height 9
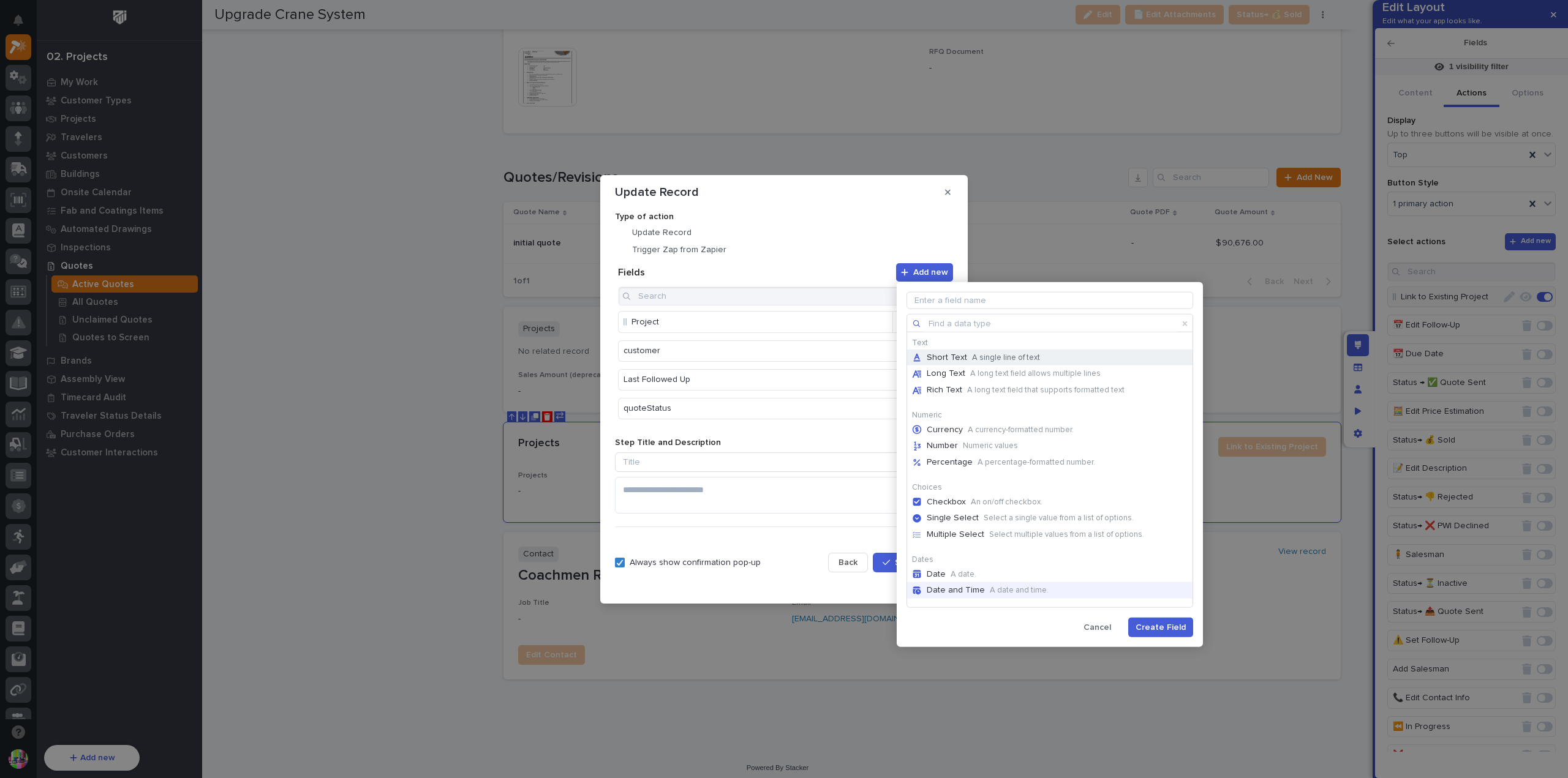
scroll to position [199, 0]
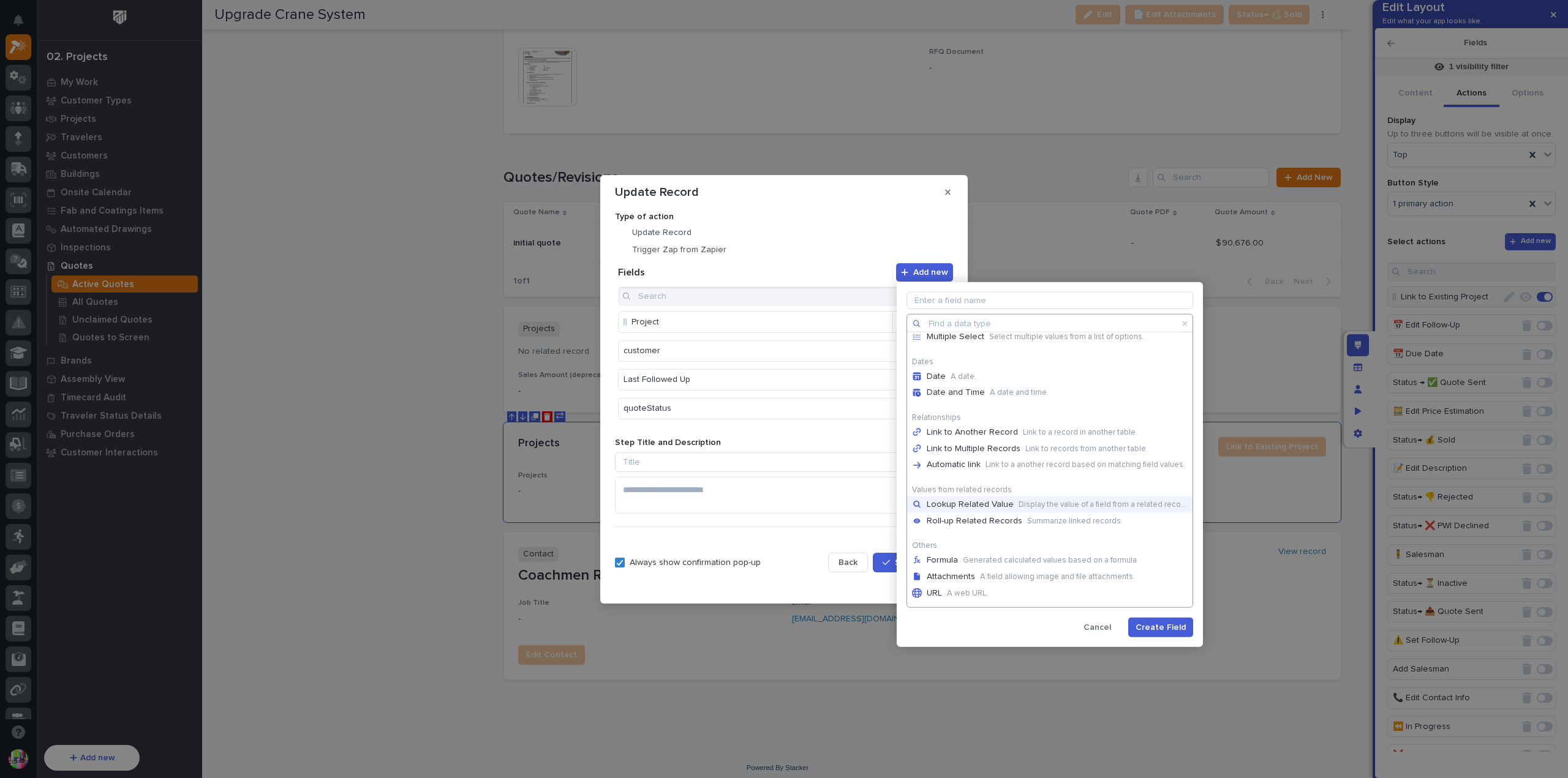
click at [977, 503] on p "Lookup Related Value" at bounding box center [970, 504] width 87 height 11
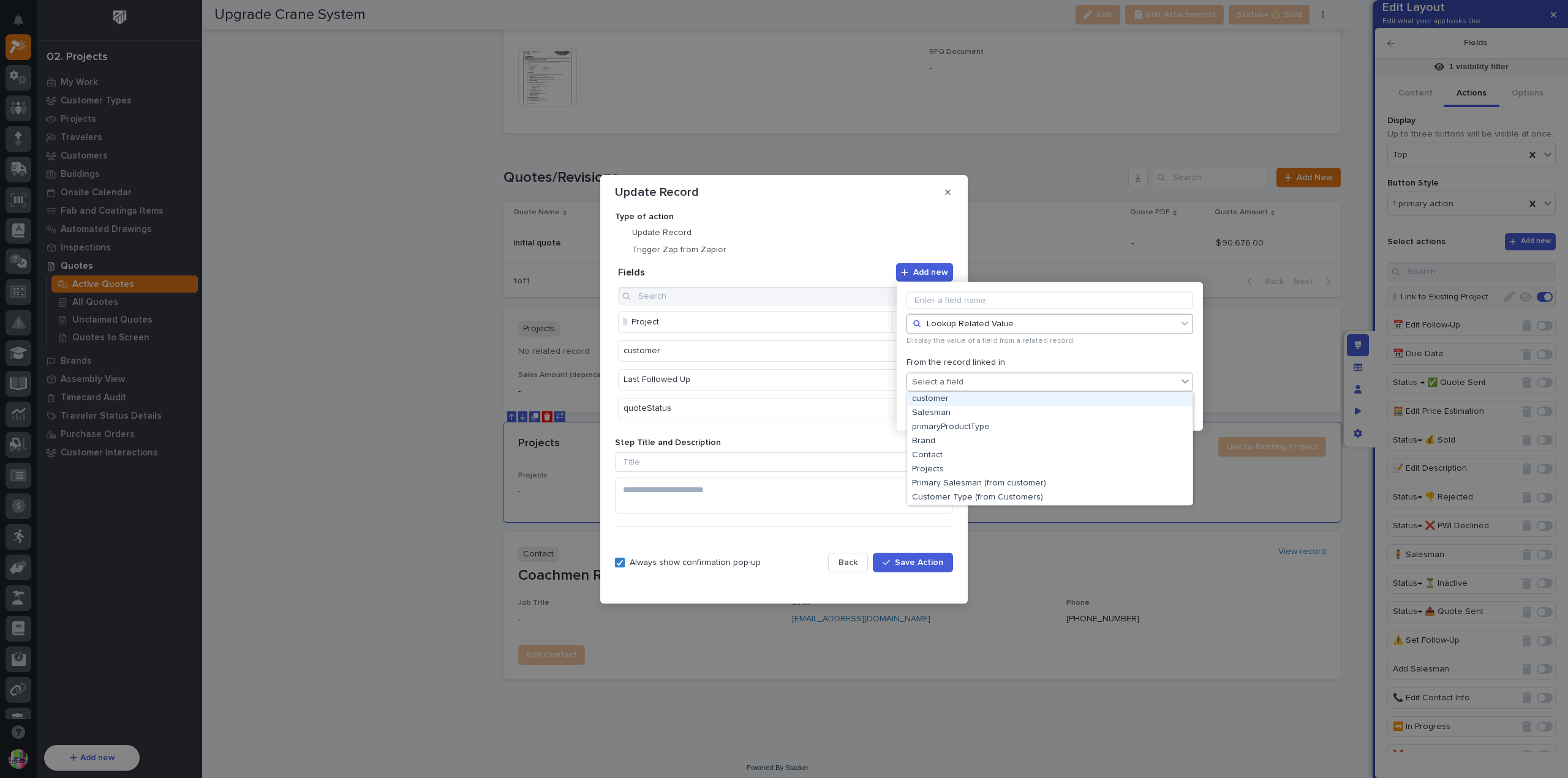
click at [995, 386] on div "Select a field" at bounding box center [1042, 382] width 270 height 17
click at [966, 464] on div "Projects" at bounding box center [1049, 469] width 285 height 14
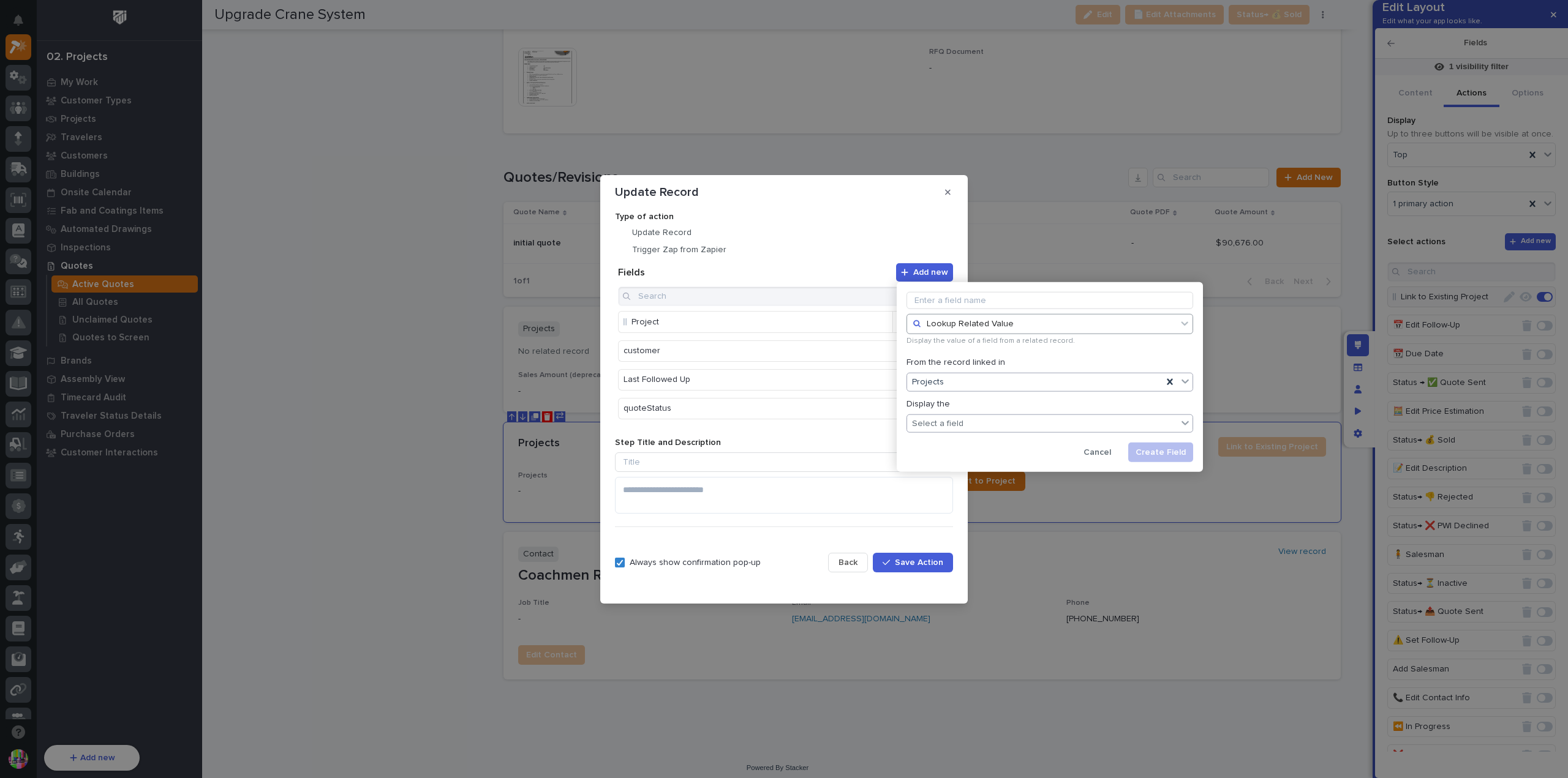
click at [993, 418] on div "Select a field" at bounding box center [1042, 423] width 270 height 17
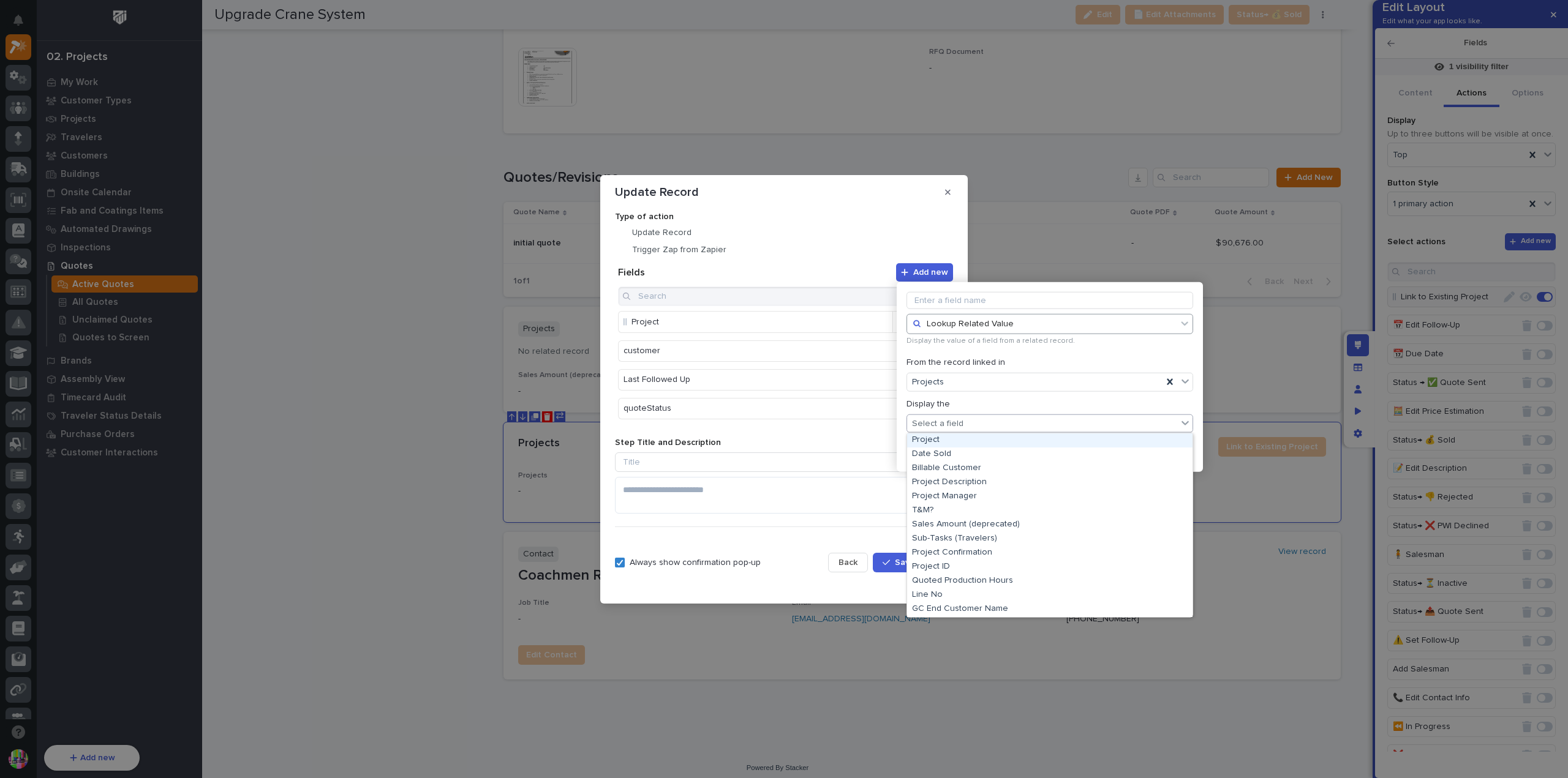
click at [984, 444] on div "Project" at bounding box center [1049, 440] width 285 height 14
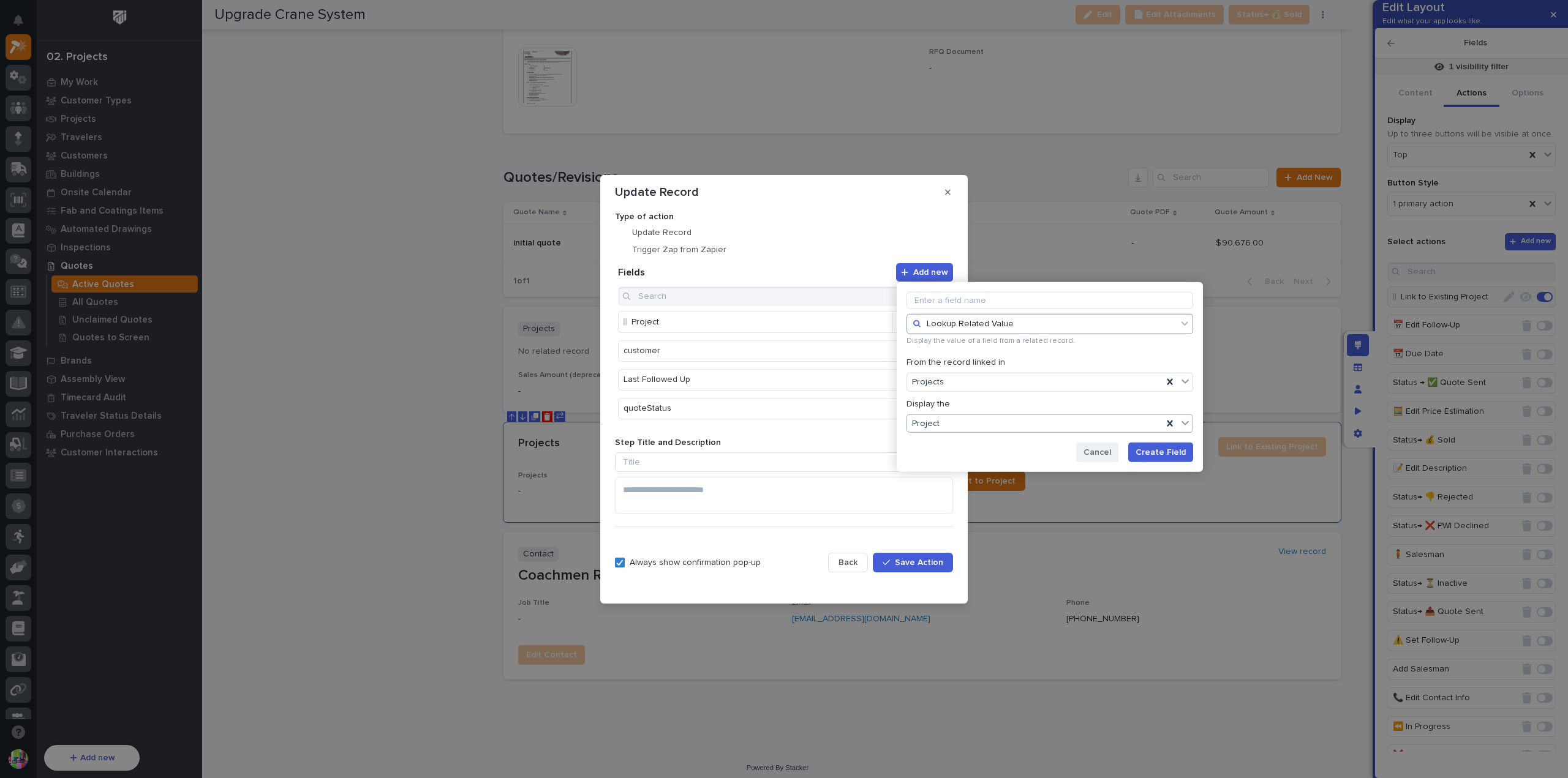
click at [1105, 449] on span "Cancel" at bounding box center [1097, 452] width 27 height 11
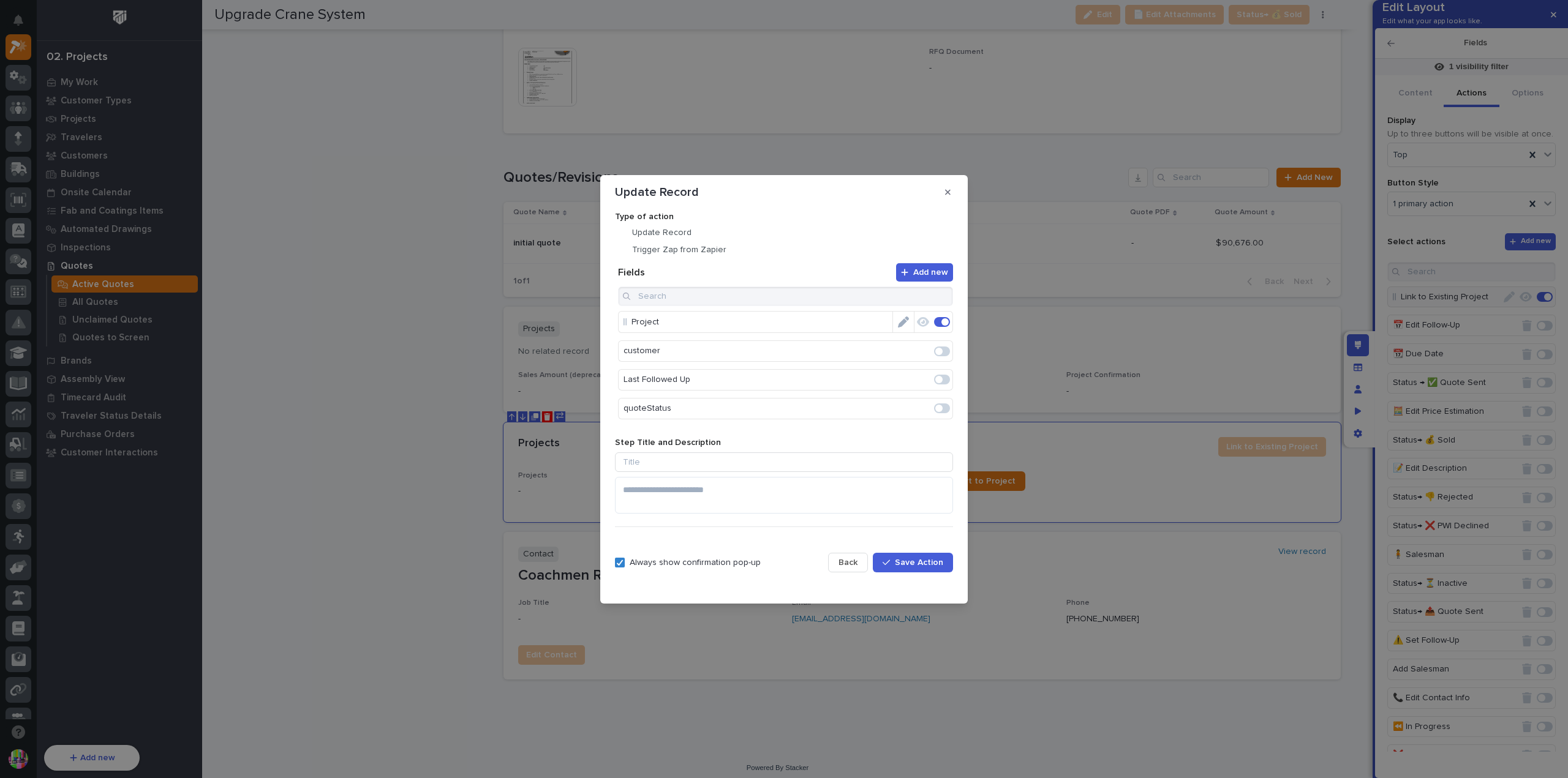
click at [849, 329] on p "Project" at bounding box center [762, 323] width 261 height 20
click at [713, 329] on p "Project" at bounding box center [762, 323] width 261 height 20
click at [845, 557] on span "Back" at bounding box center [848, 563] width 19 height 11
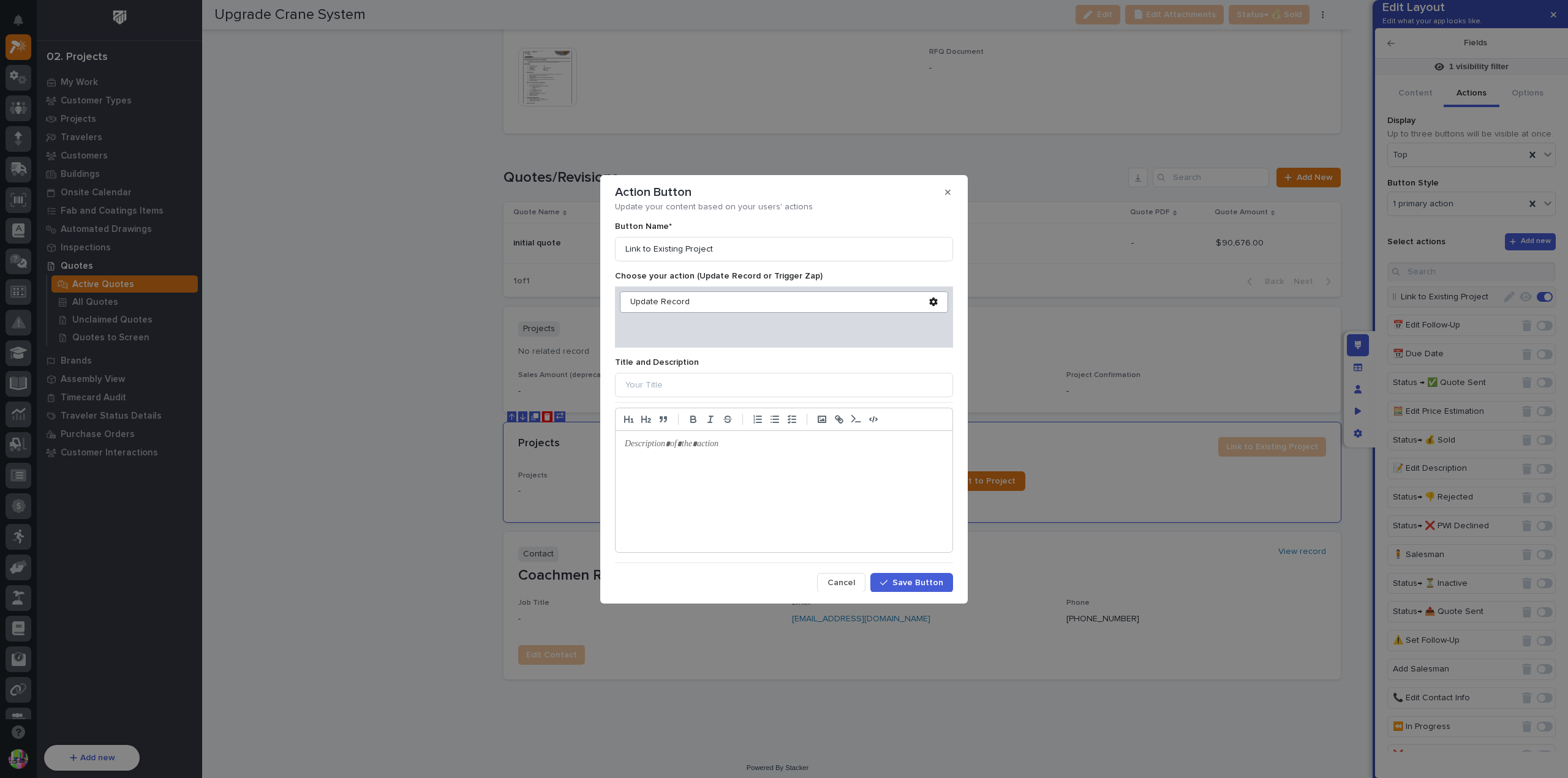
click at [929, 299] on icon at bounding box center [933, 302] width 8 height 9
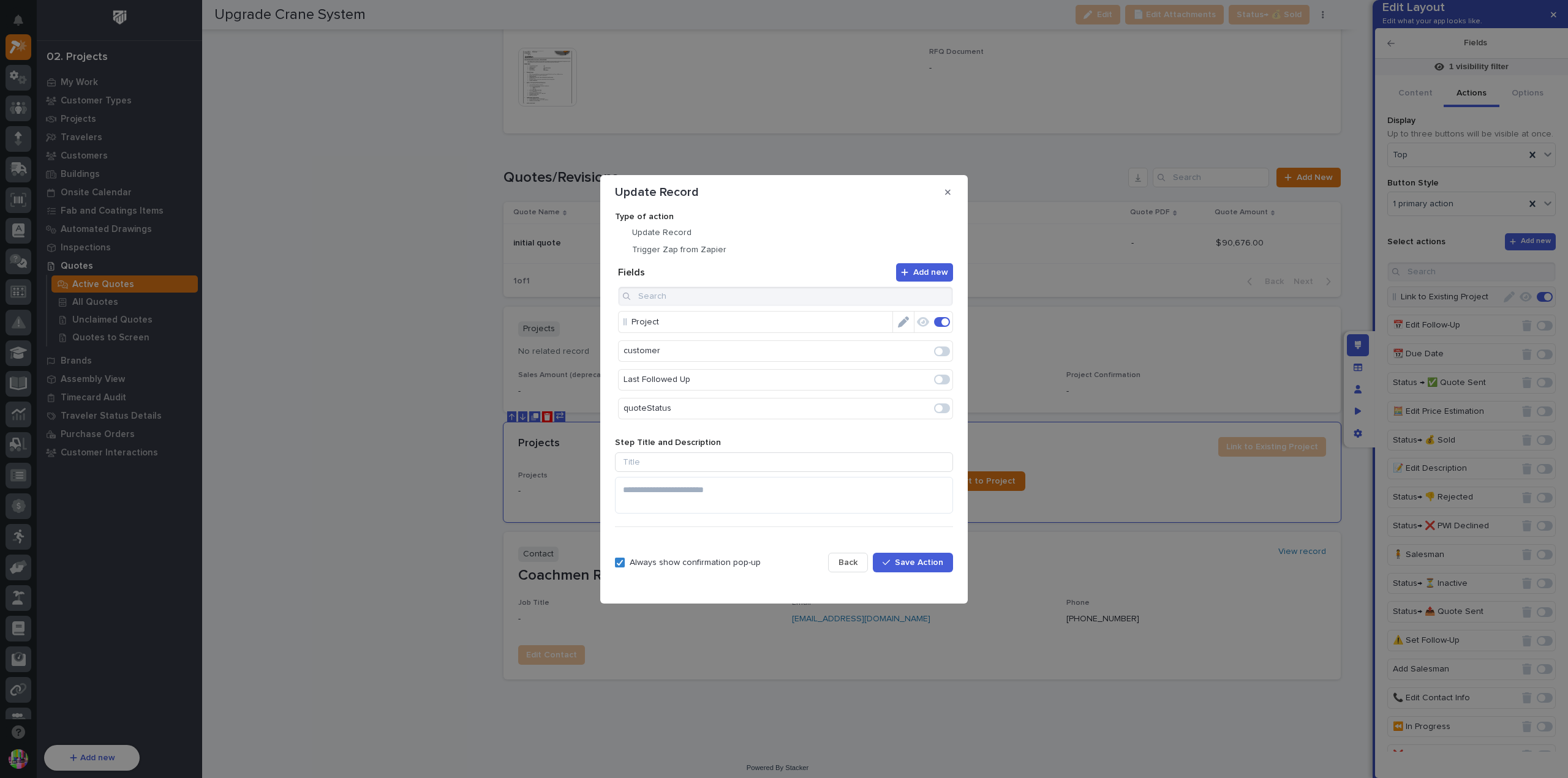
click at [900, 316] on icon "Edit" at bounding box center [904, 322] width 11 height 11
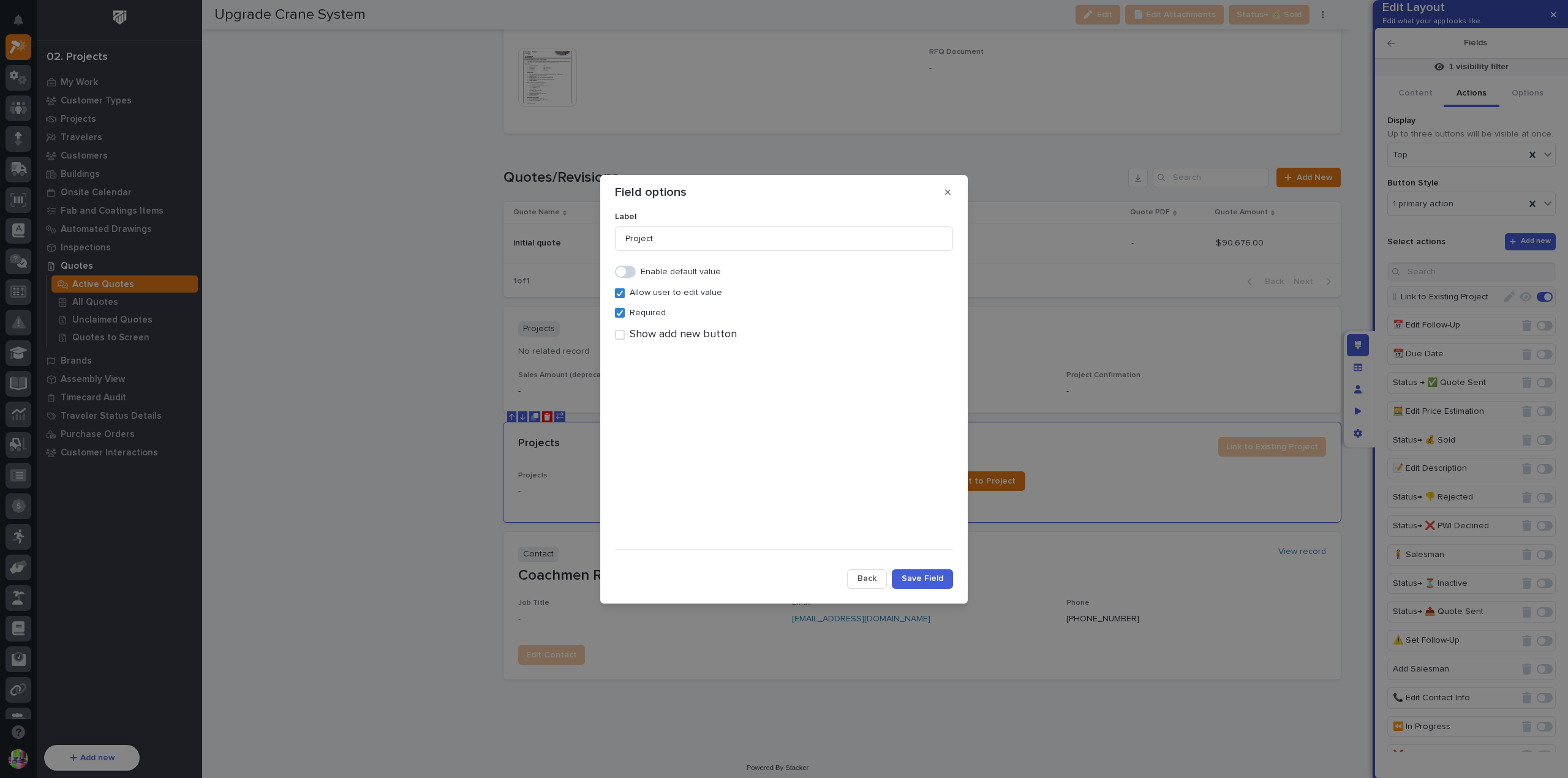
click at [866, 580] on span "Back" at bounding box center [867, 579] width 19 height 11
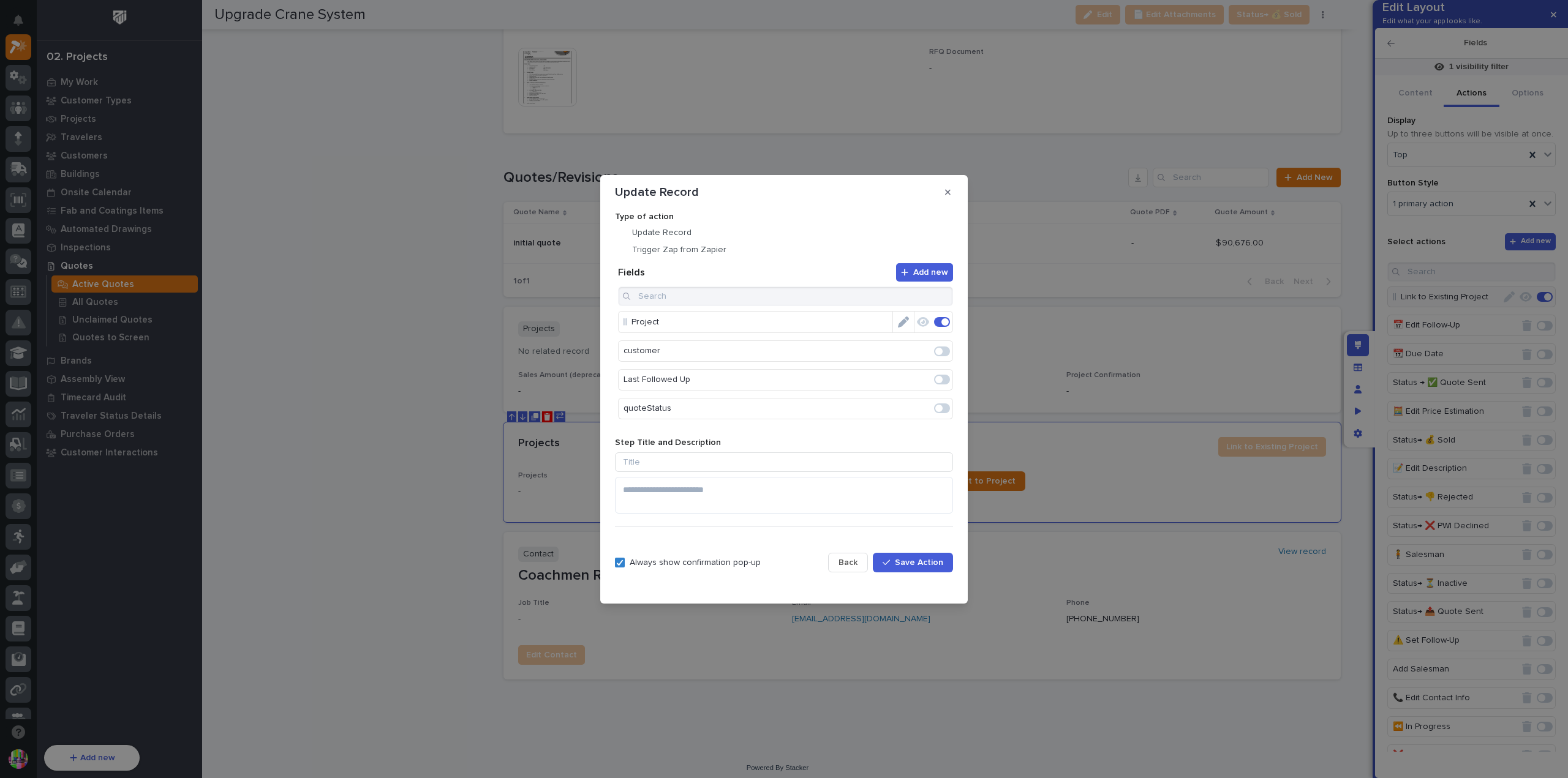
click at [845, 569] on button "Back" at bounding box center [848, 562] width 40 height 19
